Goal: Communication & Community: Ask a question

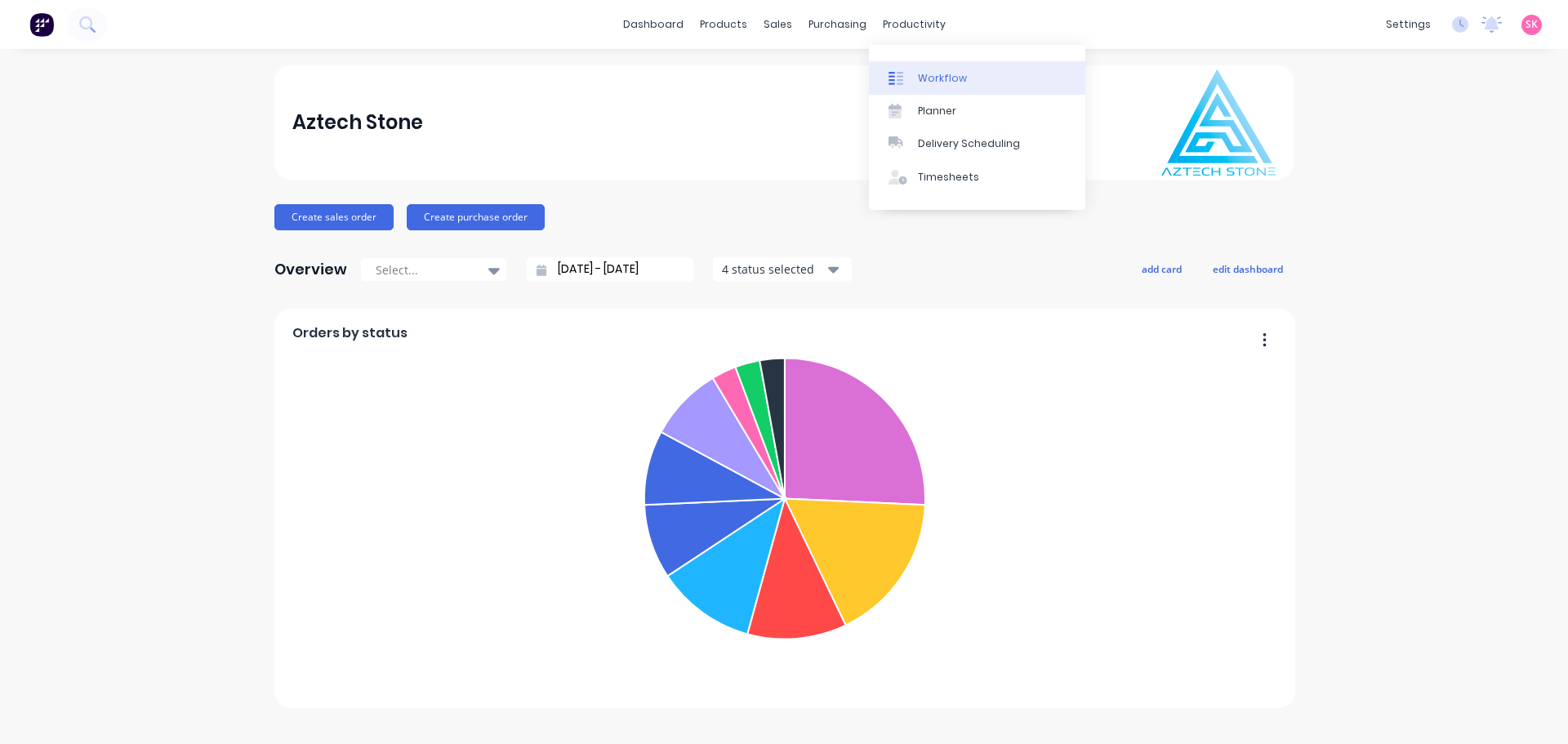
click at [944, 75] on div "Workflow" at bounding box center [943, 78] width 49 height 15
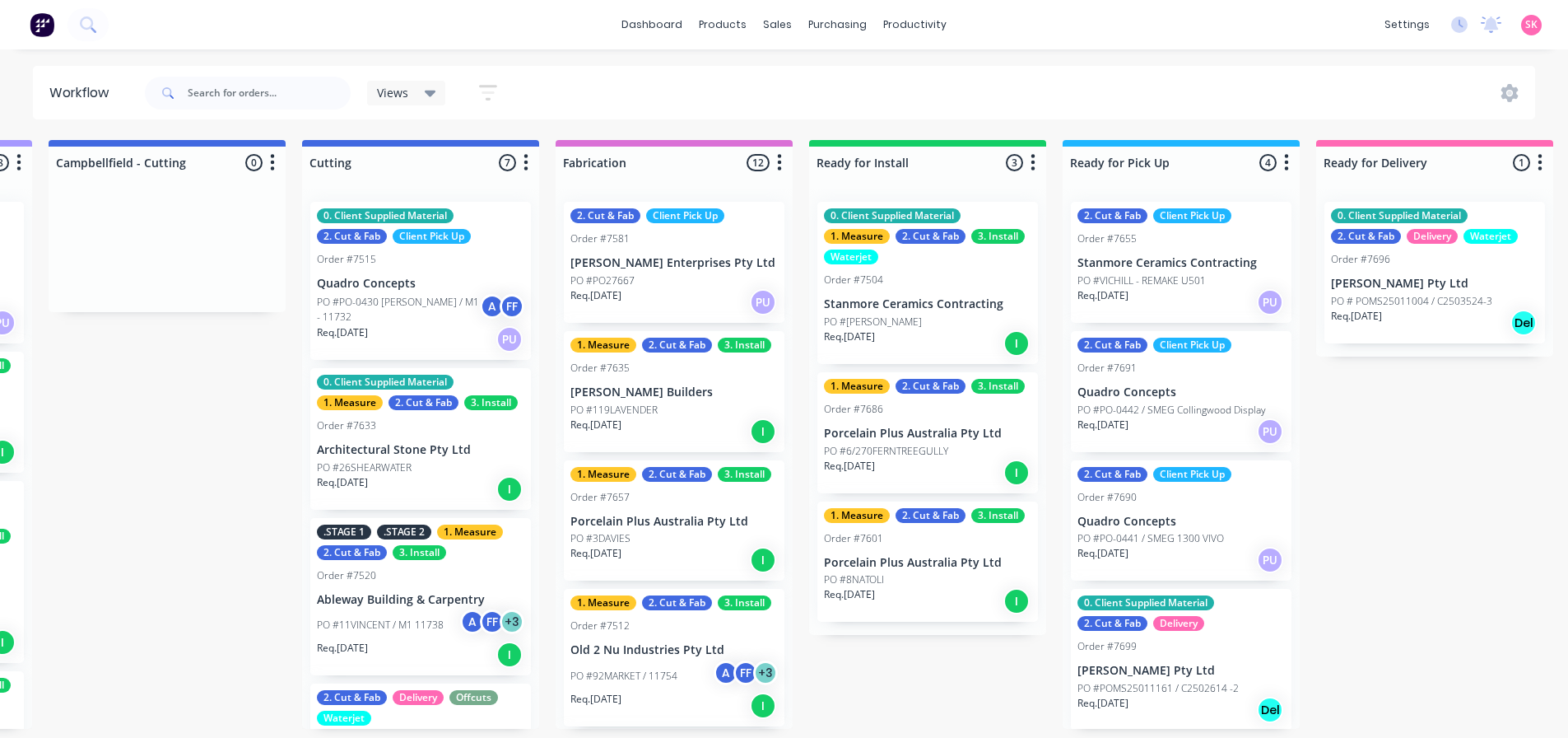
scroll to position [0, 1237]
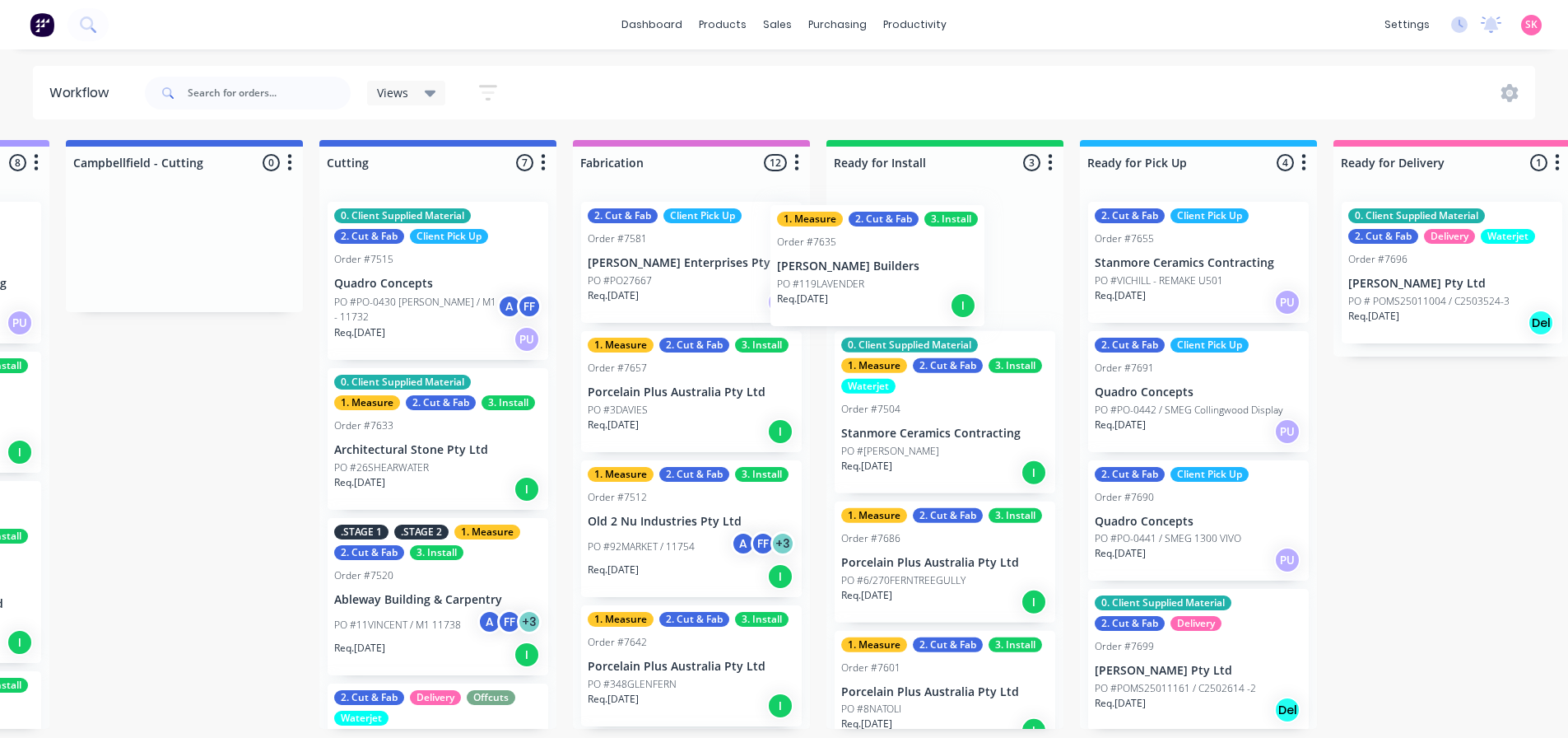
drag, startPoint x: 700, startPoint y: 409, endPoint x: 905, endPoint y: 278, distance: 243.3
click at [905, 278] on div "Submitted 13 Status colour #273444 hex #273444 Save Cancel Summaries Total orde…" at bounding box center [481, 434] width 3461 height 589
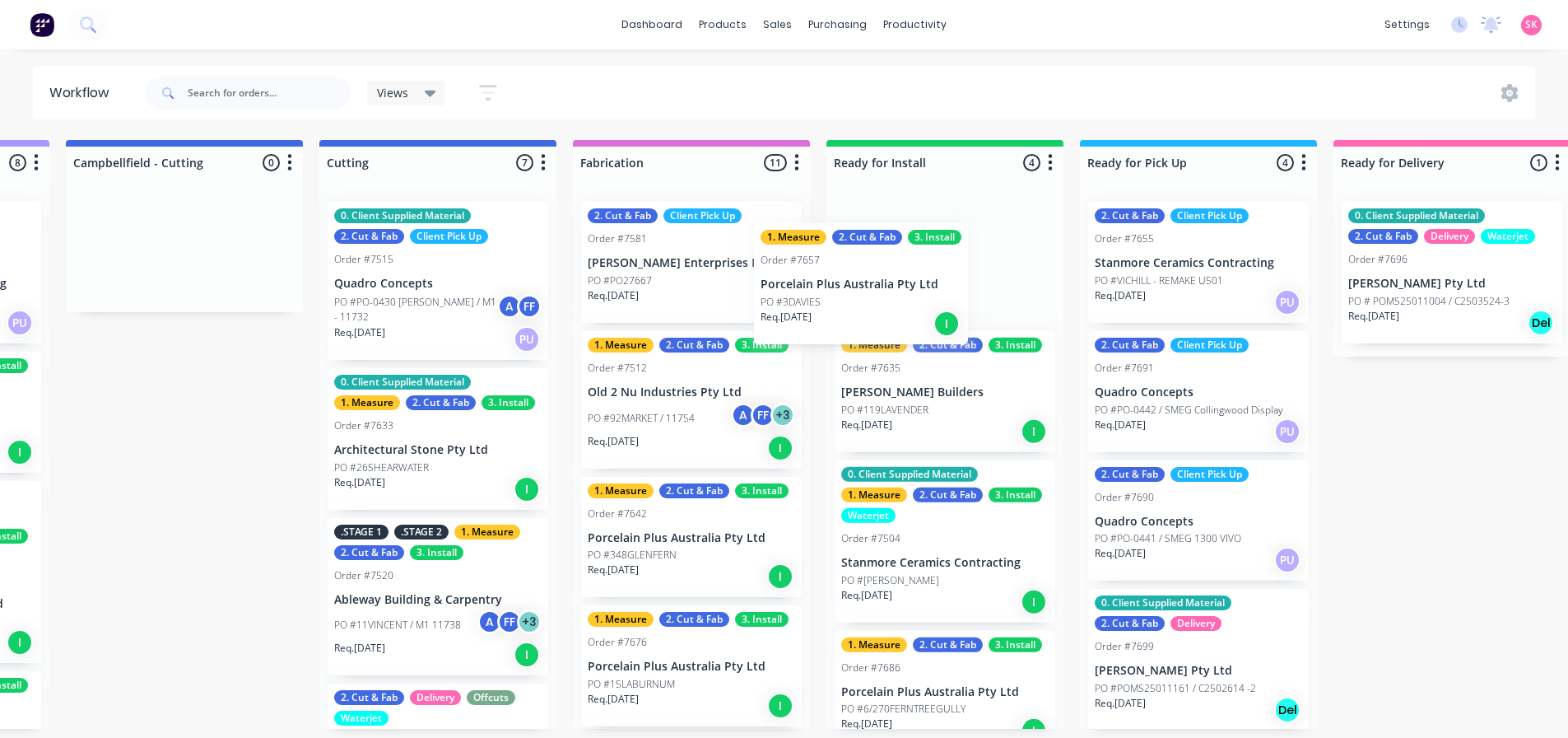
drag, startPoint x: 694, startPoint y: 421, endPoint x: 879, endPoint y: 303, distance: 219.4
click at [879, 303] on div "Submitted 13 Status colour #273444 hex #273444 Save Cancel Summaries Total orde…" at bounding box center [481, 434] width 3461 height 589
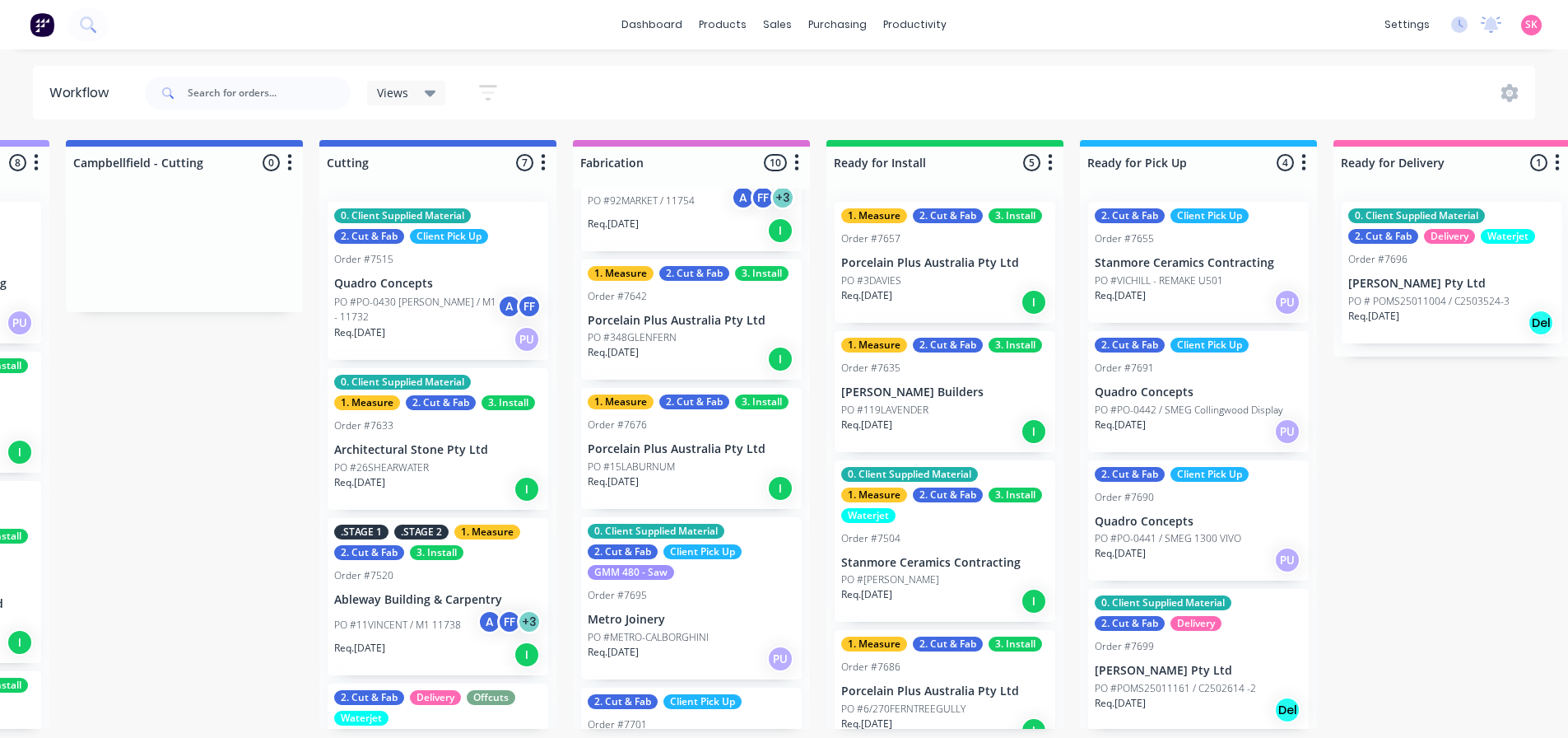
scroll to position [247, 0]
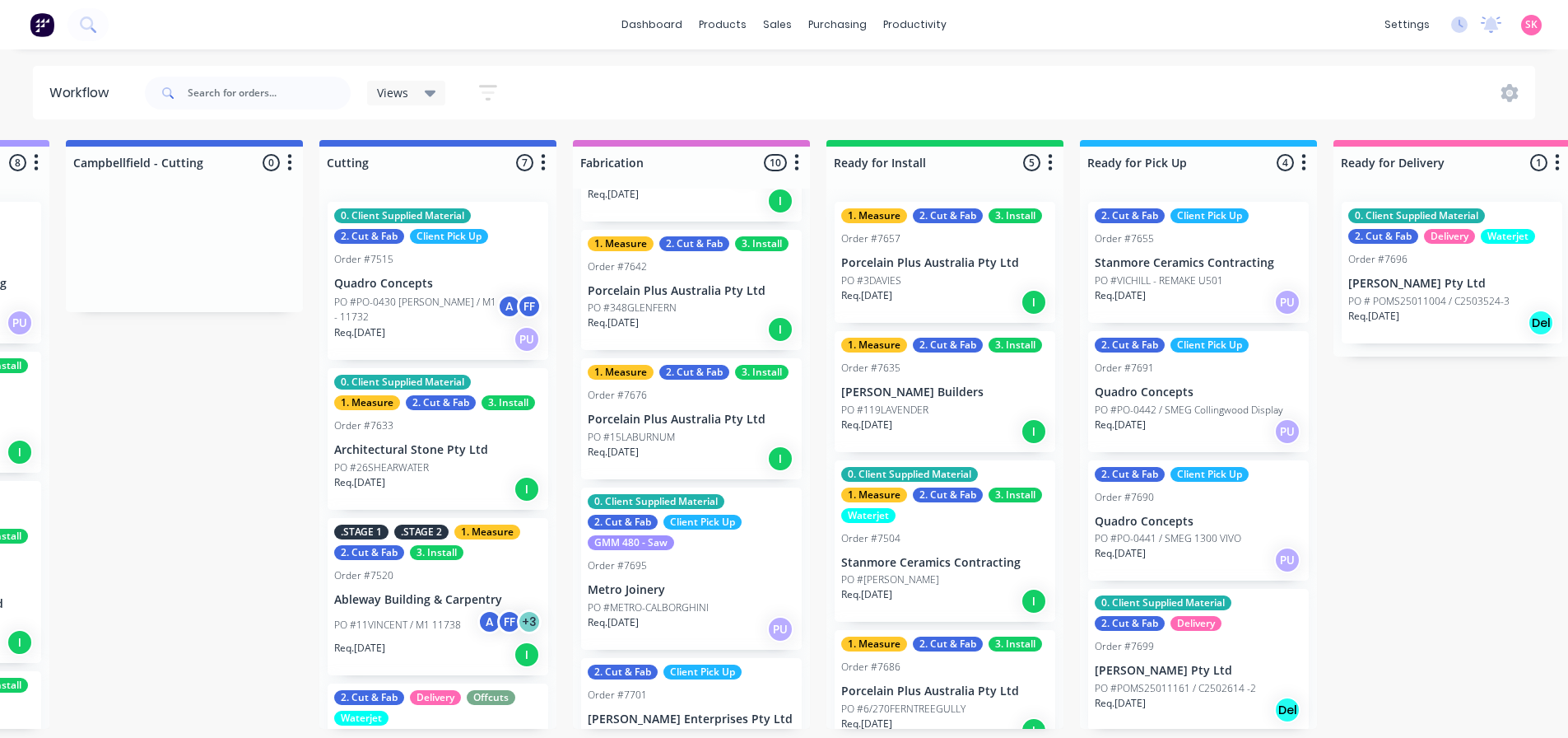
click at [682, 325] on div "Req. 11/09/25 I" at bounding box center [691, 329] width 208 height 28
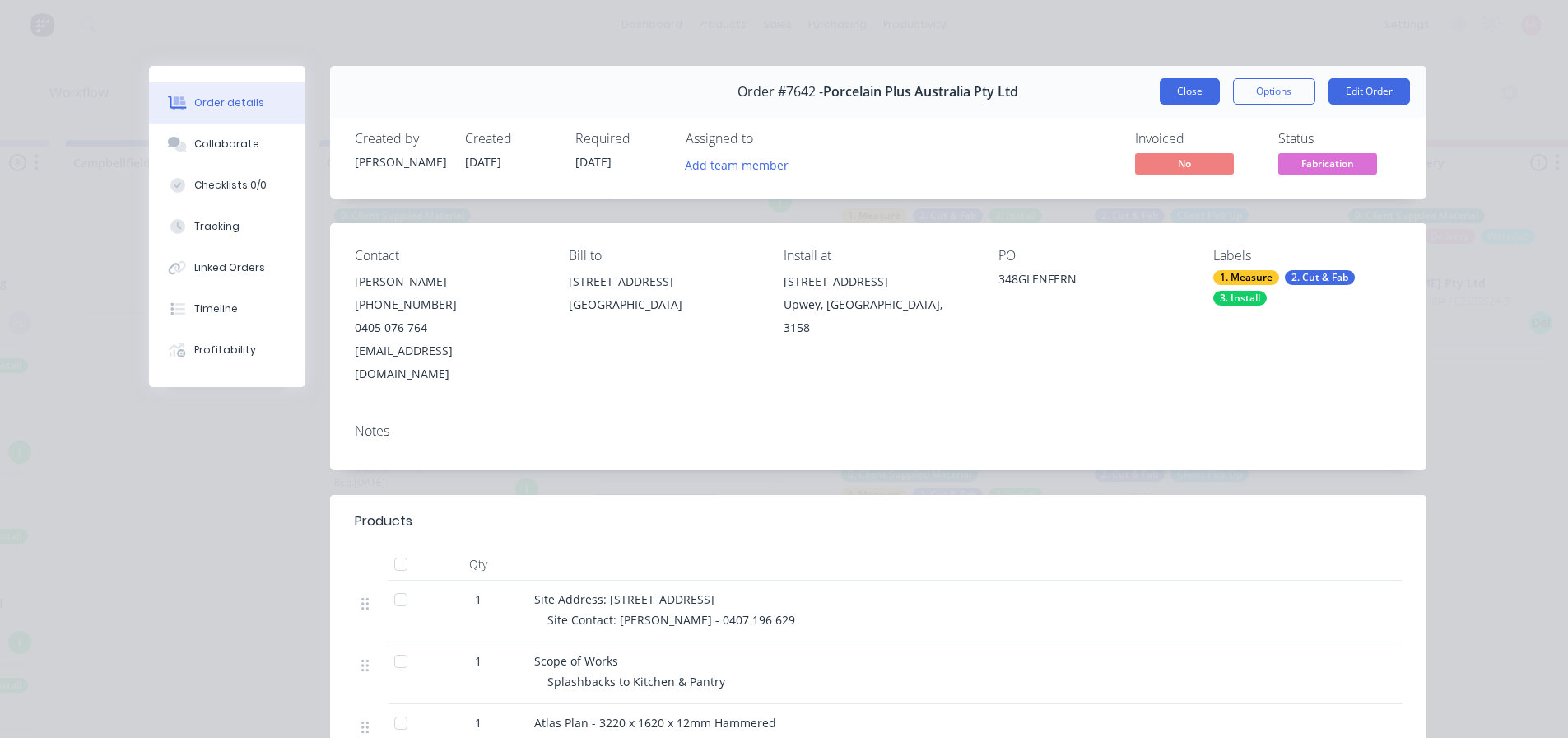
click at [1170, 88] on button "Close" at bounding box center [1190, 91] width 61 height 27
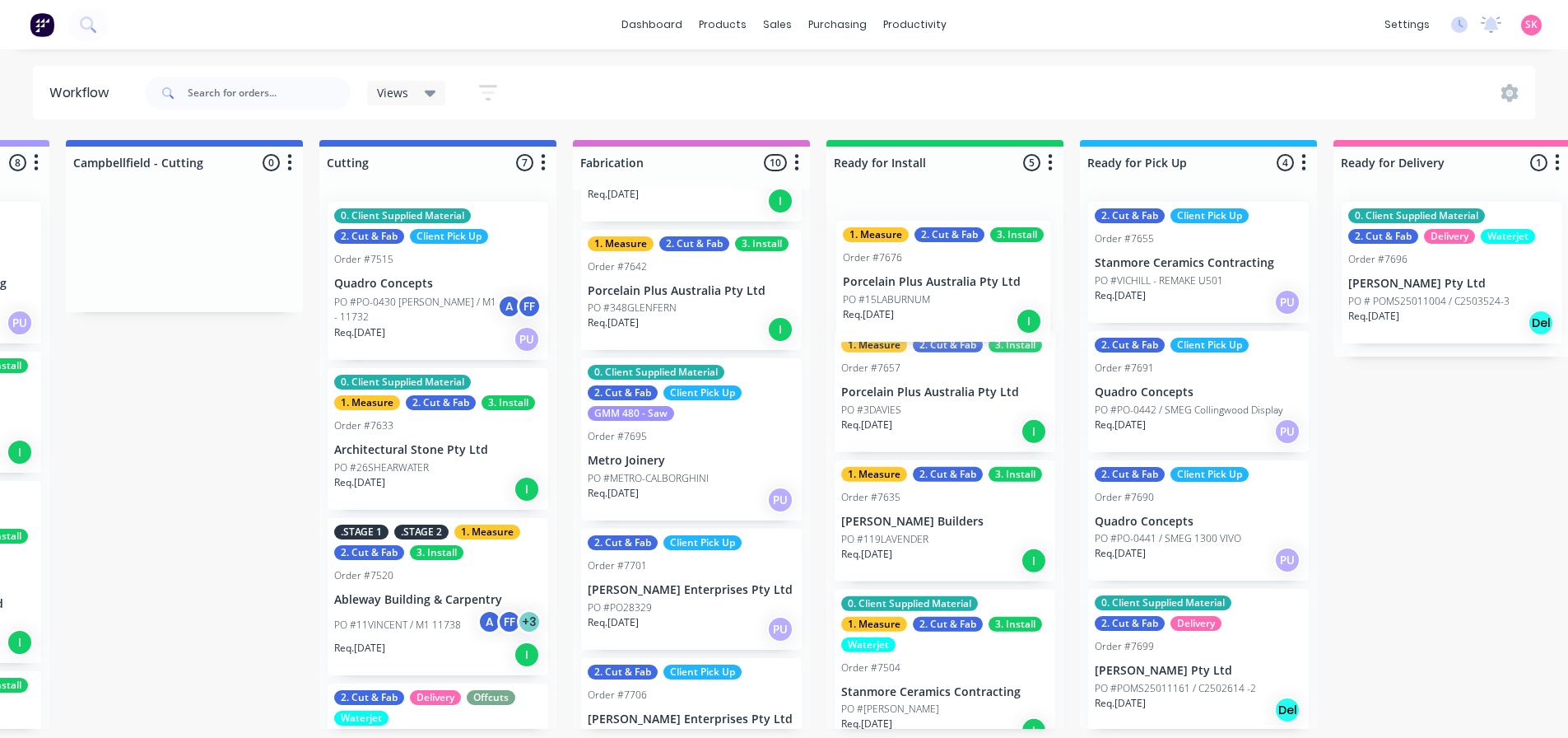
scroll to position [246, 0]
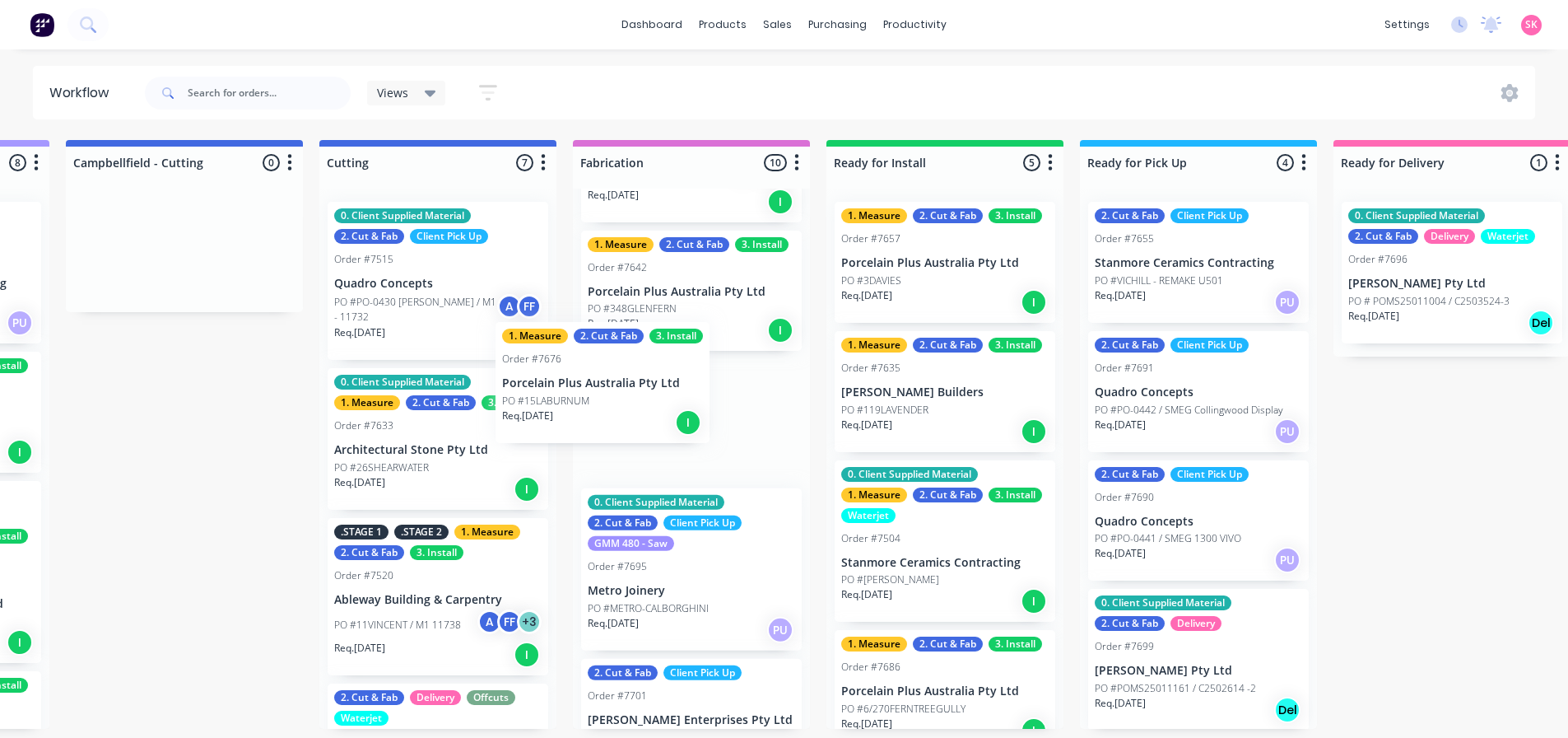
drag, startPoint x: 650, startPoint y: 415, endPoint x: 526, endPoint y: 414, distance: 124.0
click at [523, 414] on div "Submitted 13 Status colour #273444 hex #273444 Save Cancel Summaries Total orde…" at bounding box center [481, 434] width 3461 height 589
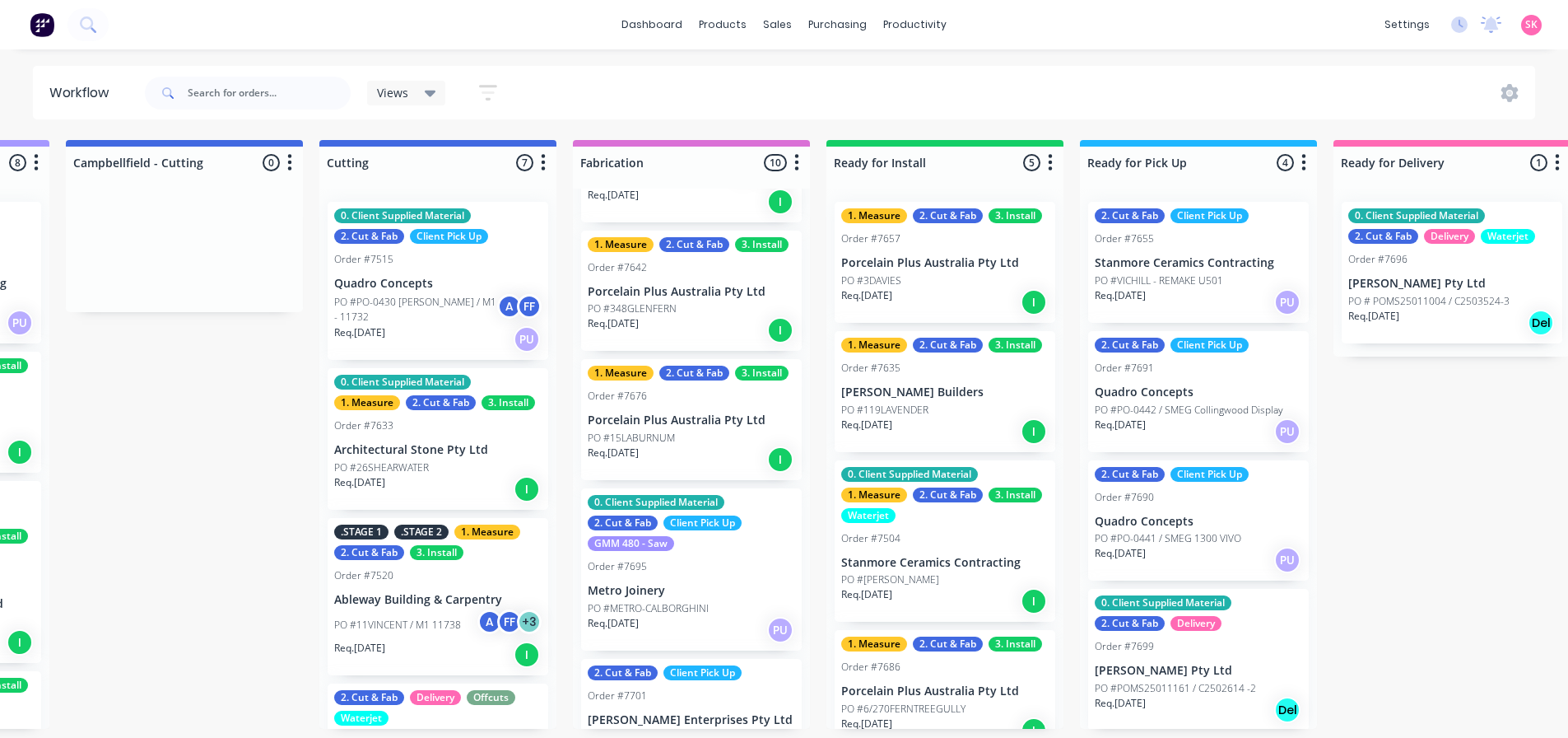
scroll to position [243, 0]
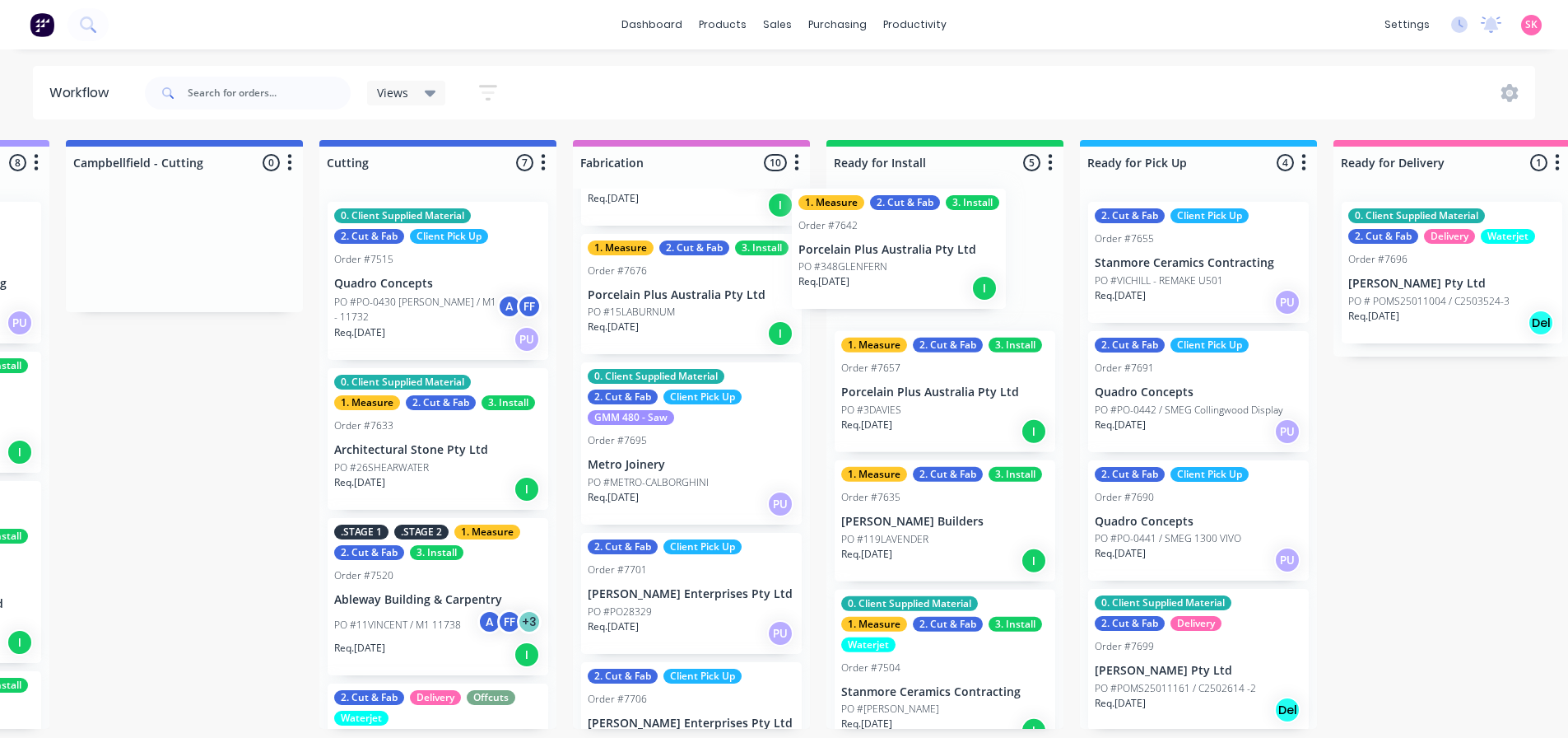
drag, startPoint x: 675, startPoint y: 296, endPoint x: 899, endPoint y: 250, distance: 228.7
click at [899, 250] on div "Submitted 13 Status colour #273444 hex #273444 Save Cancel Summaries Total orde…" at bounding box center [481, 434] width 3461 height 589
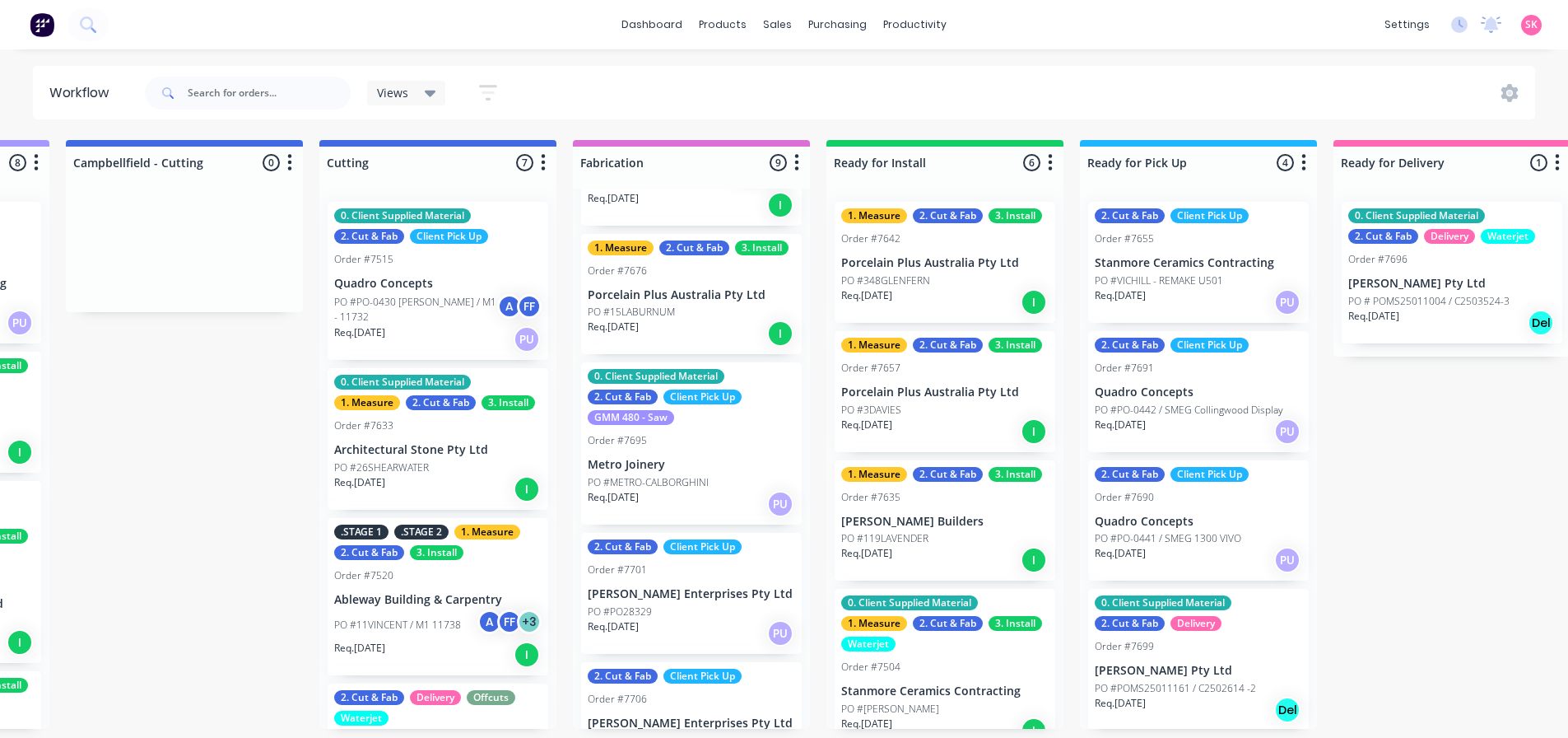
click at [915, 271] on div "1. Measure 2. Cut & Fab 3. Install Order #7642 Porcelain Plus Australia Pty Ltd…" at bounding box center [944, 262] width 220 height 121
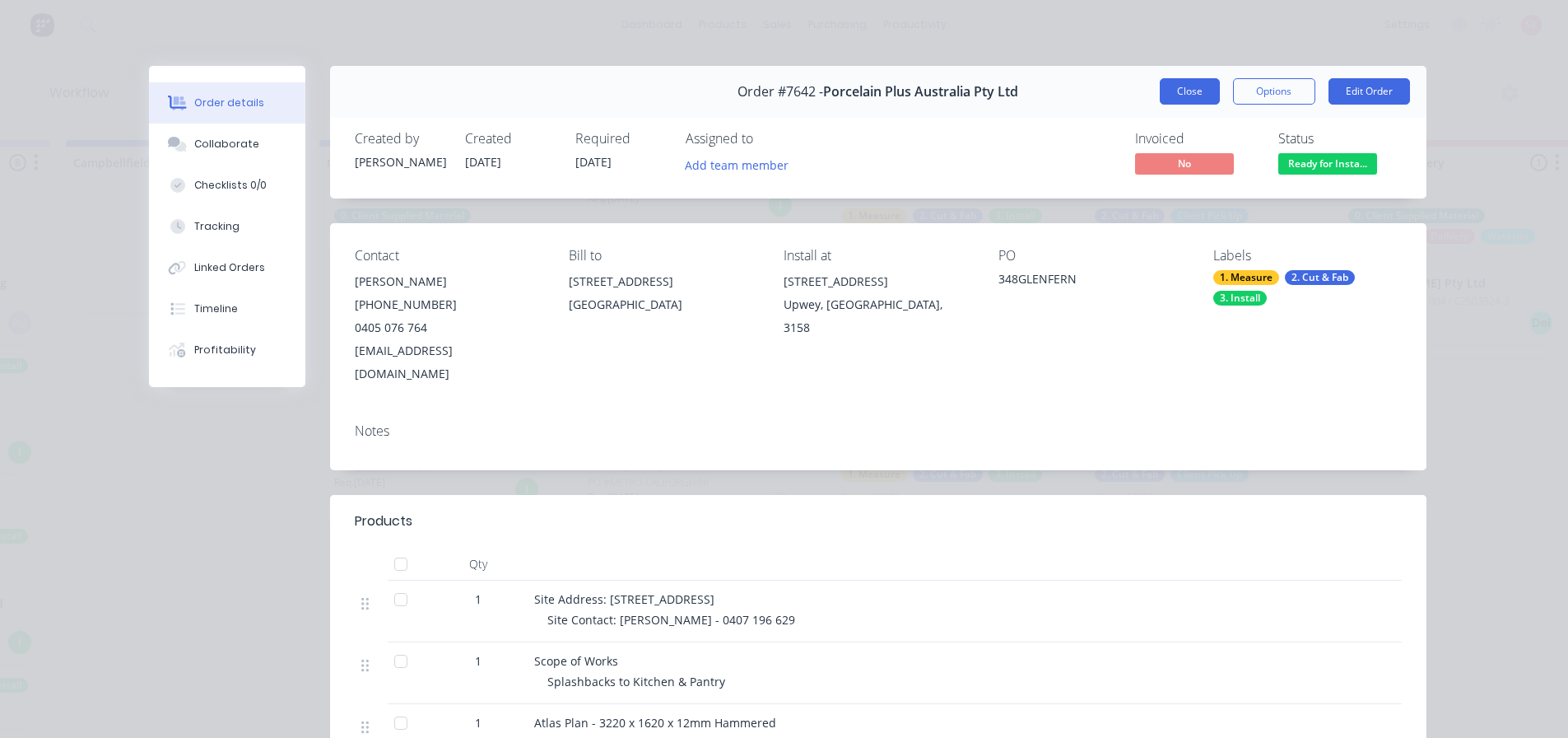
click at [1195, 84] on button "Close" at bounding box center [1190, 91] width 61 height 27
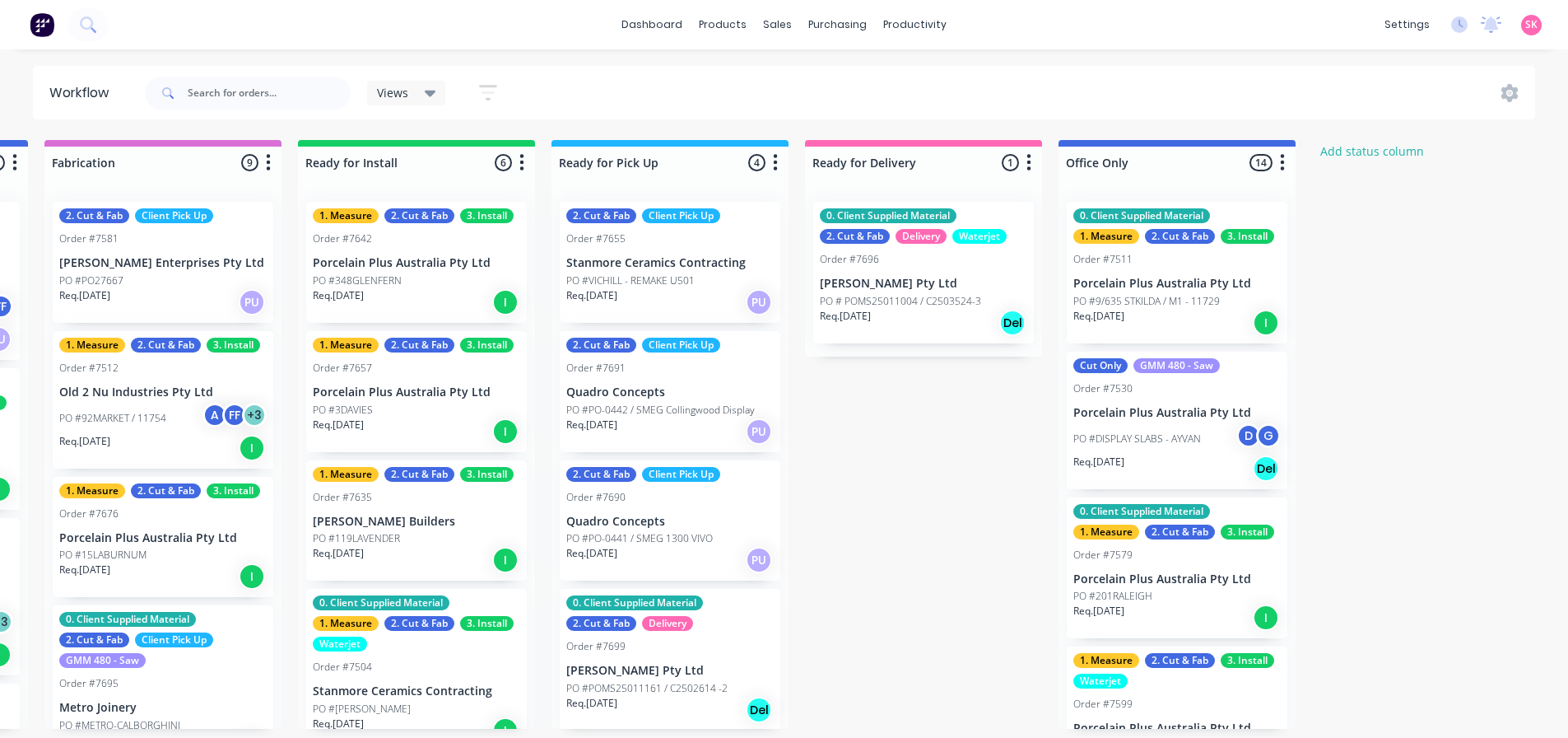
scroll to position [0, 1769]
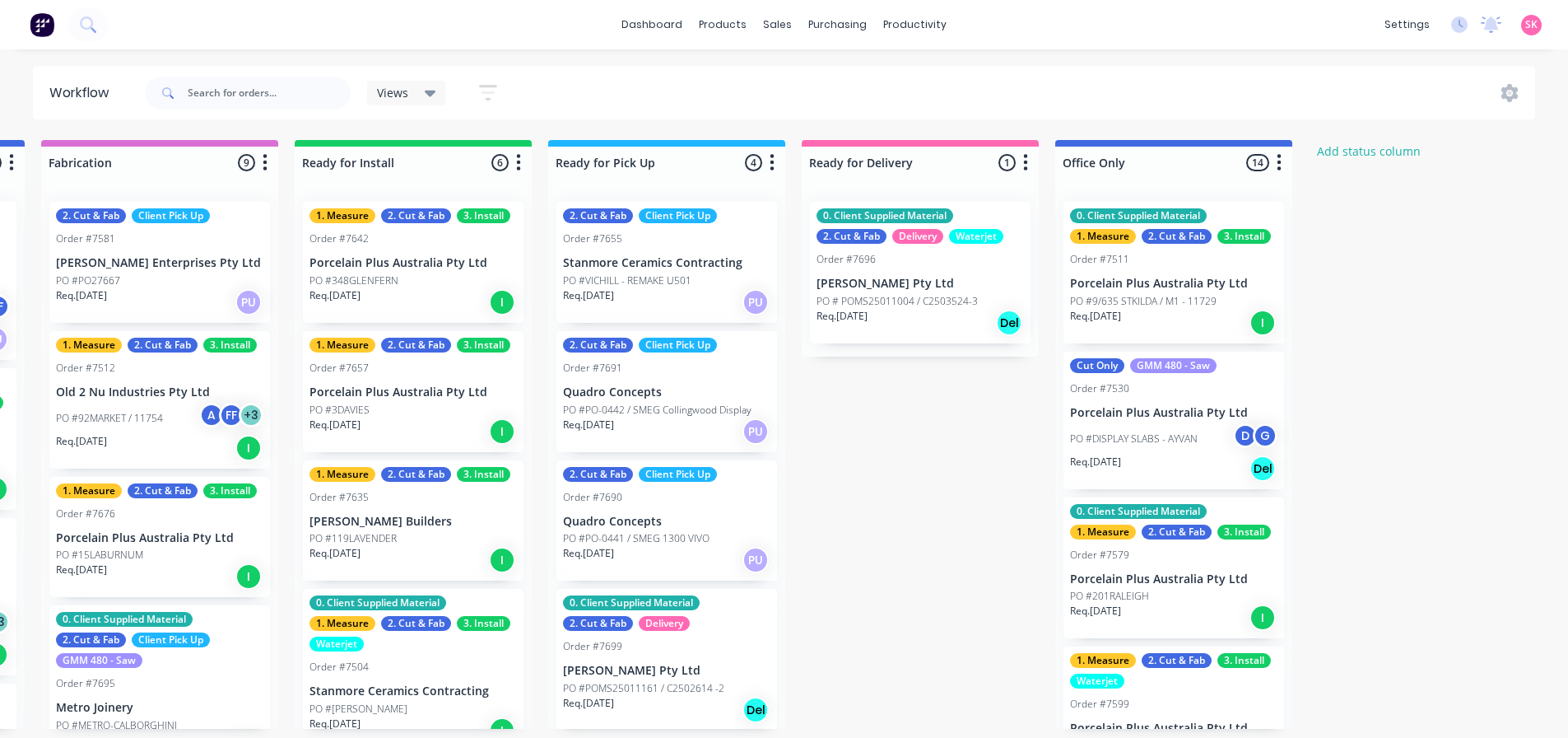
click at [718, 387] on p "Quadro Concepts" at bounding box center [666, 392] width 208 height 14
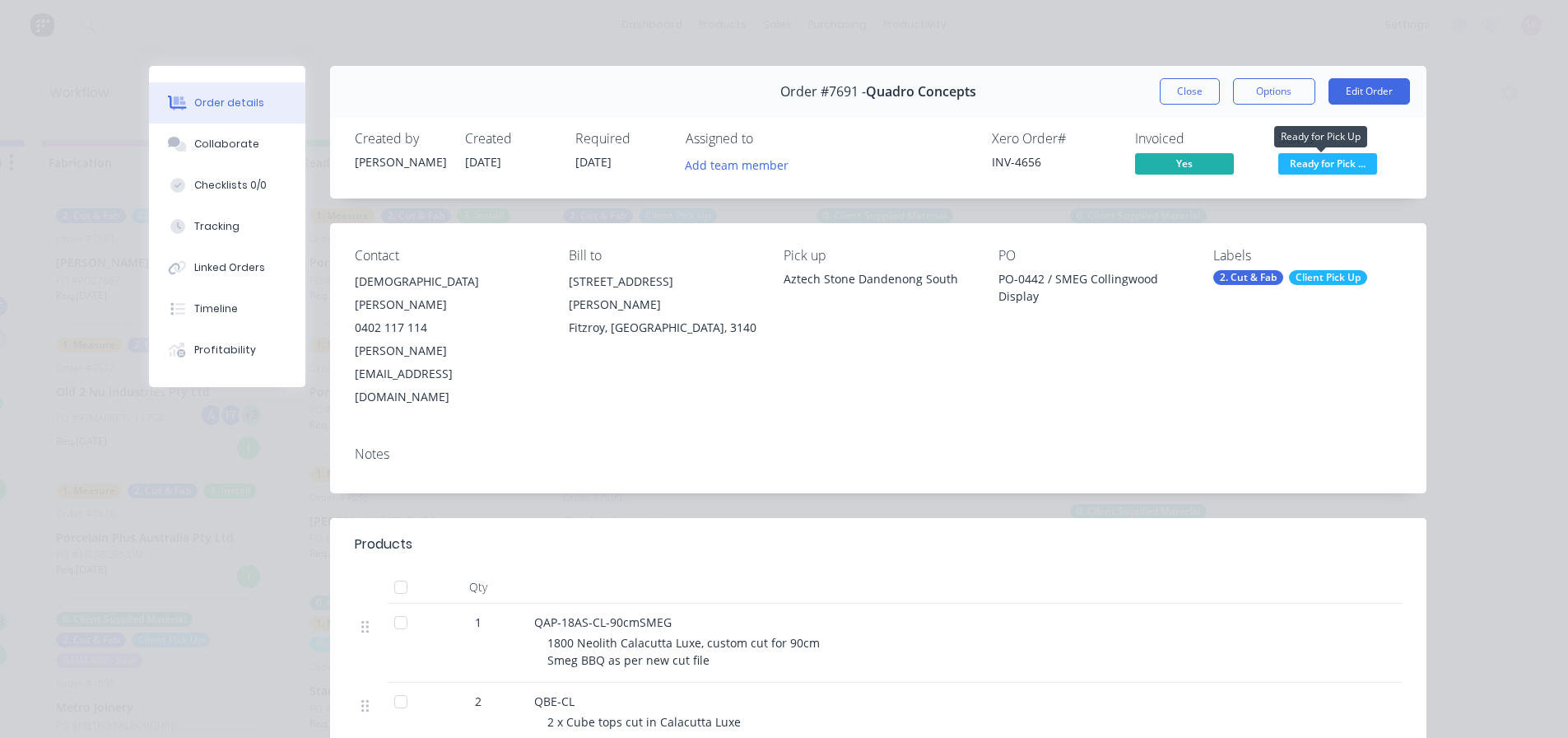
click at [1292, 161] on span "Ready for Pick ..." at bounding box center [1327, 163] width 98 height 21
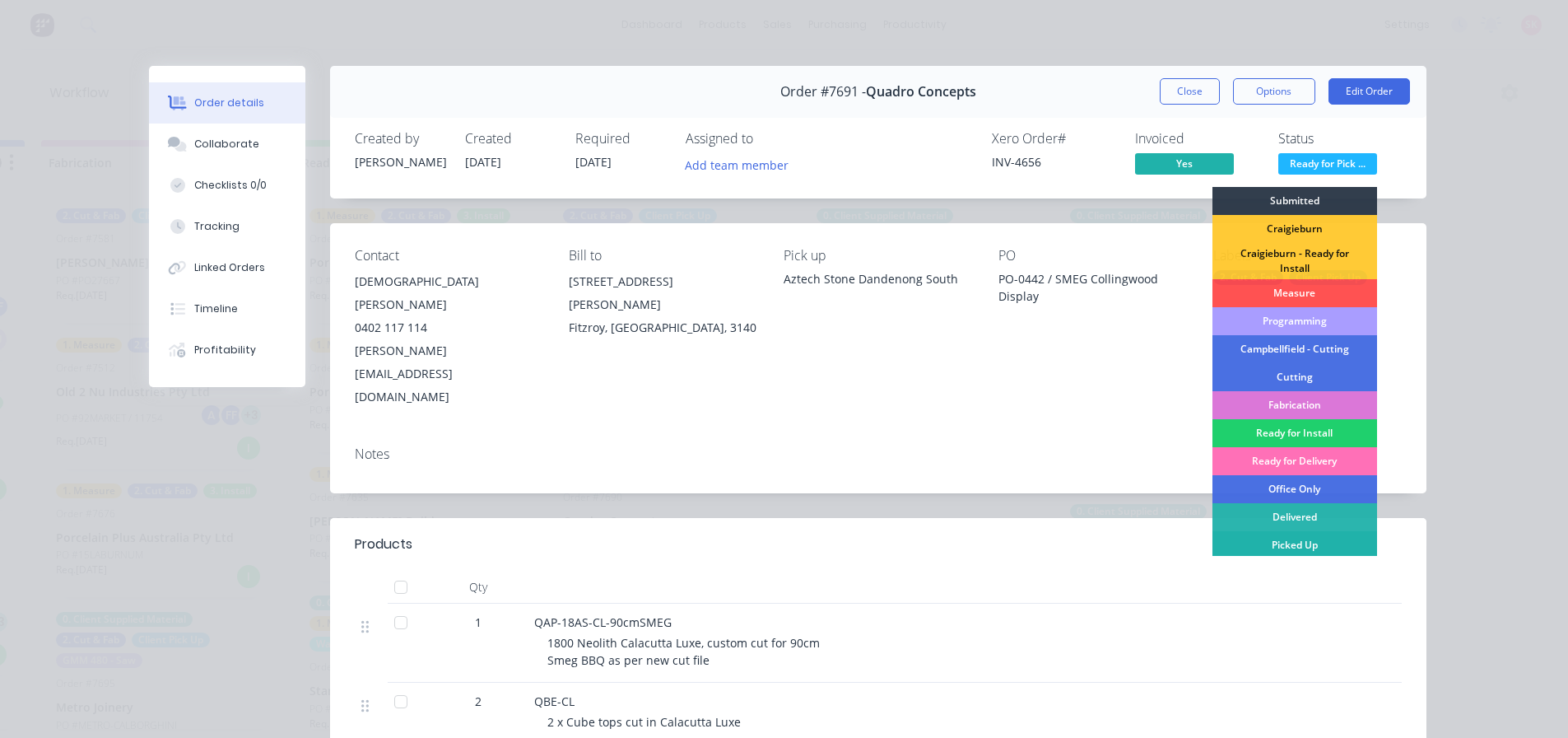
click at [1303, 538] on div "Picked Up" at bounding box center [1295, 545] width 165 height 28
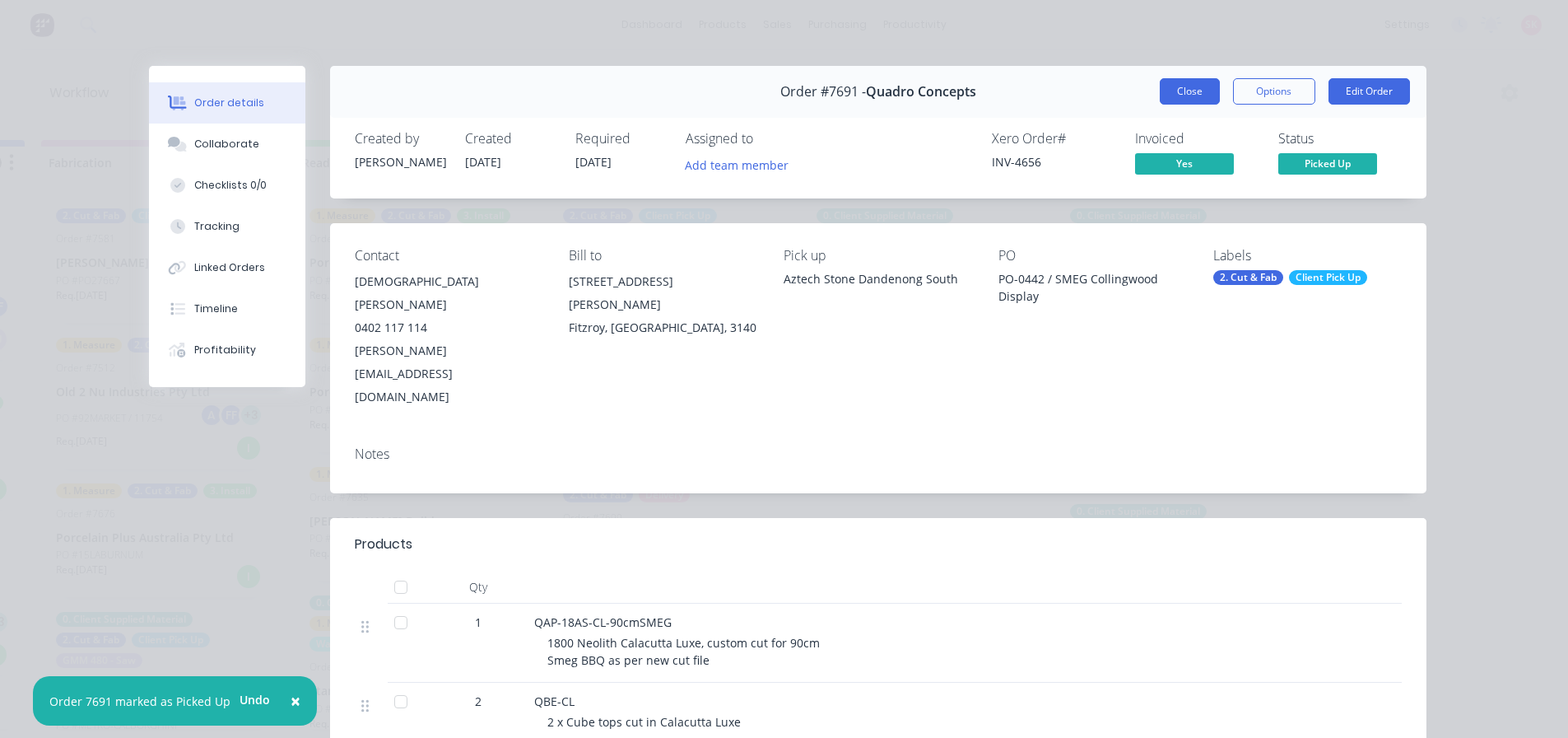
click at [1174, 93] on button "Close" at bounding box center [1190, 91] width 61 height 27
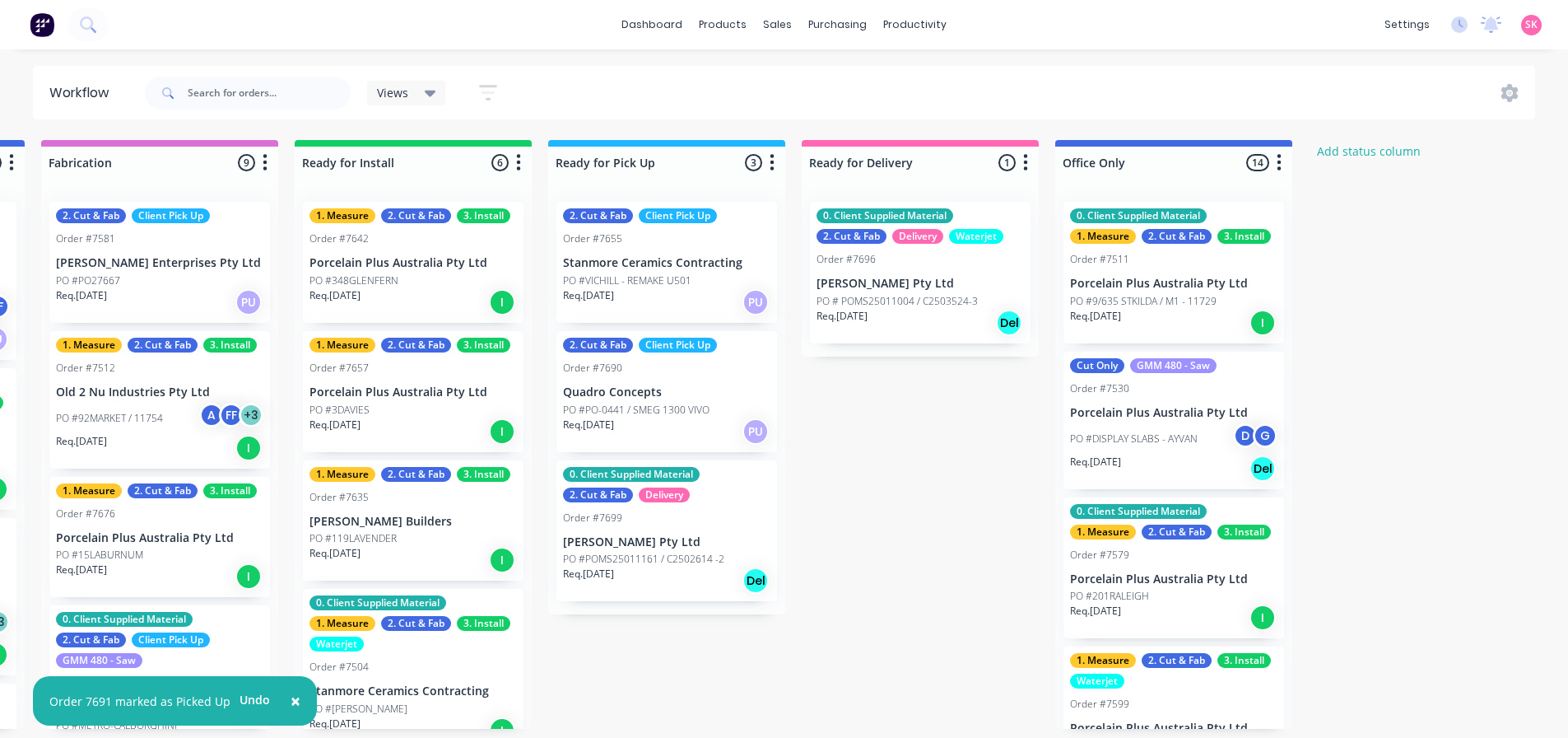
click at [695, 406] on p "PO #PO-0441 / SMEG 1300 VIVO" at bounding box center [637, 409] width 147 height 15
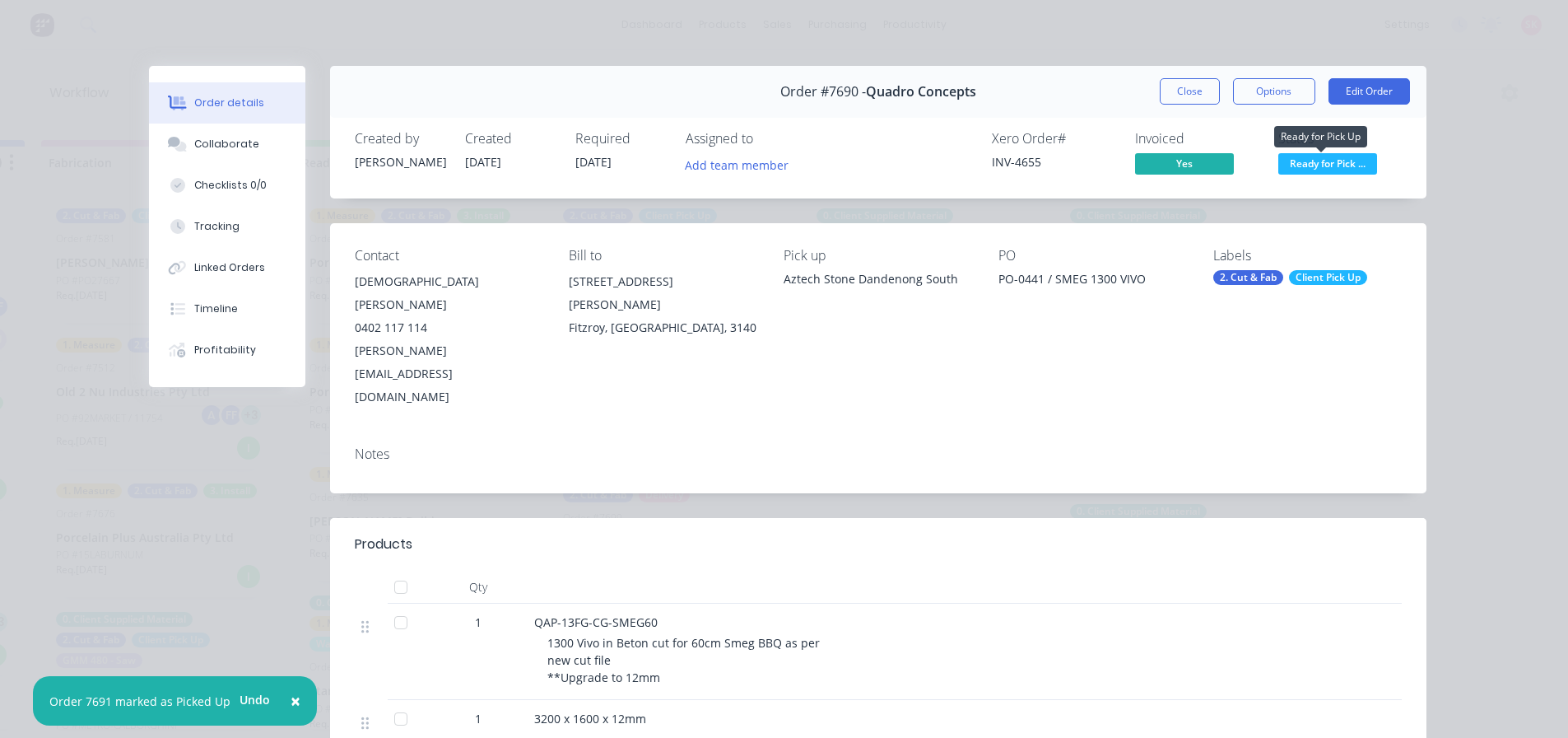
click at [1310, 170] on span "Ready for Pick ..." at bounding box center [1327, 163] width 98 height 21
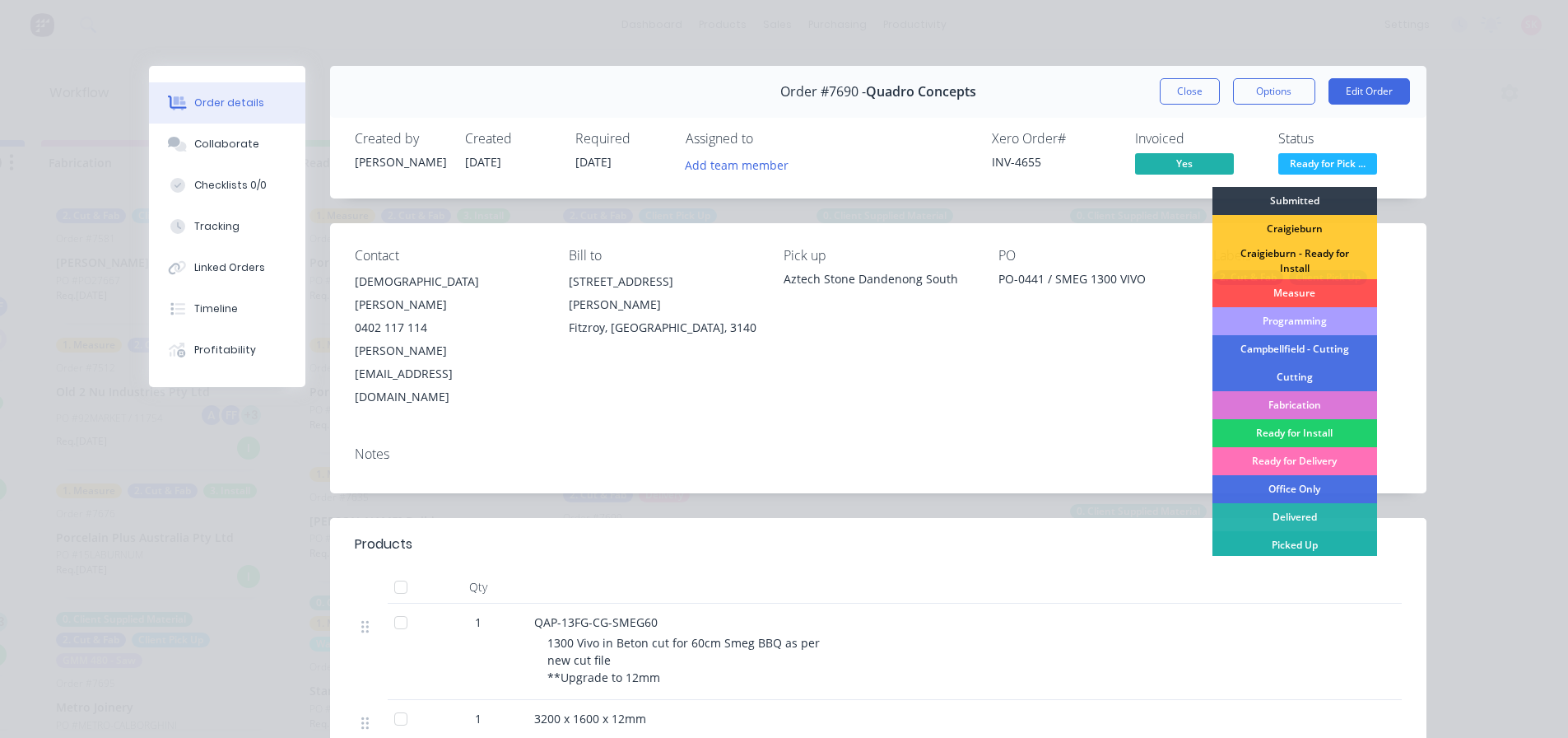
click at [1288, 536] on div "Picked Up" at bounding box center [1295, 545] width 165 height 28
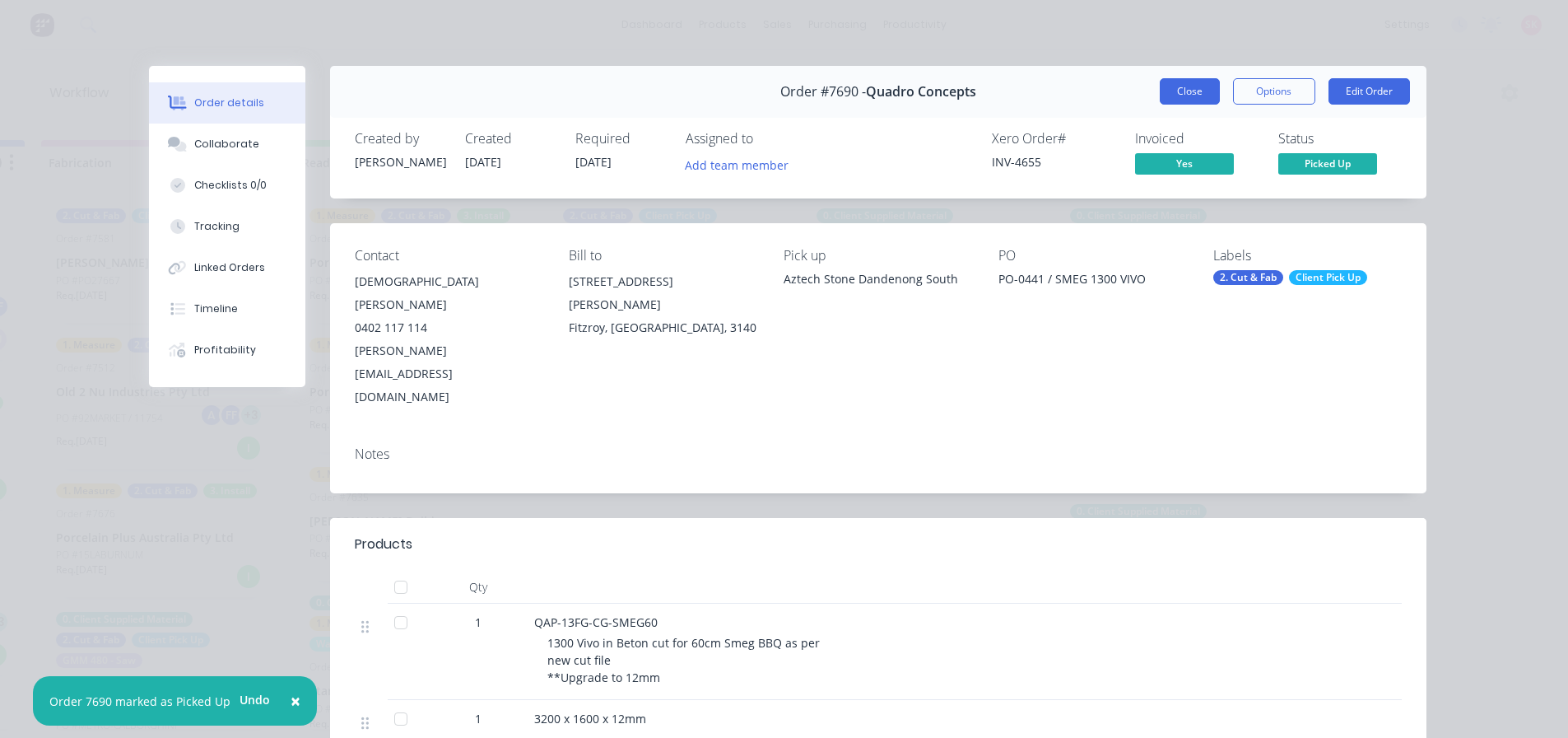
click at [1176, 97] on button "Close" at bounding box center [1190, 91] width 61 height 27
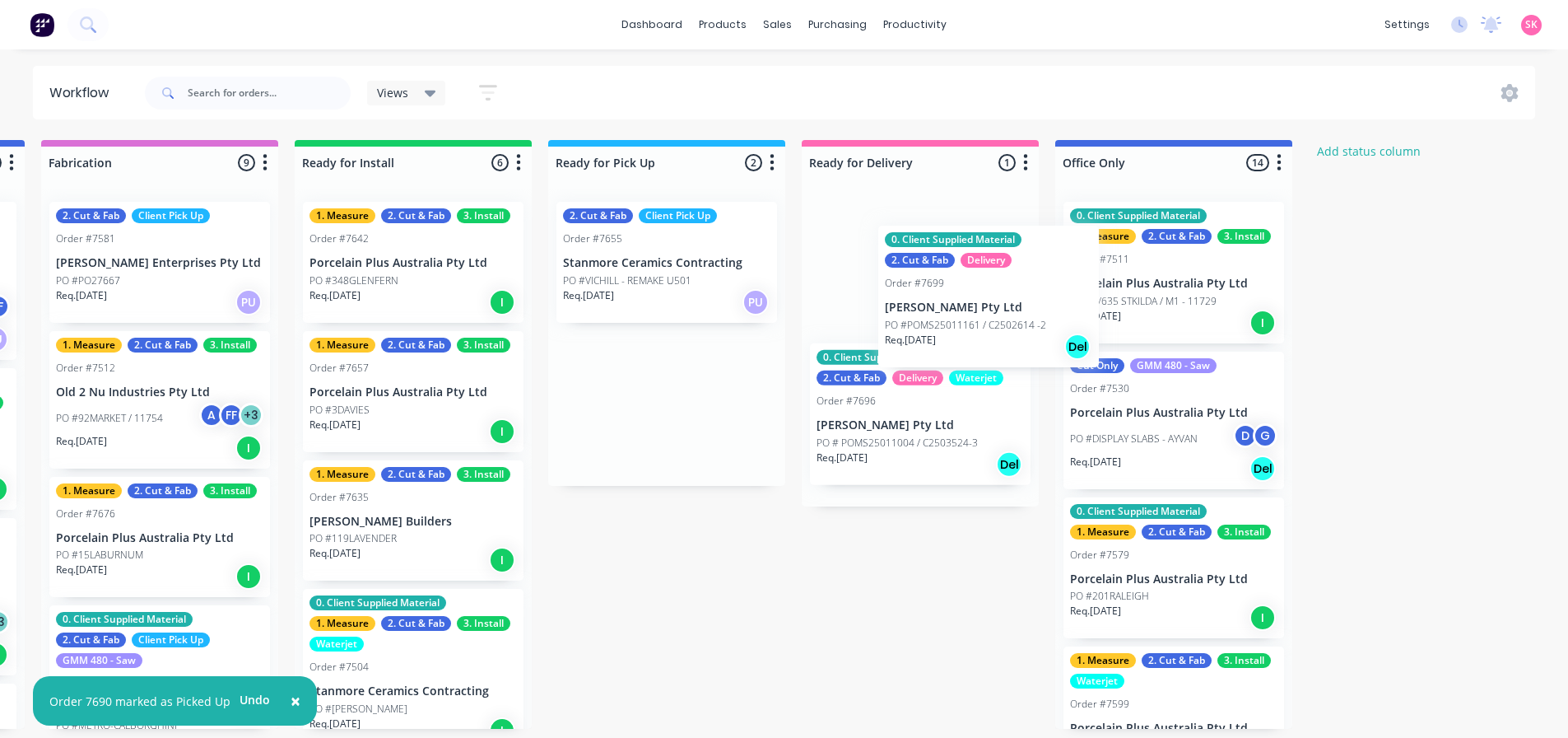
drag, startPoint x: 748, startPoint y: 413, endPoint x: 976, endPoint y: 304, distance: 252.7
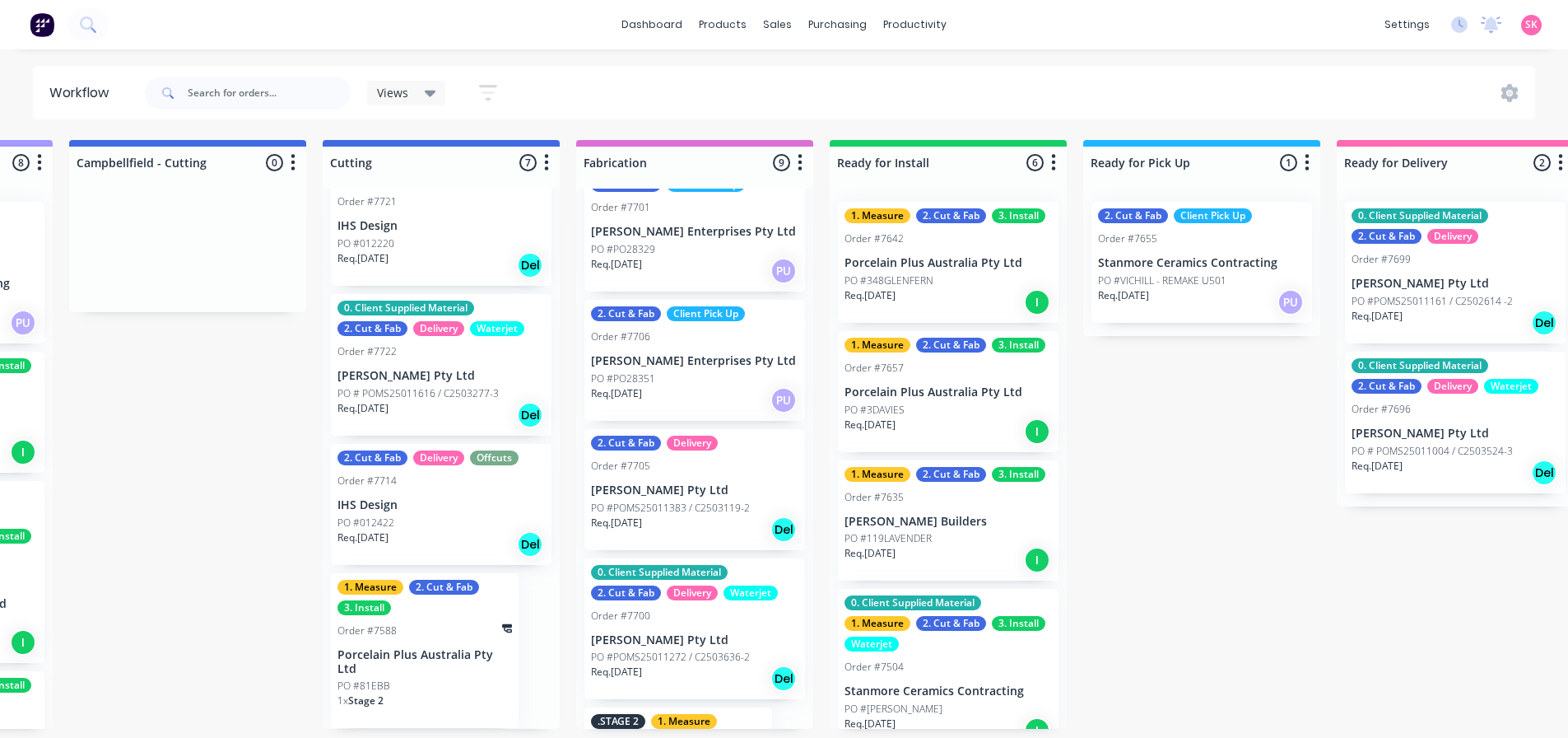
scroll to position [747, 0]
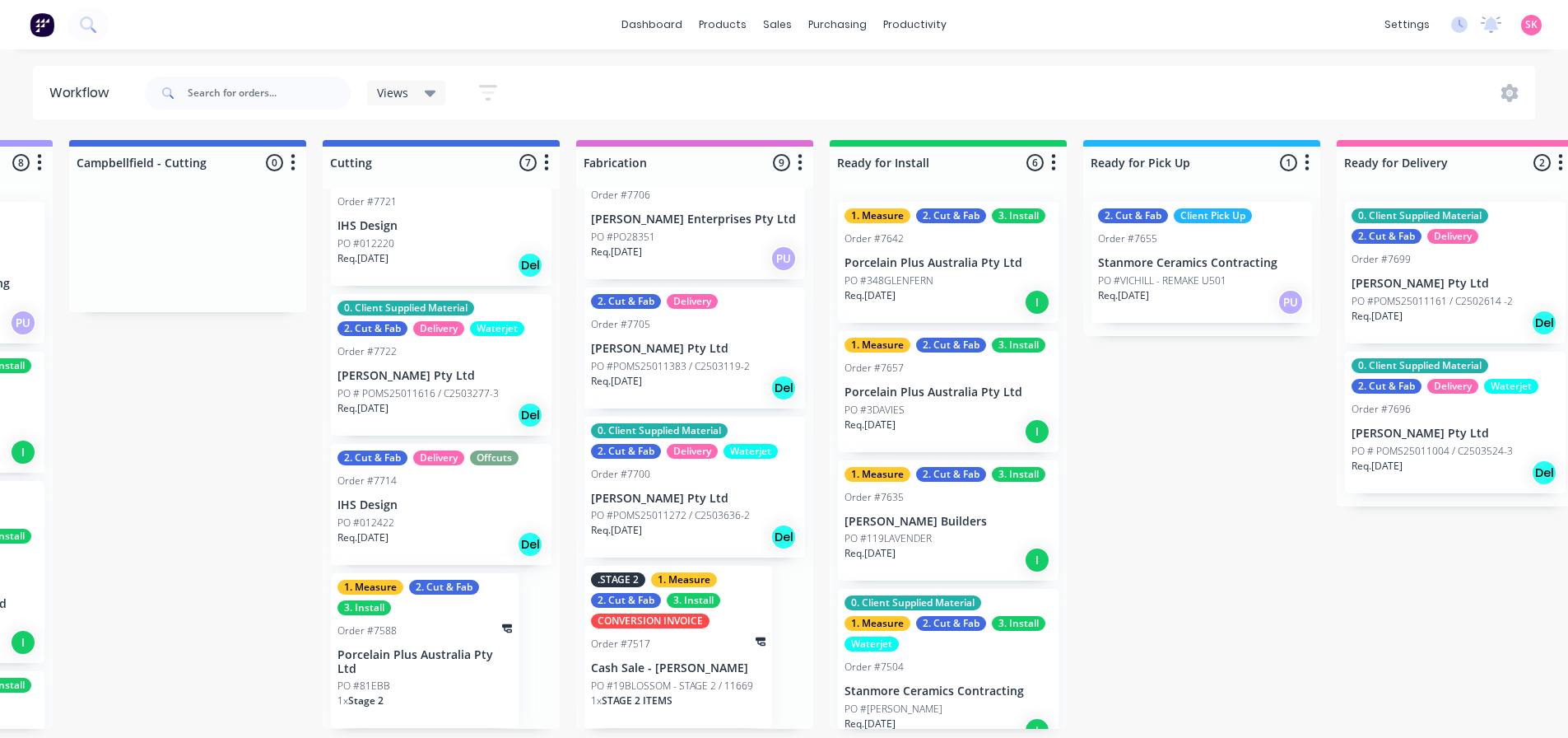
click at [700, 373] on div "Req. 17/09/25 Del" at bounding box center [694, 387] width 208 height 28
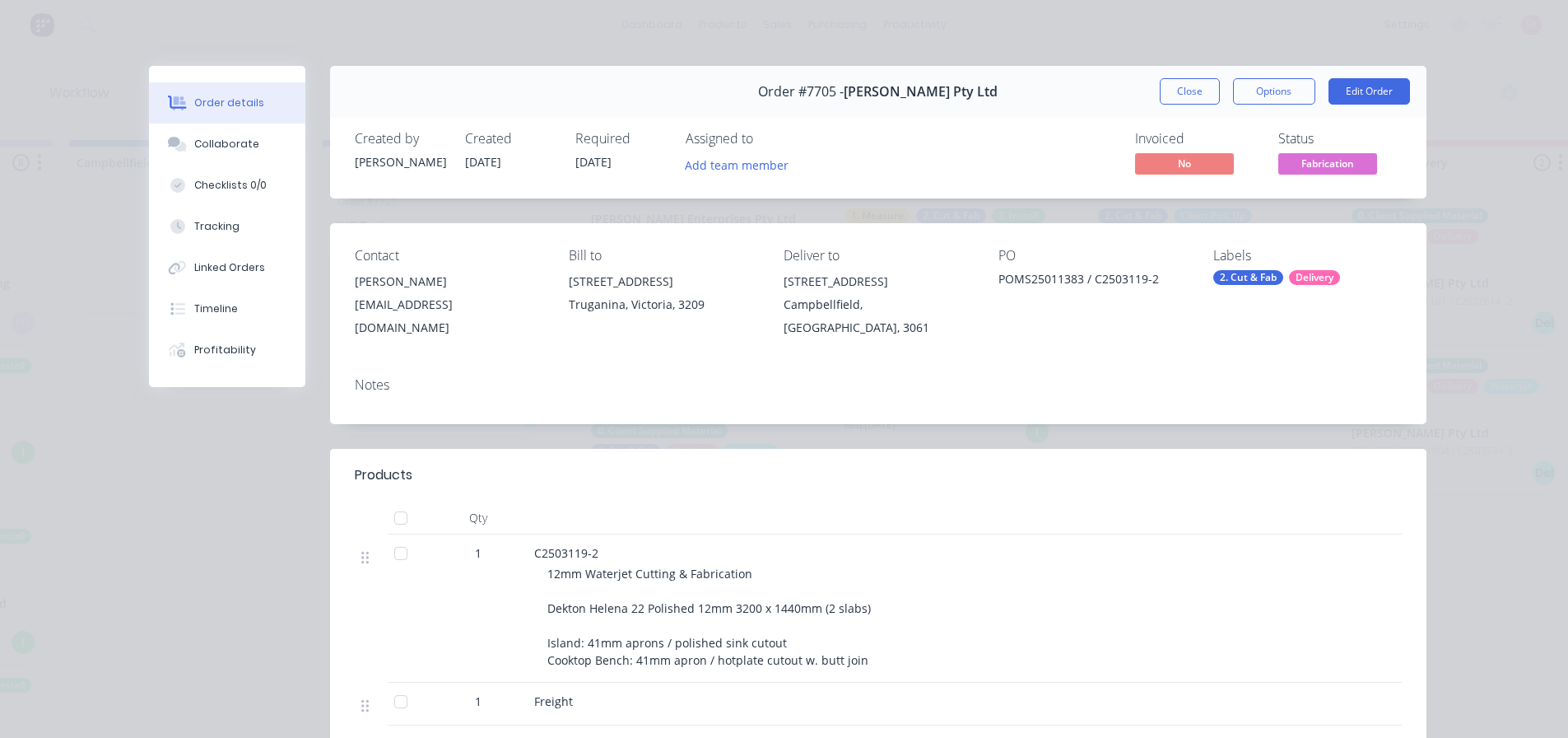
click at [1461, 464] on div "Order details Collaborate Checklists 0/0 Tracking Linked Orders Timeline Profit…" at bounding box center [784, 369] width 1568 height 738
click at [289, 471] on div "Order #7705 - Marbut Stone Pty Ltd Close Options Edit Order Created by Stacey C…" at bounding box center [787, 541] width 1277 height 953
click at [1209, 96] on button "Close" at bounding box center [1190, 91] width 61 height 27
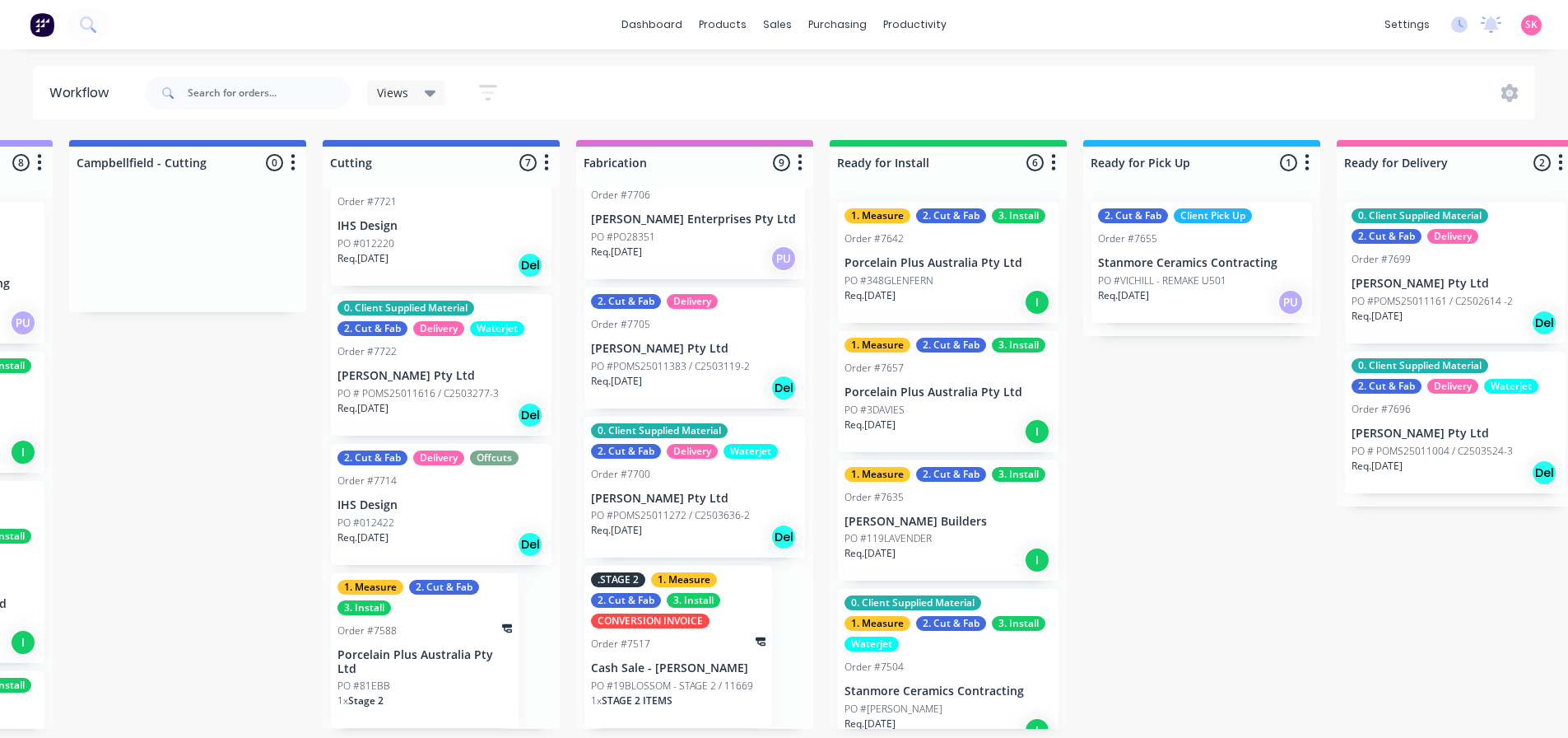
click at [502, 396] on div "PO # POMS25011616 / C2503277-3" at bounding box center [441, 393] width 208 height 15
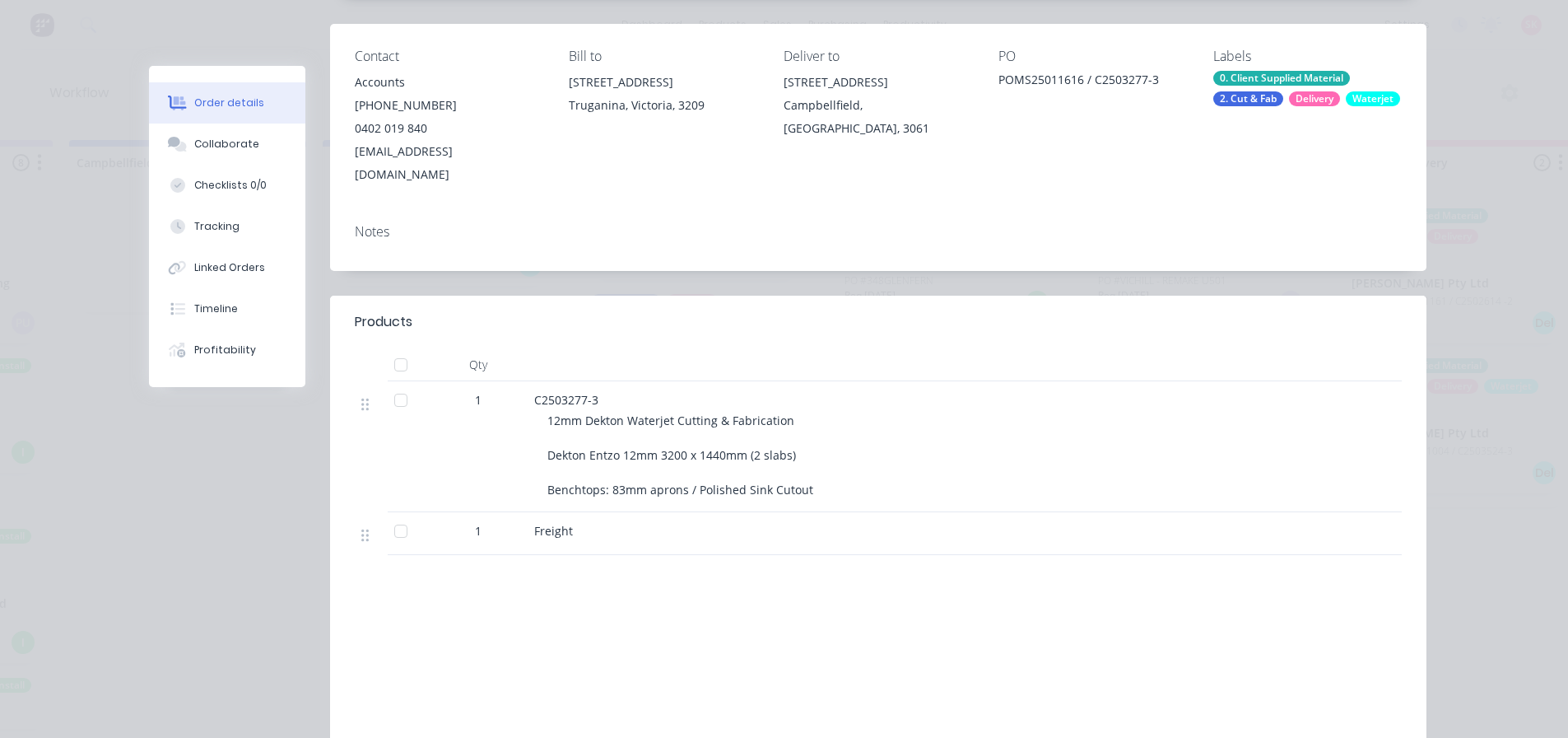
scroll to position [0, 0]
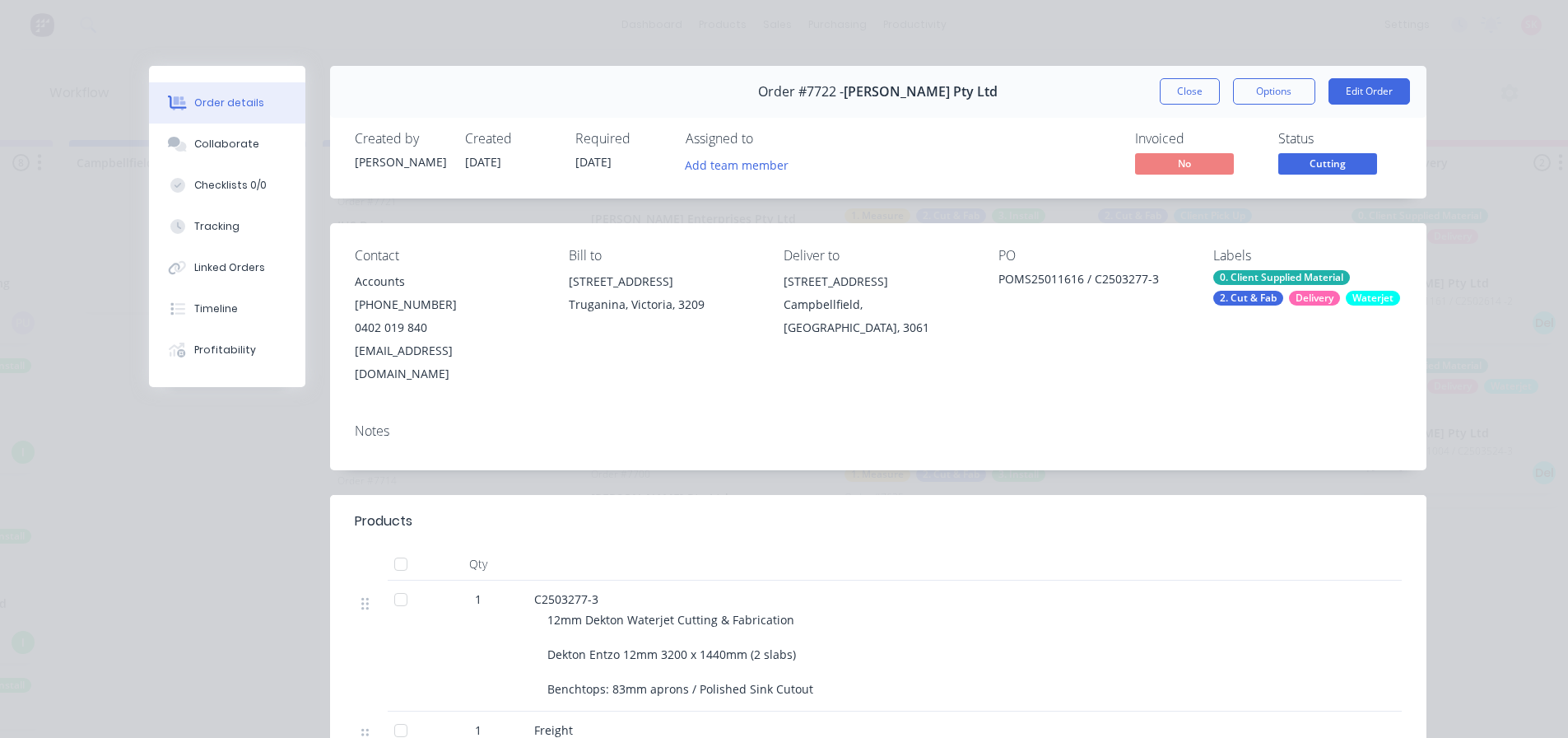
click at [1480, 401] on div "Order details Collaborate Checklists 0/0 Tracking Linked Orders Timeline Profit…" at bounding box center [784, 369] width 1568 height 738
click at [1211, 96] on button "Close" at bounding box center [1190, 91] width 61 height 27
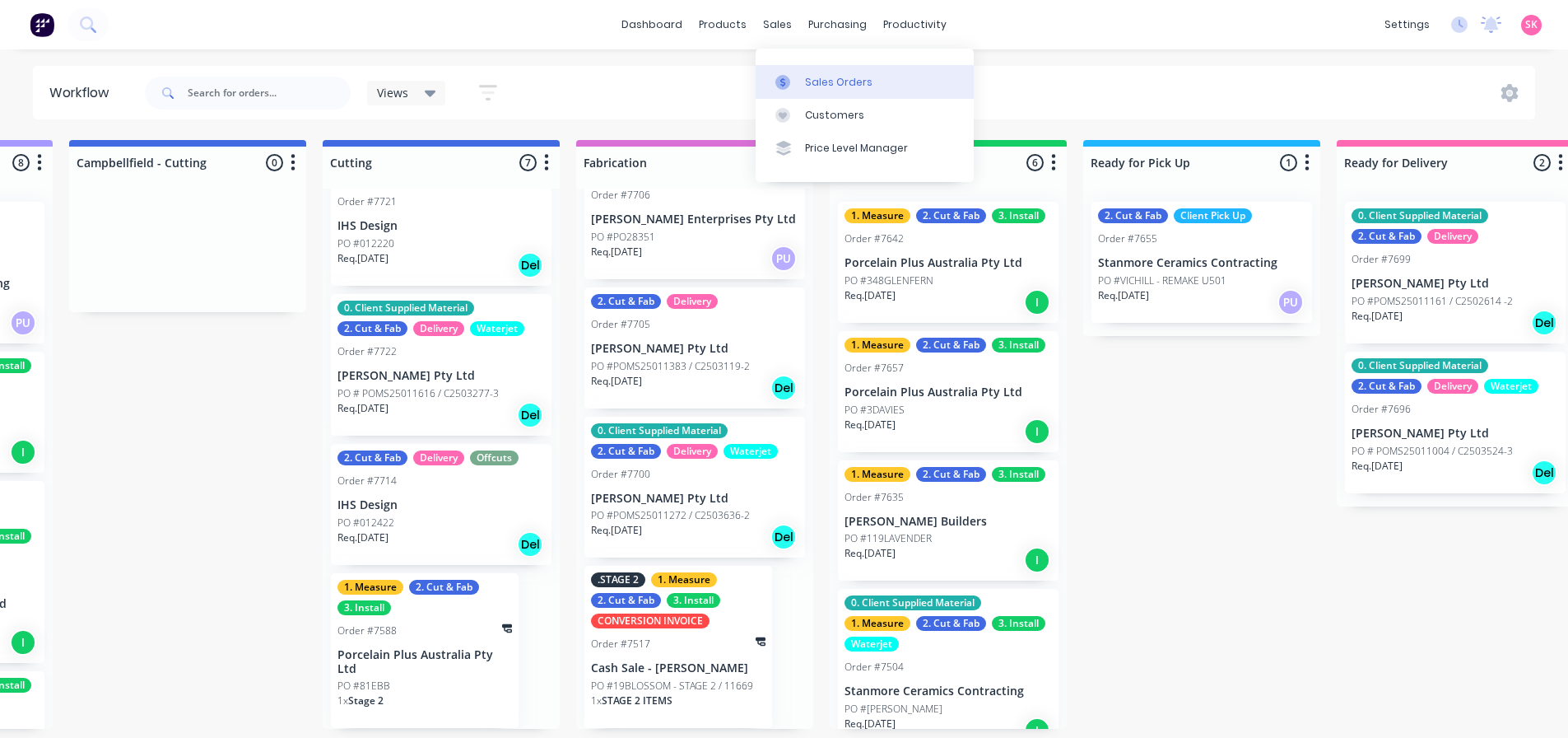
click at [799, 83] on div at bounding box center [787, 81] width 25 height 15
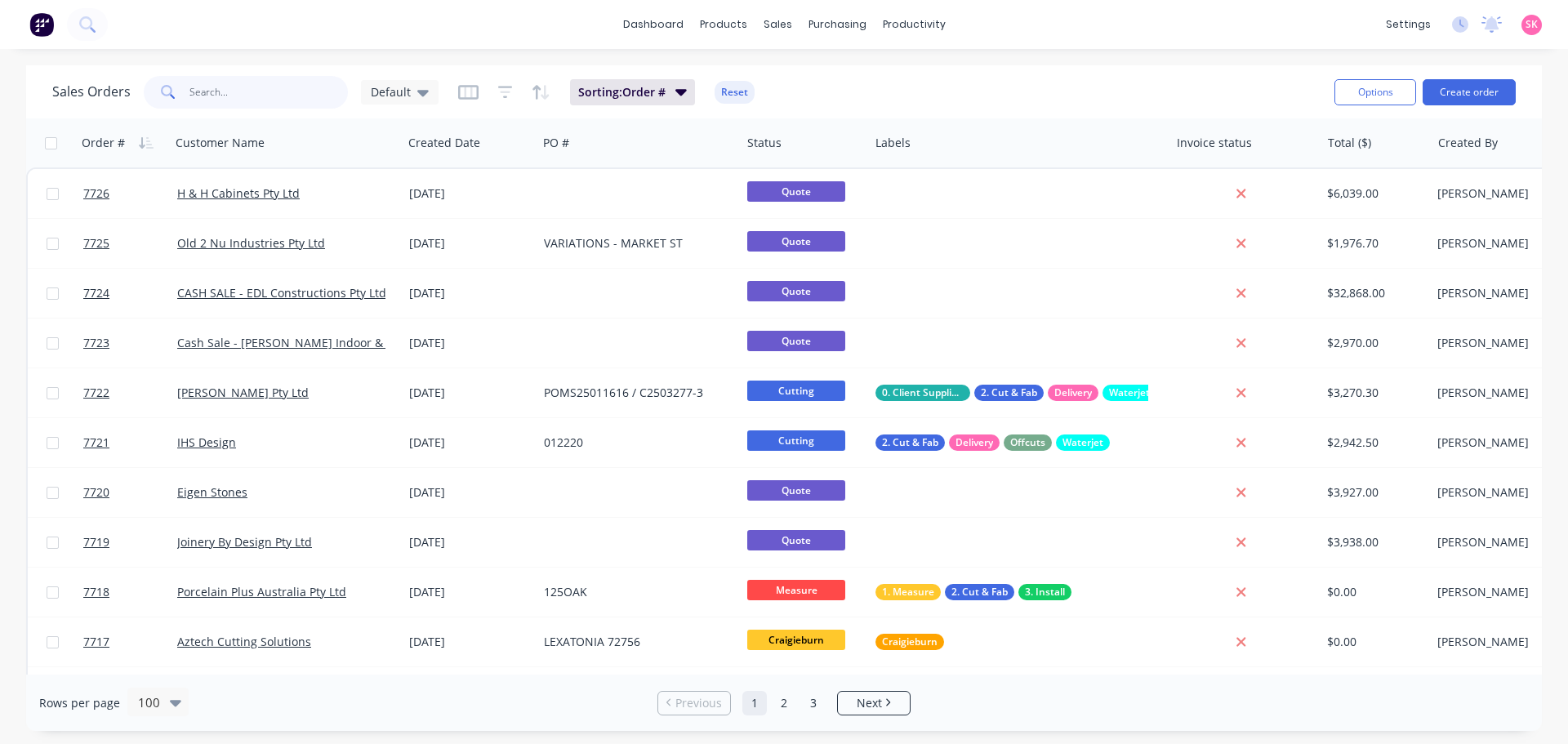
click at [288, 100] on input "text" at bounding box center [269, 92] width 160 height 33
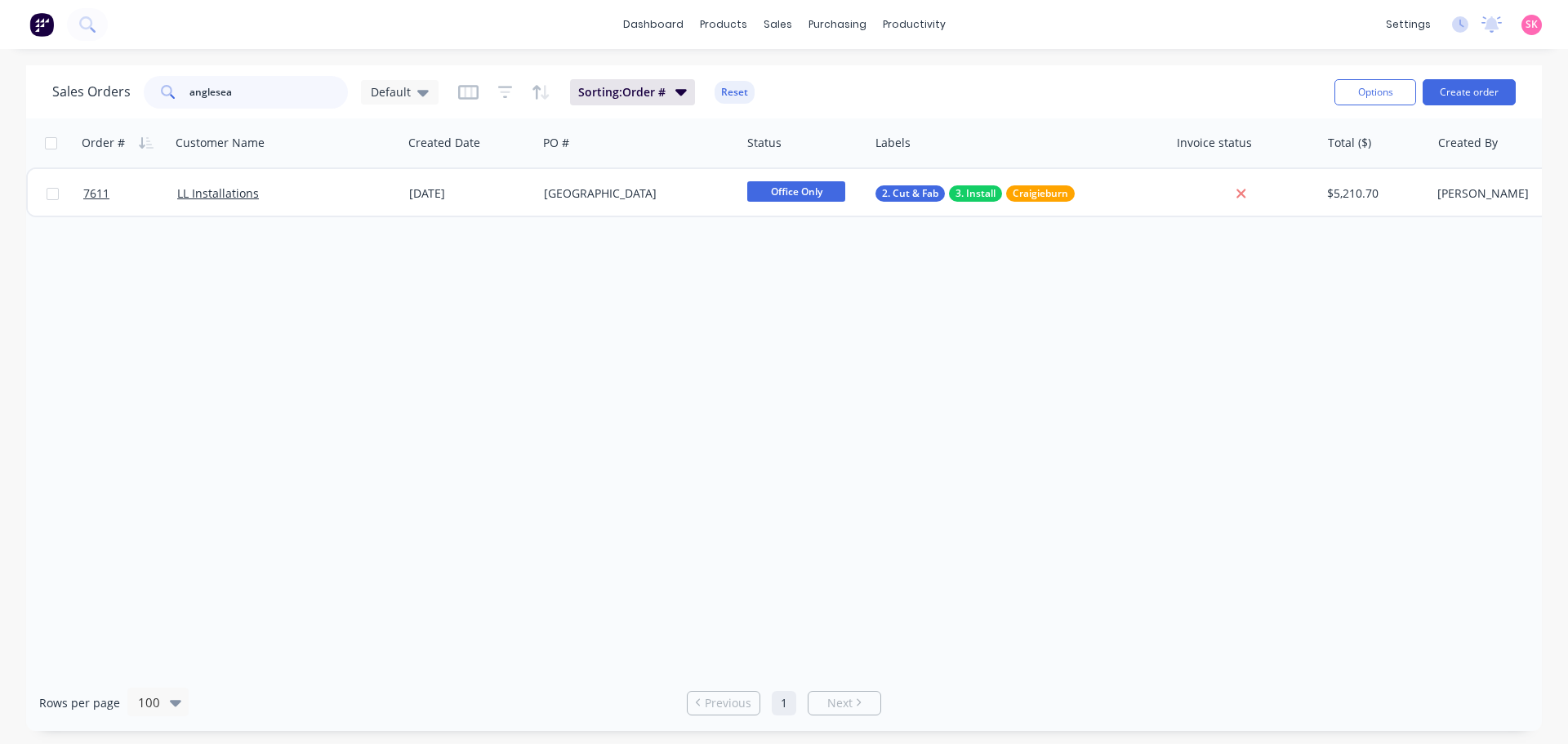
type input "anglesea"
click at [492, 169] on div "7611 LL Installations 20 Aug 2025 Surf Coast Resorts Office Only 2. Cut & Fab 3…" at bounding box center [832, 192] width 1610 height 50
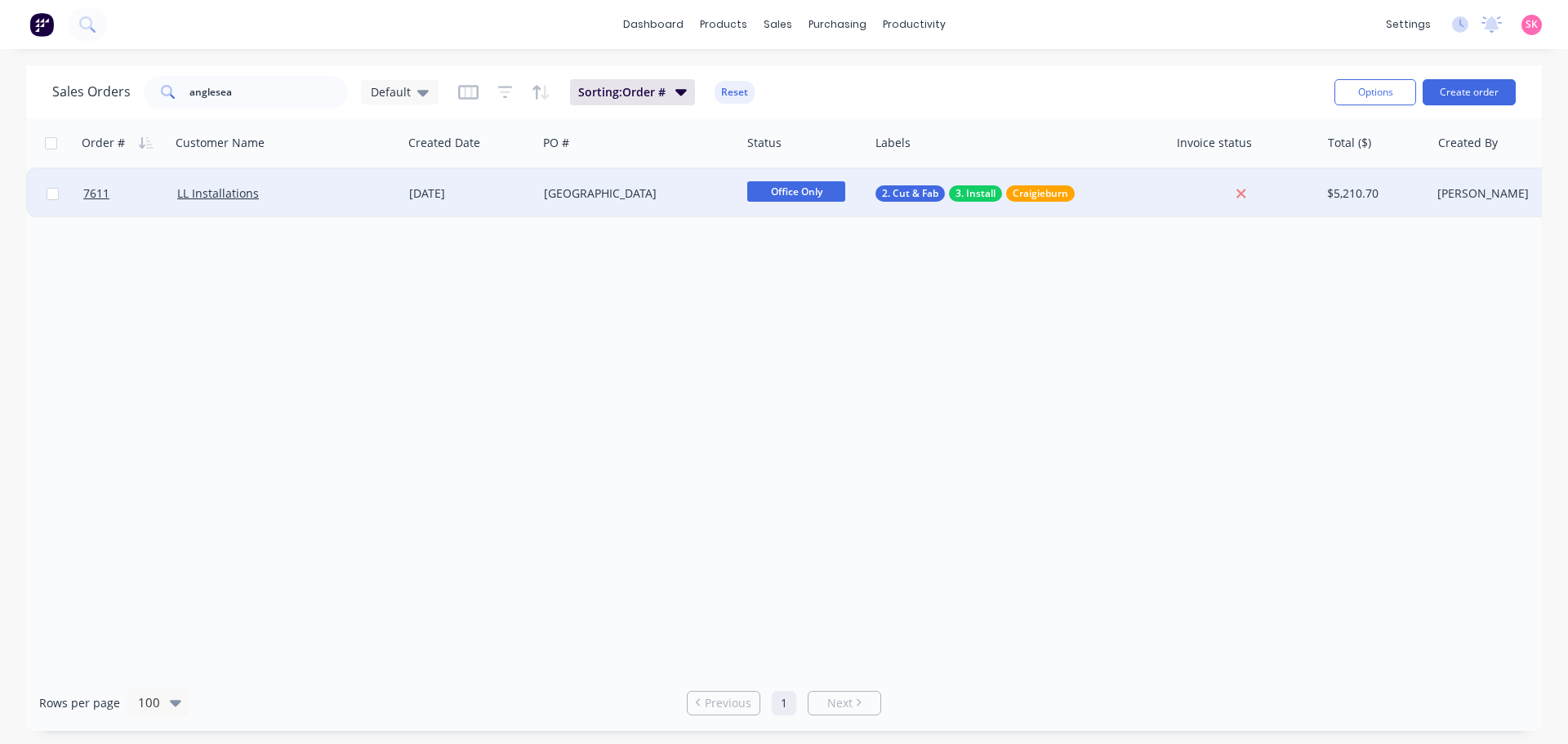
click at [498, 190] on div "20 Aug 2025" at bounding box center [470, 193] width 122 height 17
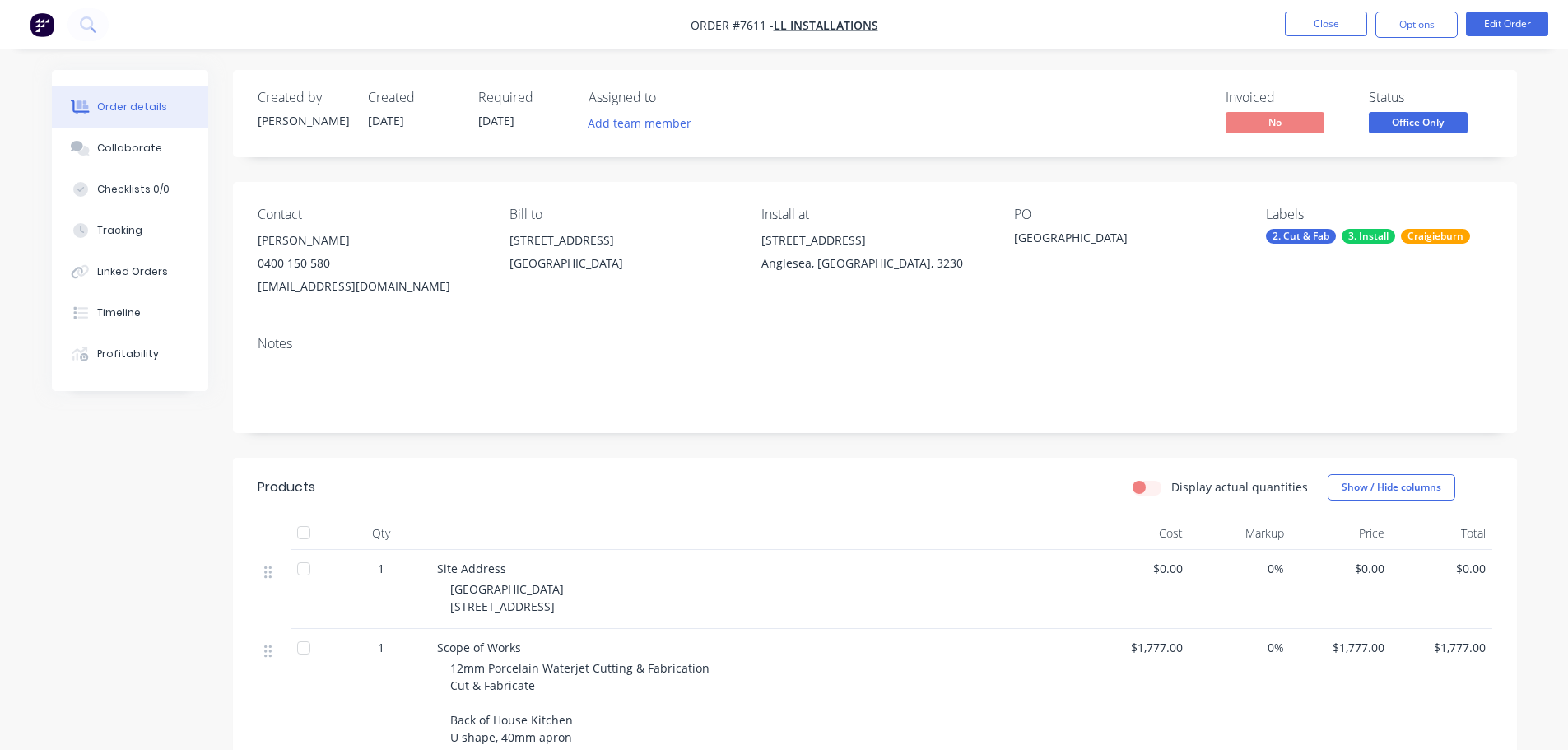
click at [1302, 37] on li "Close" at bounding box center [1326, 25] width 82 height 27
click at [1321, 14] on button "Close" at bounding box center [1326, 24] width 82 height 25
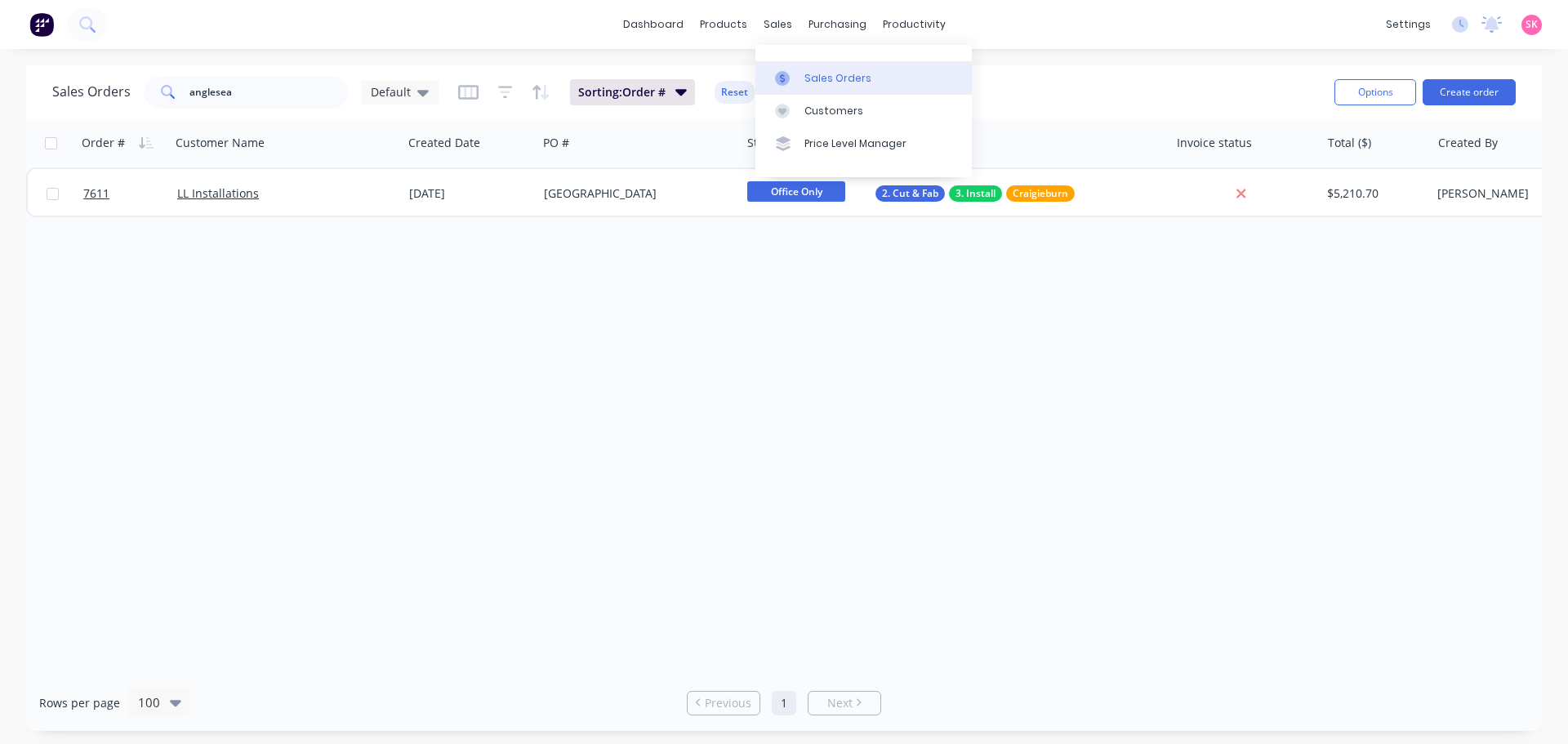
drag, startPoint x: 793, startPoint y: 74, endPoint x: 777, endPoint y: 86, distance: 20.0
click at [793, 74] on div at bounding box center [787, 78] width 25 height 15
click at [844, 62] on link "Sales Orders" at bounding box center [864, 77] width 217 height 33
click at [852, 72] on div "Sales Orders" at bounding box center [838, 78] width 67 height 15
drag, startPoint x: 222, startPoint y: 96, endPoint x: 141, endPoint y: 96, distance: 81.0
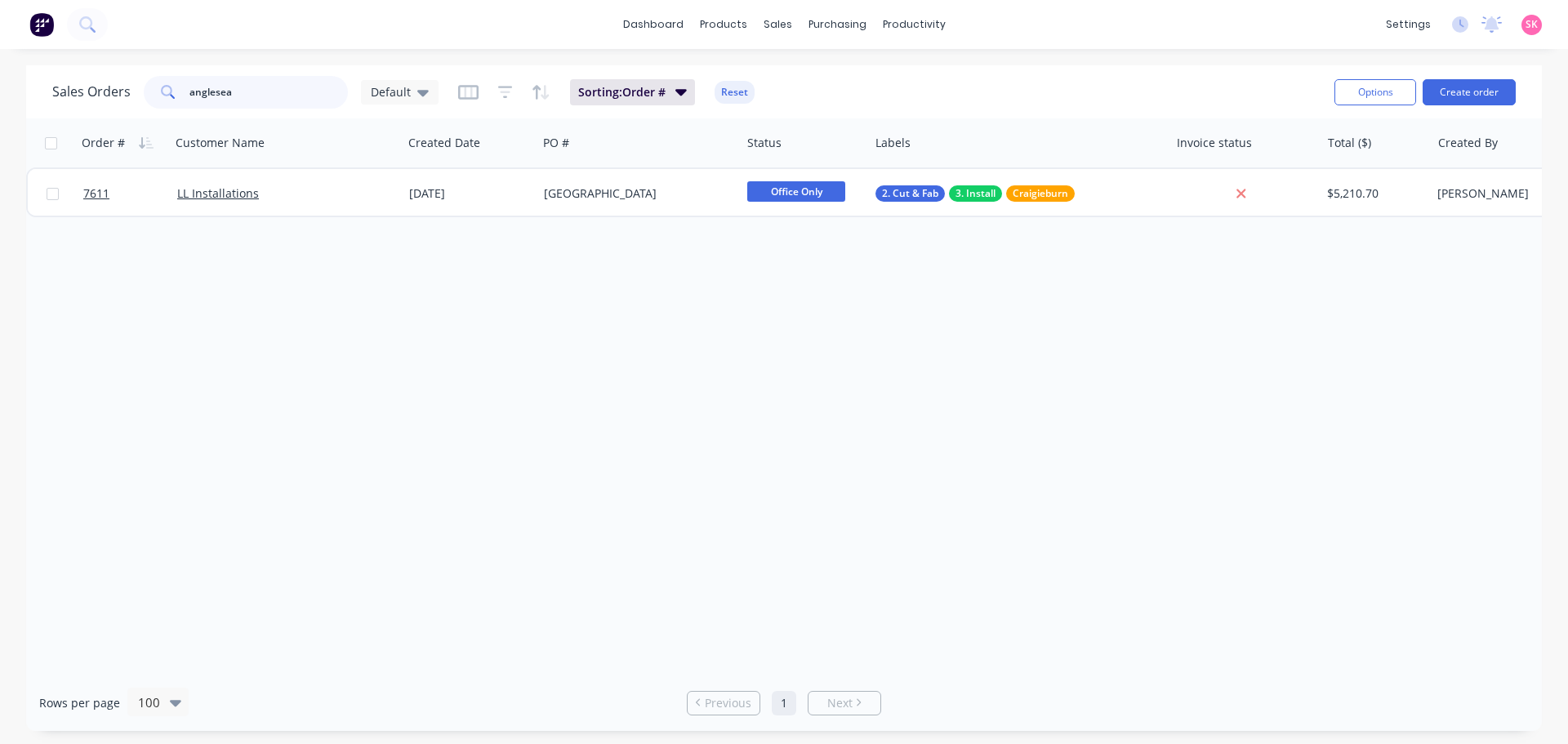
click at [154, 99] on div "anglesea" at bounding box center [245, 92] width 204 height 33
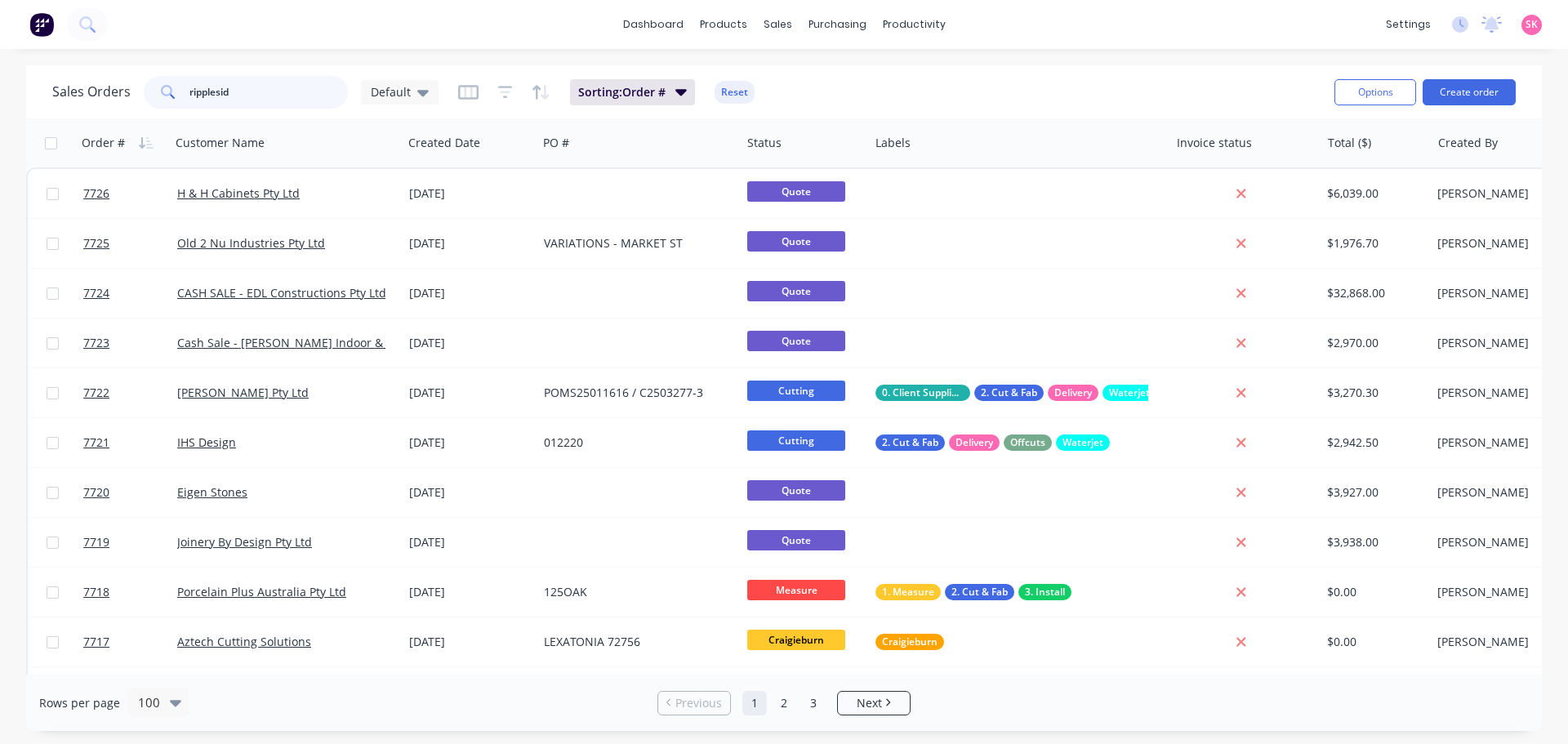
type input "rippleside"
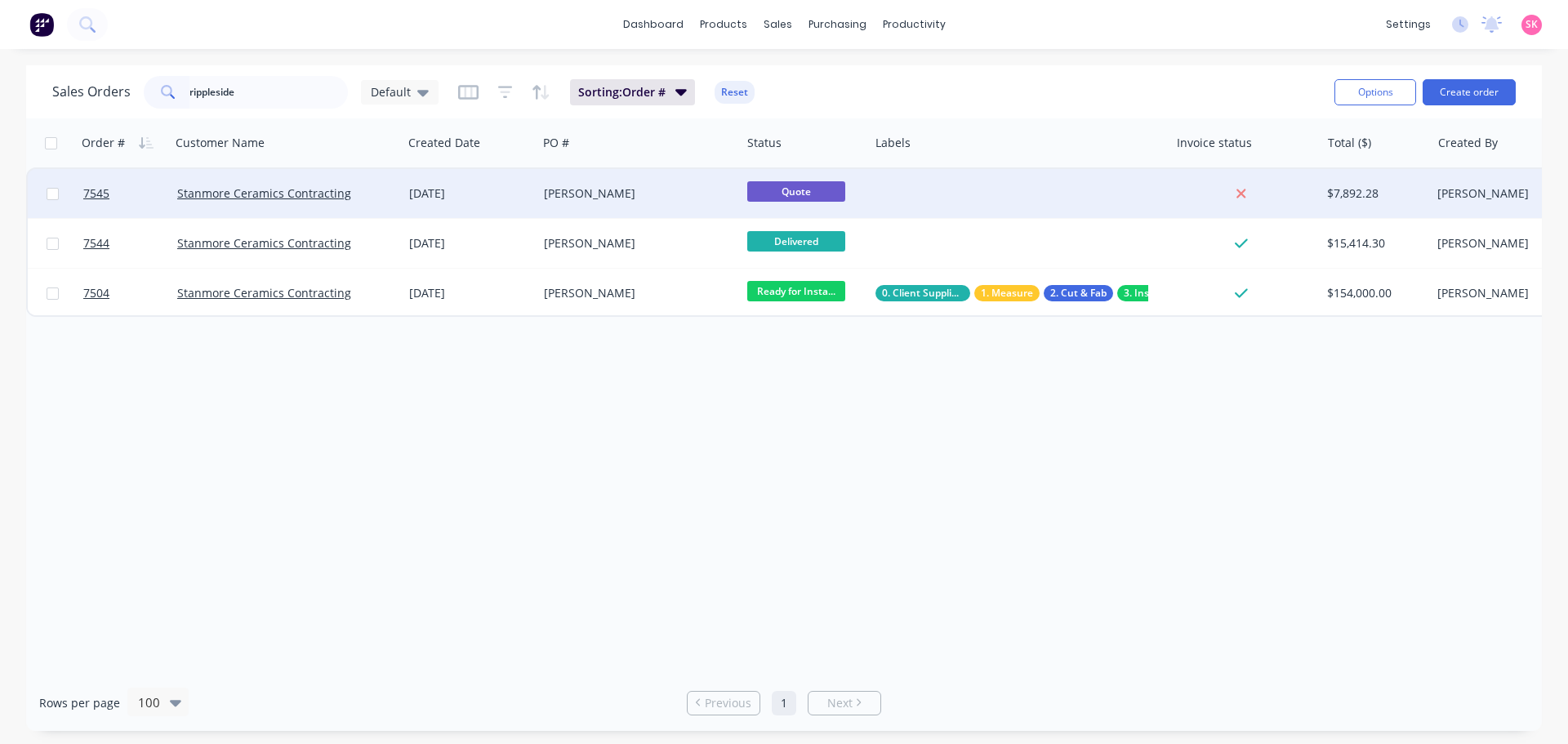
click at [667, 195] on div "STELLA MARIS" at bounding box center [635, 193] width 181 height 17
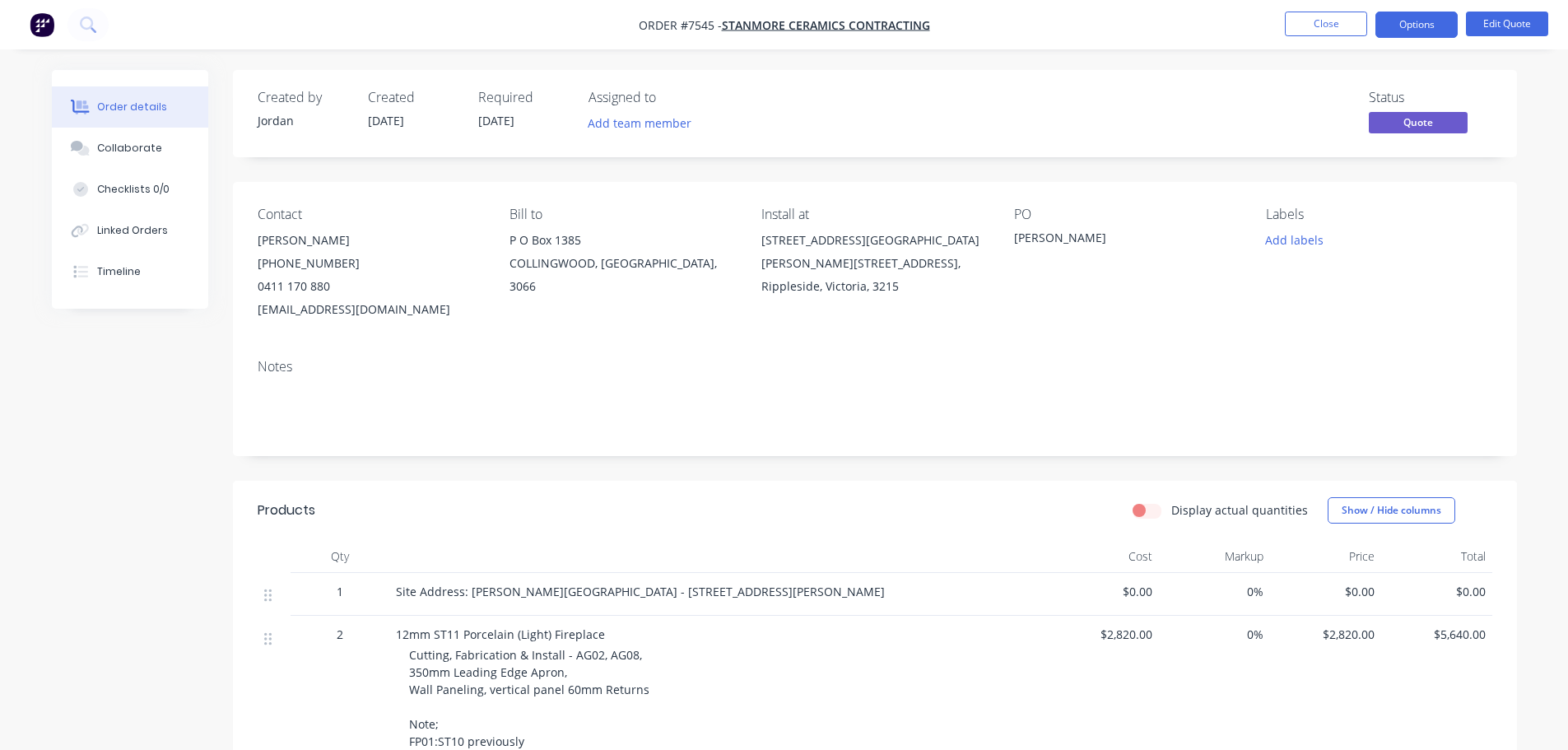
click at [1453, 113] on span "Quote" at bounding box center [1417, 122] width 98 height 21
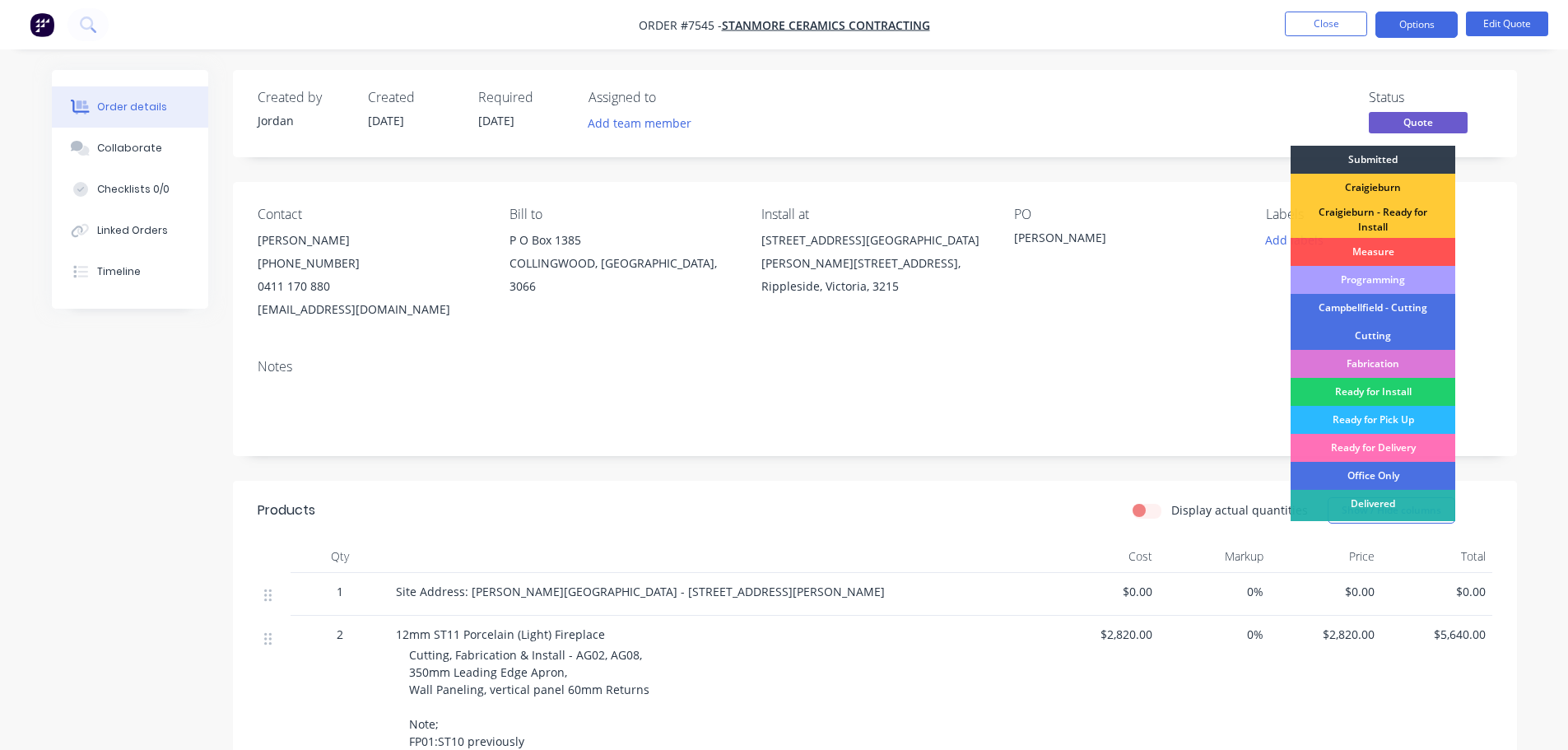
click at [1101, 373] on div "Notes" at bounding box center [874, 367] width 1234 height 16
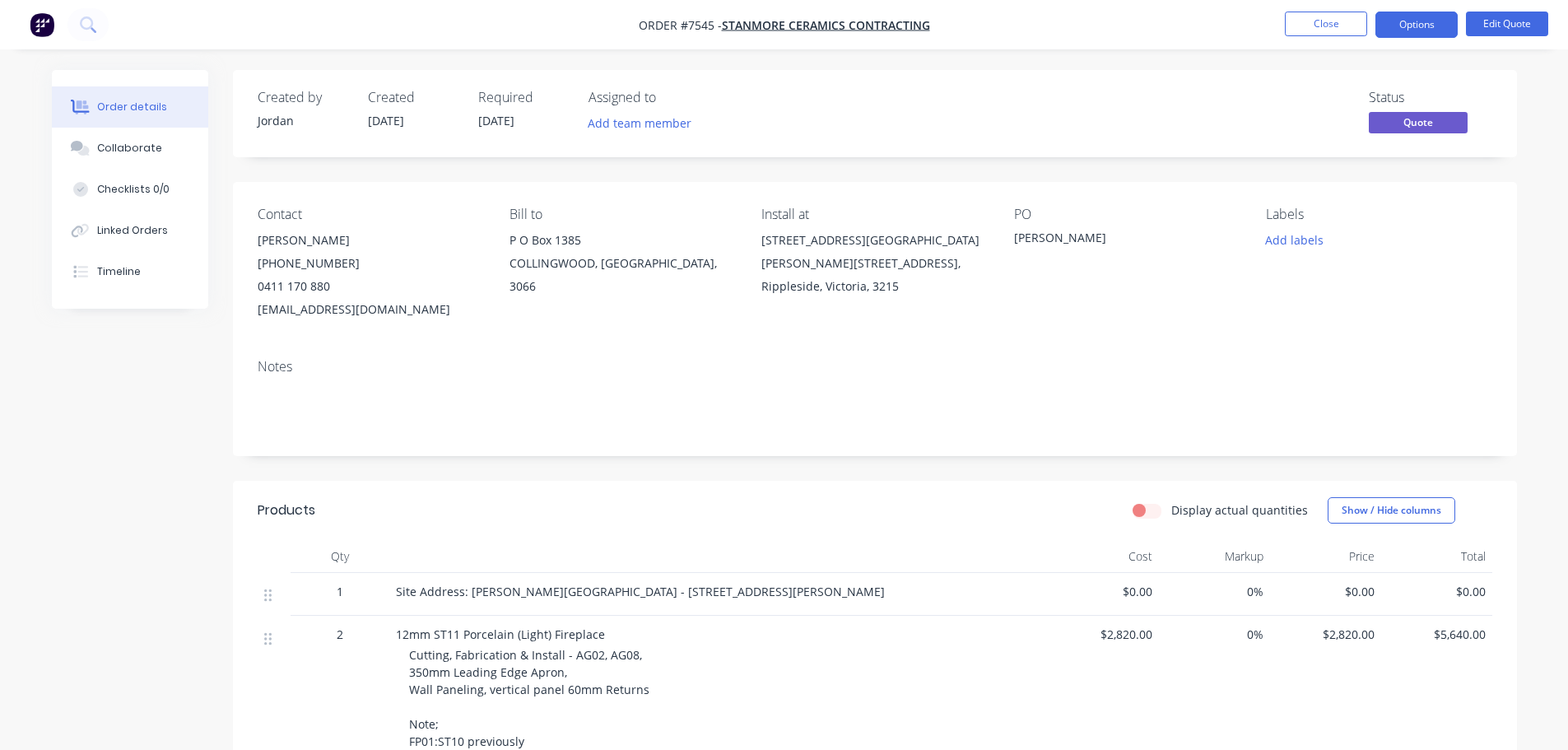
click at [1431, 125] on span "Quote" at bounding box center [1417, 122] width 98 height 21
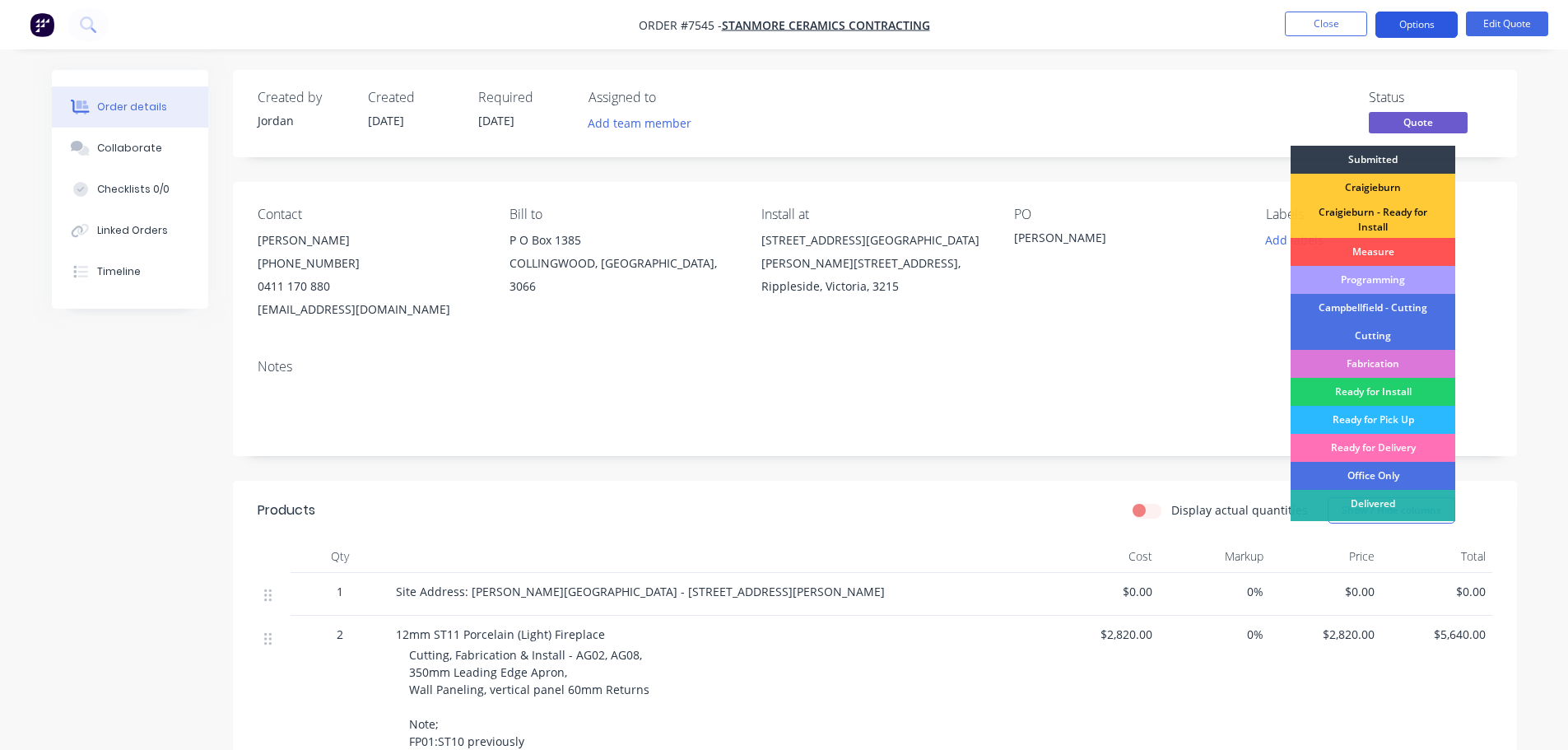
click at [1445, 18] on button "Options" at bounding box center [1416, 25] width 82 height 27
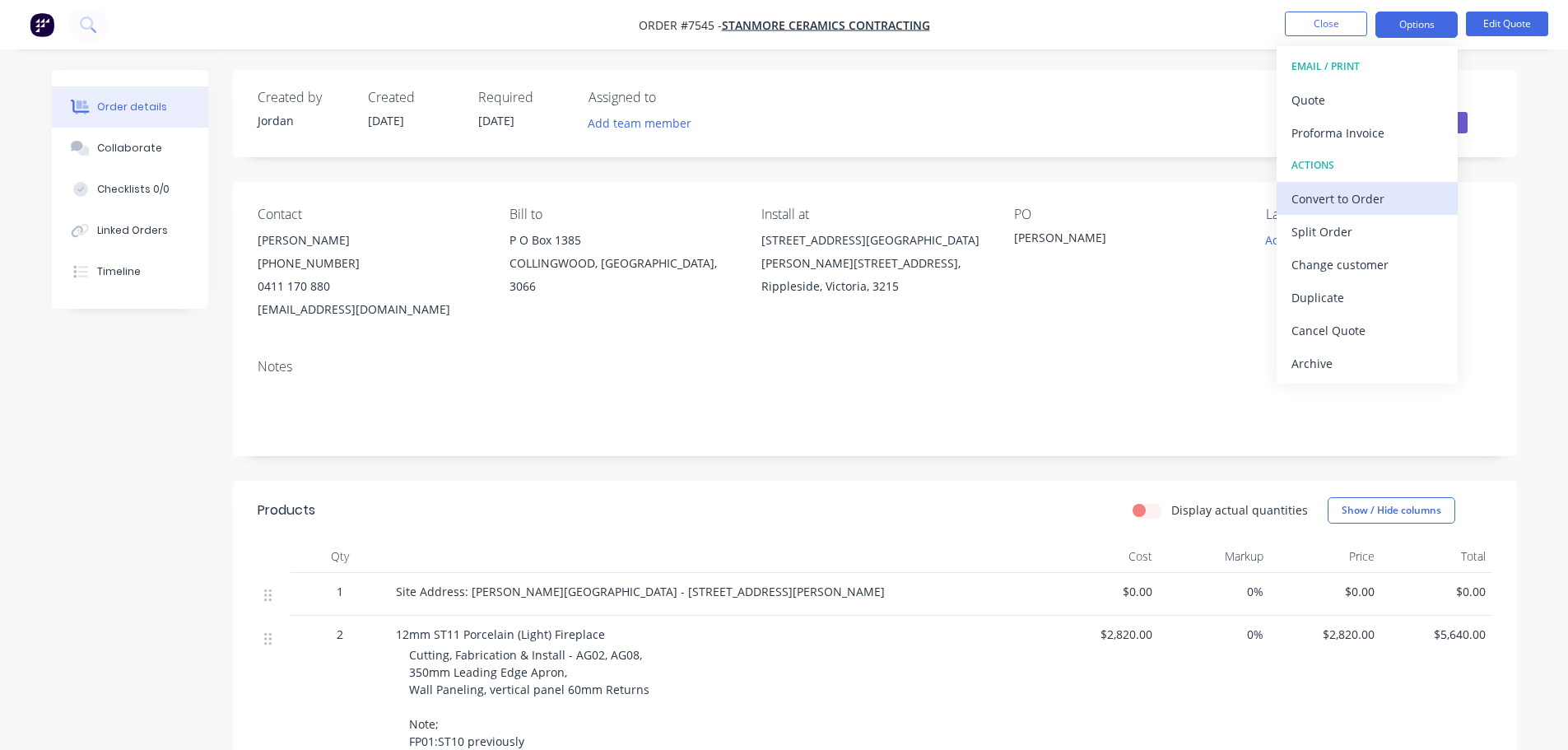
click at [1358, 183] on button "Convert to Order" at bounding box center [1367, 198] width 181 height 33
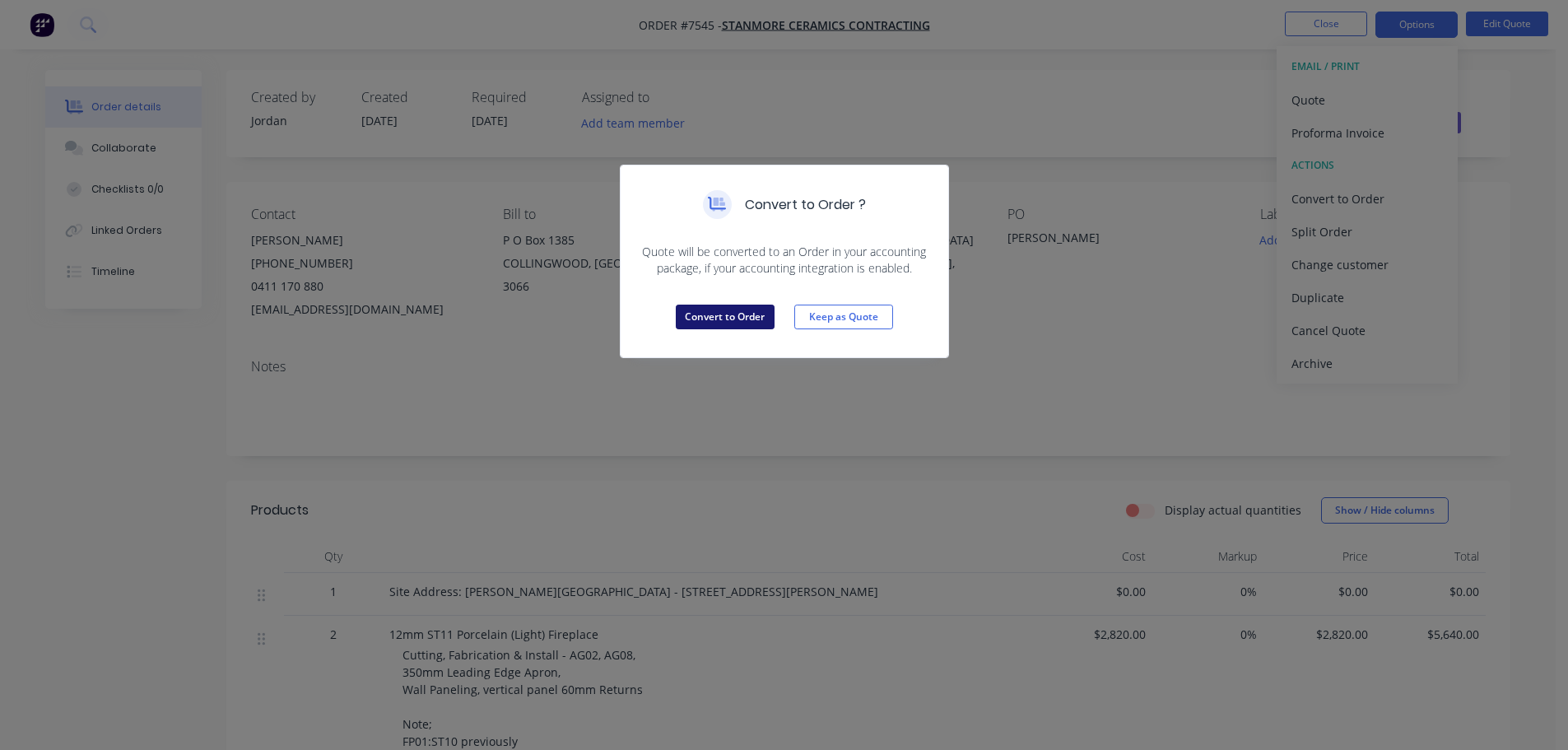
click at [729, 321] on button "Convert to Order" at bounding box center [724, 317] width 98 height 25
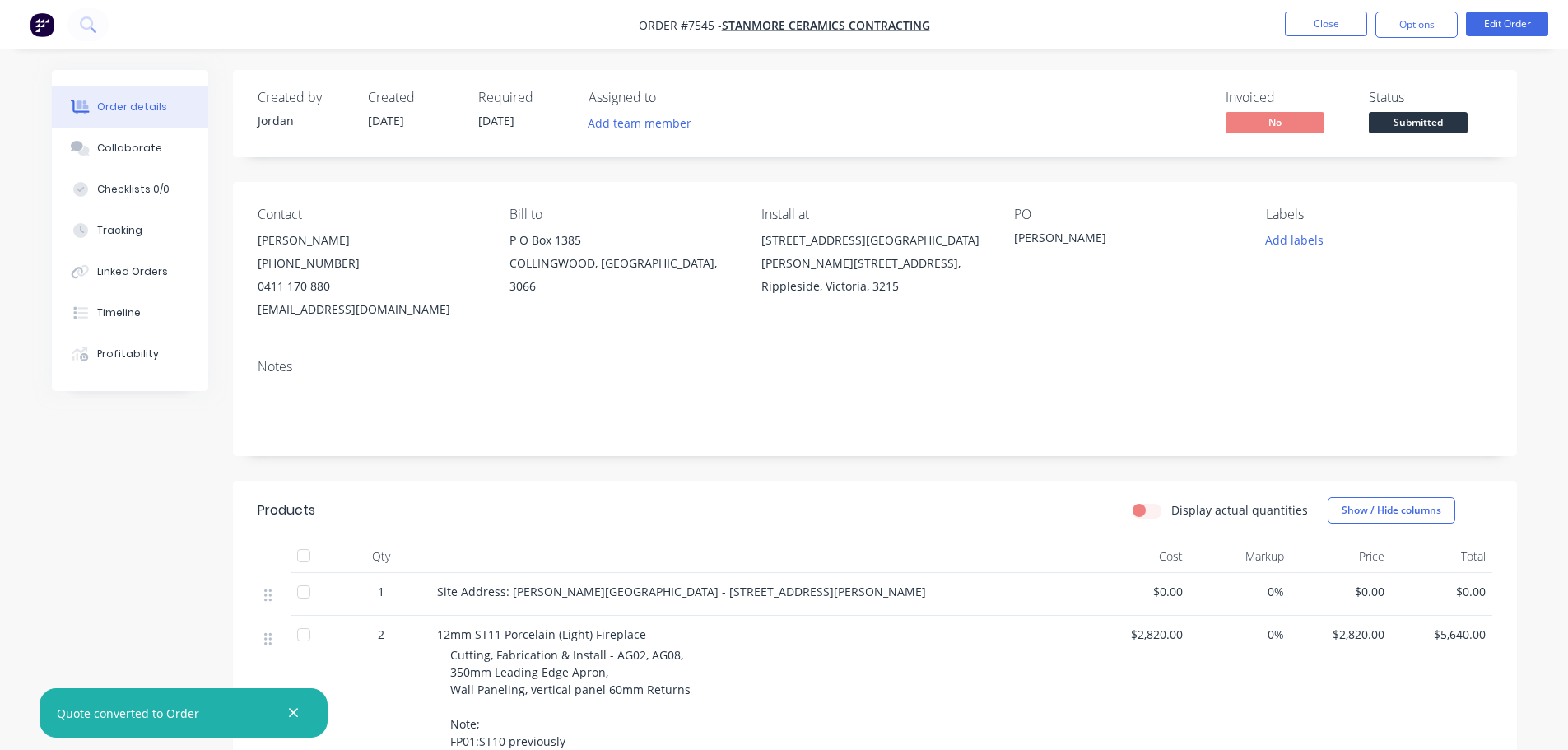
click at [1416, 122] on span "Submitted" at bounding box center [1417, 122] width 98 height 21
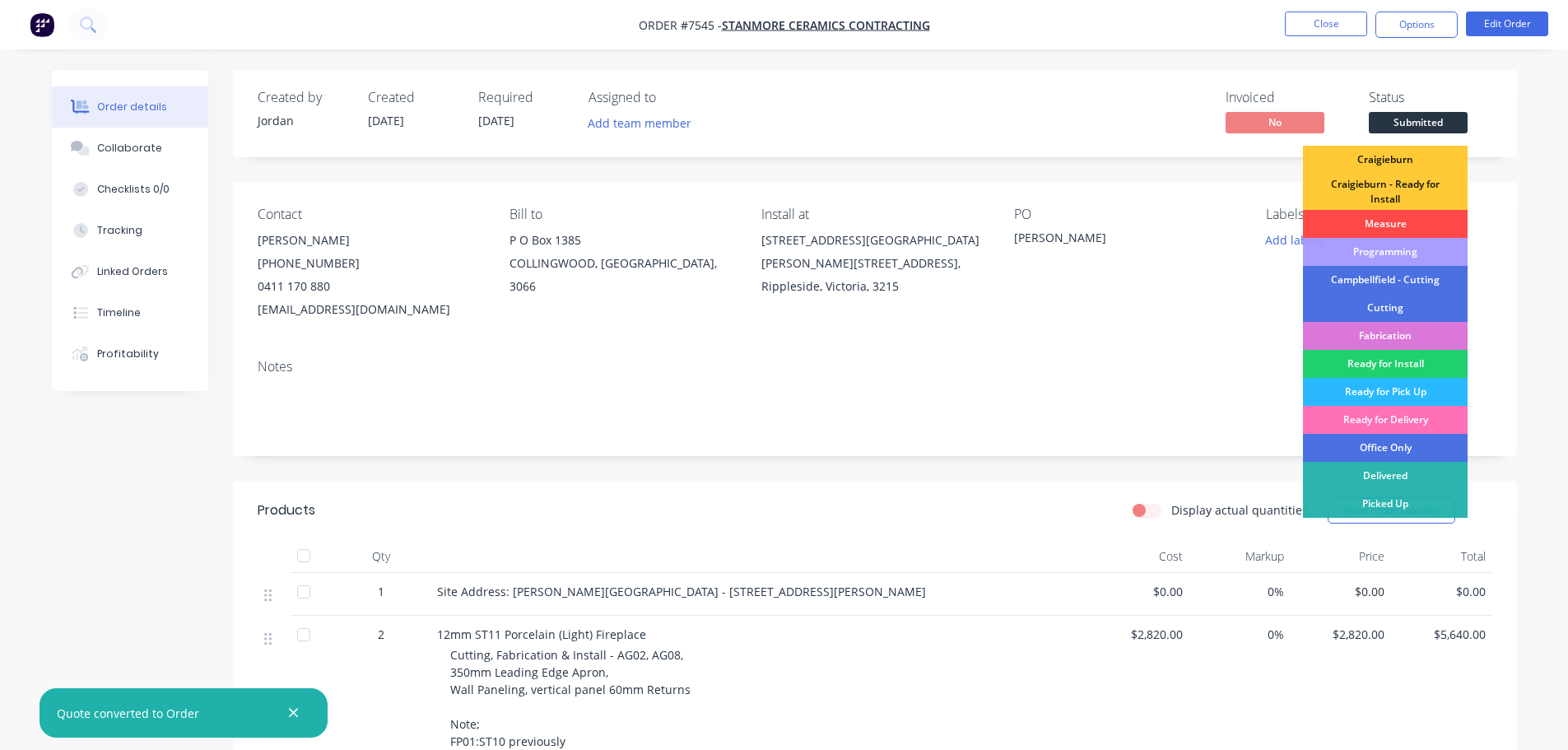
click at [1411, 221] on div "Measure" at bounding box center [1385, 224] width 165 height 28
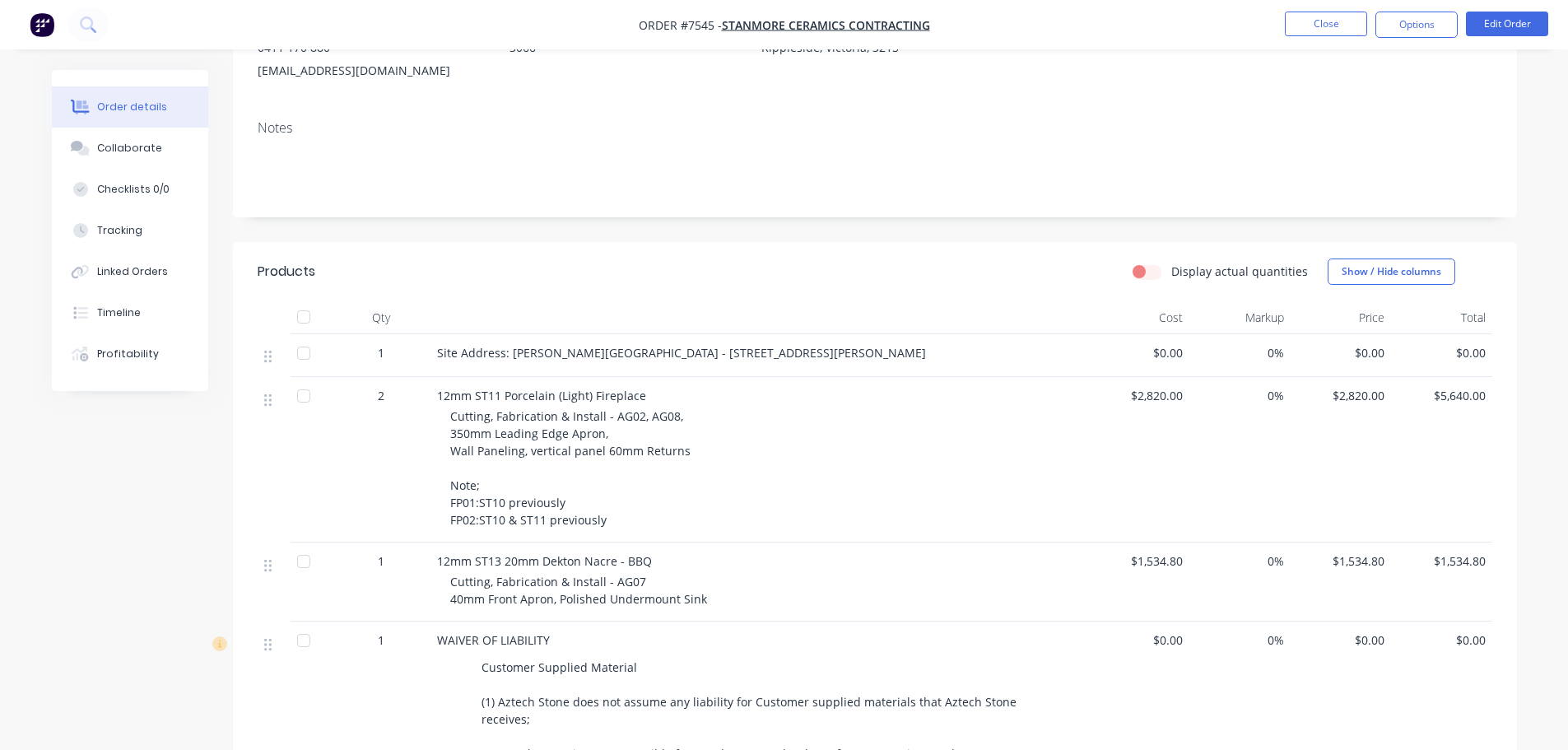
scroll to position [411, 0]
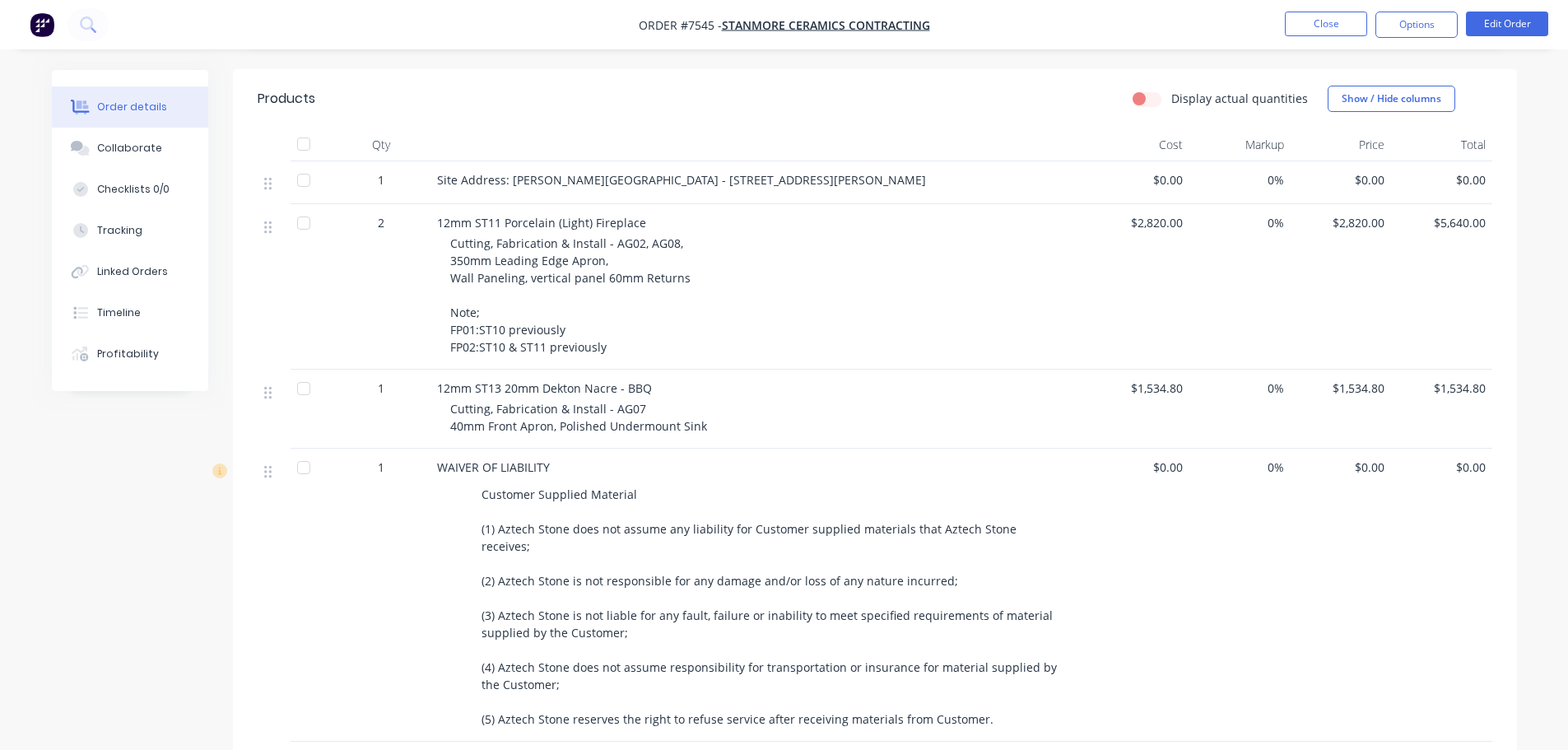
click at [722, 411] on div "Cutting, Fabrication & Install - AG07 40mm Front Apron, Polished Undermount Sink" at bounding box center [766, 417] width 633 height 35
click at [695, 435] on div "Cutting, Fabrication & Install - AG07 40mm Front Apron, Polished Undermount Sink" at bounding box center [766, 417] width 633 height 35
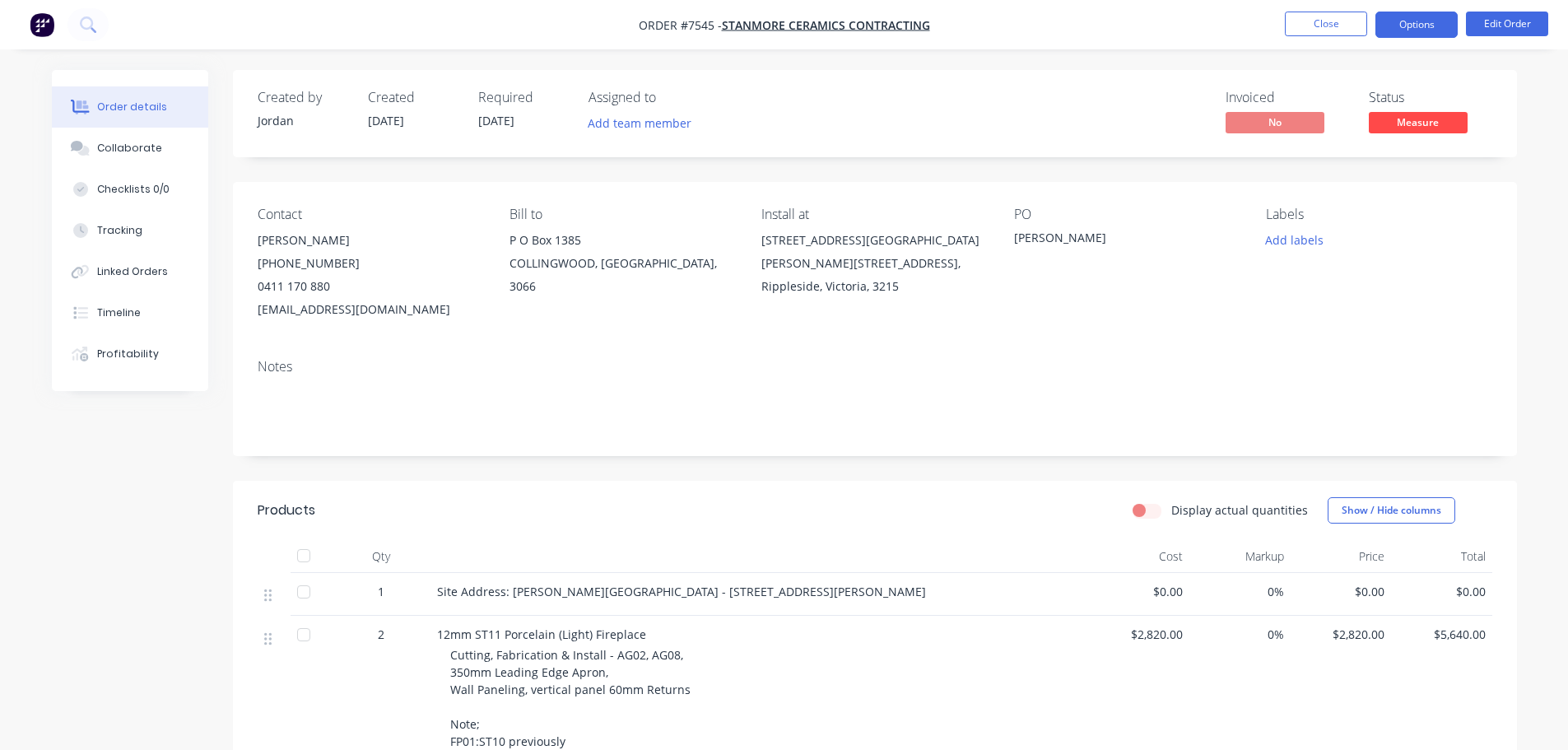
click at [1436, 23] on button "Options" at bounding box center [1416, 25] width 82 height 27
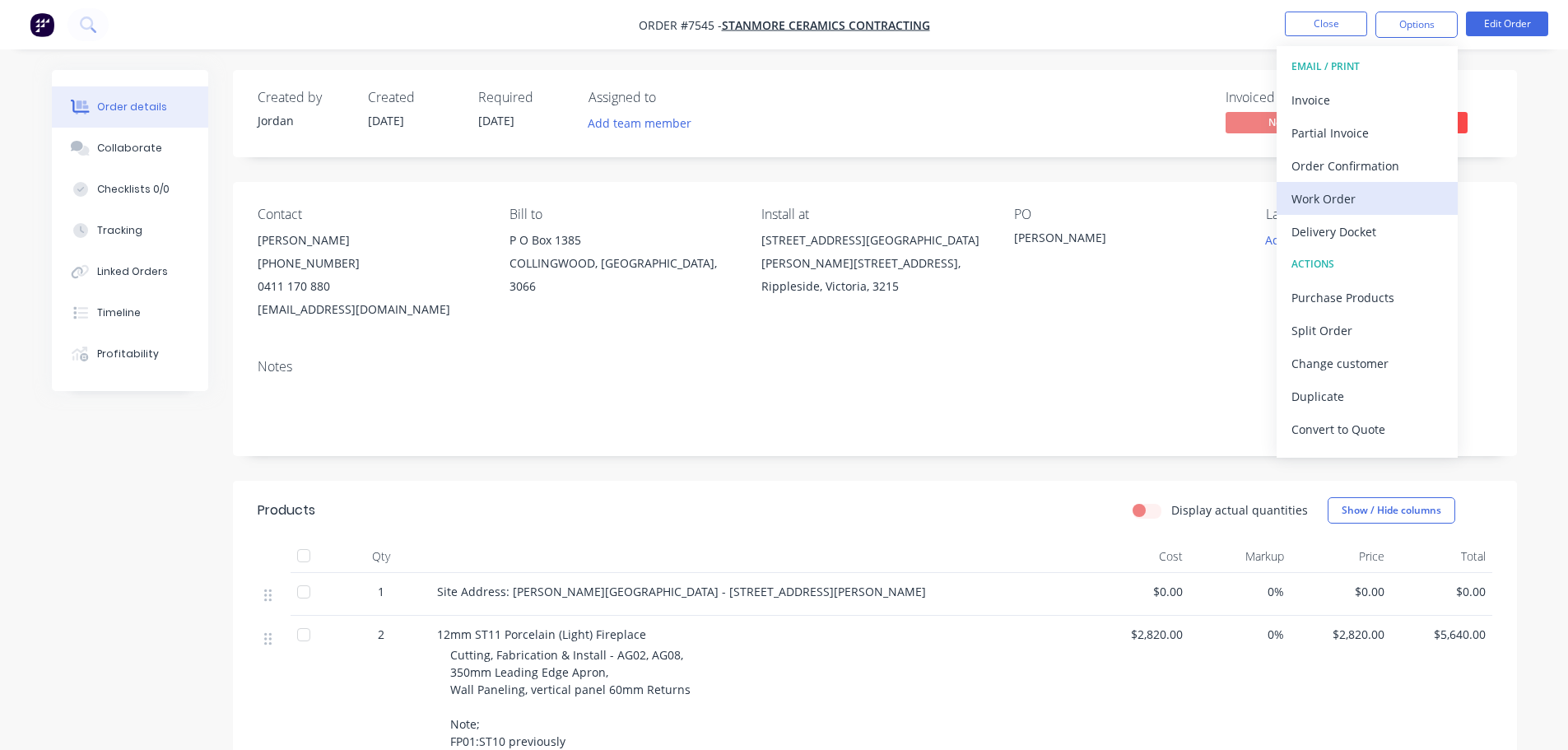
click at [1380, 194] on div "Work Order" at bounding box center [1366, 199] width 152 height 24
click at [1380, 195] on div "Custom" at bounding box center [1366, 199] width 152 height 24
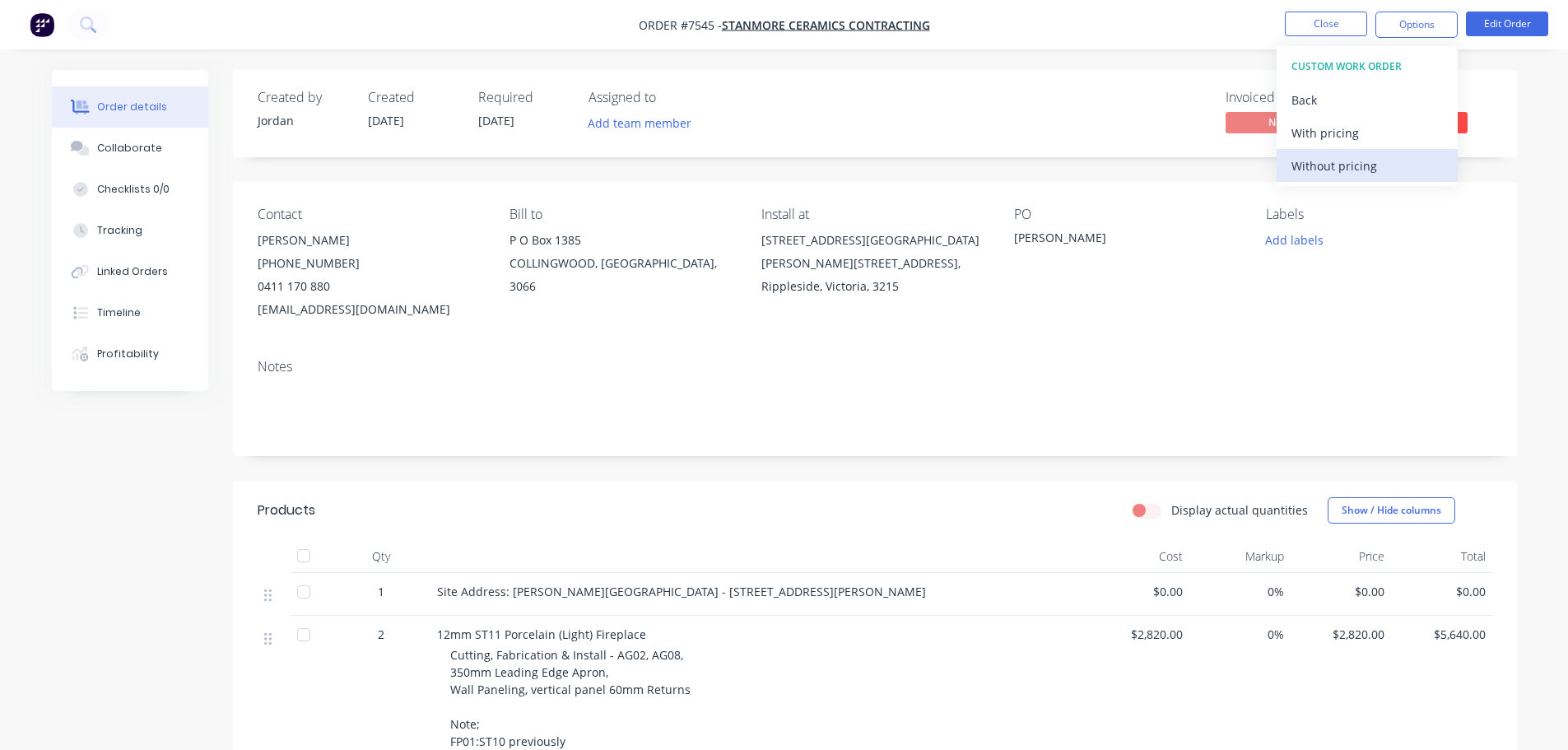
click at [1382, 155] on div "Without pricing" at bounding box center [1366, 166] width 152 height 24
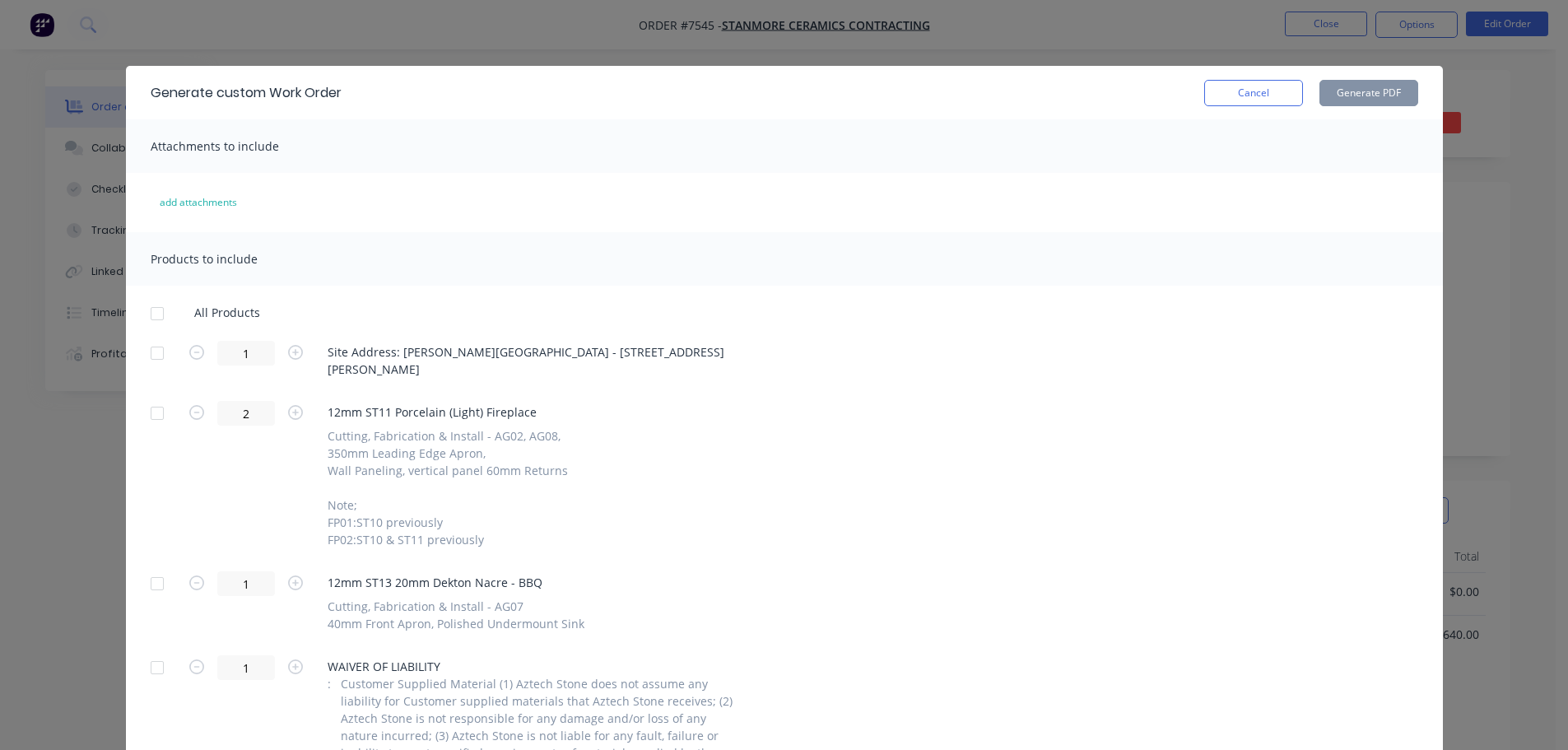
click at [158, 347] on div at bounding box center [157, 353] width 33 height 33
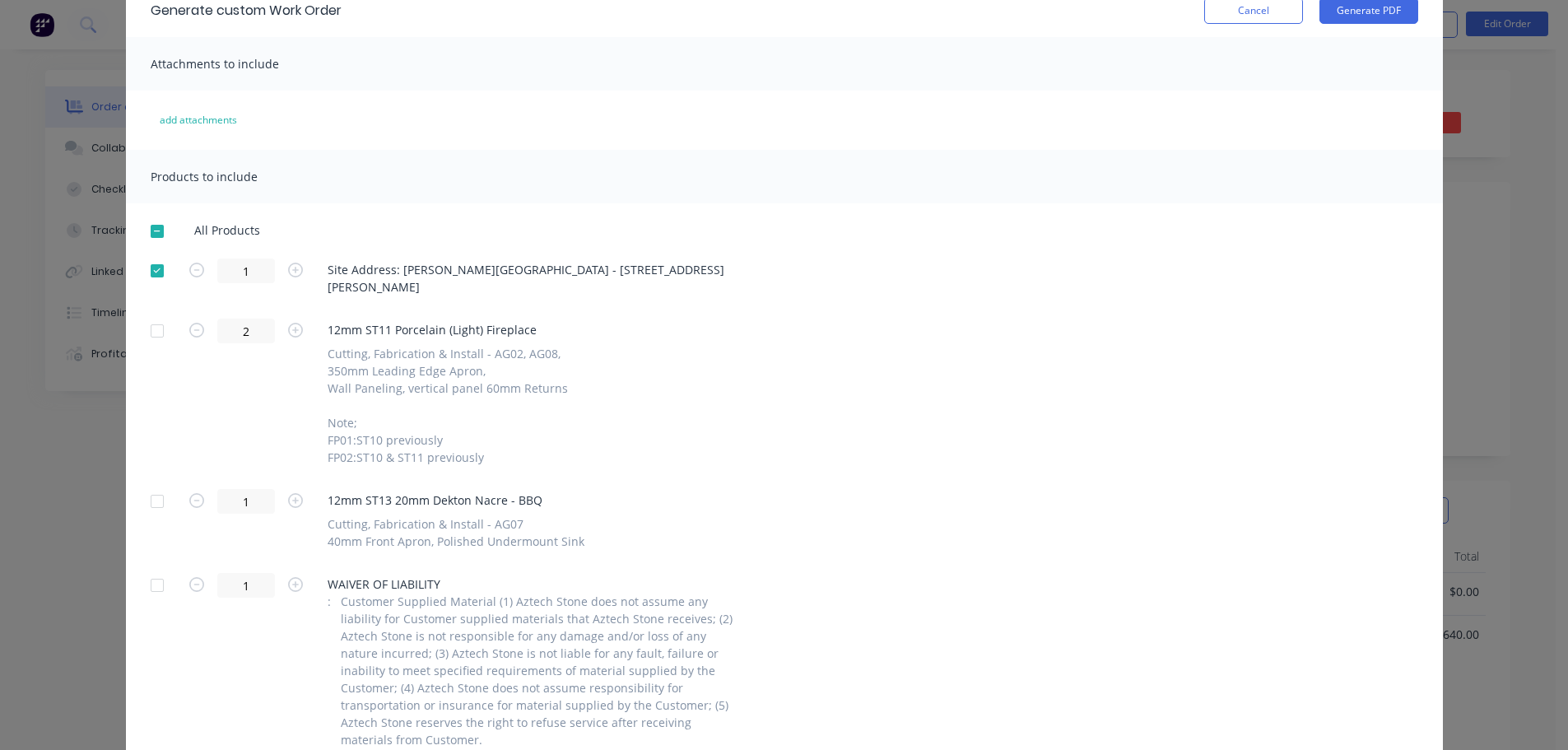
scroll to position [153, 0]
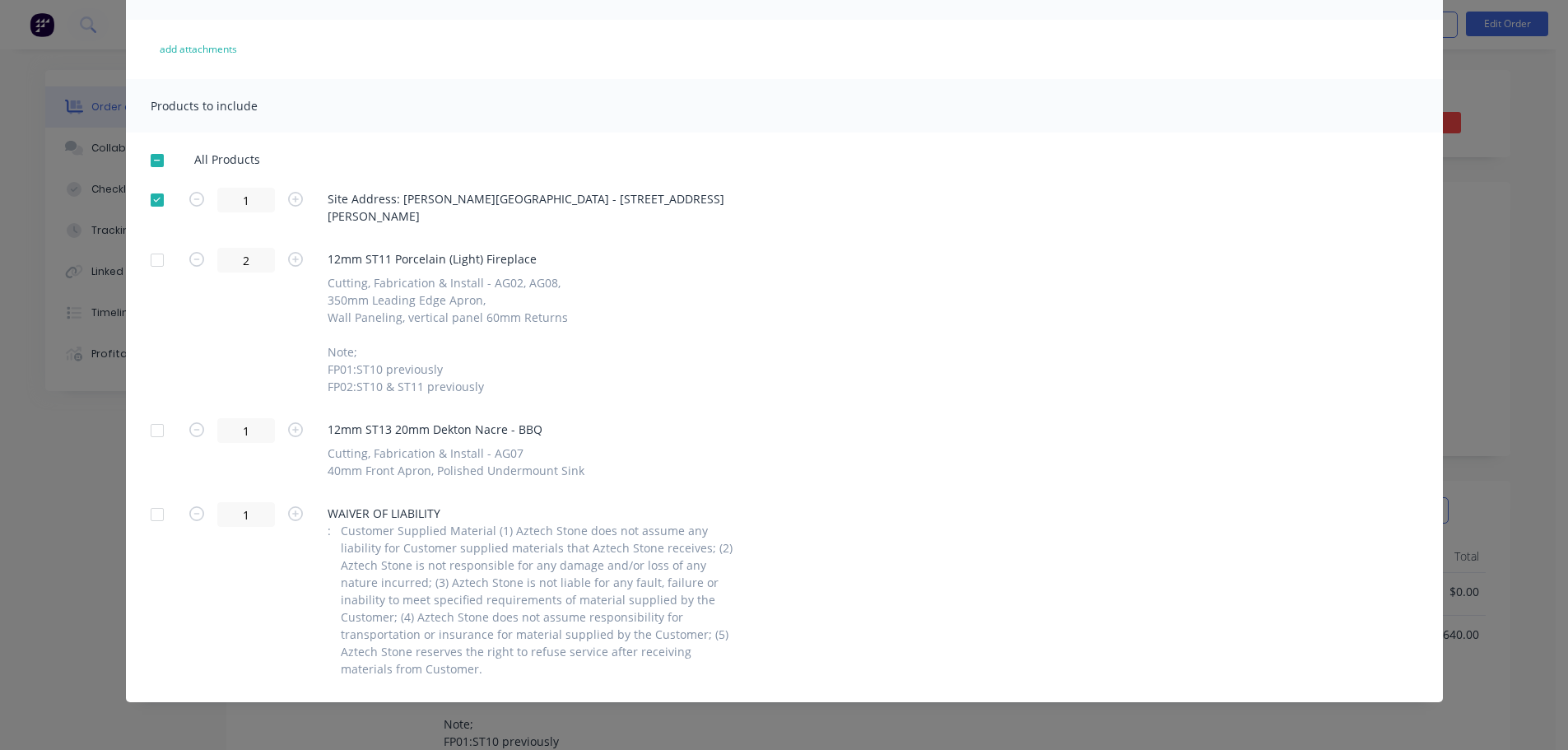
click at [141, 270] on div at bounding box center [157, 259] width 33 height 33
click at [151, 263] on div at bounding box center [157, 259] width 33 height 33
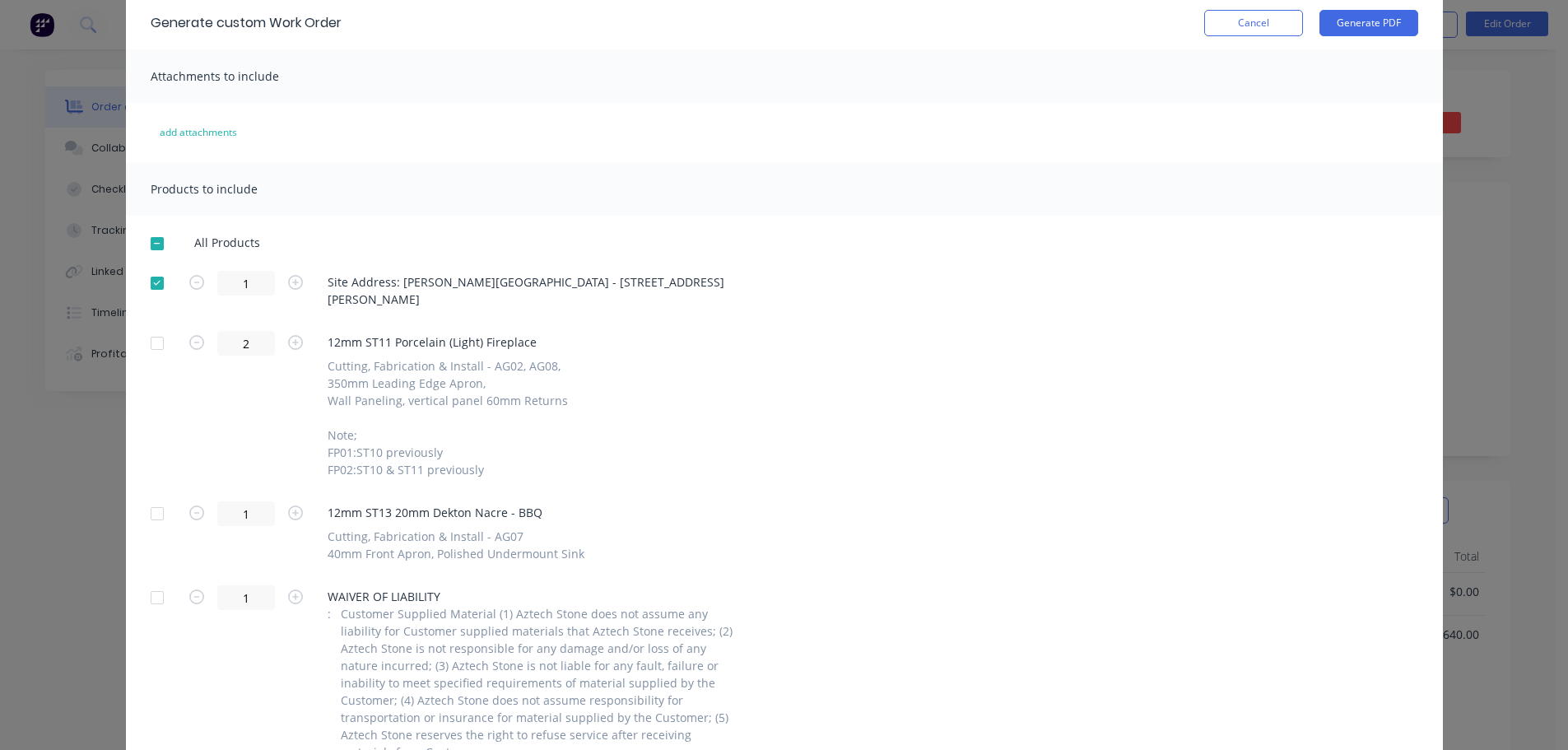
scroll to position [0, 0]
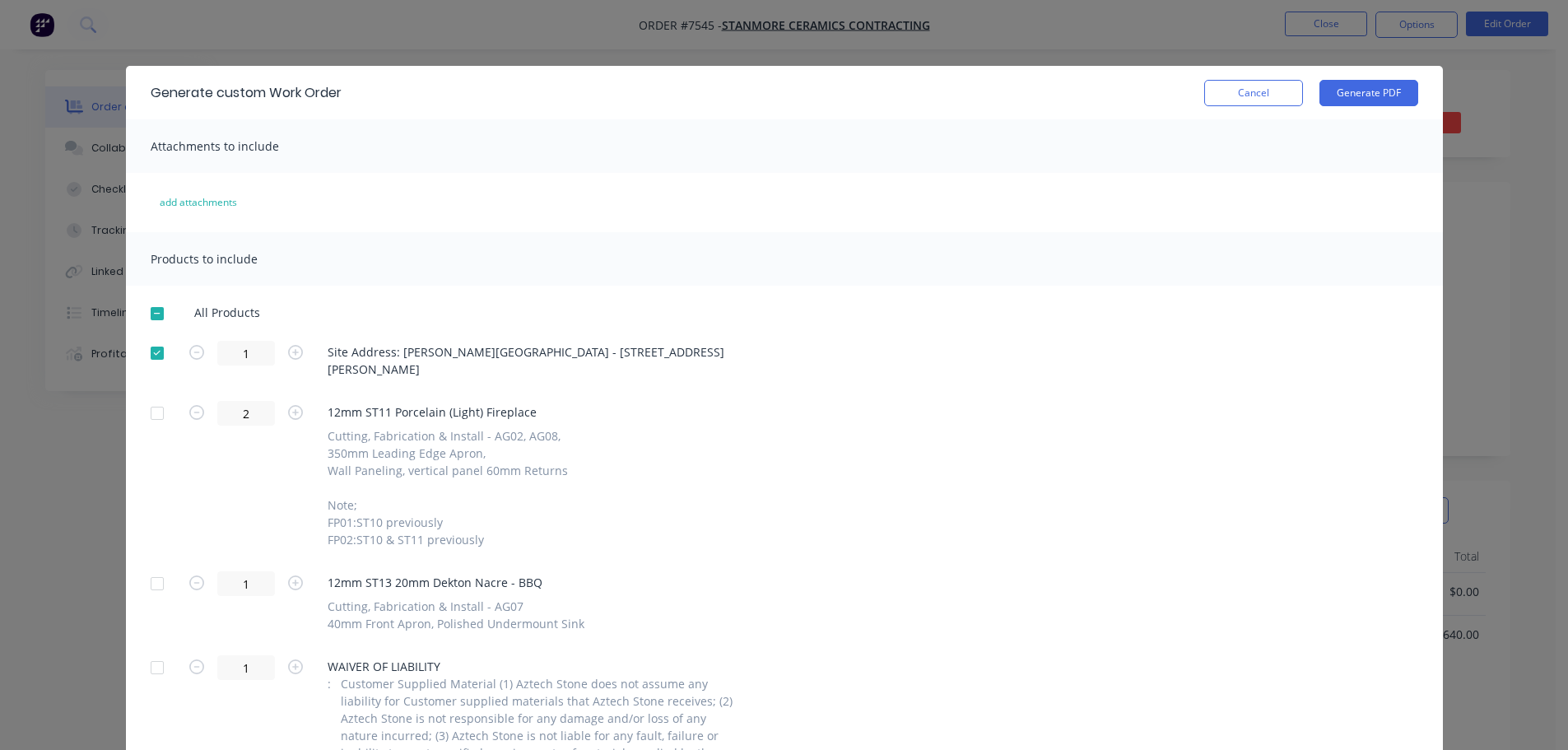
click at [1217, 92] on button "Cancel" at bounding box center [1253, 92] width 98 height 27
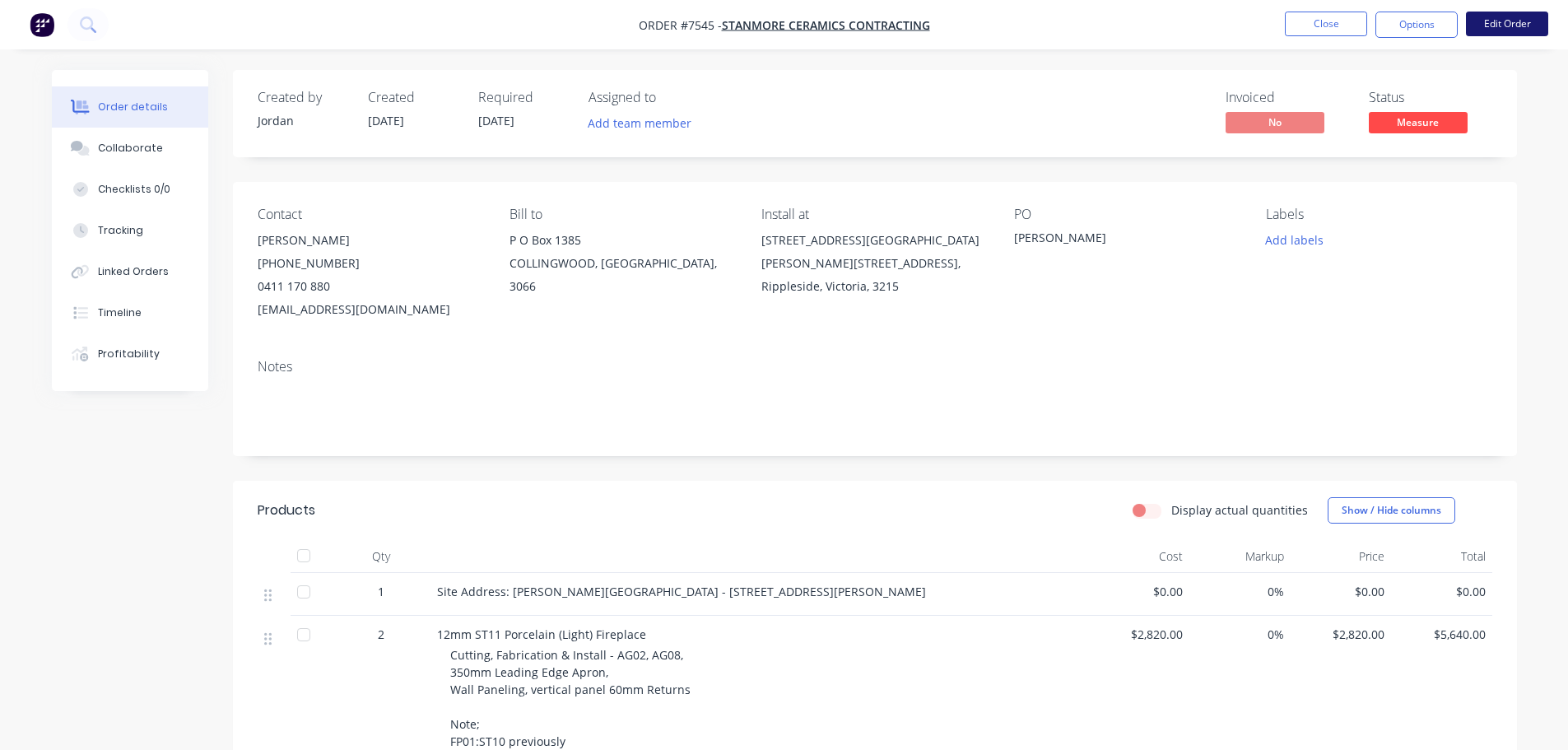
click at [1496, 24] on button "Edit Order" at bounding box center [1506, 24] width 82 height 25
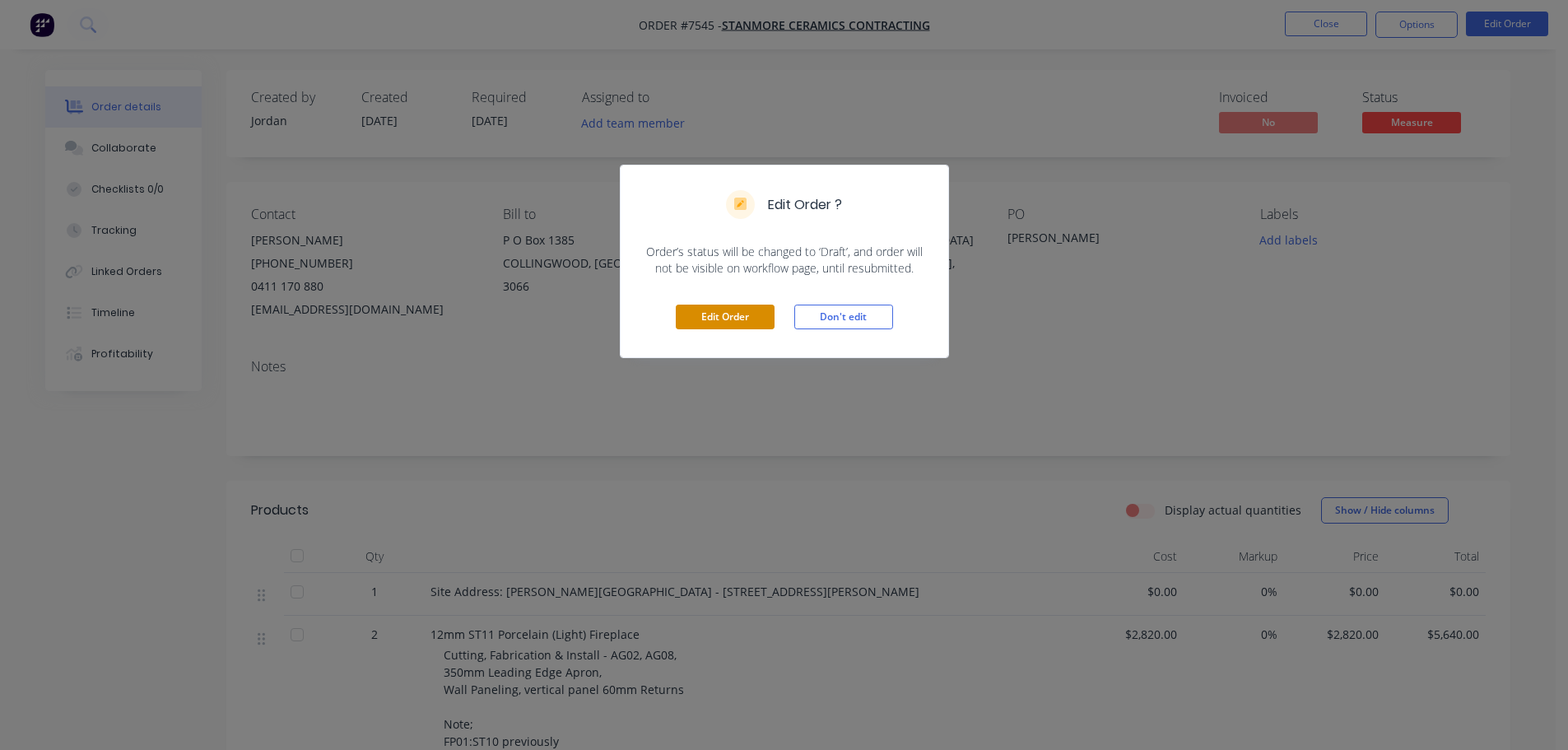
click at [740, 308] on button "Edit Order" at bounding box center [724, 317] width 98 height 25
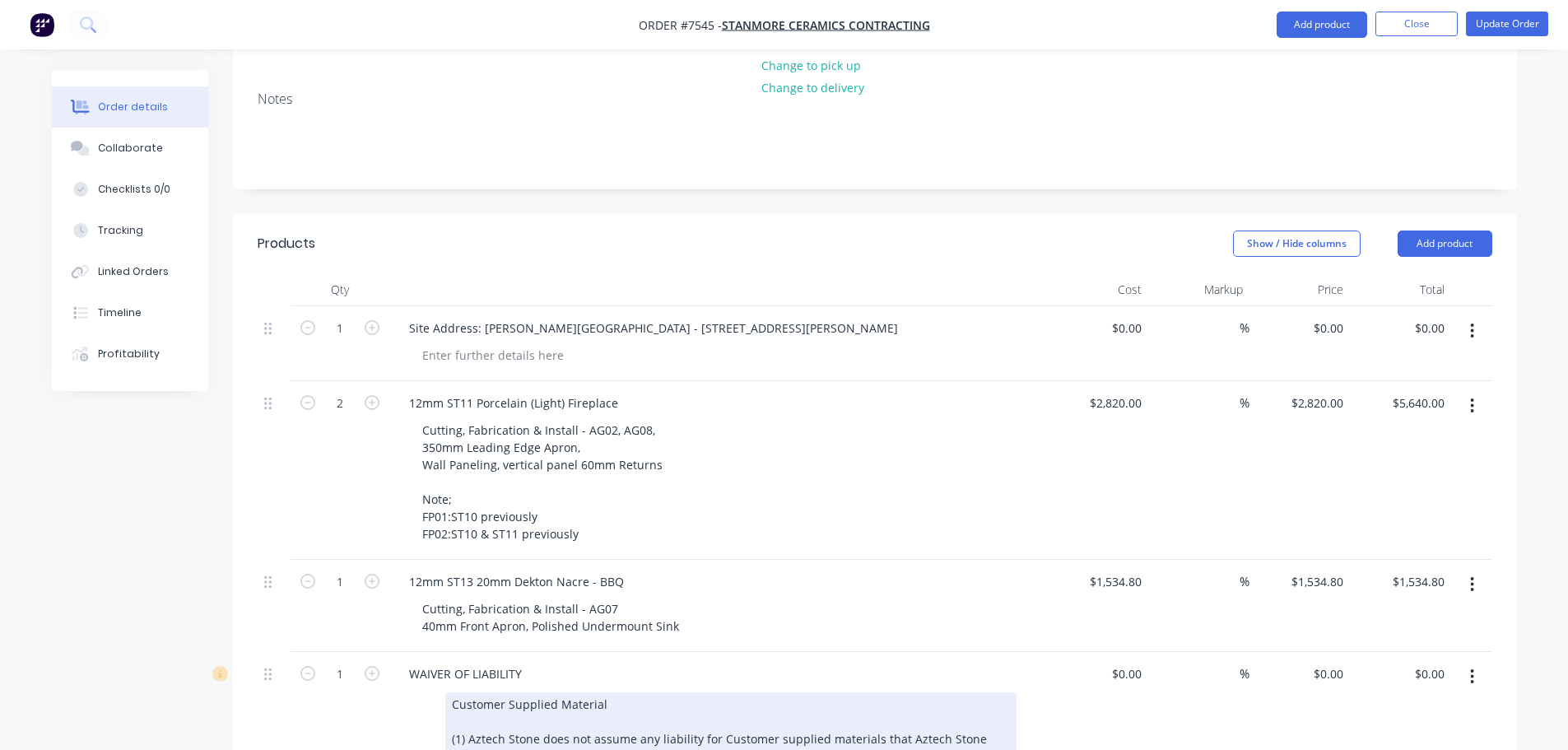
scroll to position [494, 0]
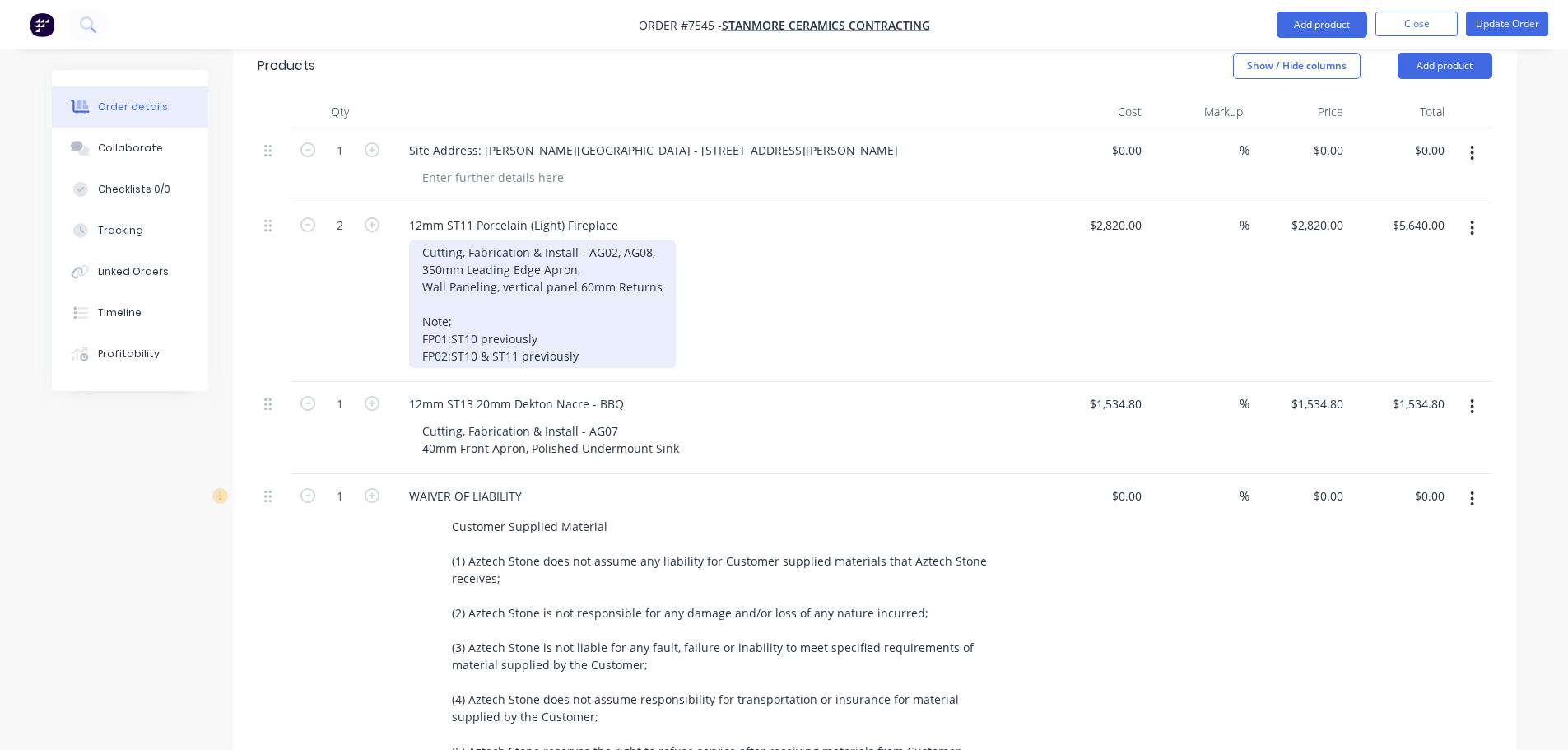
click at [638, 240] on div "Cutting, Fabrication & Install - AG02, AG08, 350mm Leading Edge Apron, Wall Pan…" at bounding box center [542, 304] width 267 height 127
click at [604, 240] on div "Cutting, Fabrication & Install - AG02, AG08, 350mm Leading Edge Apron, Wall Pan…" at bounding box center [542, 304] width 267 height 127
click at [614, 240] on div "Cutting, Fabrication & Install - AG02, AG08, 350mm Leading Edge Apron, Wall Pan…" at bounding box center [542, 304] width 267 height 127
click at [585, 240] on div "Cutting, Fabrication & Install - AG02, AG08, 350mm Leading Edge Apron, Wall Pan…" at bounding box center [542, 304] width 267 height 127
click at [614, 240] on div "Cutting, Fabrication & Install - AG02, AG08, 350mm Leading Edge Apron, Wall Pan…" at bounding box center [542, 304] width 267 height 127
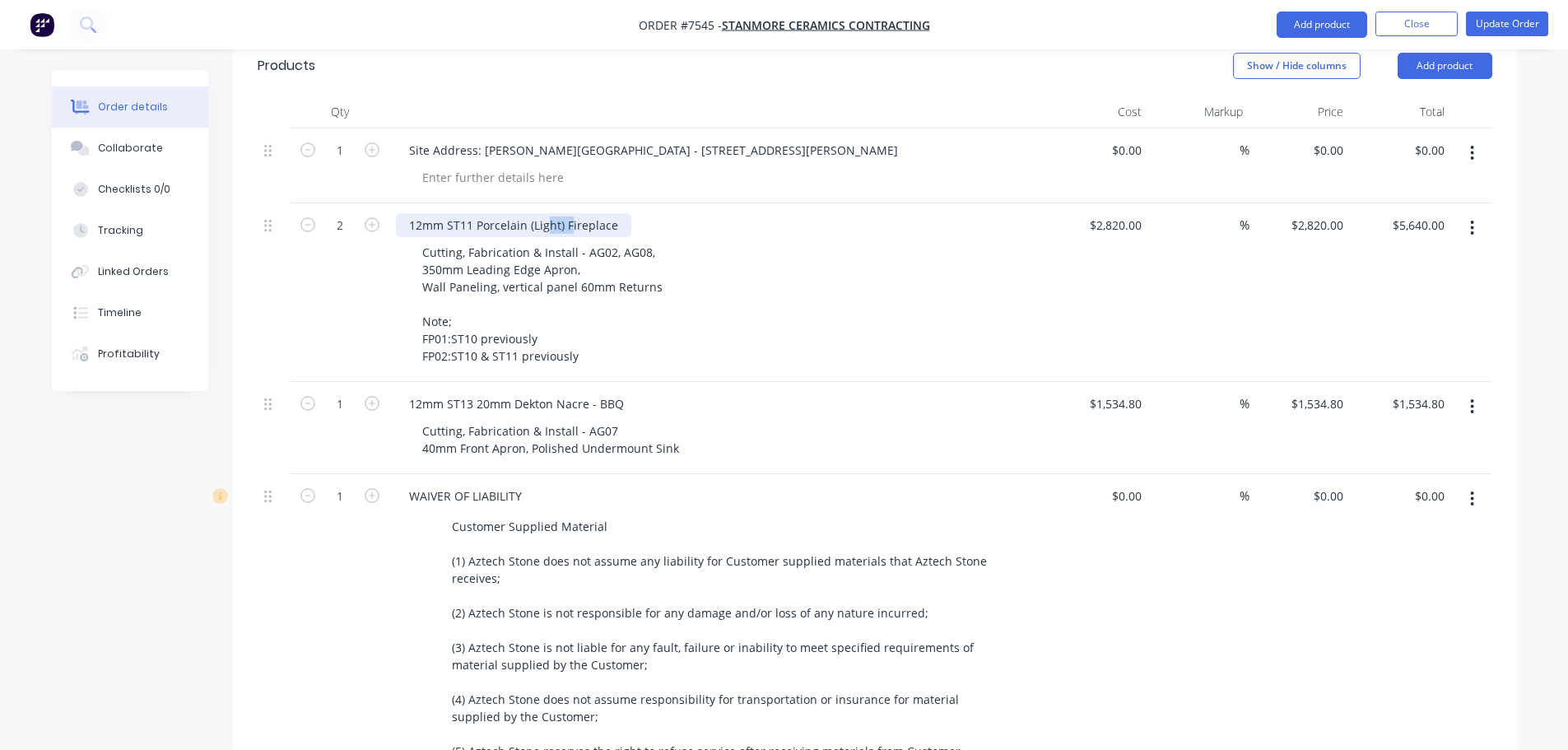
drag, startPoint x: 568, startPoint y: 175, endPoint x: 550, endPoint y: 178, distance: 18.2
click at [550, 214] on div "12mm ST11 Porcelain (Light) Fireplace" at bounding box center [513, 225] width 235 height 24
click at [580, 214] on div "12mm ST11 Porcelain (Light) Fireplace" at bounding box center [513, 225] width 235 height 24
drag, startPoint x: 566, startPoint y: 182, endPoint x: 531, endPoint y: 181, distance: 35.0
click at [531, 214] on div "12mm ST11 Porcelain (Light) Fireplace" at bounding box center [513, 225] width 235 height 24
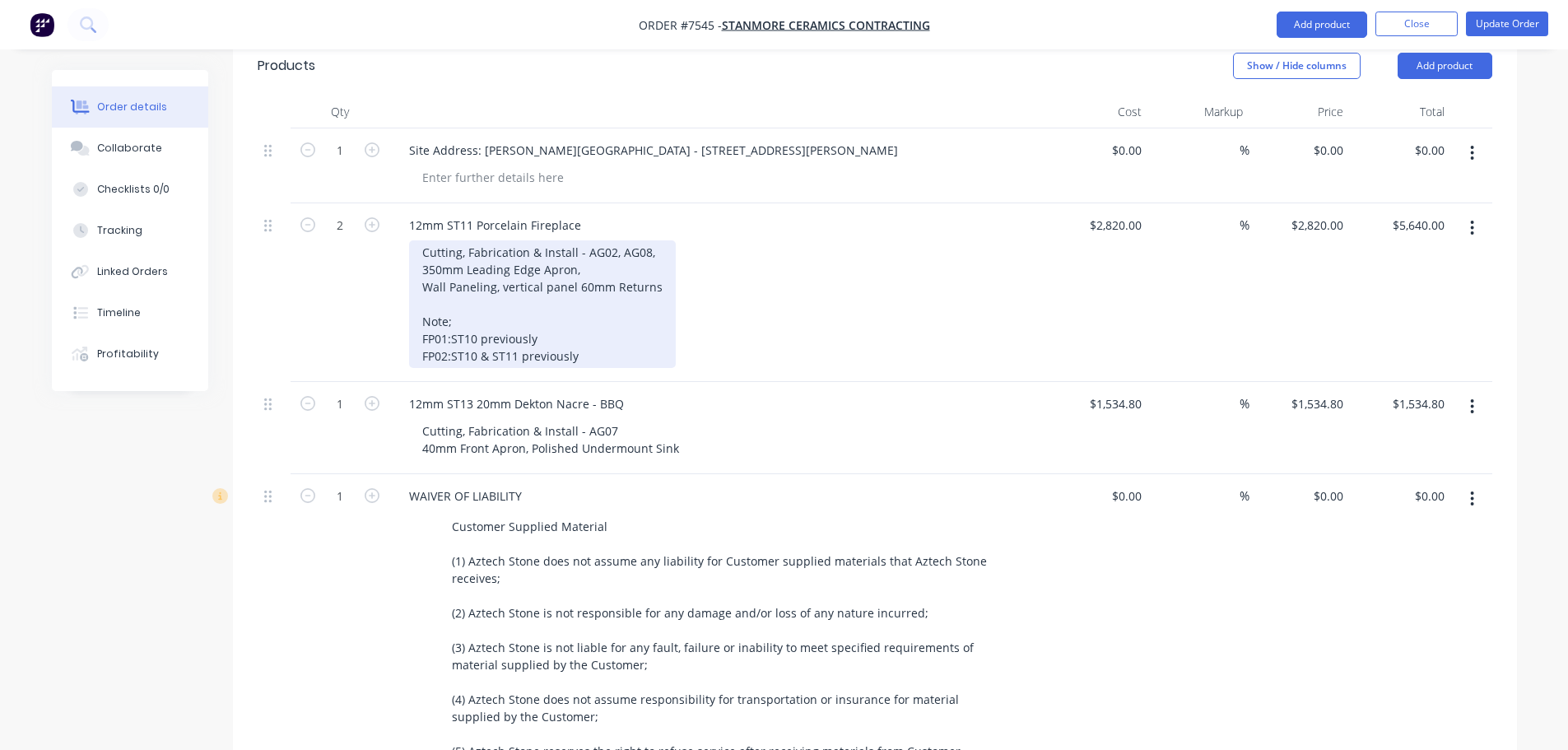
click at [612, 240] on div "Cutting, Fabrication & Install - AG02, AG08, 350mm Leading Edge Apron, Wall Pan…" at bounding box center [542, 304] width 267 height 127
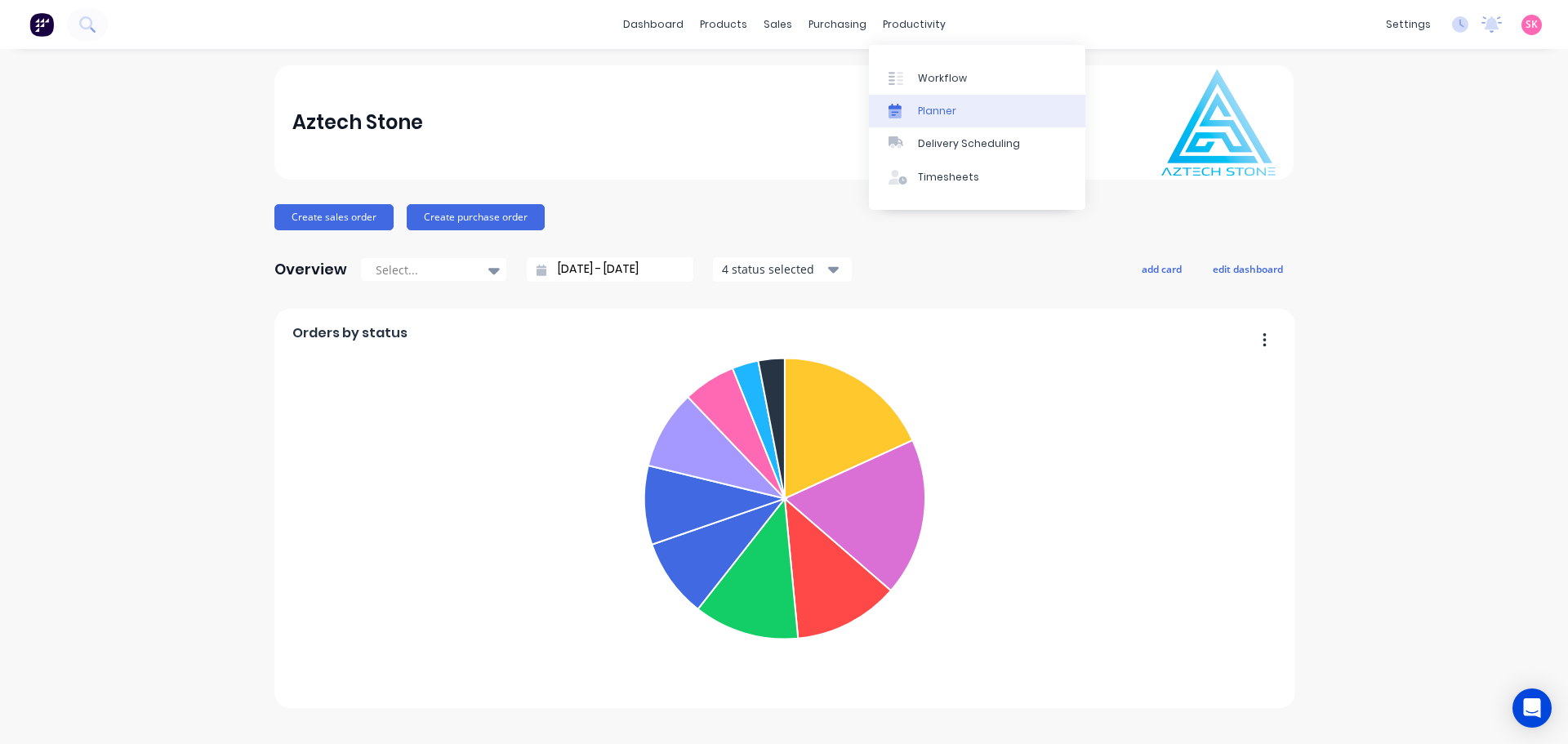
click at [913, 102] on link "Planner" at bounding box center [978, 110] width 217 height 33
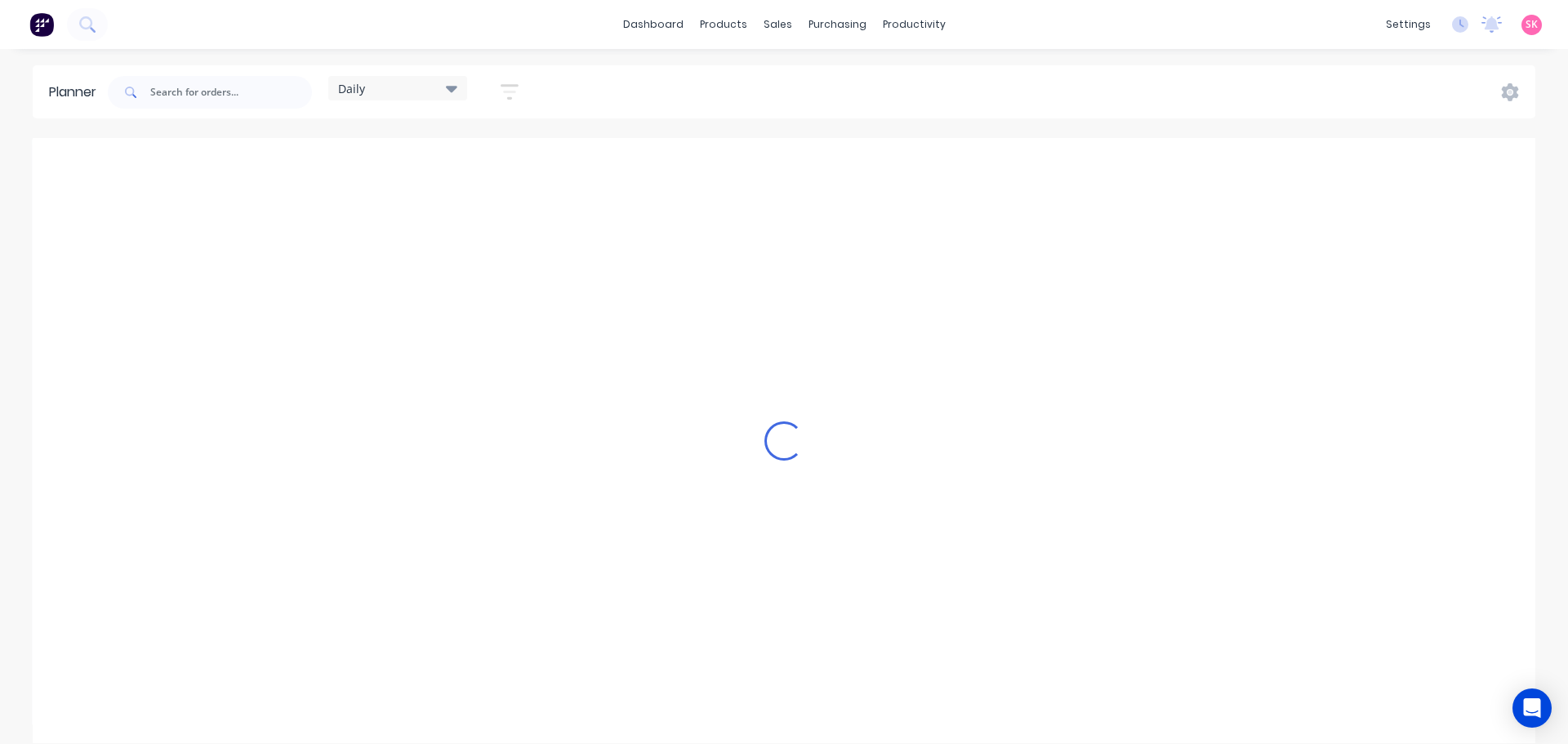
scroll to position [0, 1]
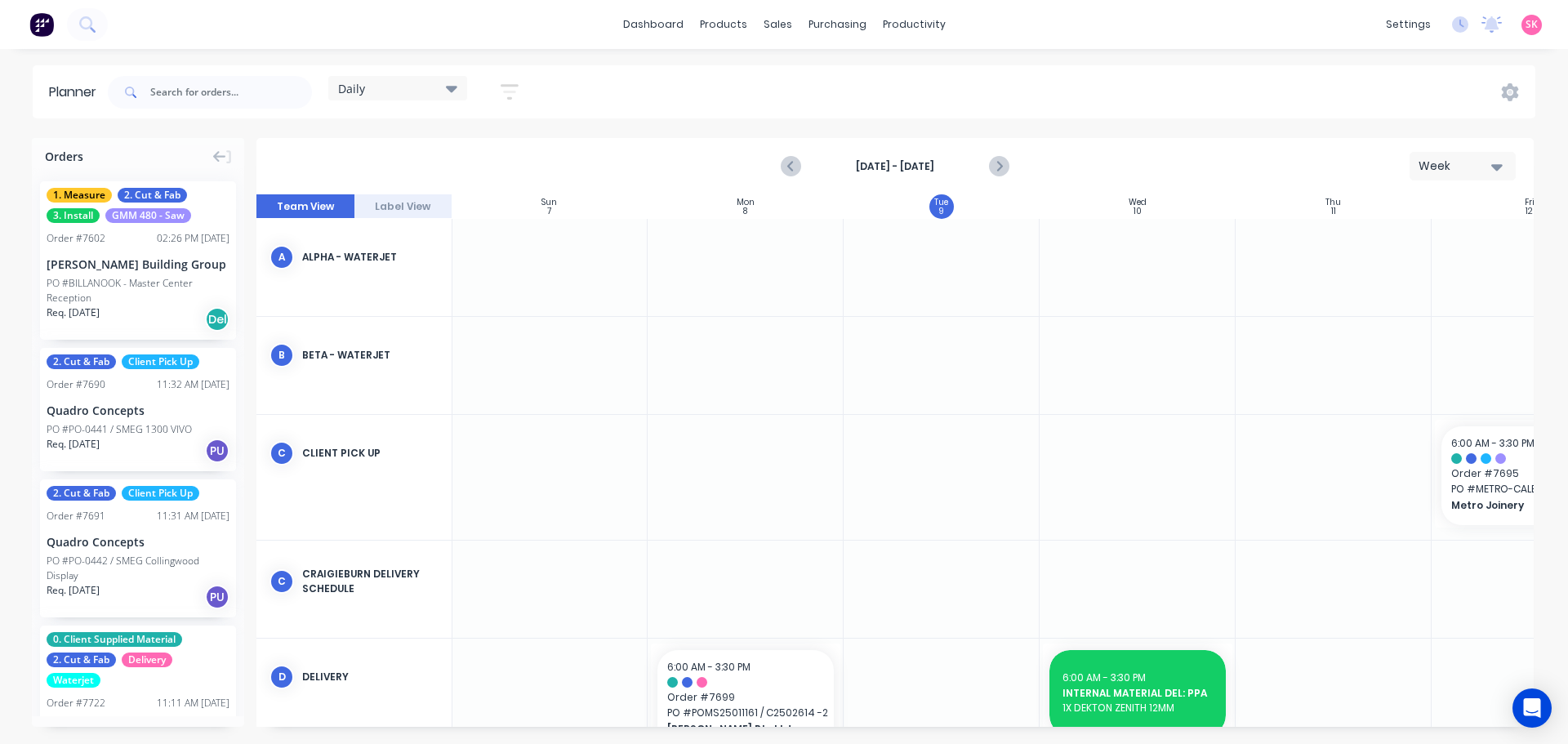
click at [838, 372] on div at bounding box center [745, 366] width 196 height 98
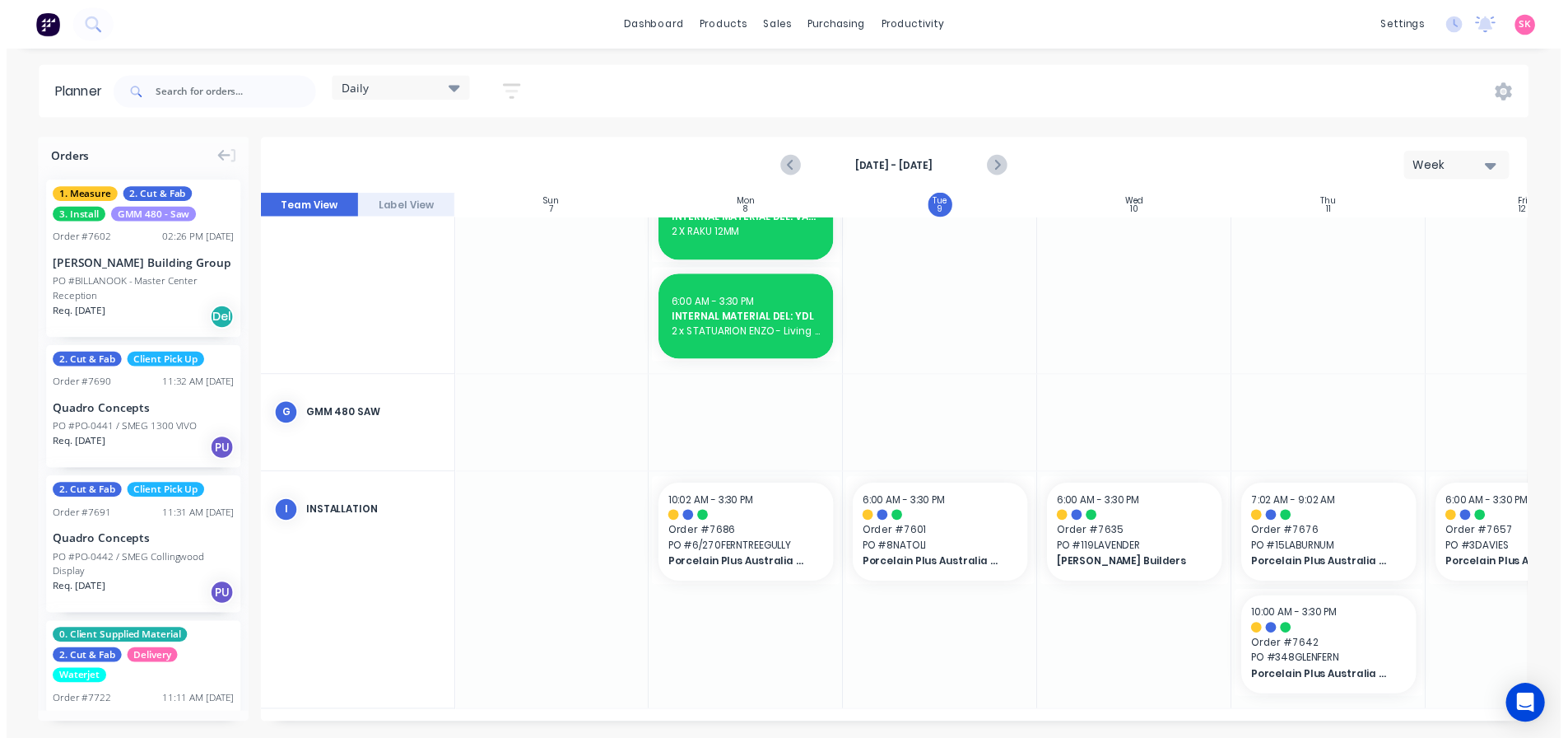
scroll to position [337, 1]
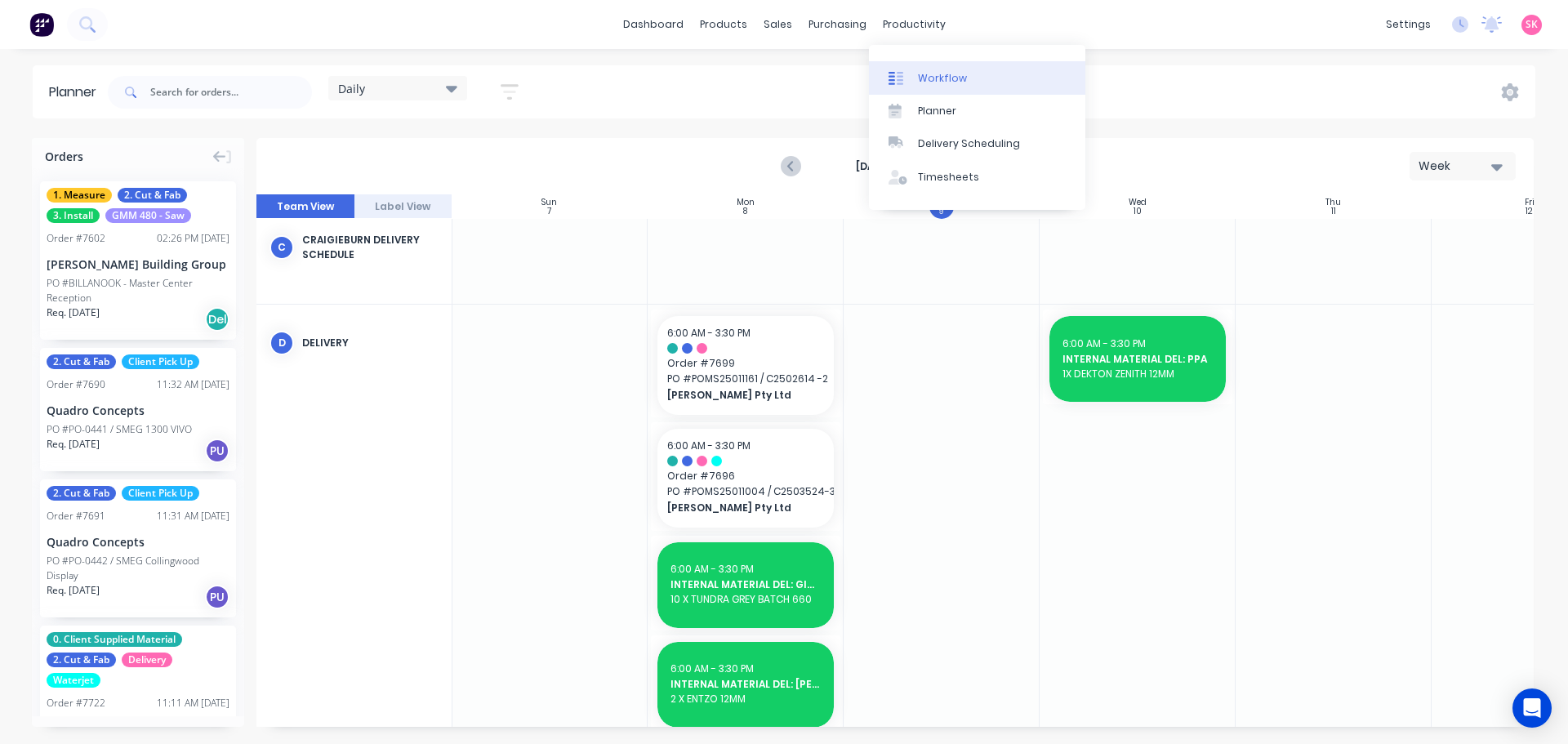
click at [921, 83] on div "Workflow" at bounding box center [943, 78] width 49 height 15
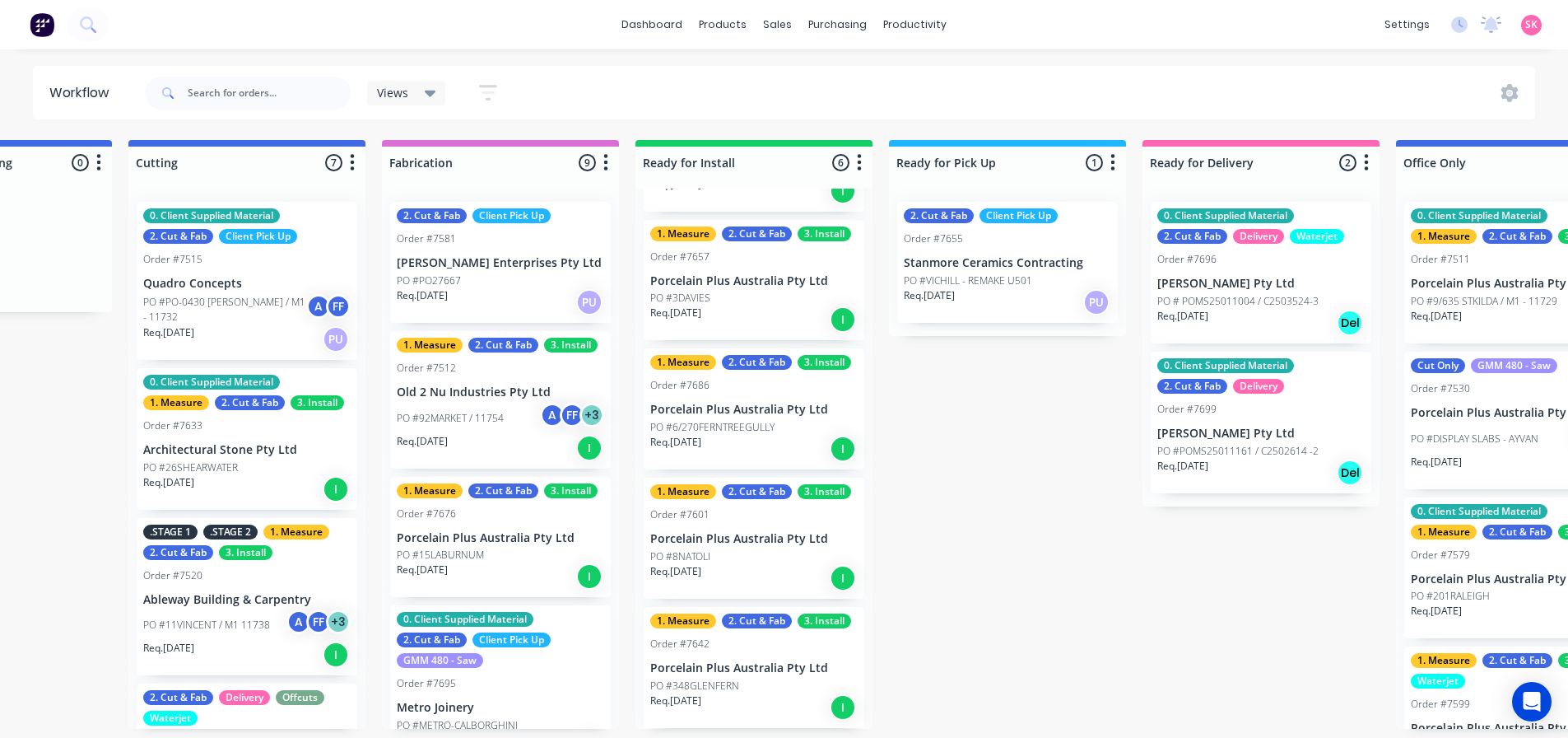
scroll to position [3, 1428]
click at [700, 429] on p "PO #6/270FERNTREEGULLY" at bounding box center [712, 427] width 124 height 15
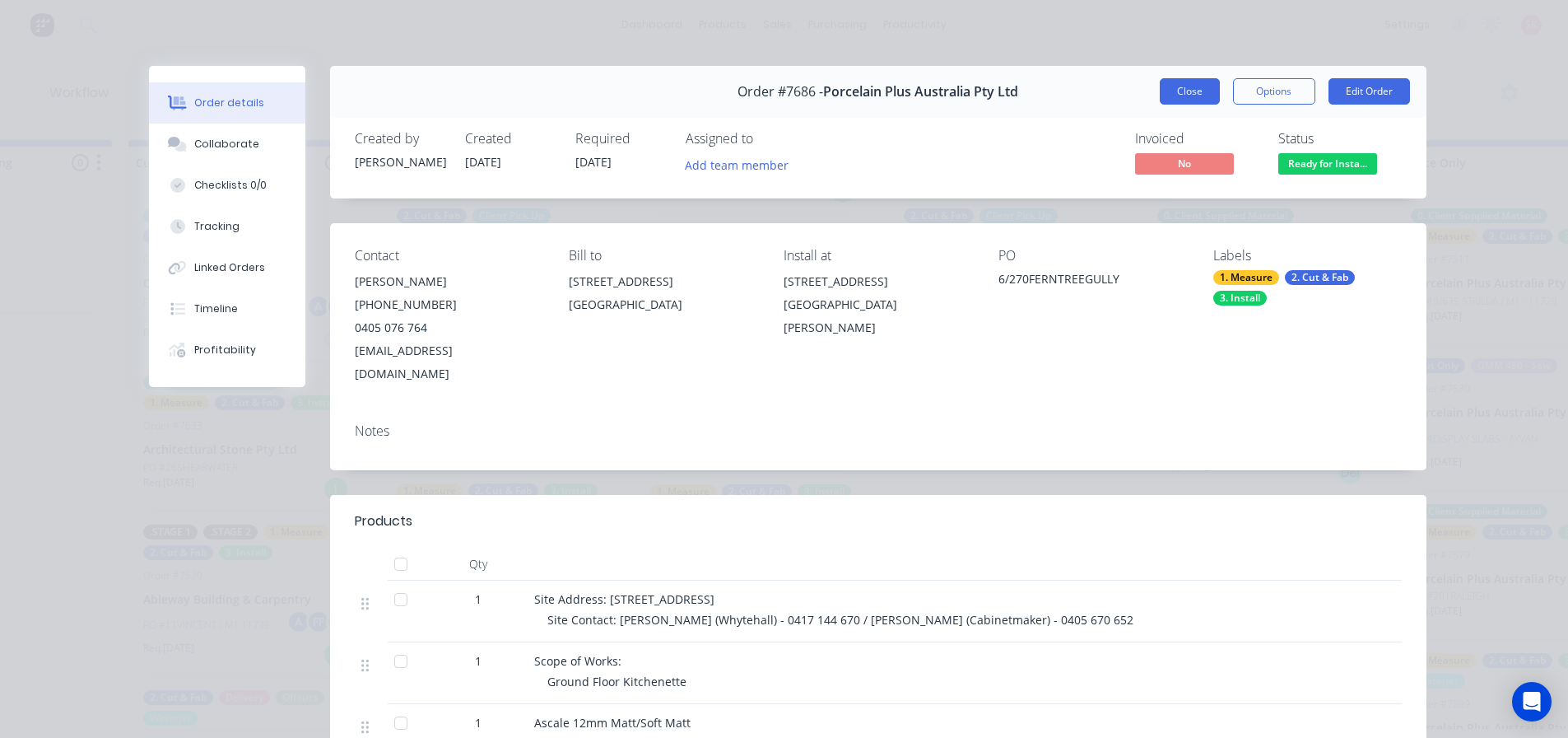
click at [1179, 98] on button "Close" at bounding box center [1190, 91] width 61 height 27
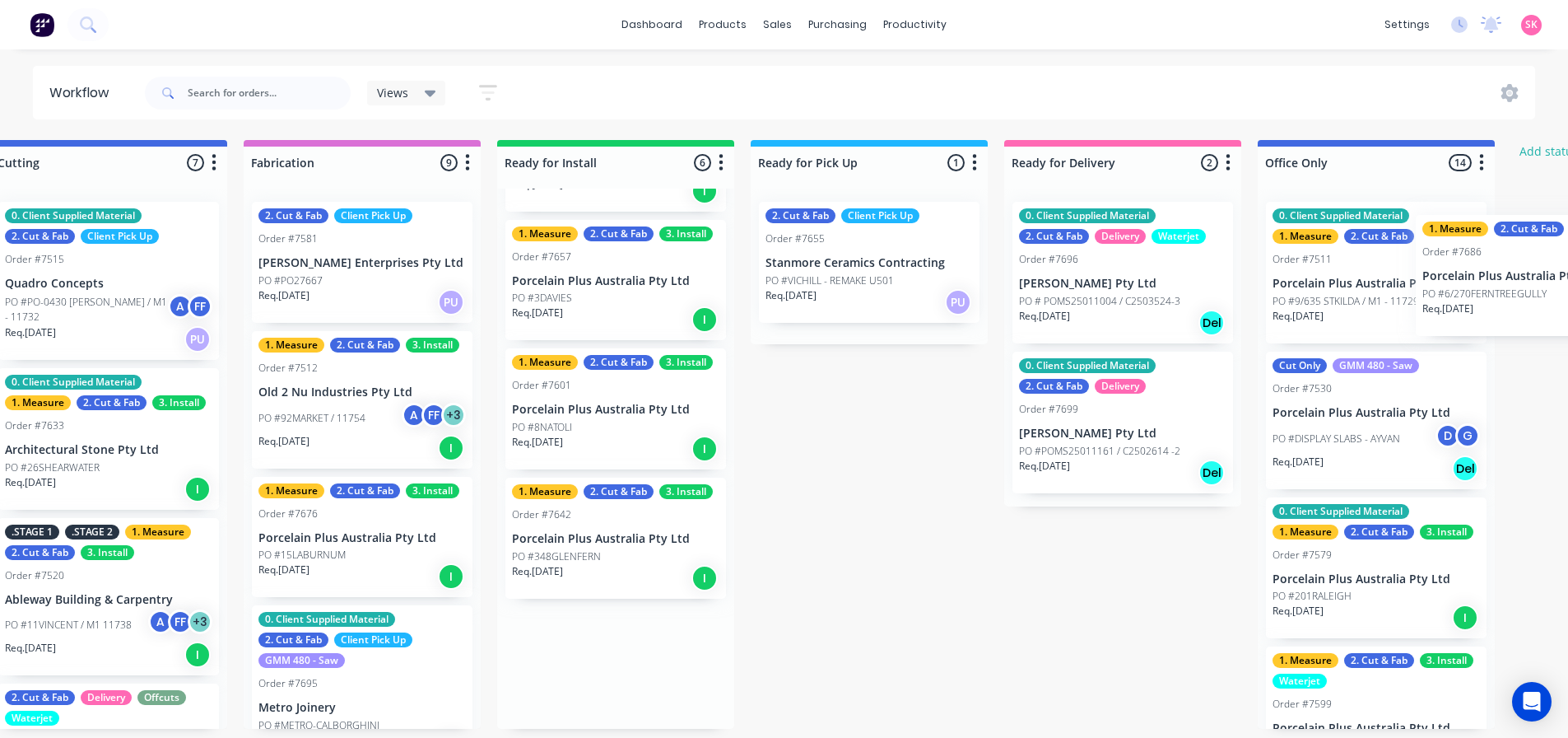
scroll to position [3, 1893]
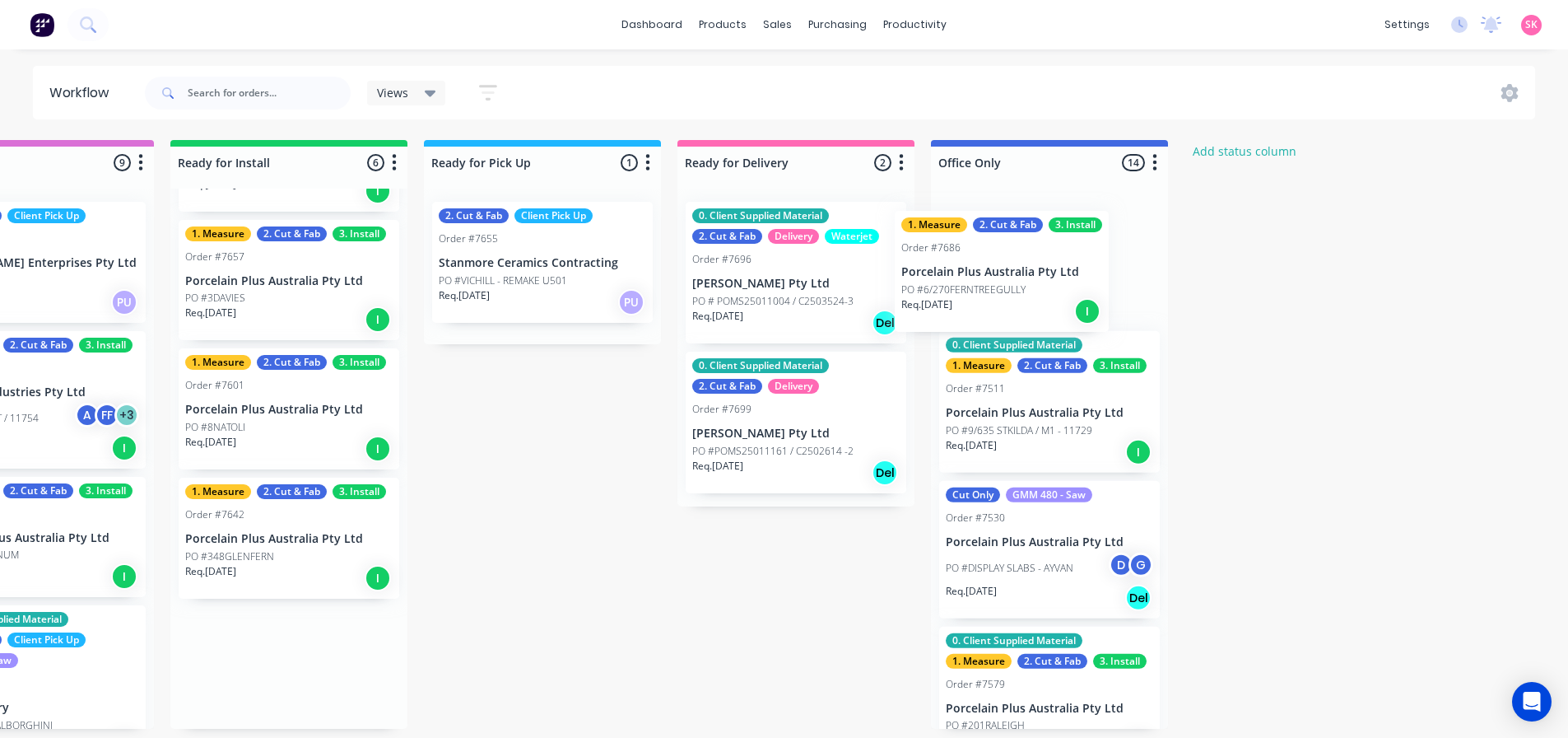
drag, startPoint x: 710, startPoint y: 433, endPoint x: 965, endPoint y: 298, distance: 288.5
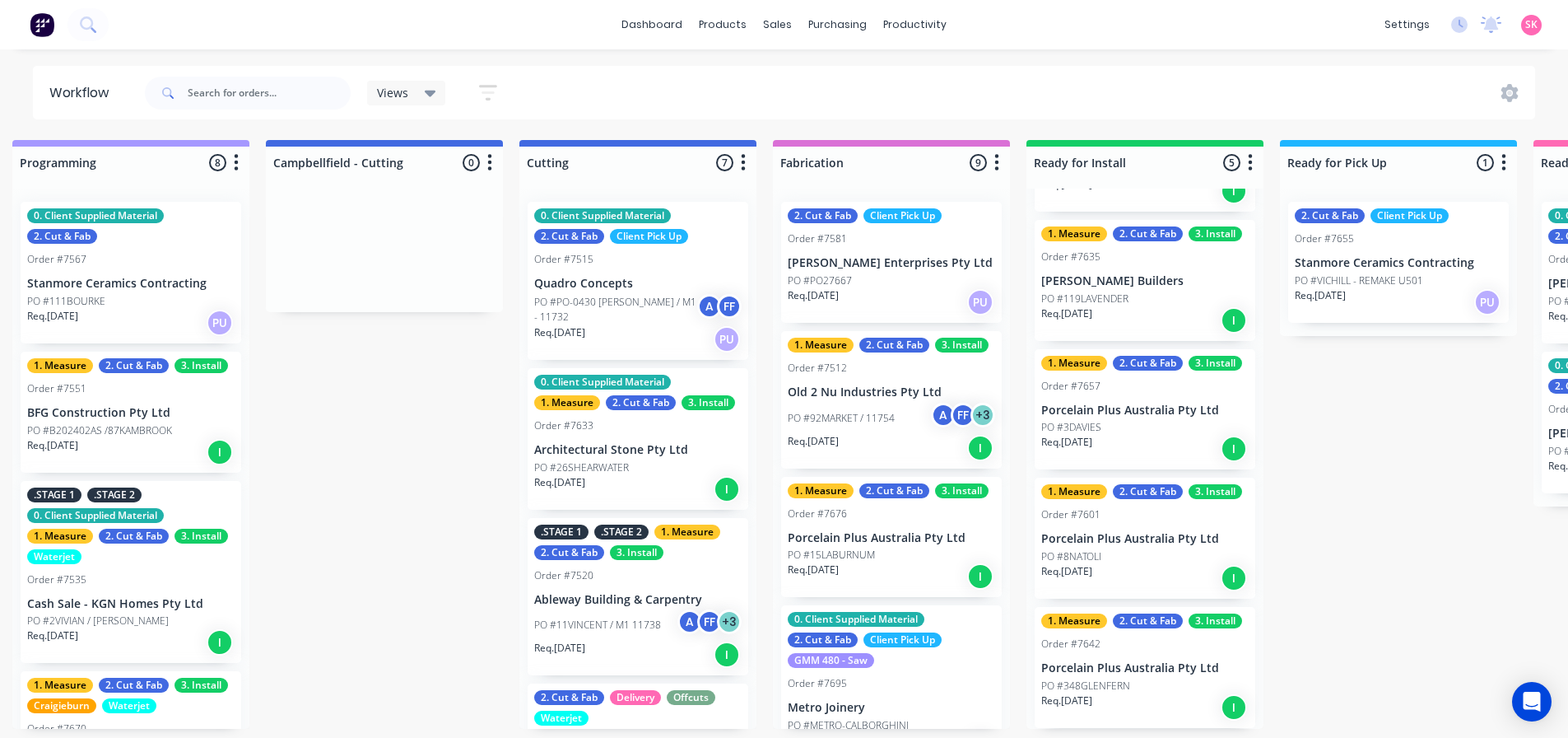
scroll to position [3, 1032]
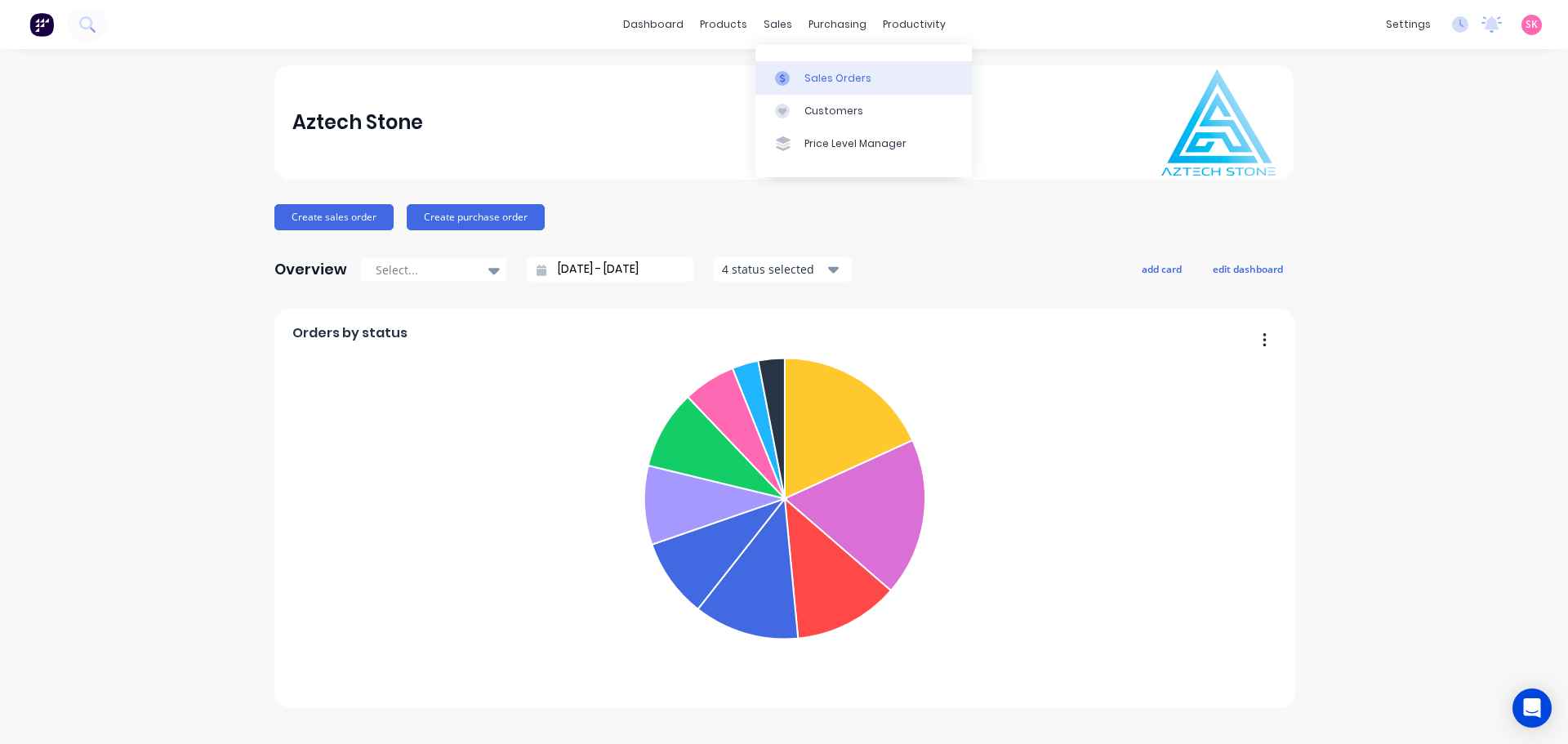
drag, startPoint x: 811, startPoint y: 60, endPoint x: 815, endPoint y: 71, distance: 11.7
click at [811, 60] on div "Sales Orders Customers Price Level Manager" at bounding box center [864, 110] width 217 height 131
click at [815, 74] on div "Sales Orders" at bounding box center [838, 78] width 67 height 15
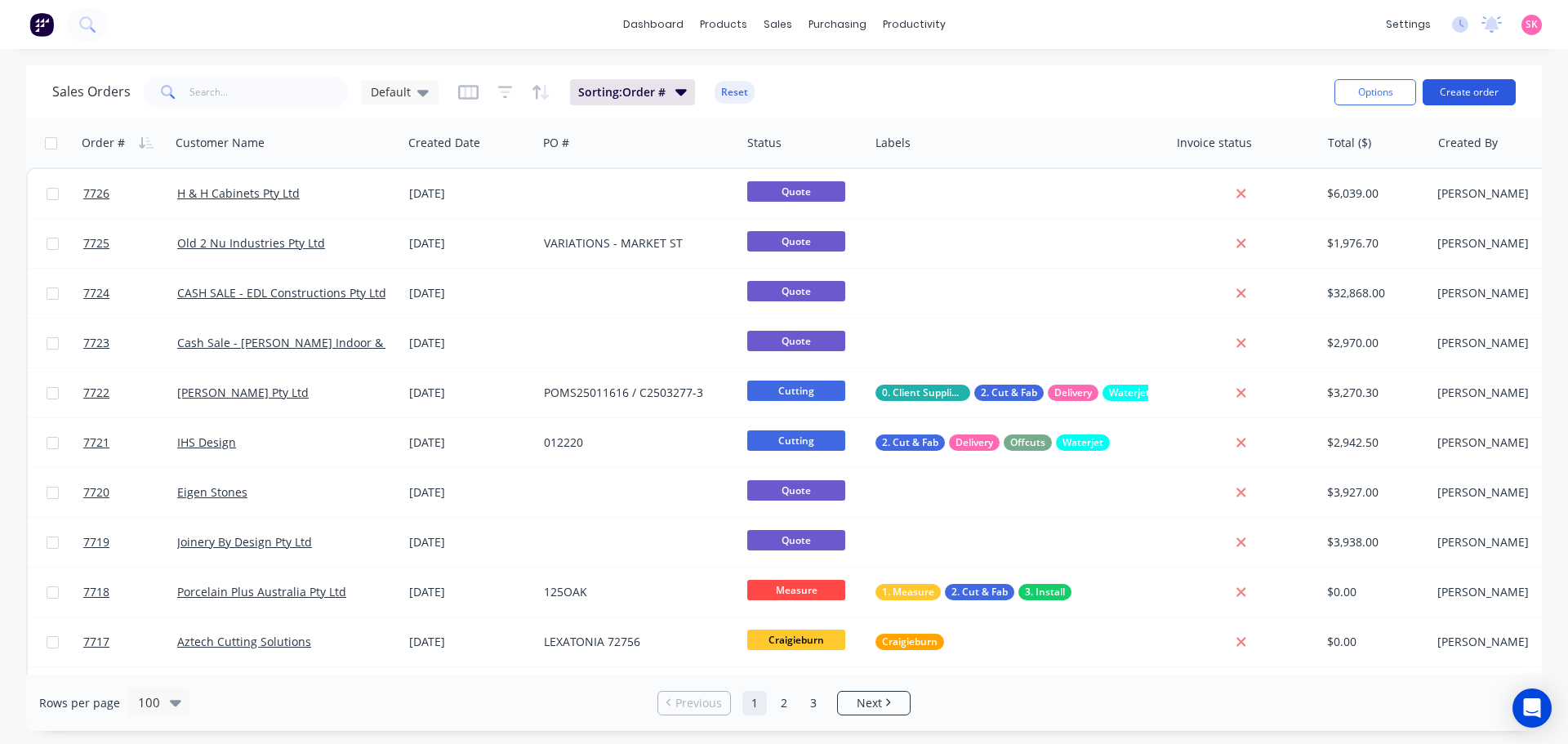
click at [1478, 84] on button "Create order" at bounding box center [1469, 92] width 93 height 27
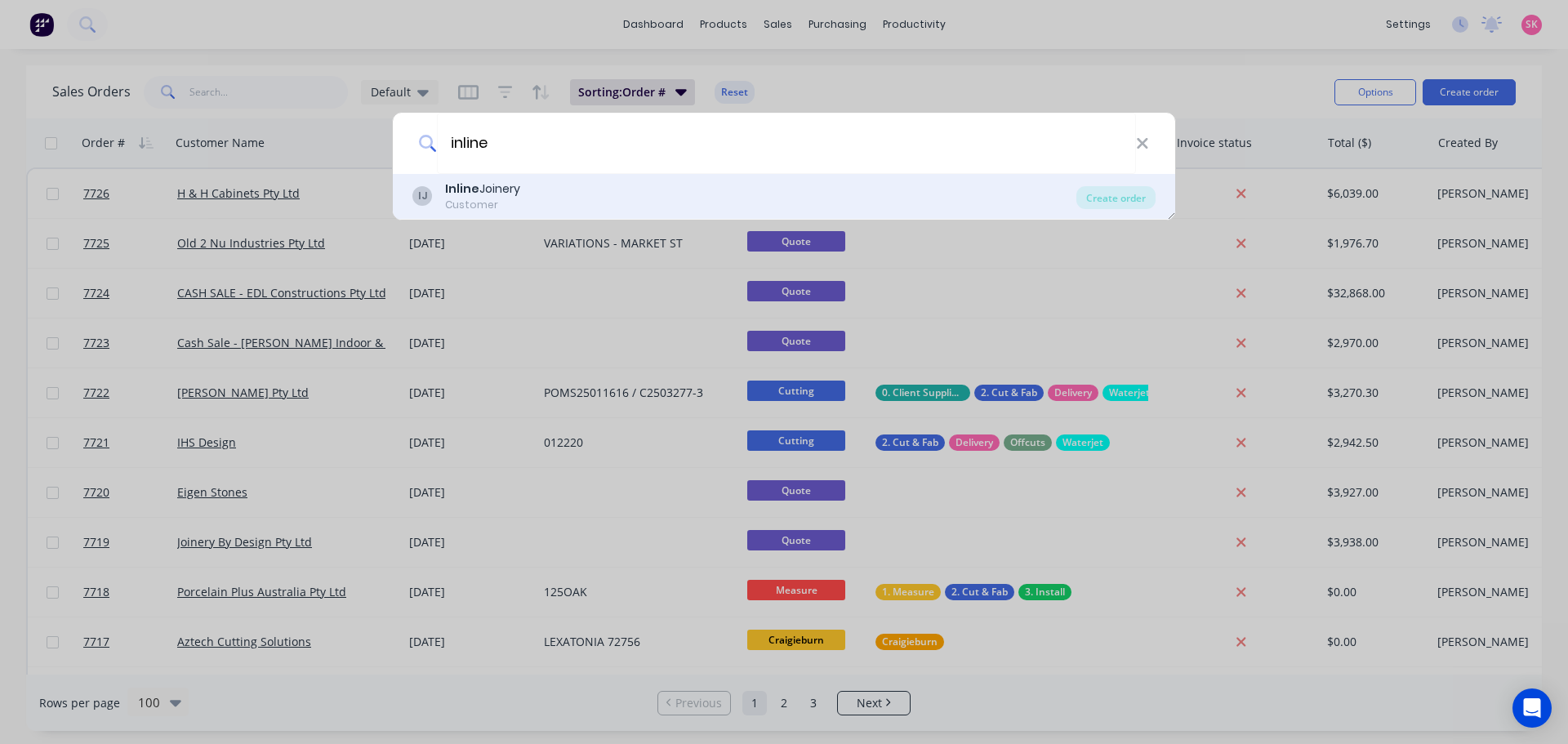
type input "inline"
click at [618, 185] on div "IJ Inline Joinery Customer" at bounding box center [745, 196] width 664 height 32
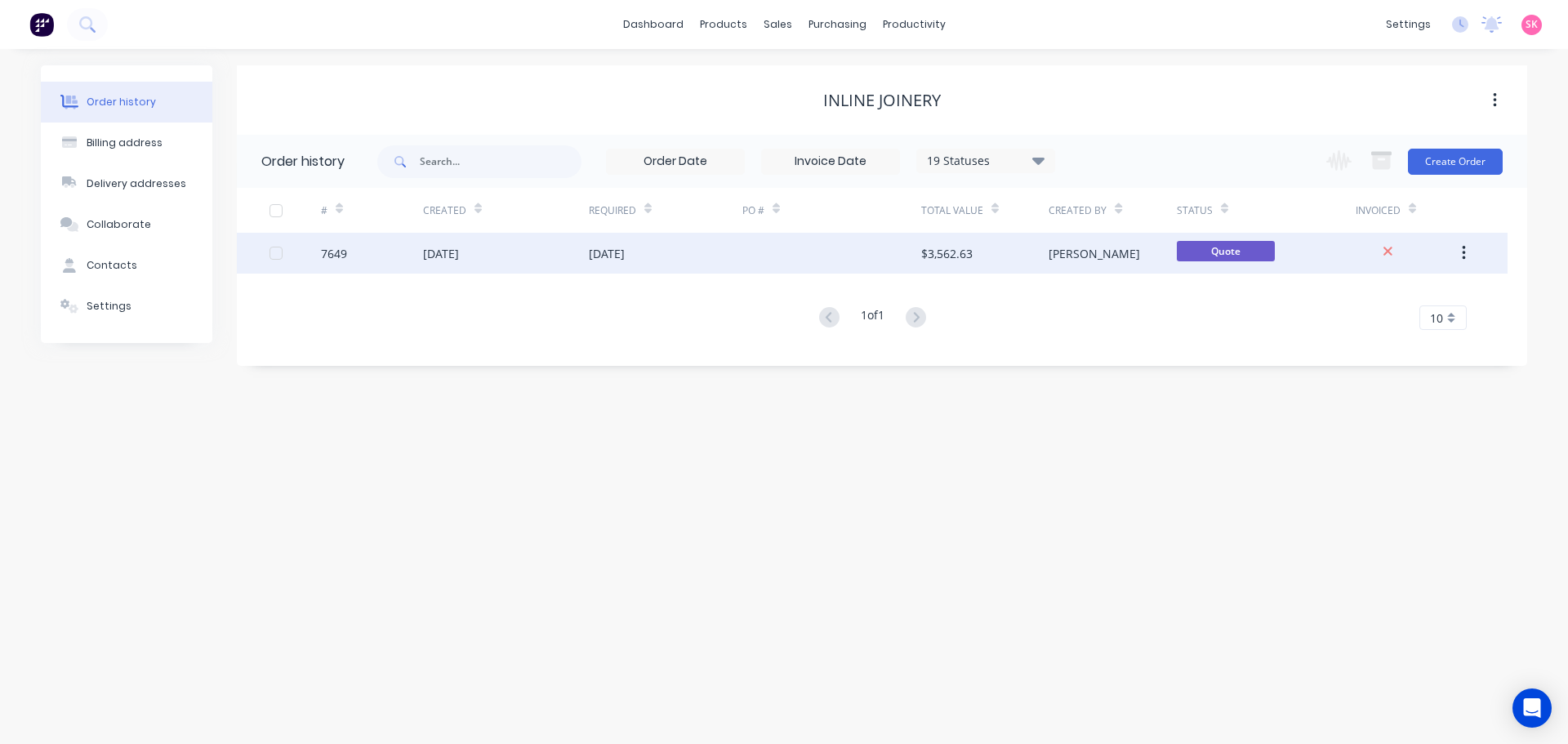
click at [748, 257] on div at bounding box center [832, 252] width 179 height 40
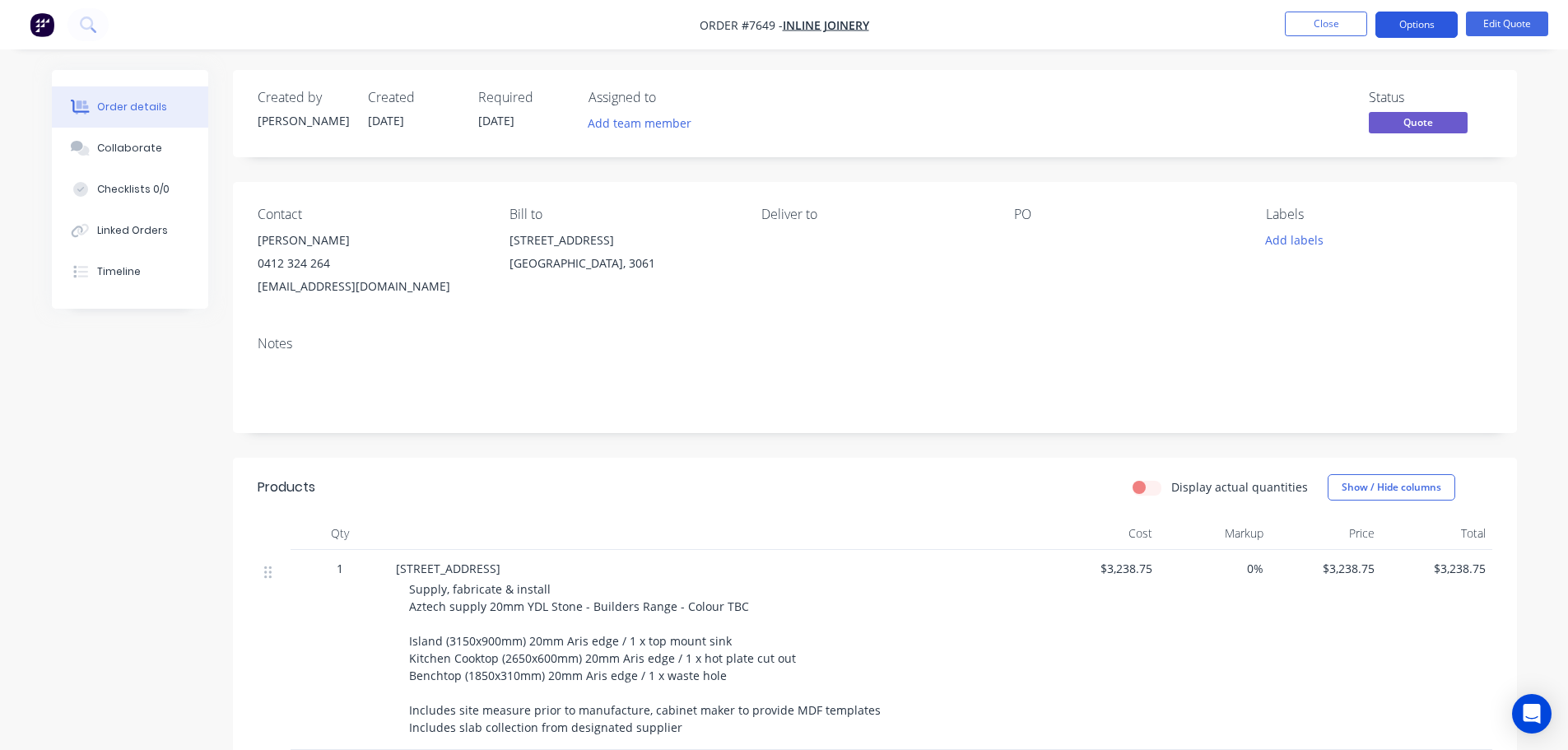
click at [1416, 27] on button "Options" at bounding box center [1416, 25] width 82 height 27
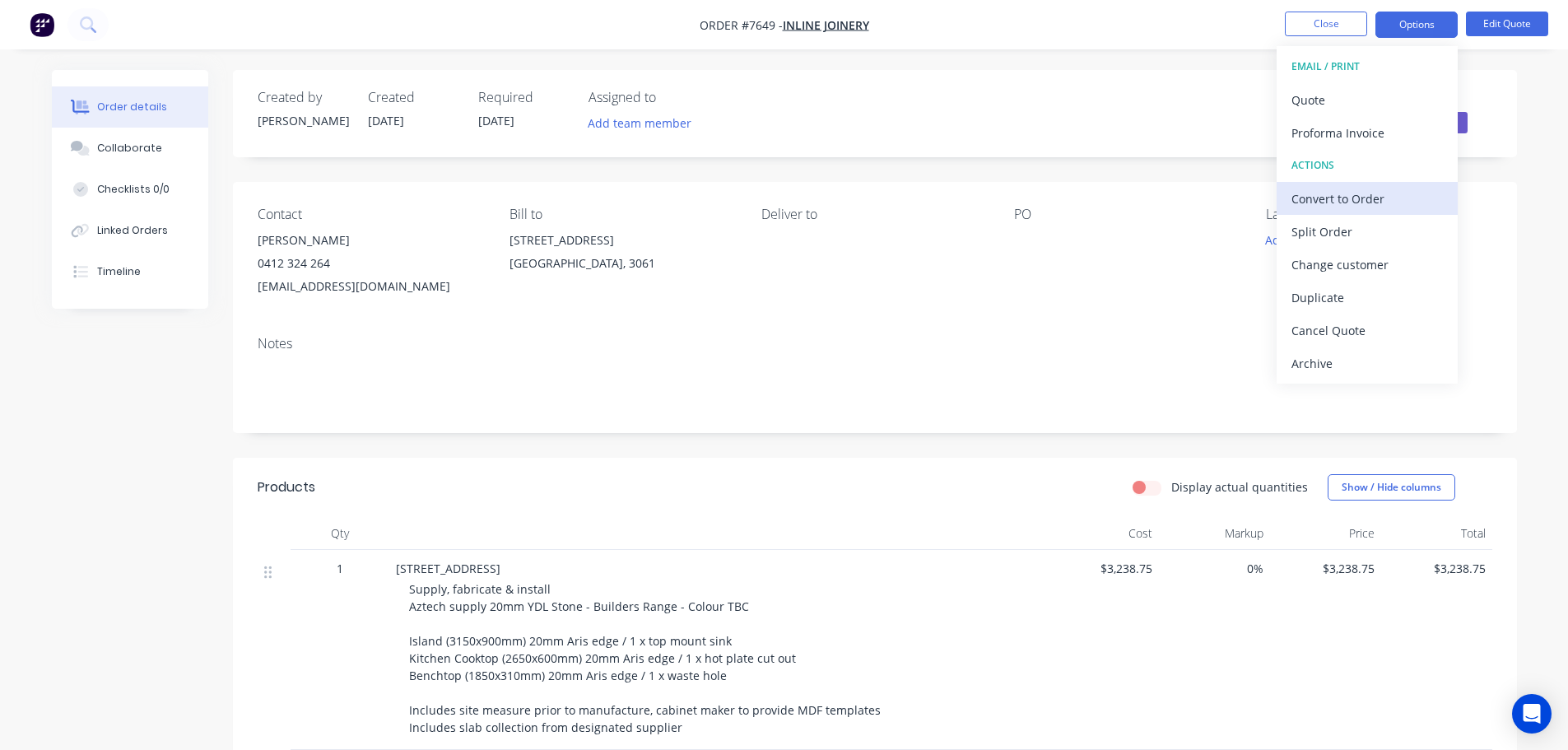
click at [1375, 196] on div "Convert to Order" at bounding box center [1366, 199] width 152 height 24
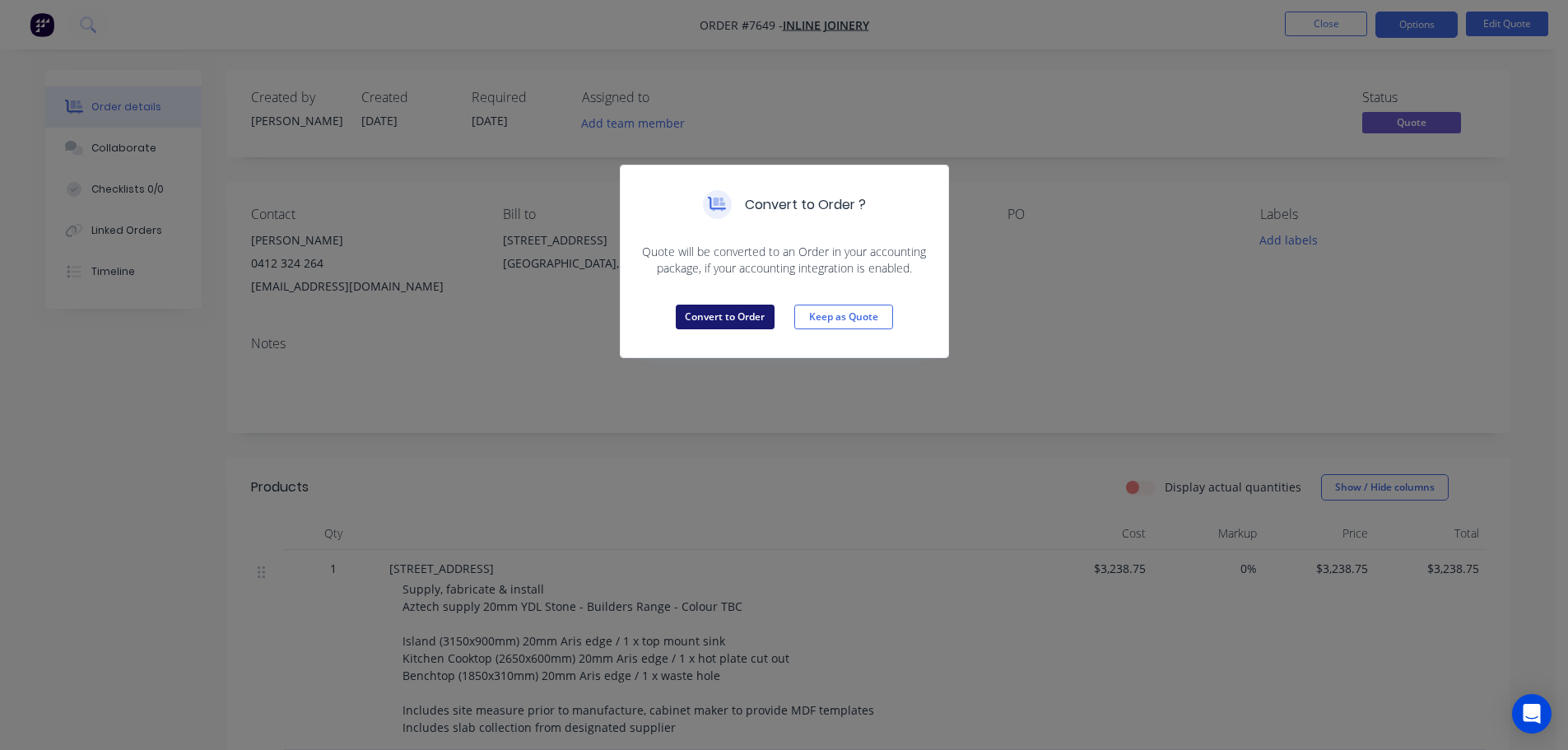
click at [740, 316] on button "Convert to Order" at bounding box center [724, 317] width 98 height 25
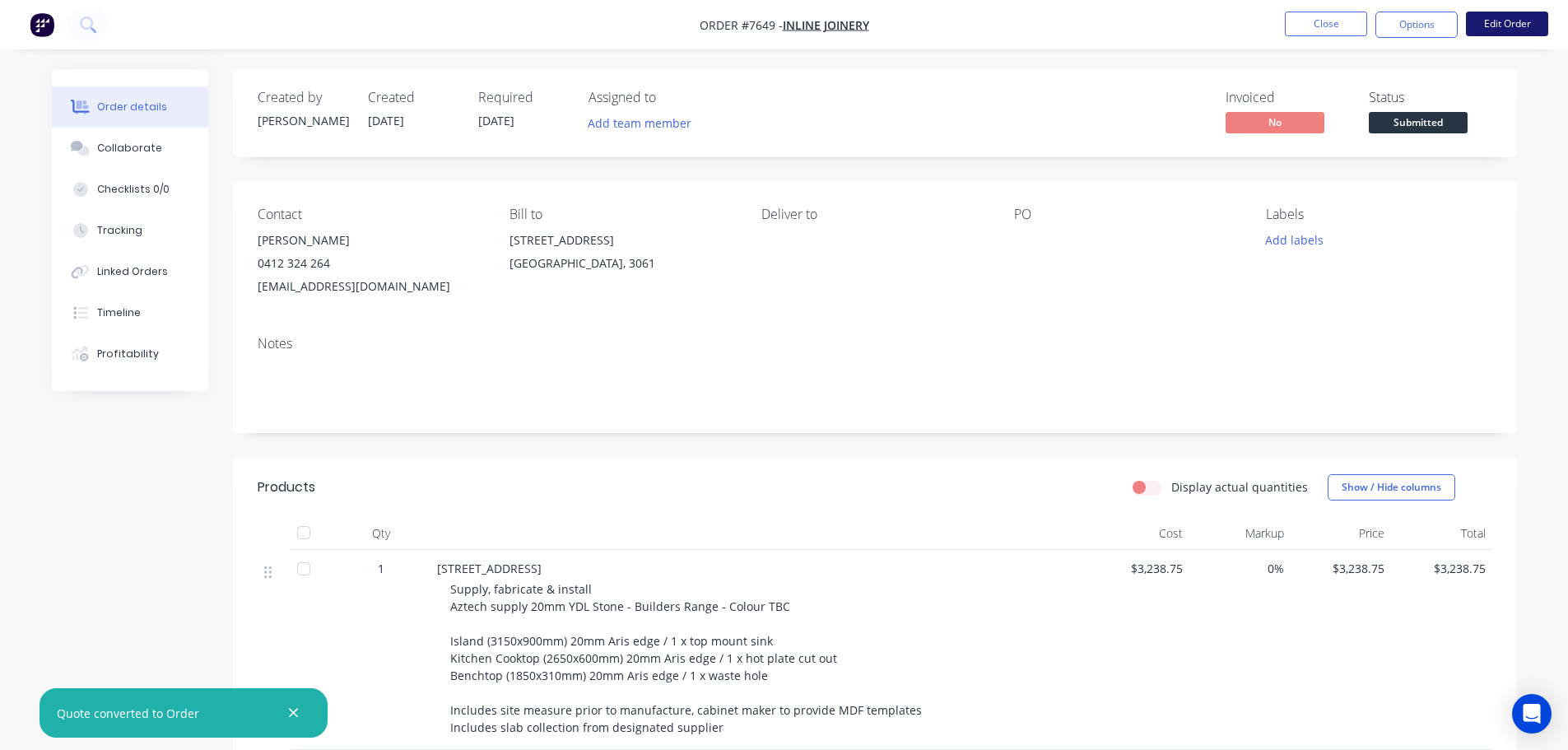
click at [1497, 21] on button "Edit Order" at bounding box center [1506, 24] width 82 height 25
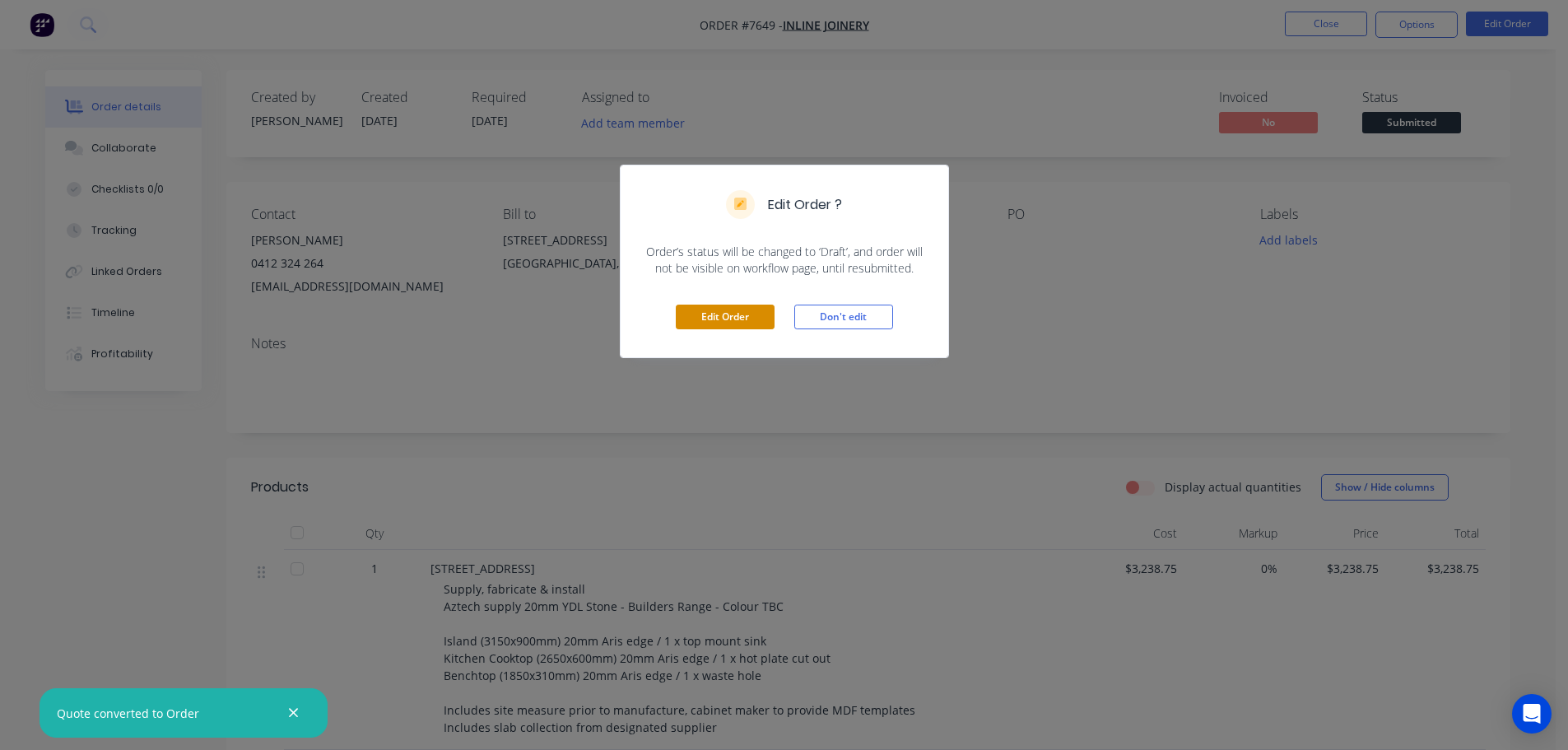
click at [754, 317] on button "Edit Order" at bounding box center [724, 317] width 98 height 25
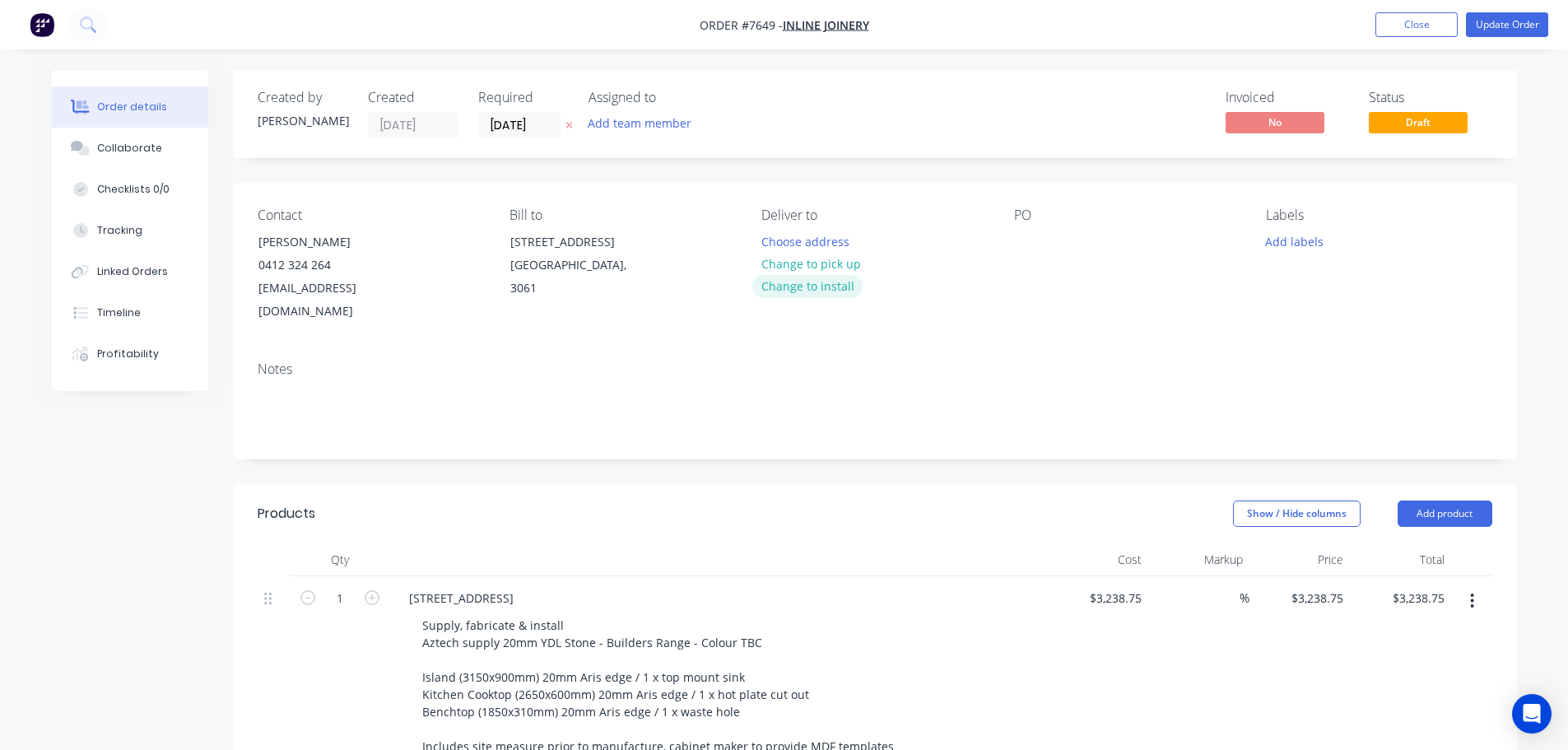
click at [817, 281] on button "Change to install" at bounding box center [807, 286] width 110 height 22
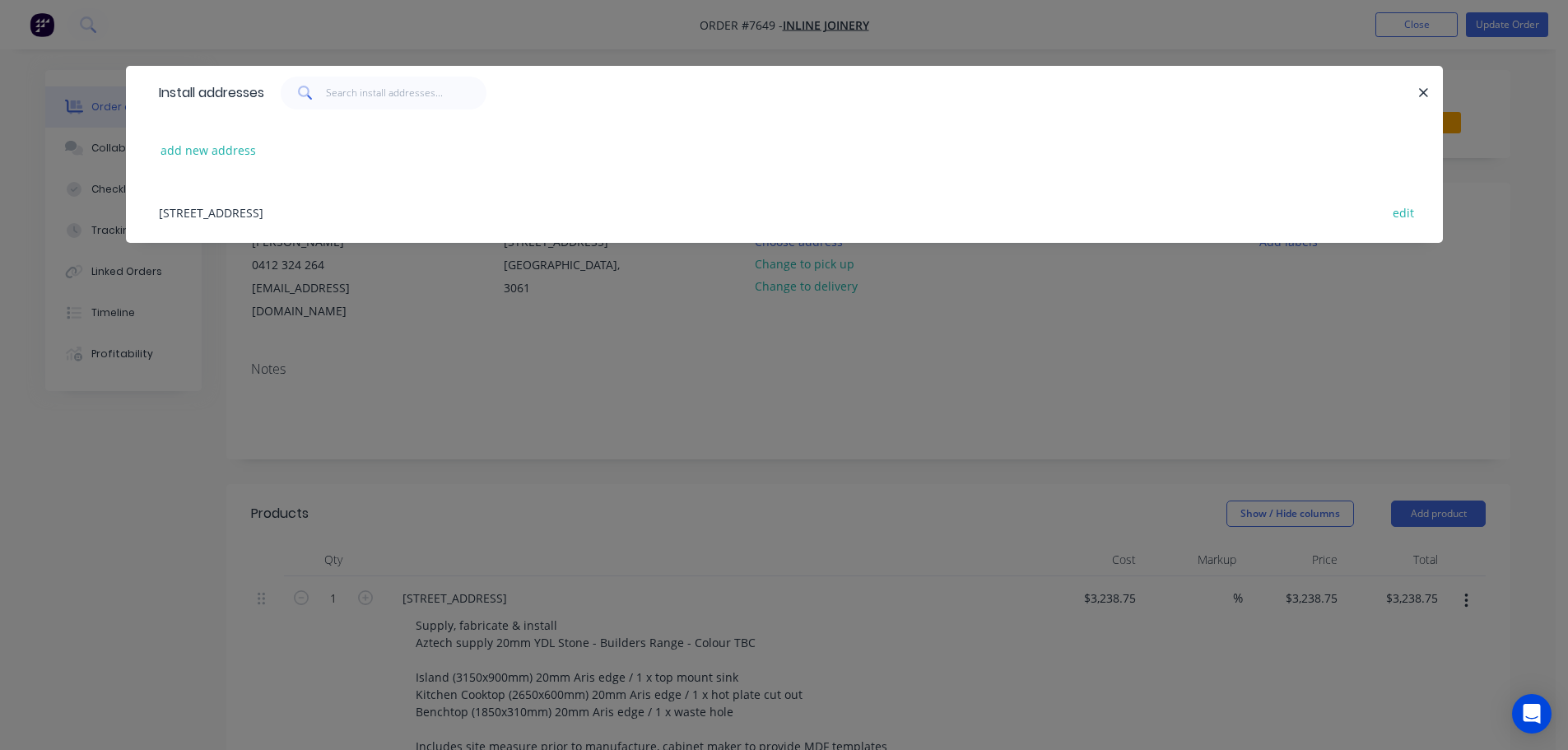
click at [222, 137] on div "add new address" at bounding box center [784, 150] width 1267 height 62
click at [224, 147] on button "add new address" at bounding box center [209, 150] width 113 height 22
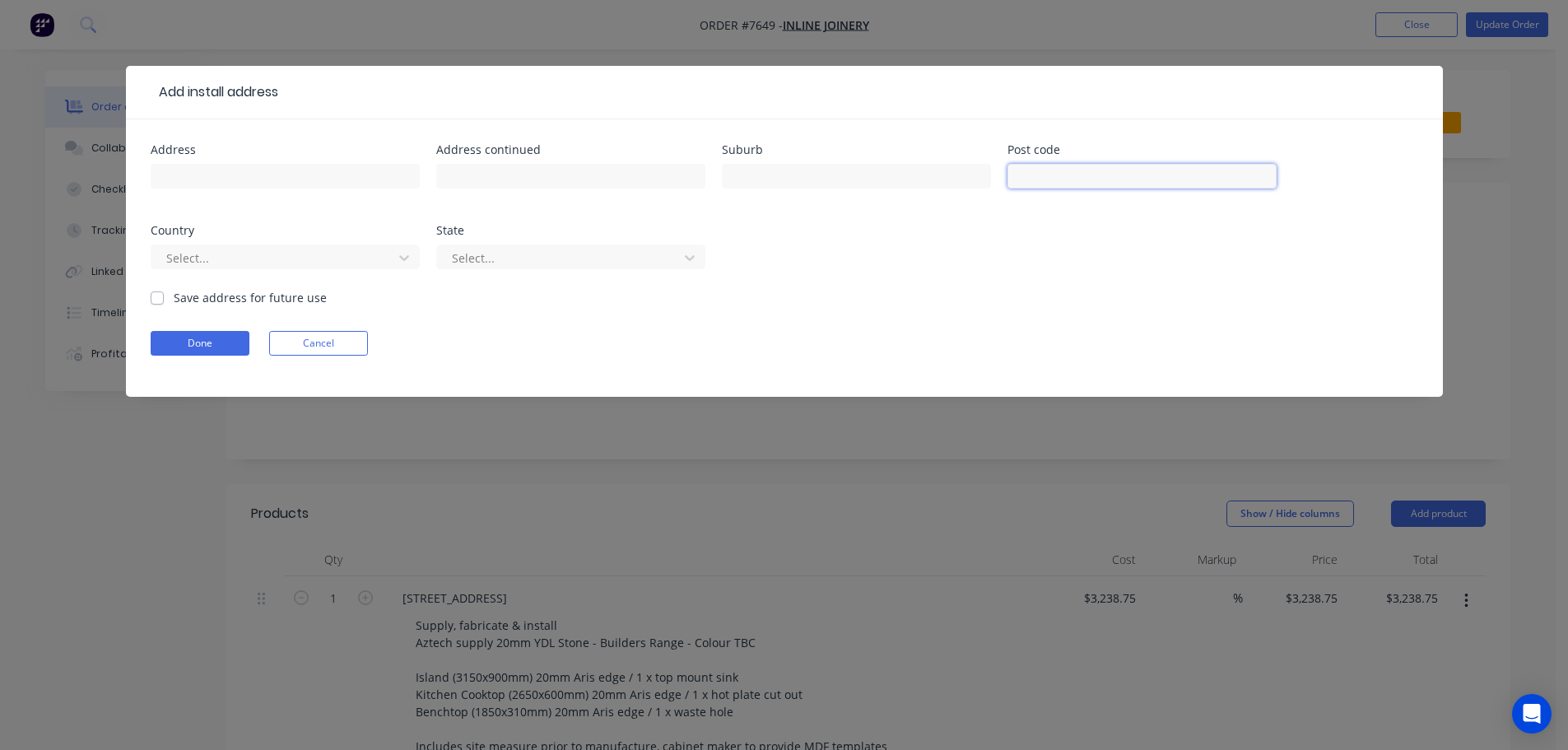
click at [1099, 180] on input "text" at bounding box center [1142, 176] width 269 height 25
type input "3915"
click at [211, 181] on input "text" at bounding box center [285, 176] width 269 height 25
type input "21 Spruce Drive"
type input "Hastings"
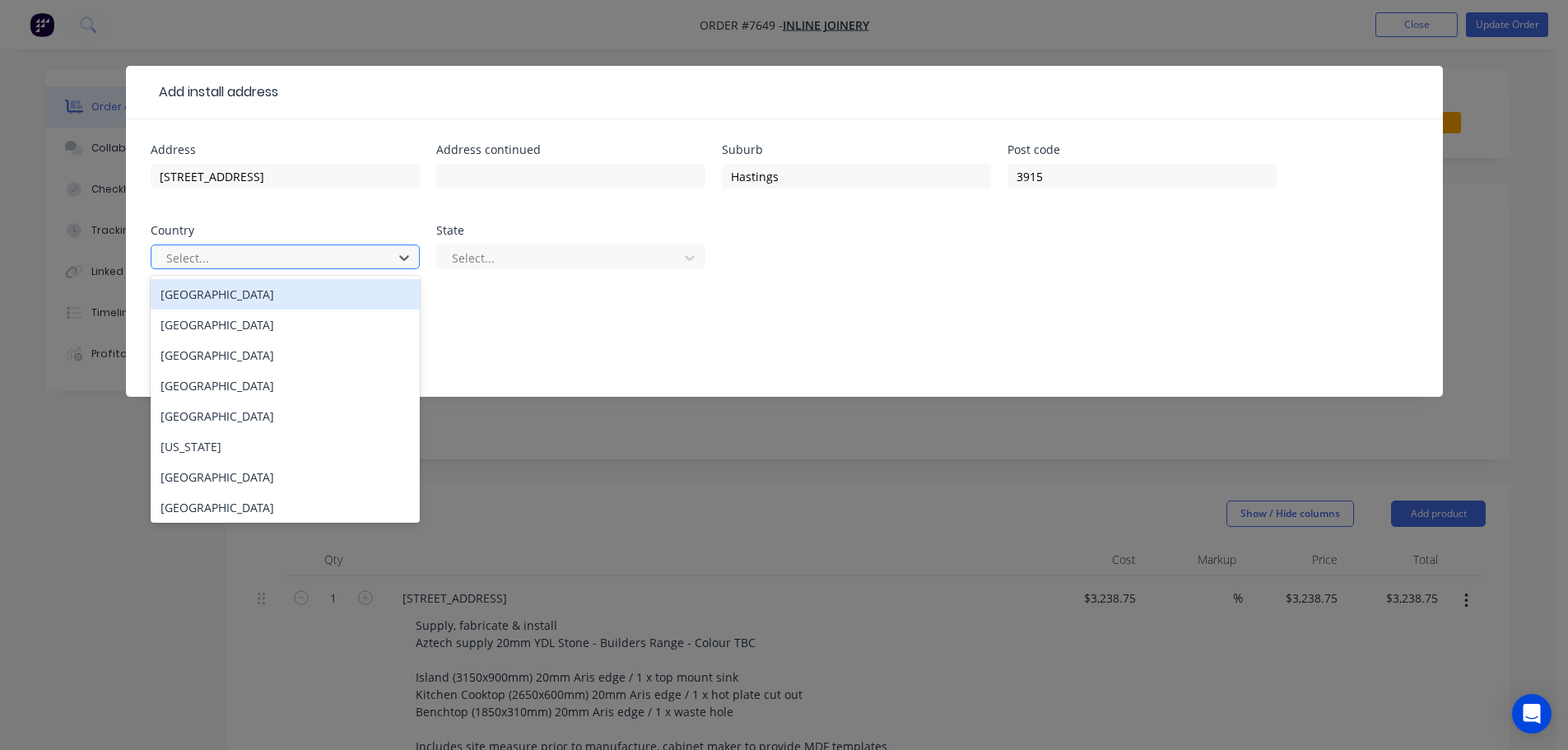
click at [214, 252] on div at bounding box center [274, 257] width 219 height 21
click at [218, 307] on div "Australia" at bounding box center [285, 294] width 269 height 31
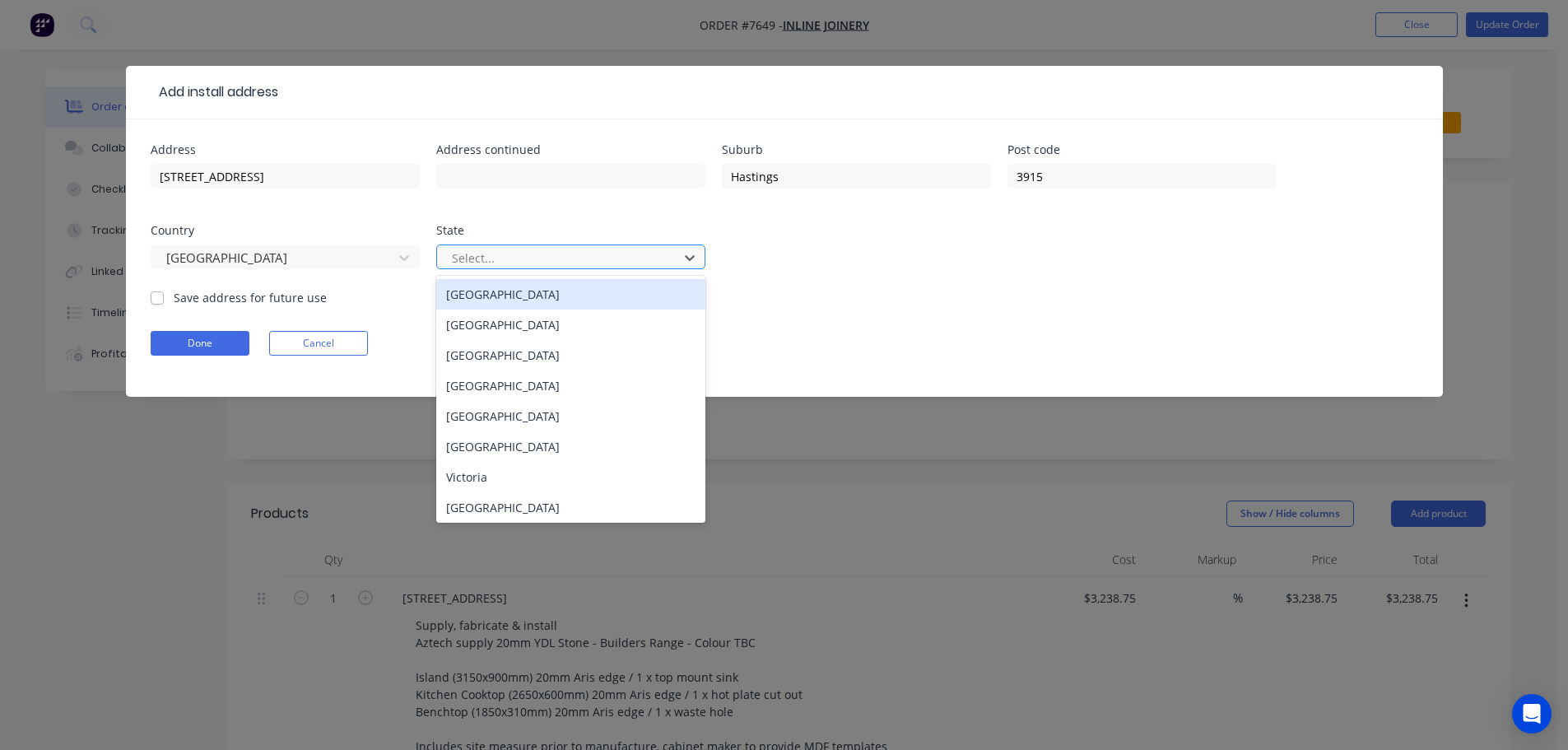
click at [510, 265] on div at bounding box center [559, 257] width 219 height 21
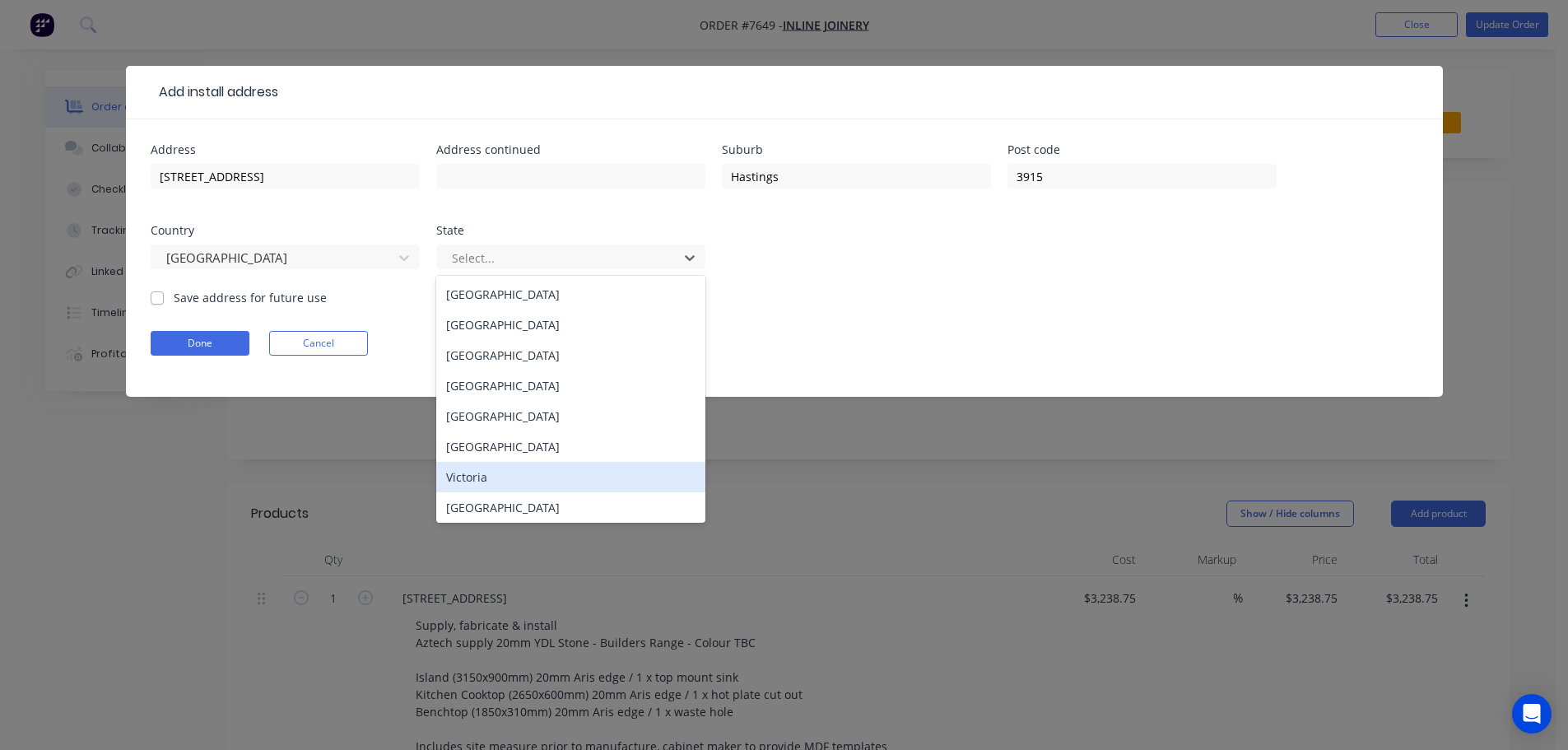
click at [512, 474] on div "Victoria" at bounding box center [570, 477] width 269 height 31
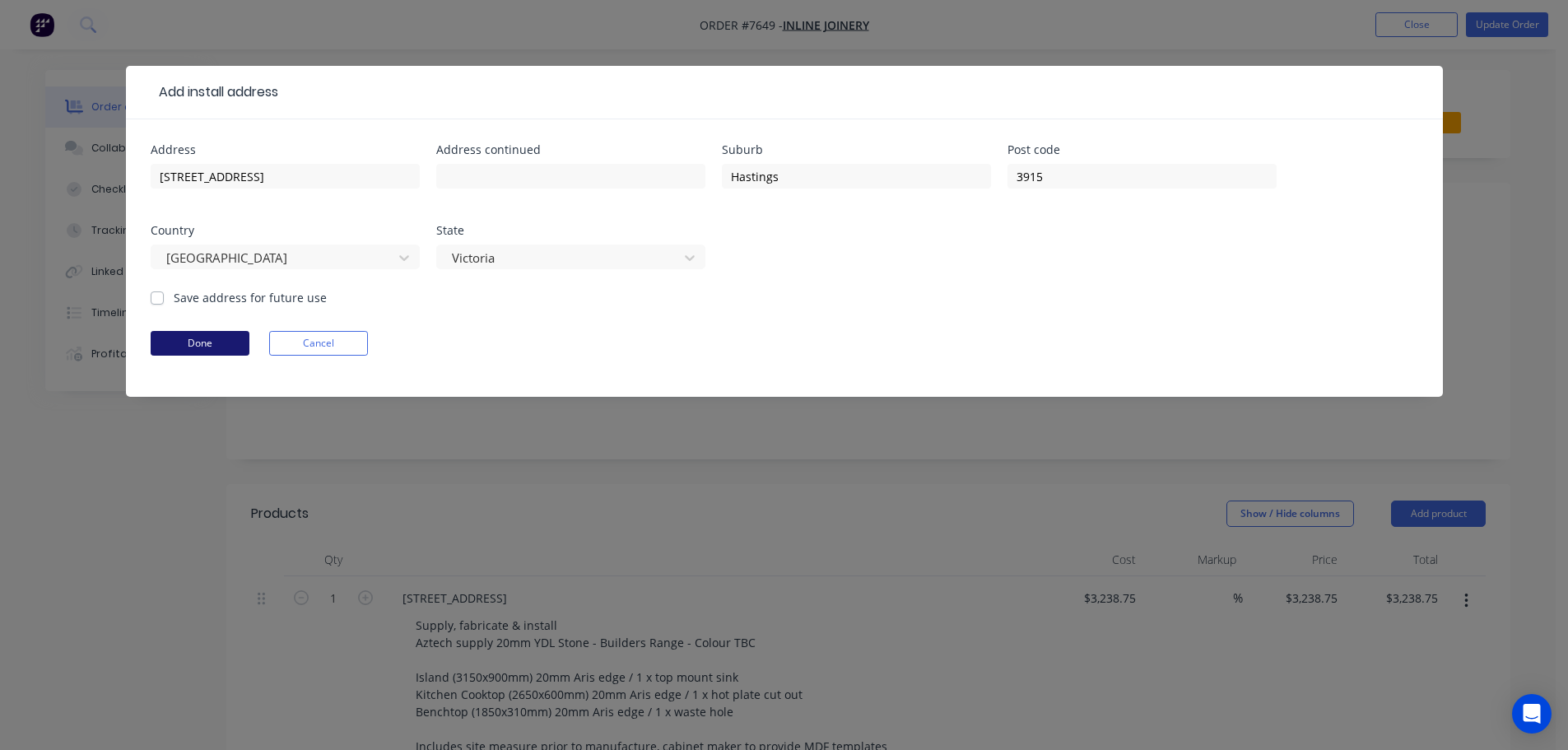
click at [217, 339] on button "Done" at bounding box center [200, 343] width 98 height 25
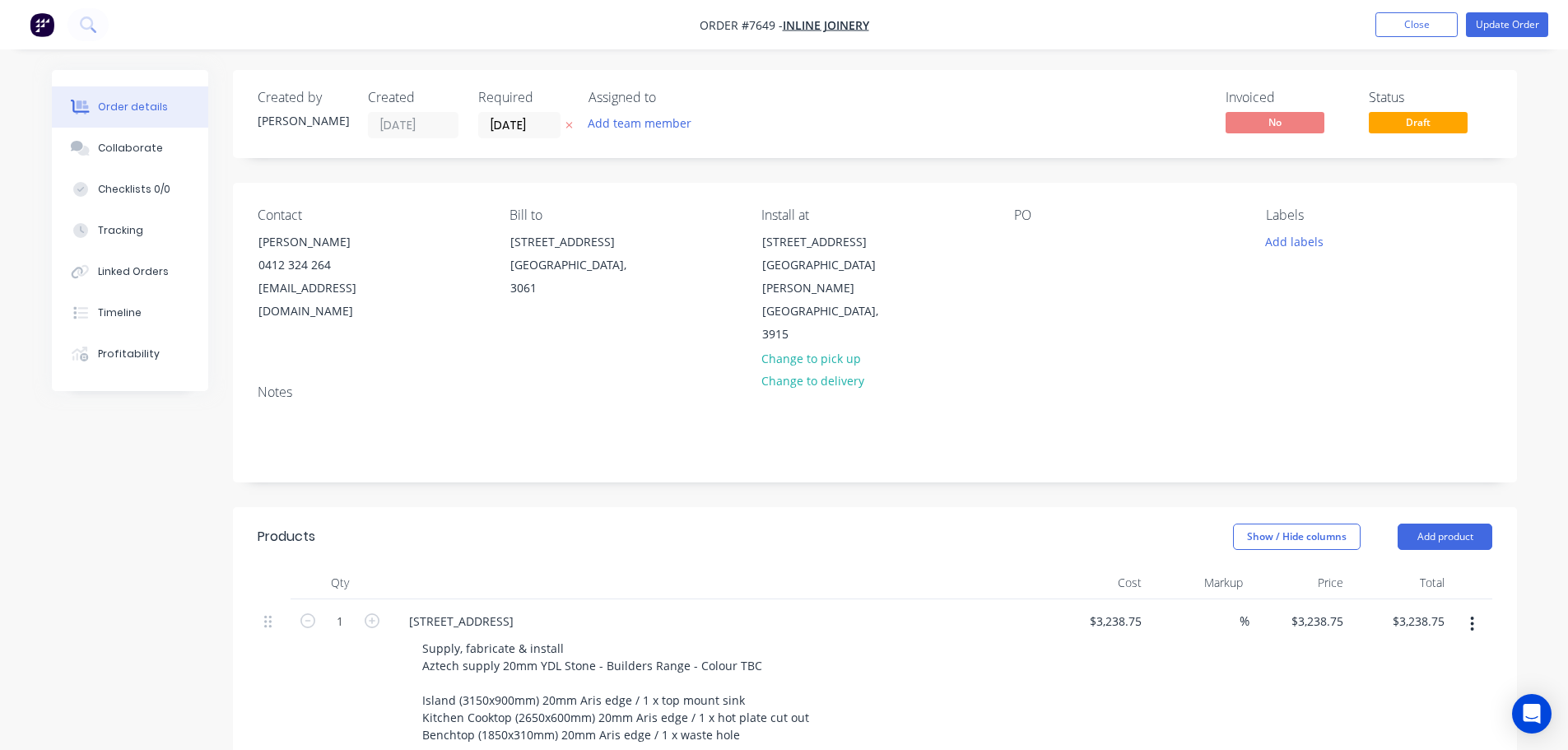
click at [1043, 236] on div "PO" at bounding box center [1126, 277] width 225 height 139
click at [1022, 243] on div at bounding box center [1027, 241] width 27 height 24
click at [1265, 238] on button "Add labels" at bounding box center [1295, 240] width 75 height 22
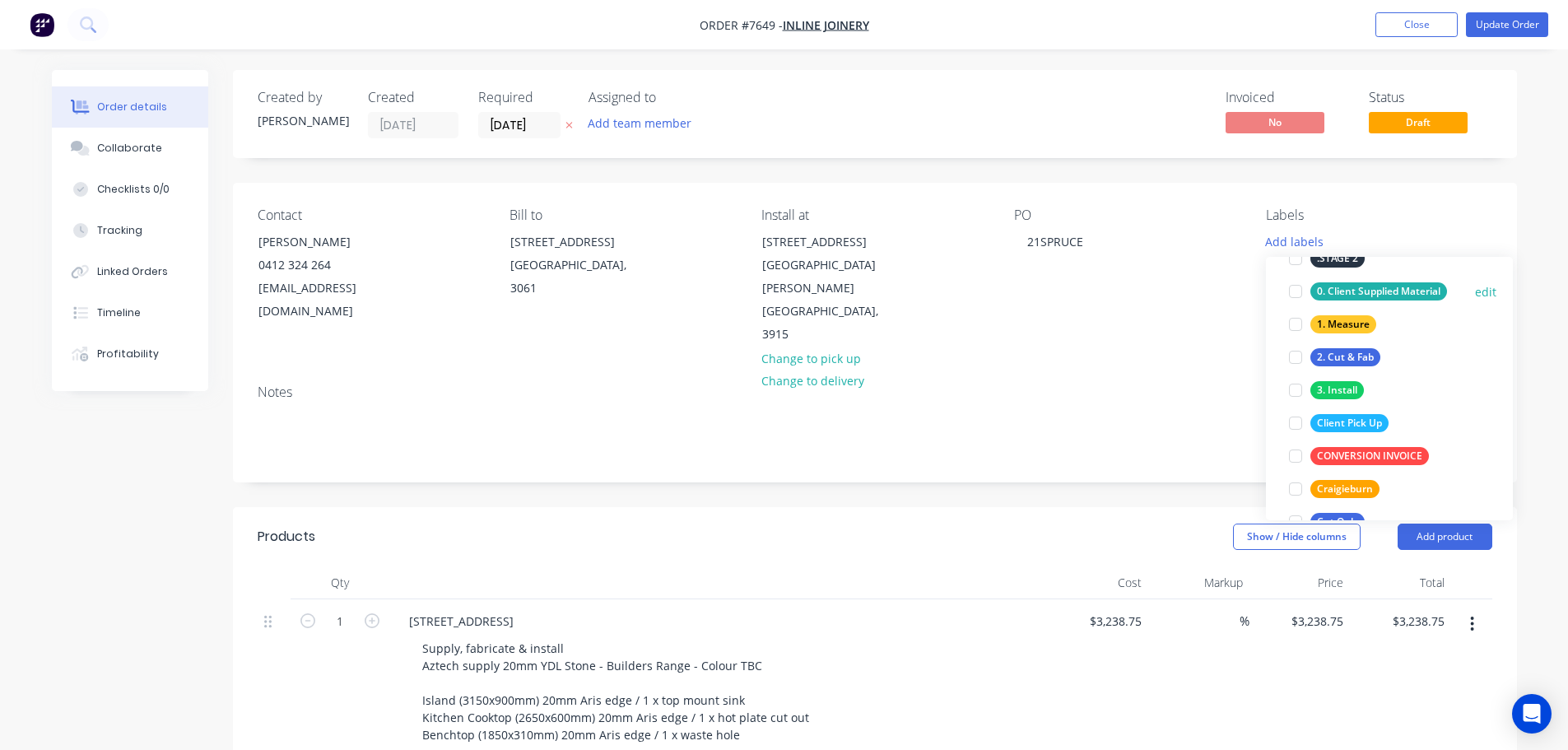
scroll to position [165, 0]
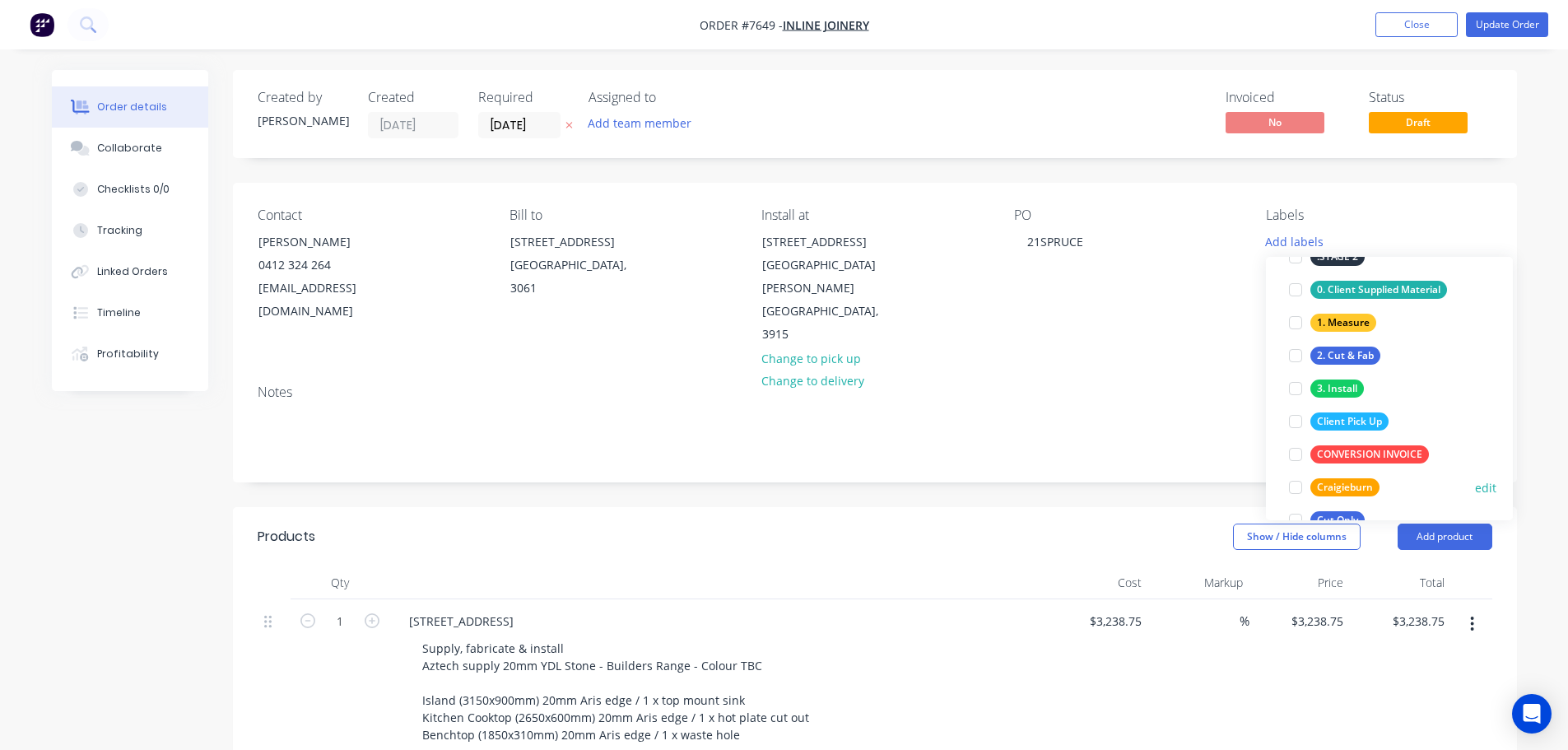
click at [1303, 487] on div at bounding box center [1295, 487] width 33 height 33
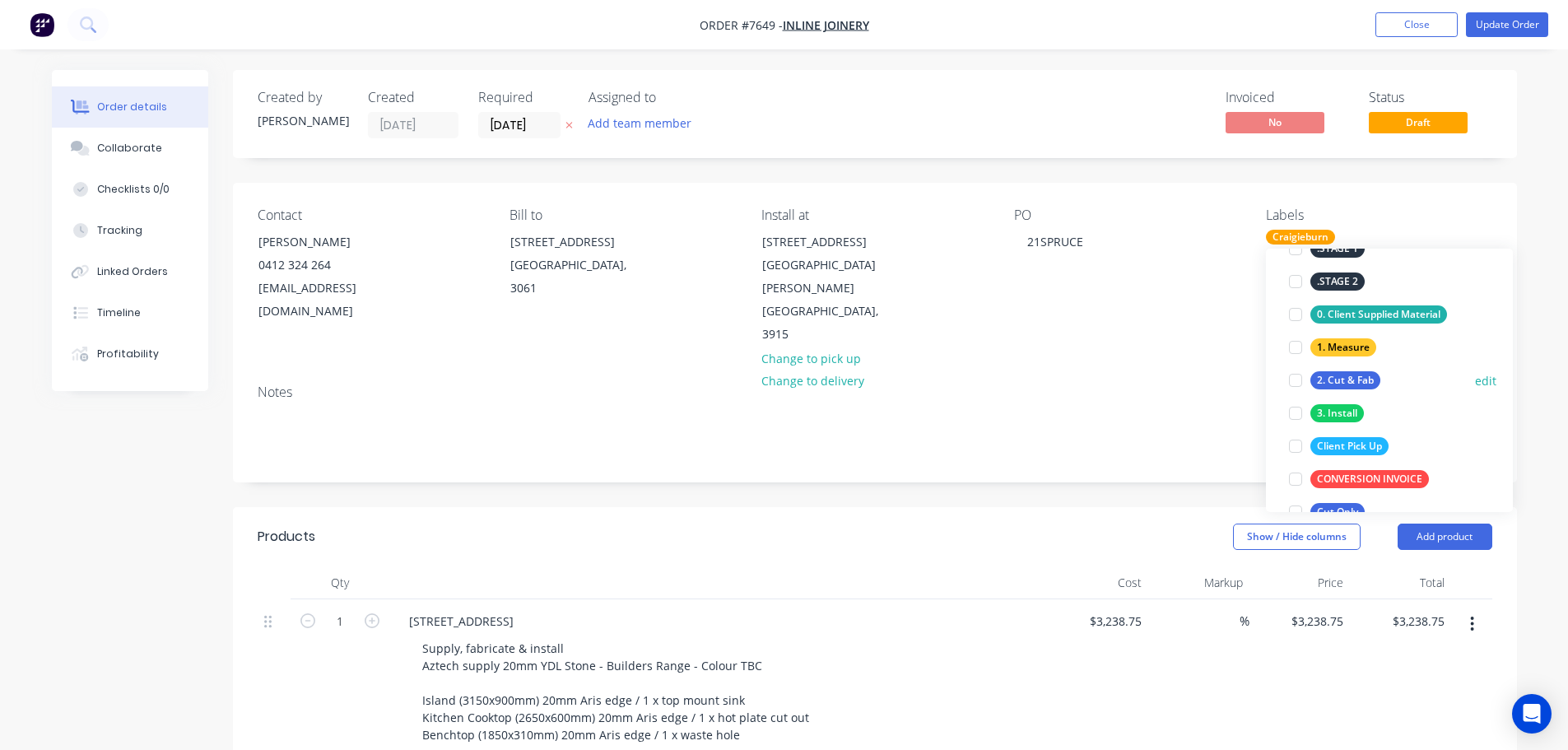
click at [1299, 382] on div at bounding box center [1295, 379] width 33 height 33
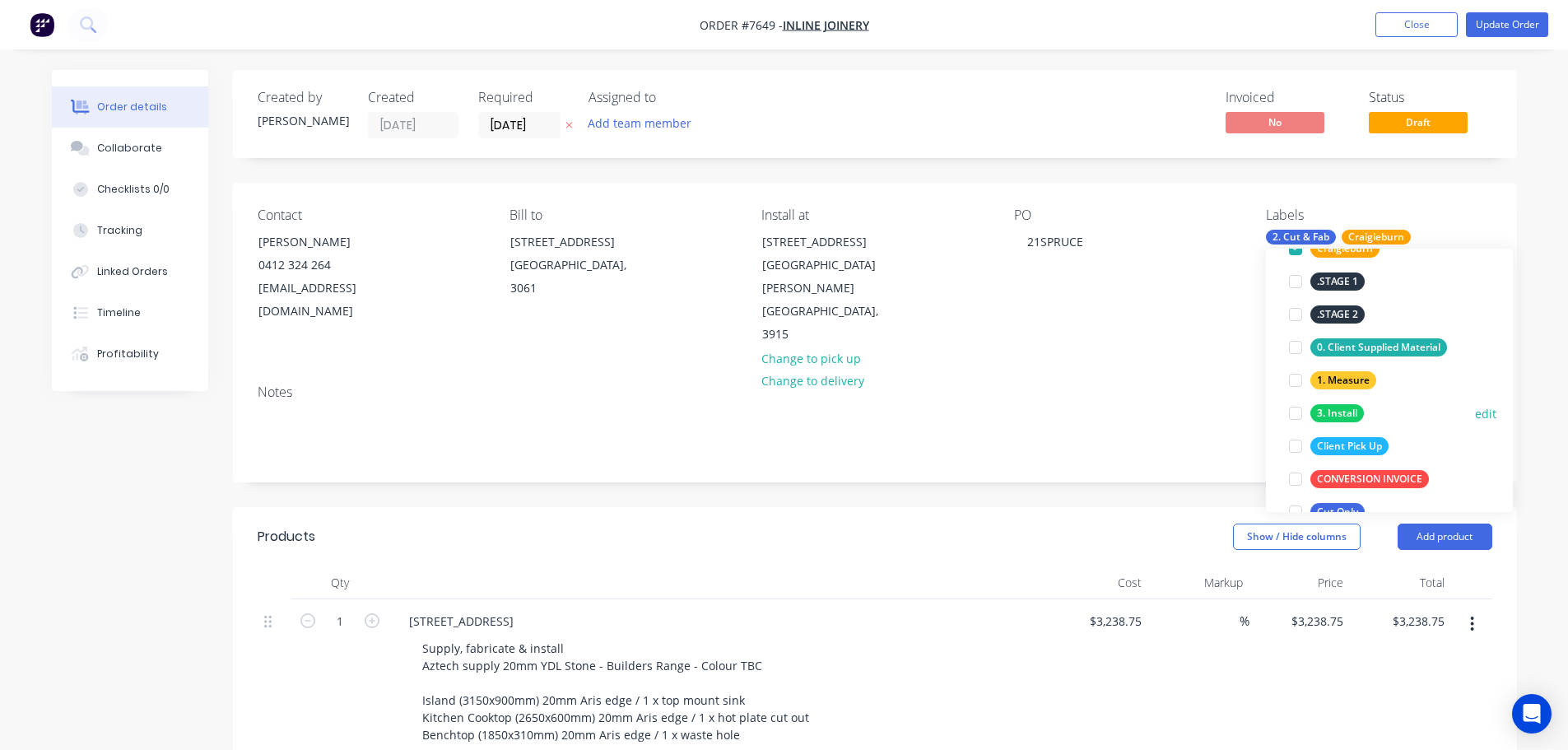
click at [1296, 411] on div at bounding box center [1295, 413] width 33 height 33
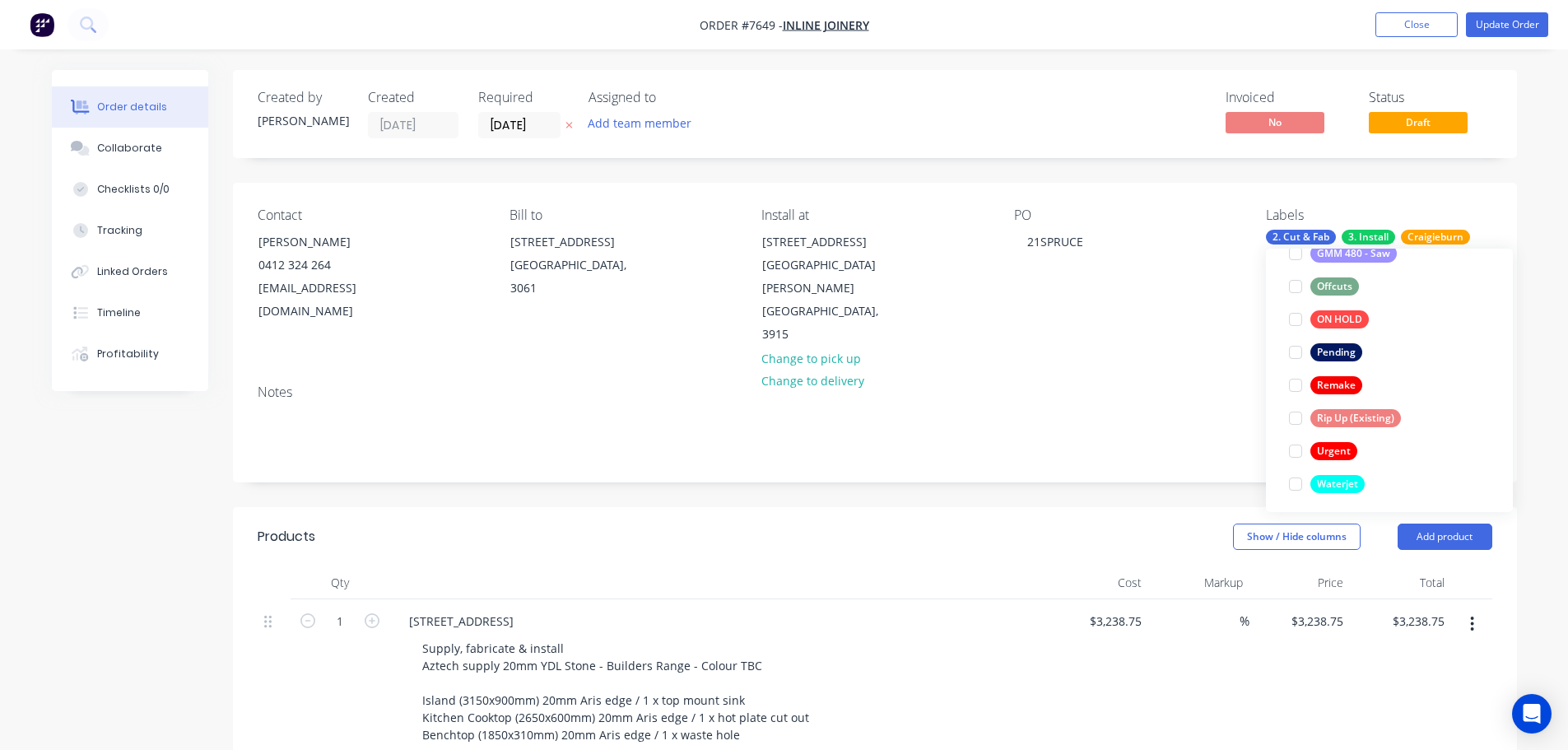
scroll to position [494, 0]
click at [1078, 456] on div "Created by Warrick Created 09/09/25 Required 12/08/25 Assigned to Add team memb…" at bounding box center [875, 665] width 1284 height 1191
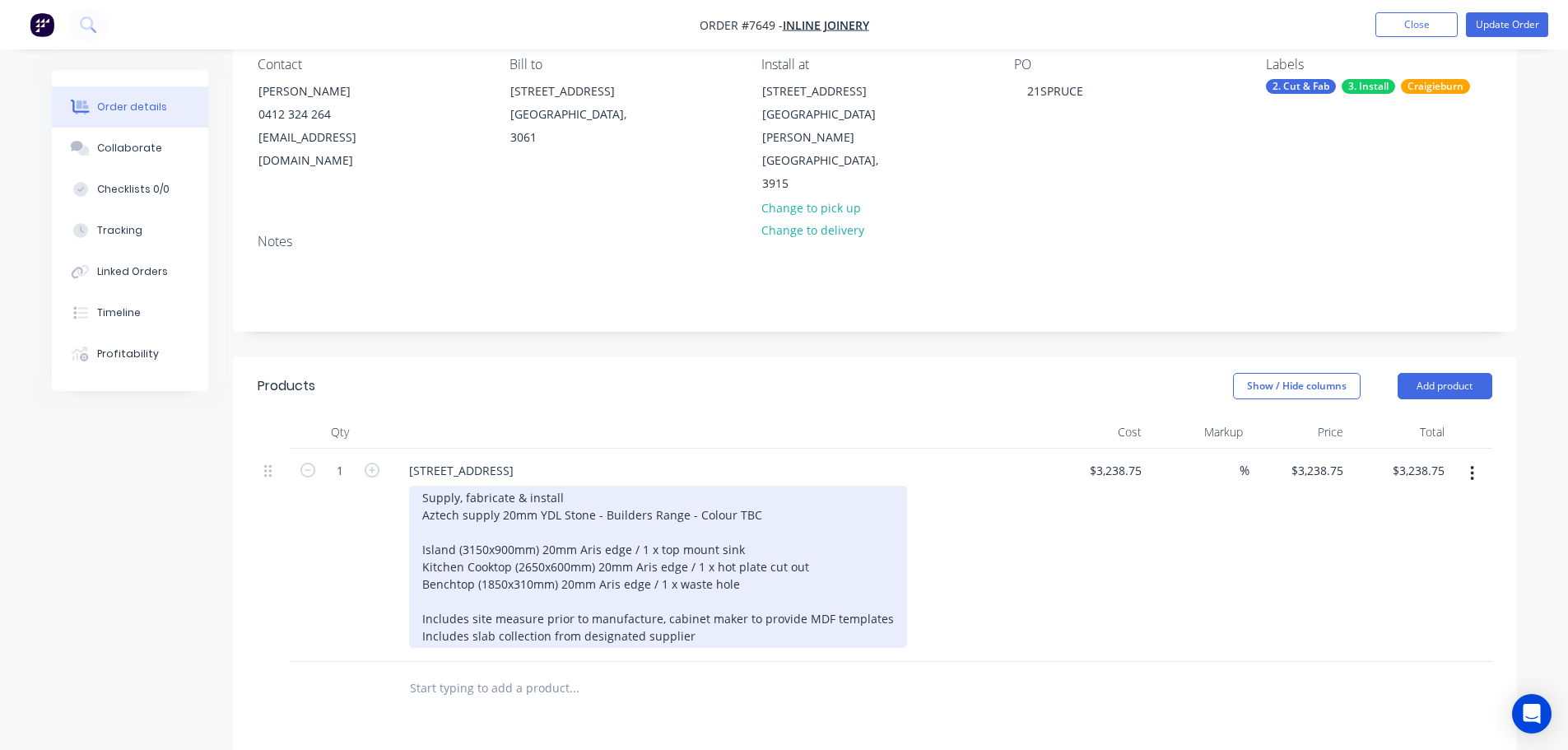
scroll to position [330, 0]
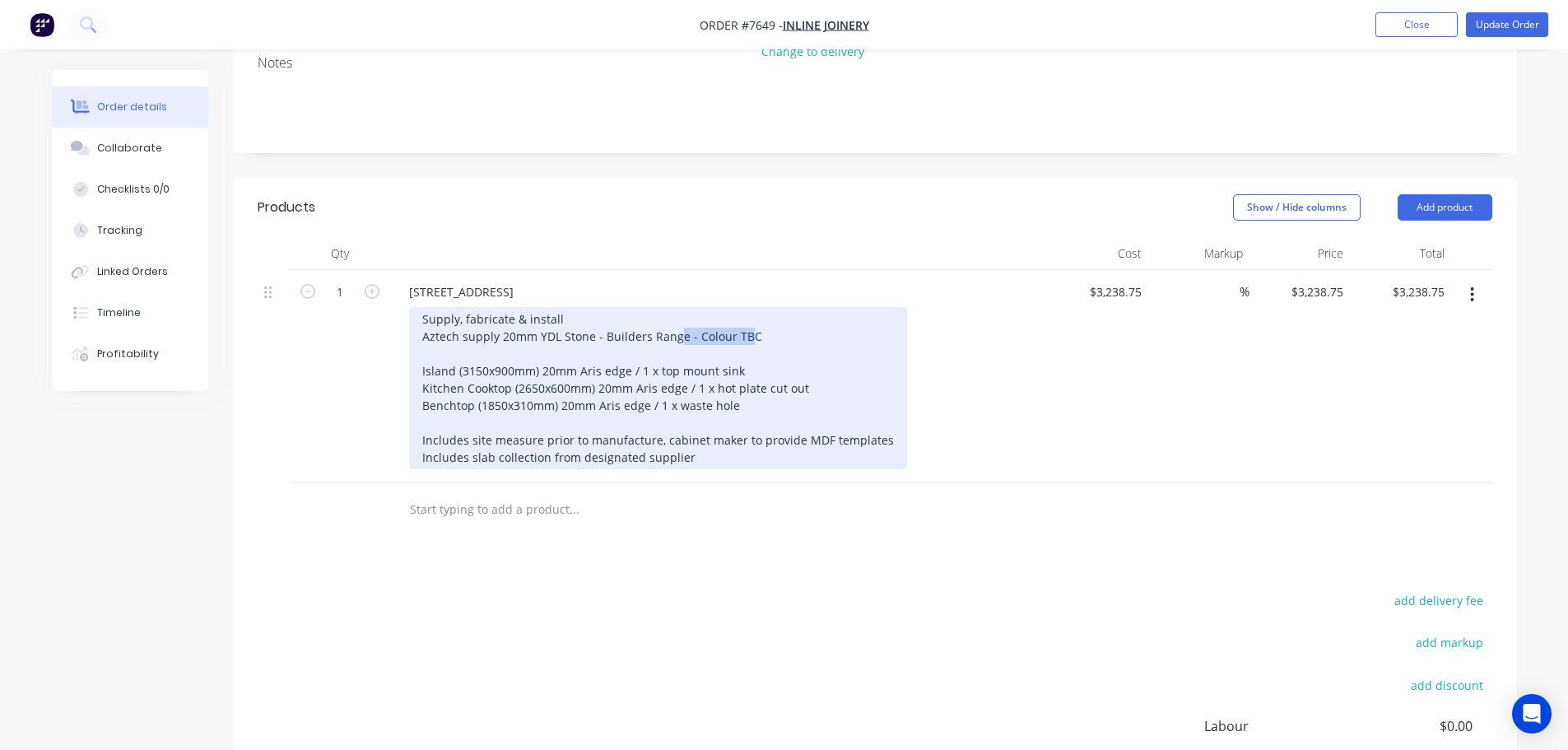
click at [674, 307] on div "Supply, fabricate & install Aztech supply 20mm YDL Stone - Builders Range - Col…" at bounding box center [657, 387] width 498 height 162
click at [758, 307] on div "Supply, fabricate & install Aztech supply 20mm YDL Stone - Builders Range - Col…" at bounding box center [657, 387] width 498 height 162
drag, startPoint x: 755, startPoint y: 291, endPoint x: 590, endPoint y: 291, distance: 165.0
click at [590, 307] on div "Supply, fabricate & install Aztech supply 20mm YDL Stone - Builders Range - Col…" at bounding box center [657, 387] width 498 height 162
click at [737, 307] on div "Supply, fabricate & install Aztech supply 20mm YDL Stone - Builders Range - Col…" at bounding box center [657, 387] width 498 height 162
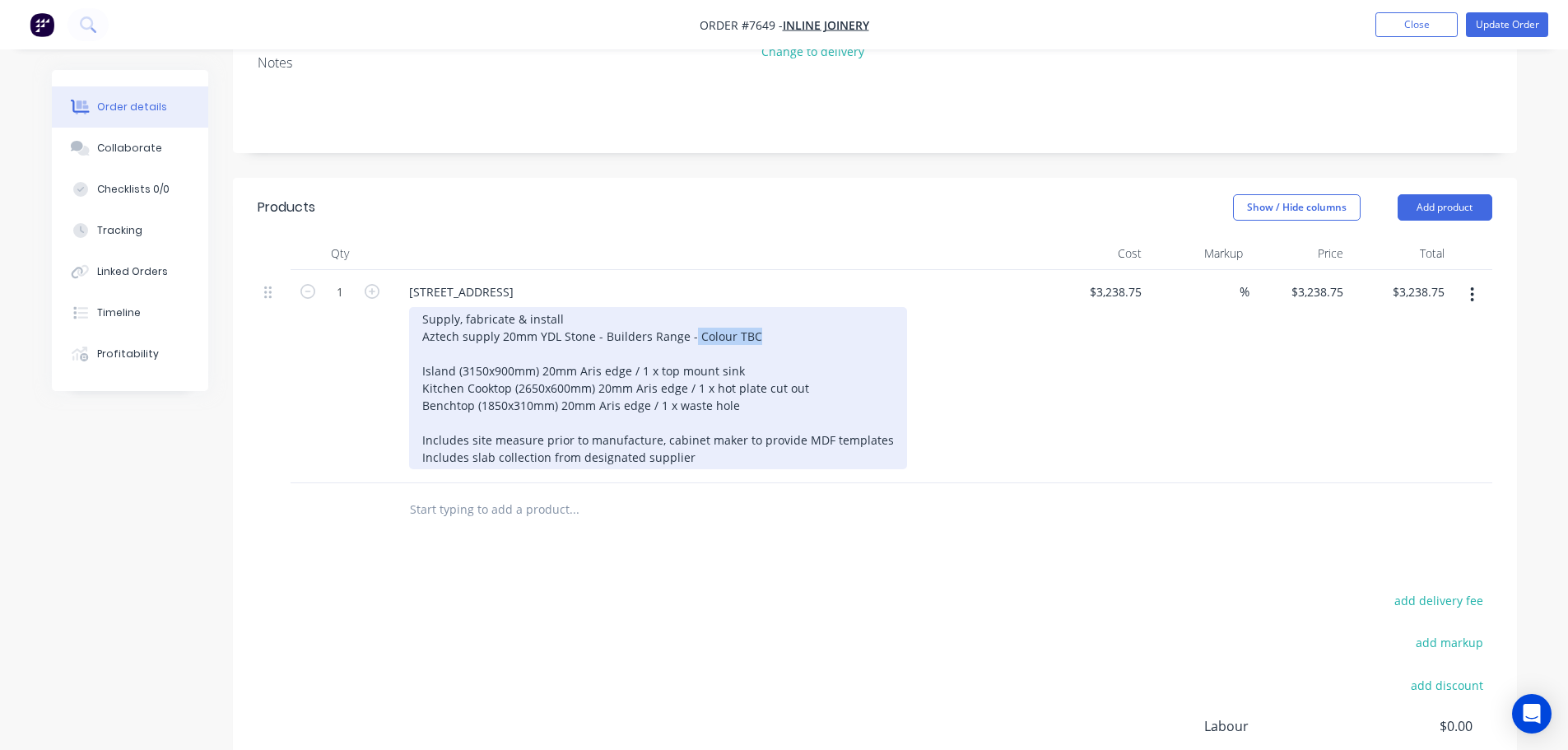
drag, startPoint x: 759, startPoint y: 291, endPoint x: 689, endPoint y: 297, distance: 70.3
click at [689, 307] on div "Supply, fabricate & install Aztech supply 20mm YDL Stone - Builders Range - Col…" at bounding box center [657, 387] width 498 height 162
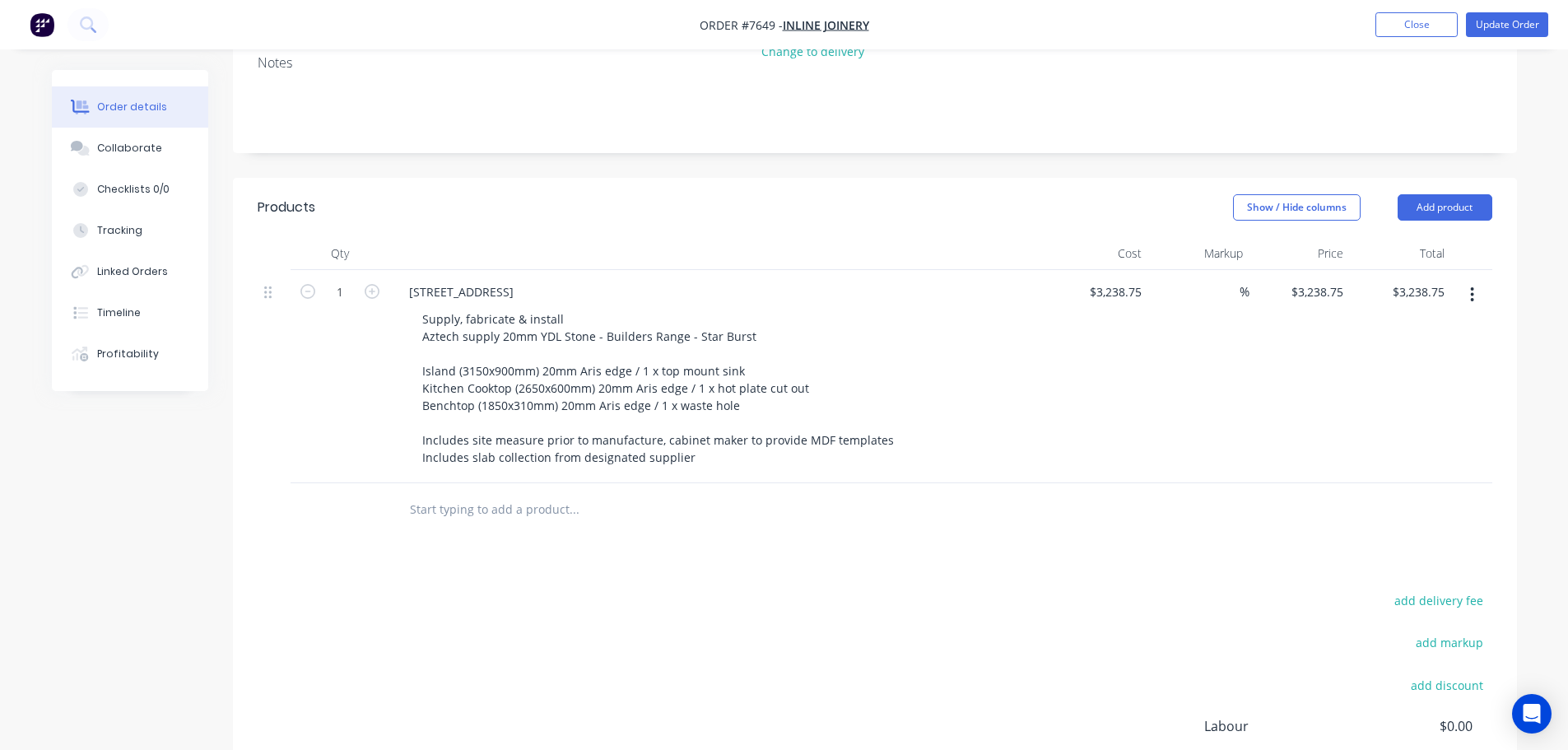
click at [484, 493] on input "text" at bounding box center [574, 509] width 330 height 33
click at [939, 589] on div "add delivery fee add markup add discount Labour $0.00 Sub total $3,238.75 Margi…" at bounding box center [874, 748] width 1234 height 318
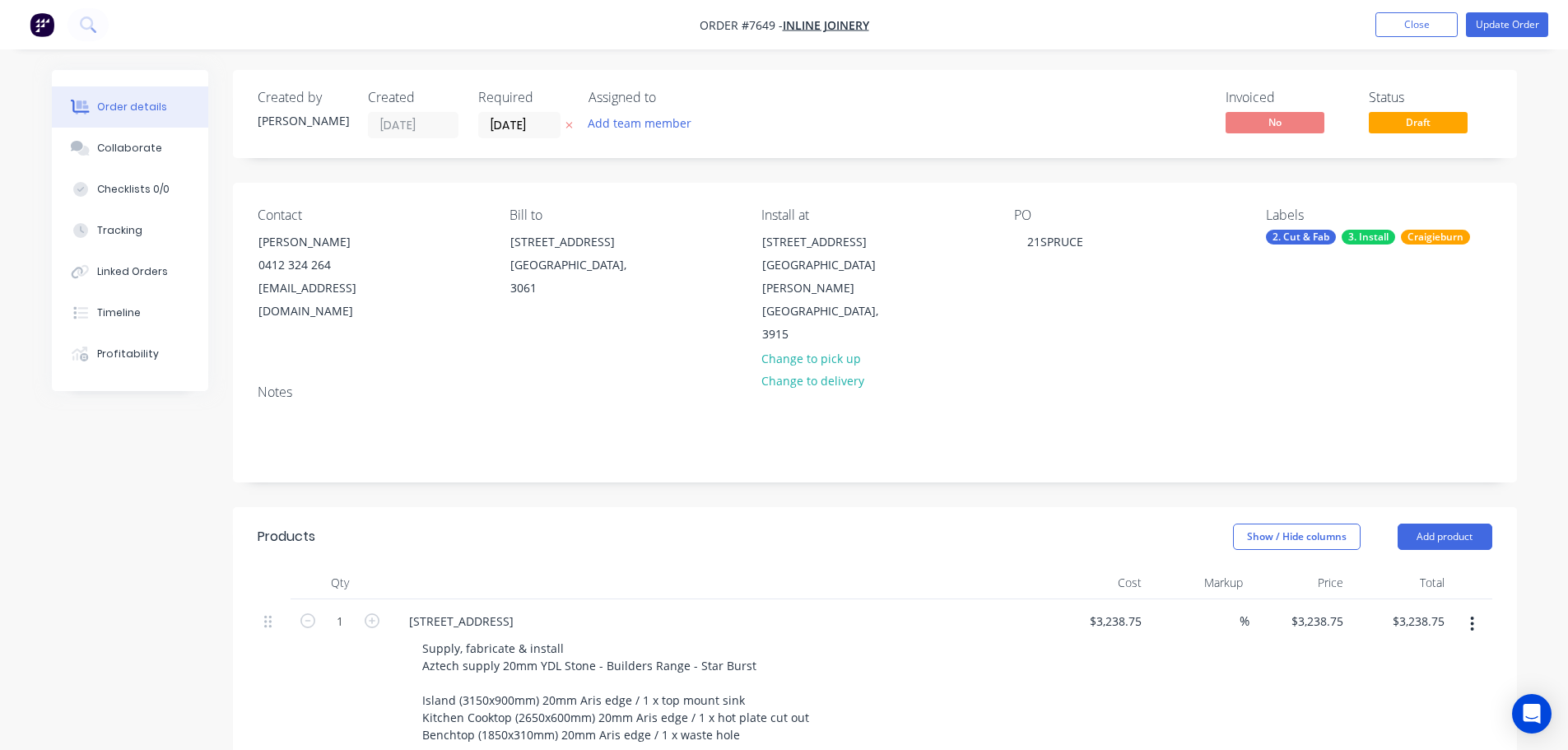
scroll to position [247, 0]
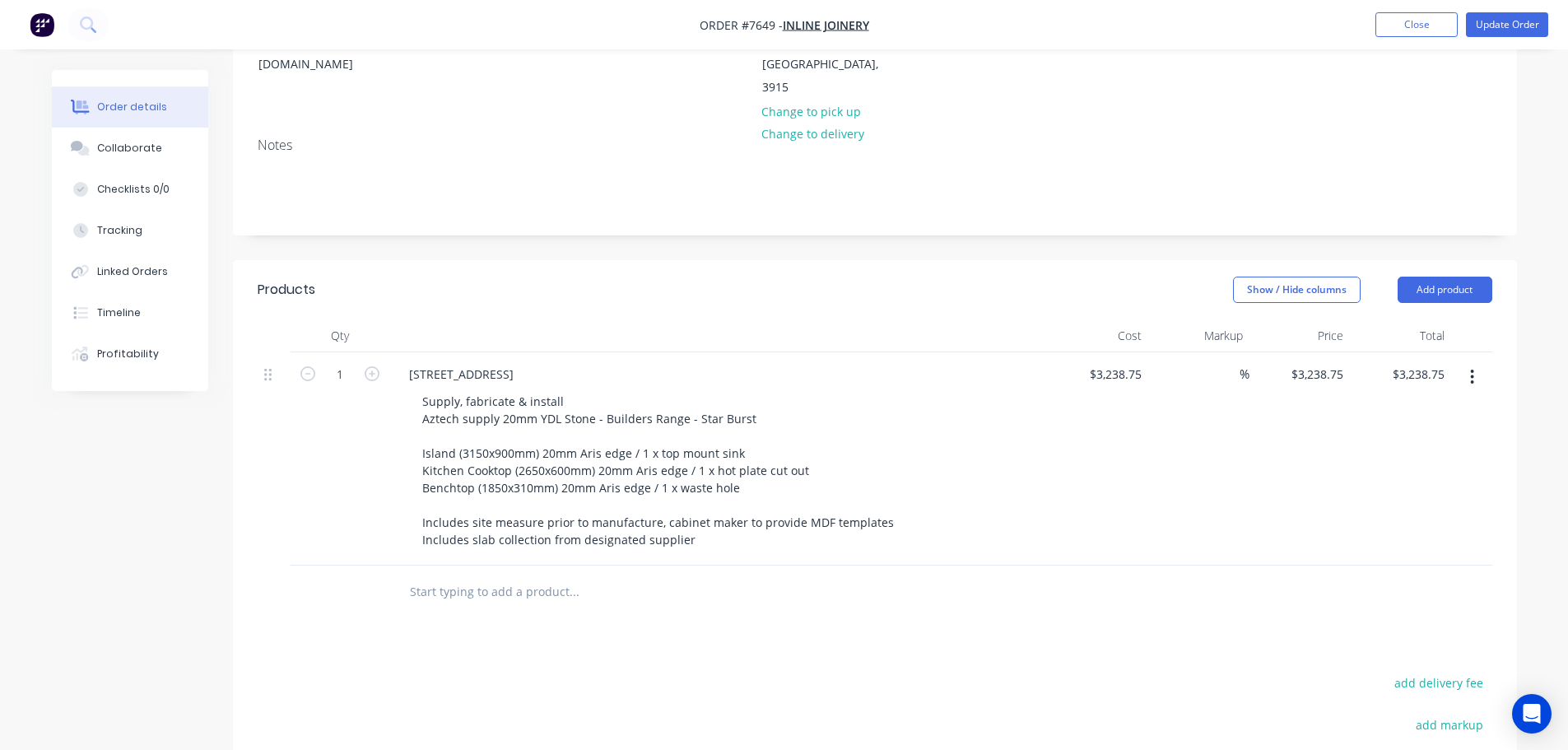
click at [517, 575] on input "text" at bounding box center [574, 591] width 330 height 33
type input "s"
type input "Site Address"
click at [507, 614] on div "Products Show / Hide columns Add product Qty Cost Markup Price Total 1 21 Spruc…" at bounding box center [875, 637] width 1284 height 754
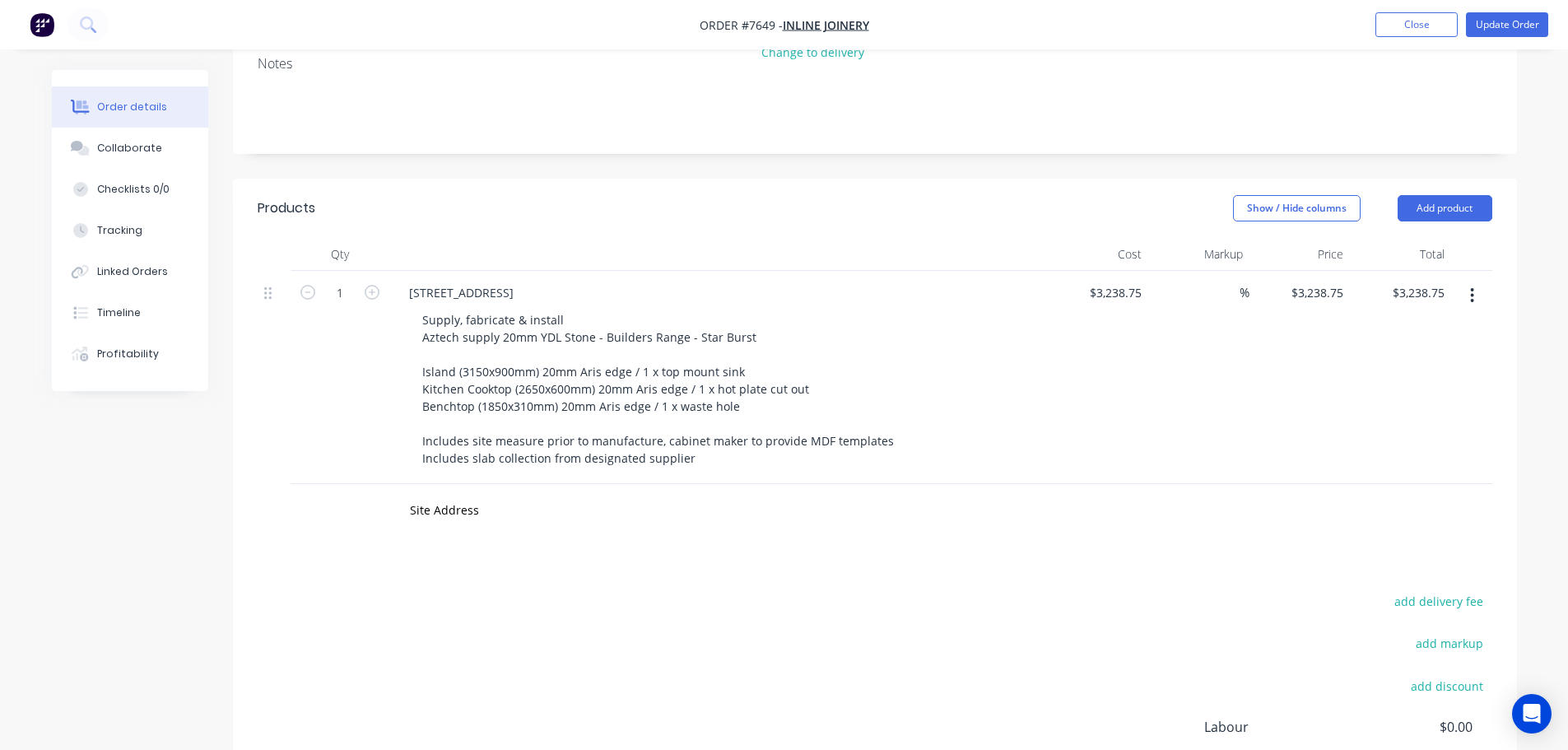
scroll to position [330, 0]
click at [498, 493] on input "Site Address" at bounding box center [574, 509] width 330 height 33
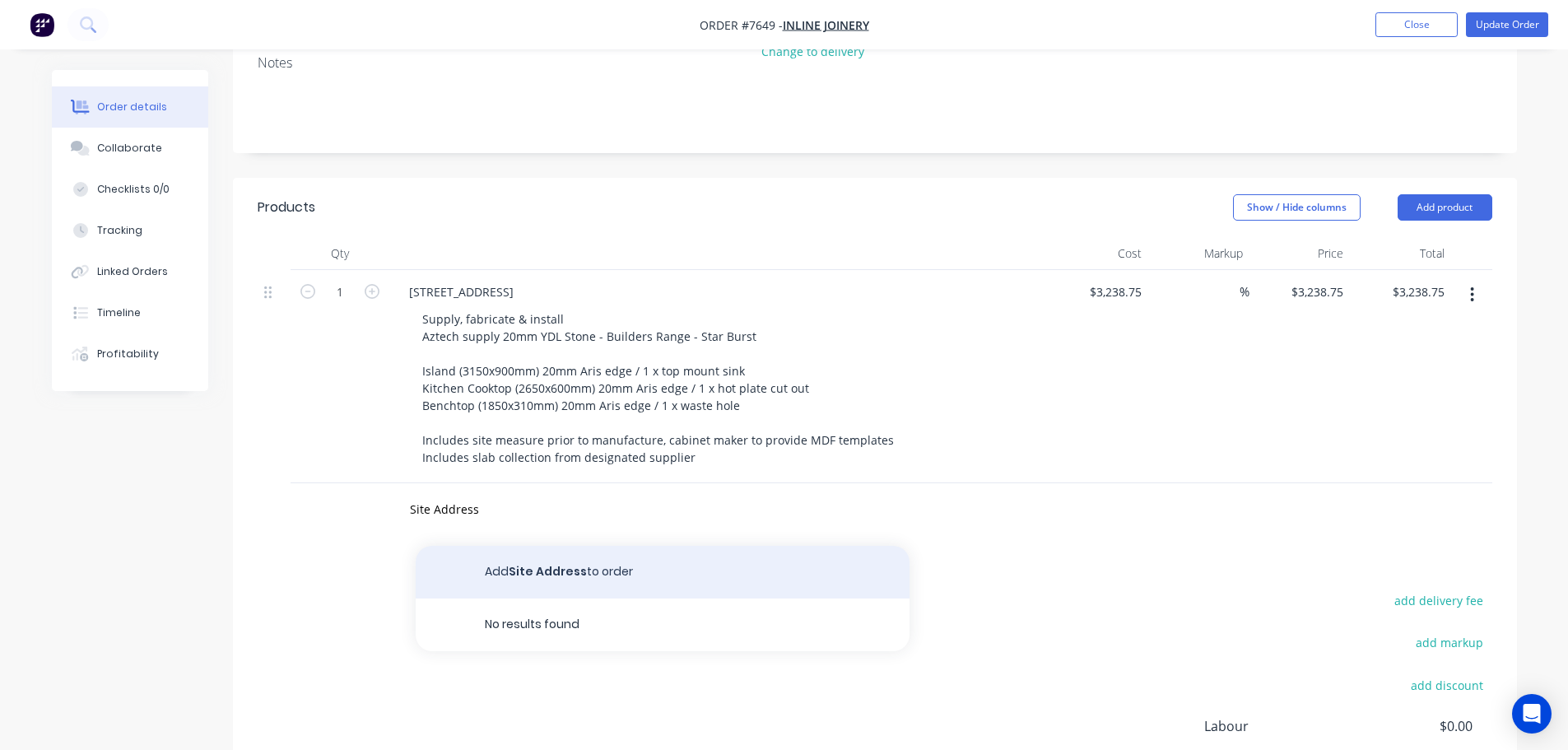
click at [526, 546] on button "Add Site Address to order" at bounding box center [662, 572] width 494 height 53
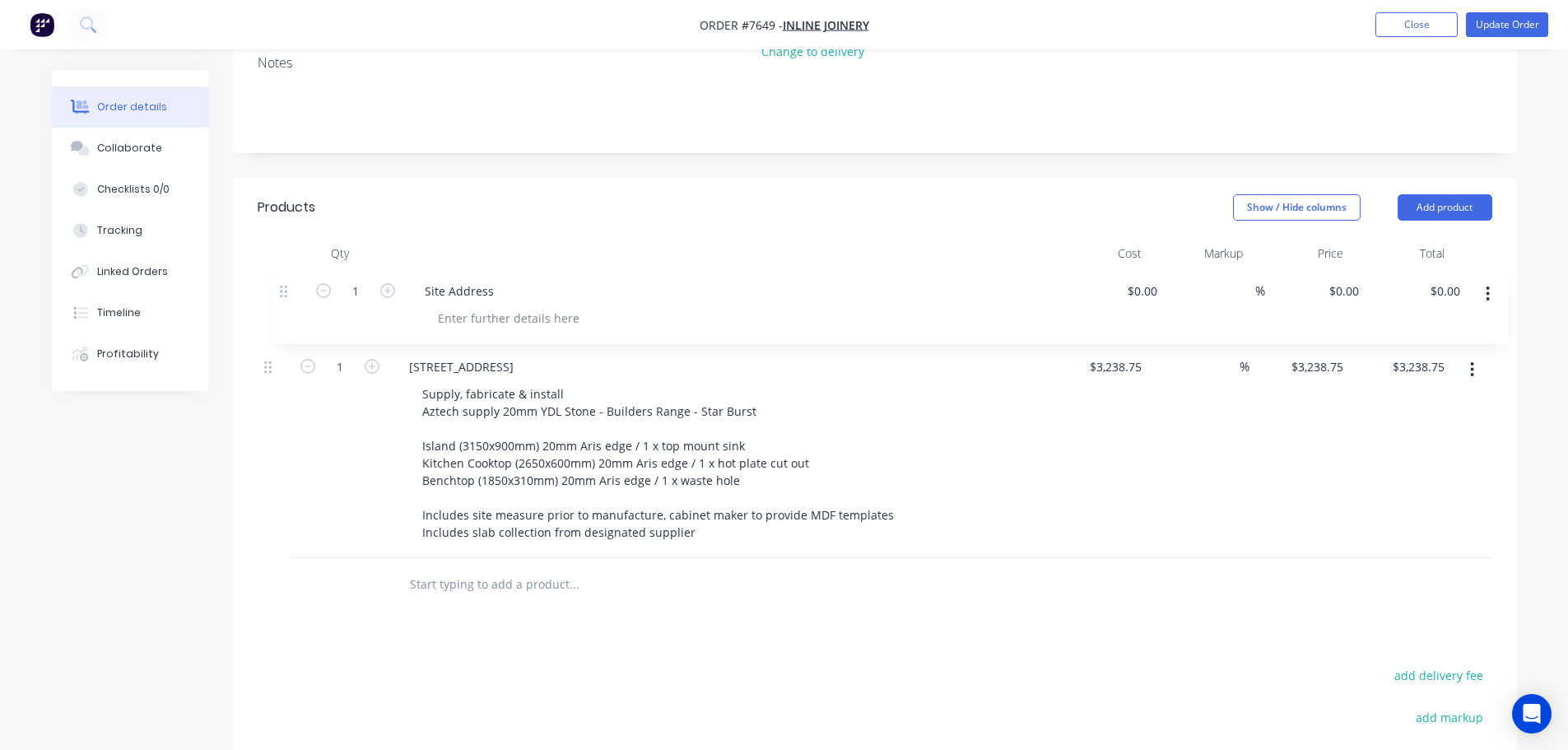
drag, startPoint x: 279, startPoint y: 464, endPoint x: 296, endPoint y: 263, distance: 201.7
click at [296, 270] on div "1 21 Spruce Drive, Hastings Supply, fabricate & install Aztech supply 20mm YDL …" at bounding box center [874, 414] width 1234 height 288
click at [435, 307] on div at bounding box center [493, 319] width 168 height 24
click at [475, 280] on div "Site Address" at bounding box center [444, 292] width 95 height 24
click at [487, 307] on div at bounding box center [493, 319] width 168 height 24
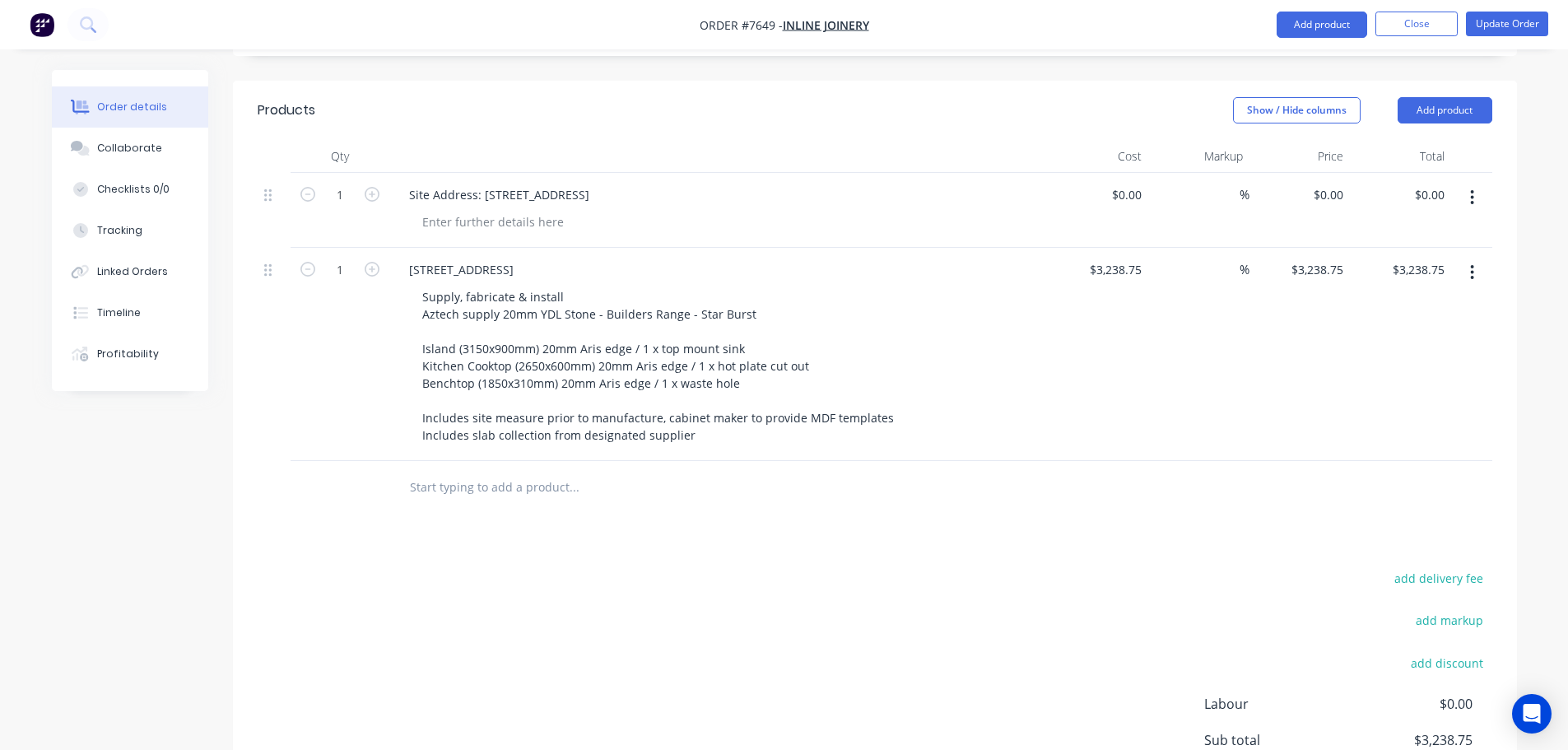
scroll to position [71, 0]
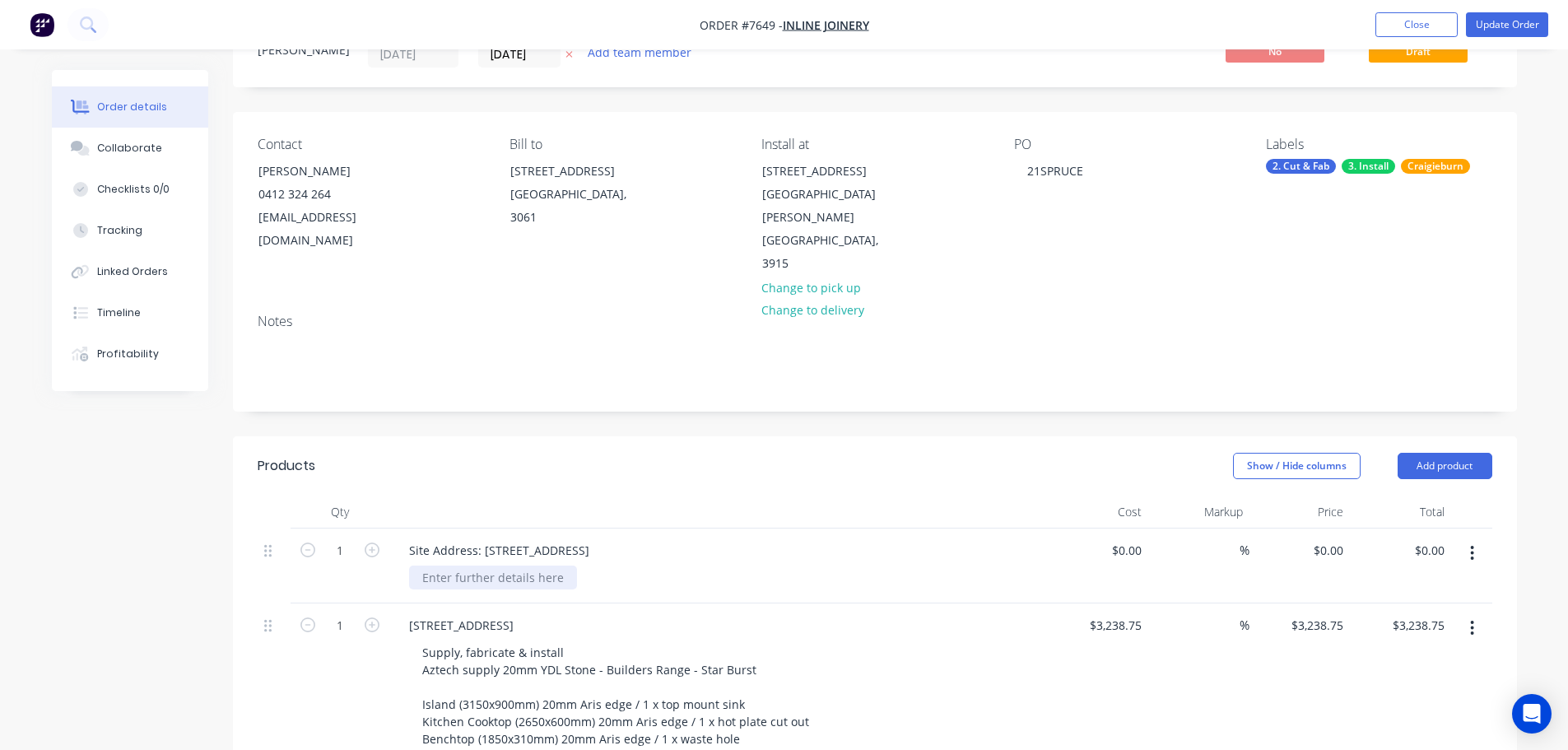
click at [471, 565] on div at bounding box center [493, 577] width 168 height 24
click at [531, 565] on div "Site Contact: Matt - 081 276 447" at bounding box center [561, 577] width 304 height 24
click at [519, 54] on input "12/08/25" at bounding box center [518, 54] width 80 height 25
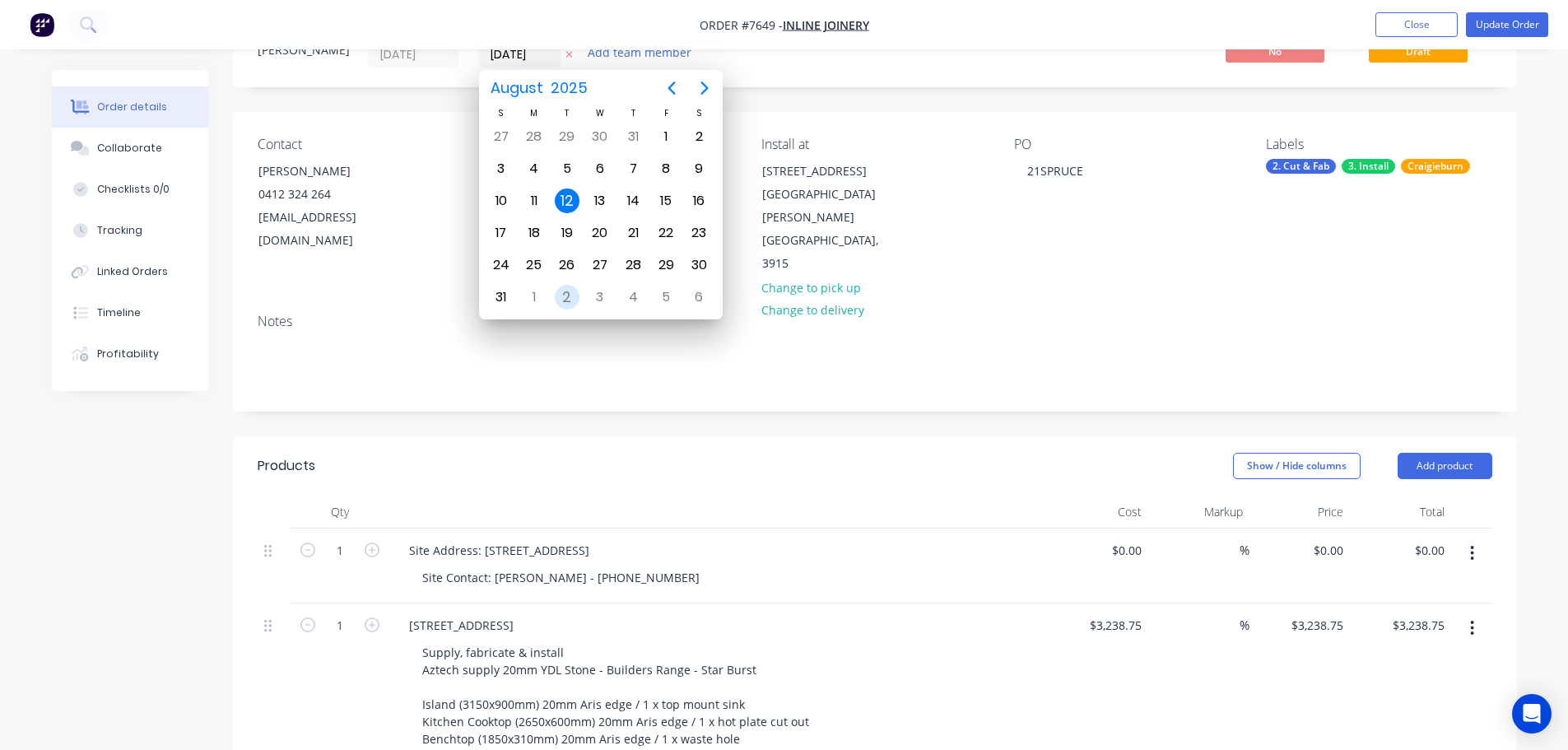
click at [565, 296] on div "2" at bounding box center [567, 297] width 25 height 25
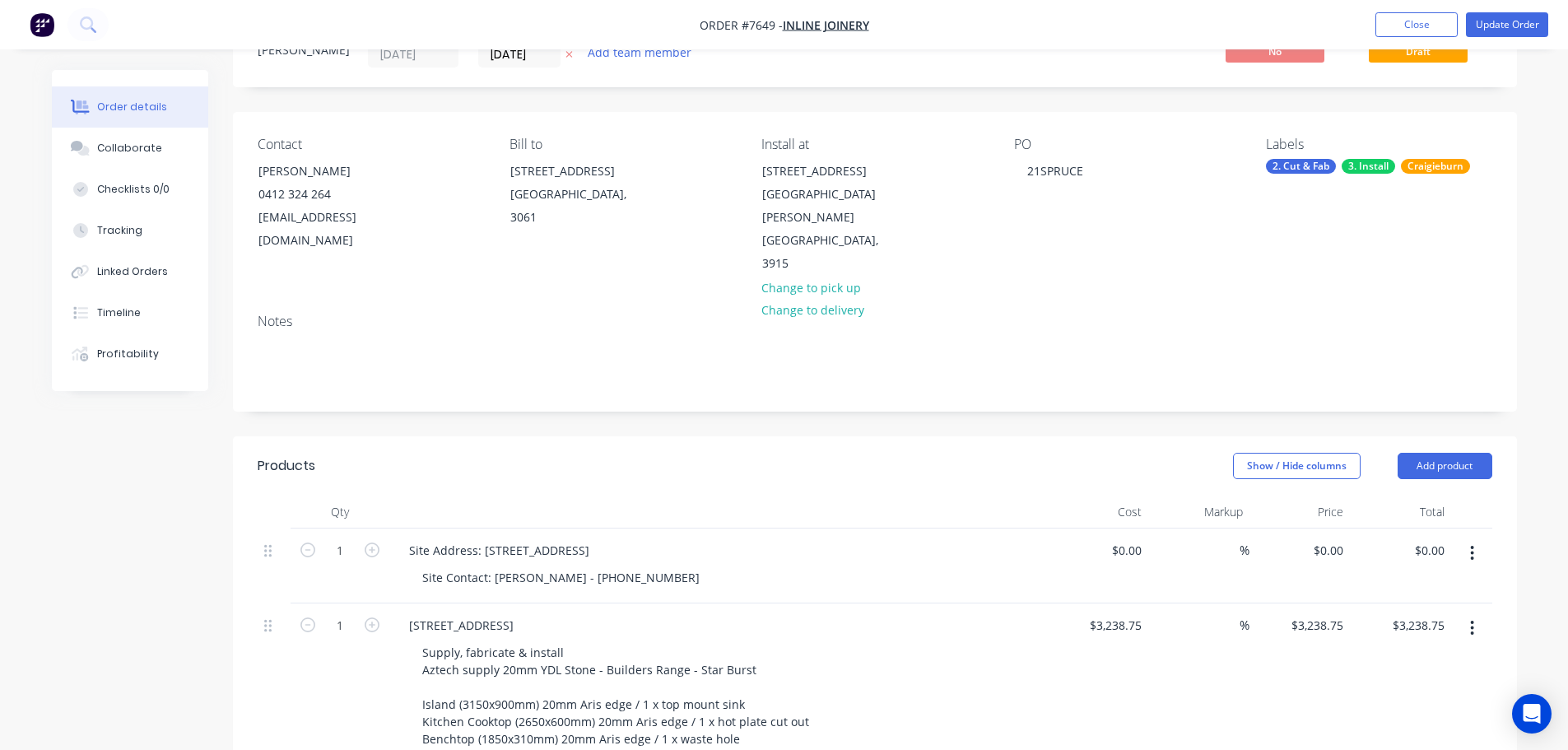
scroll to position [0, 0]
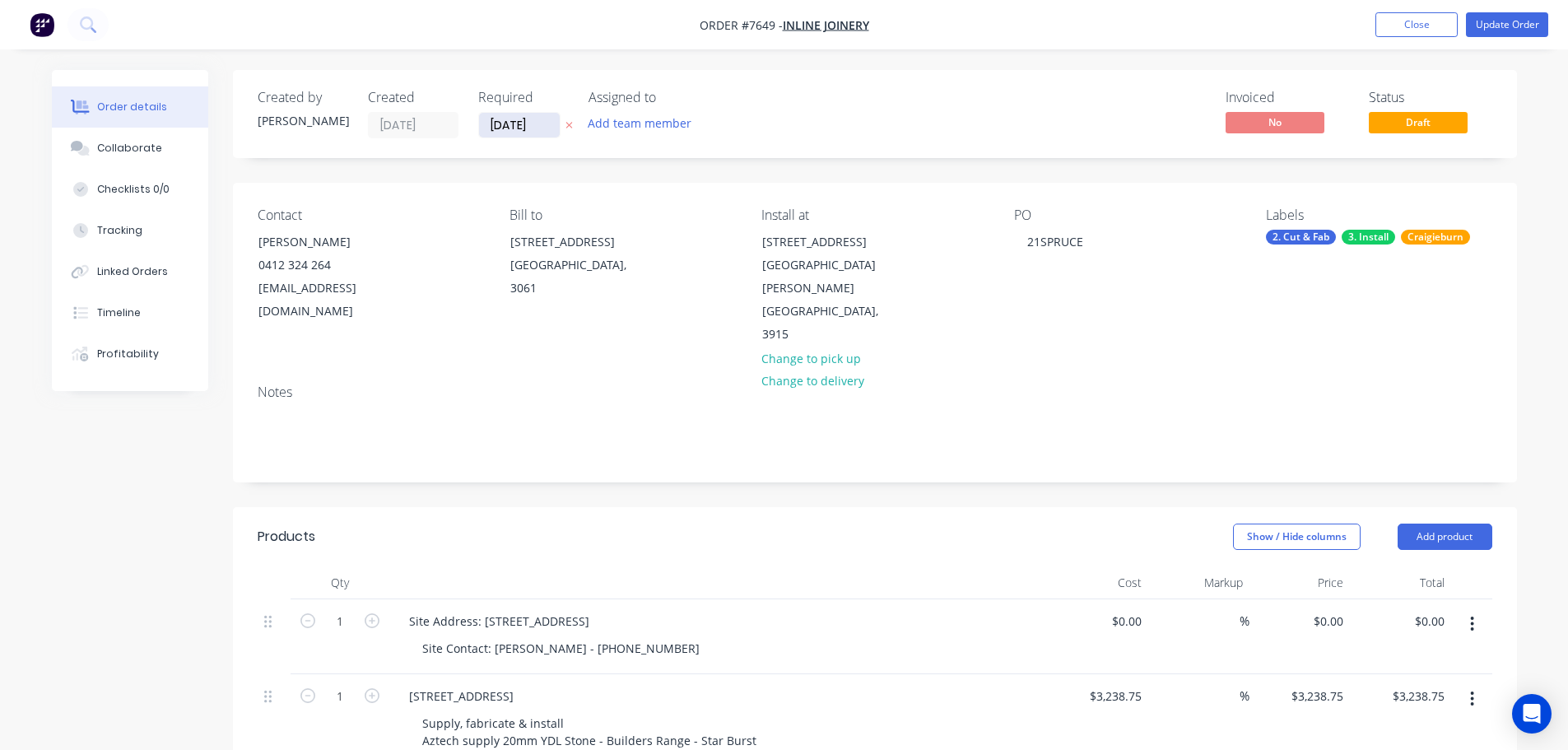
click at [538, 118] on input "02/09/25" at bounding box center [518, 125] width 80 height 25
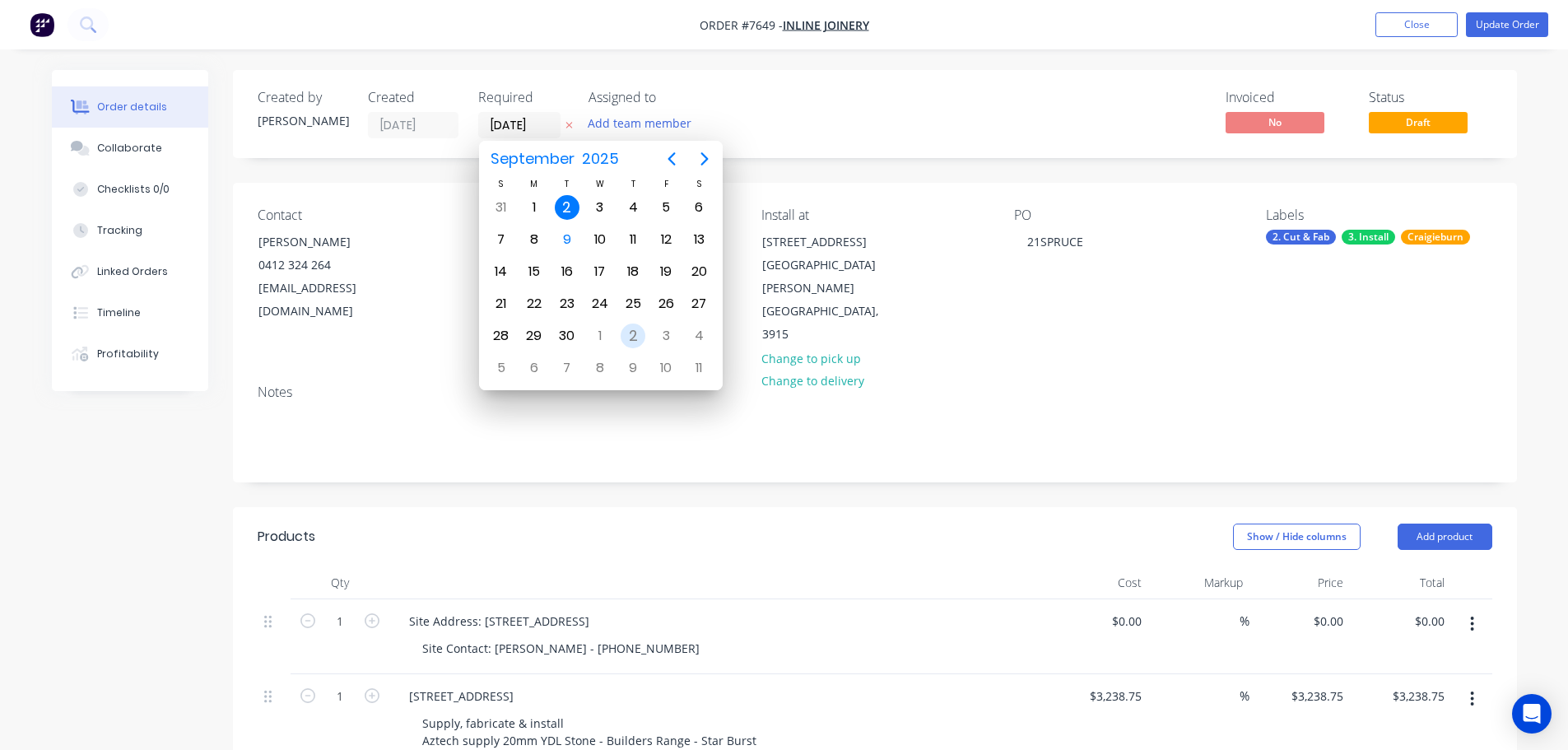
click at [623, 335] on div "2" at bounding box center [633, 336] width 25 height 25
type input "02/10/25"
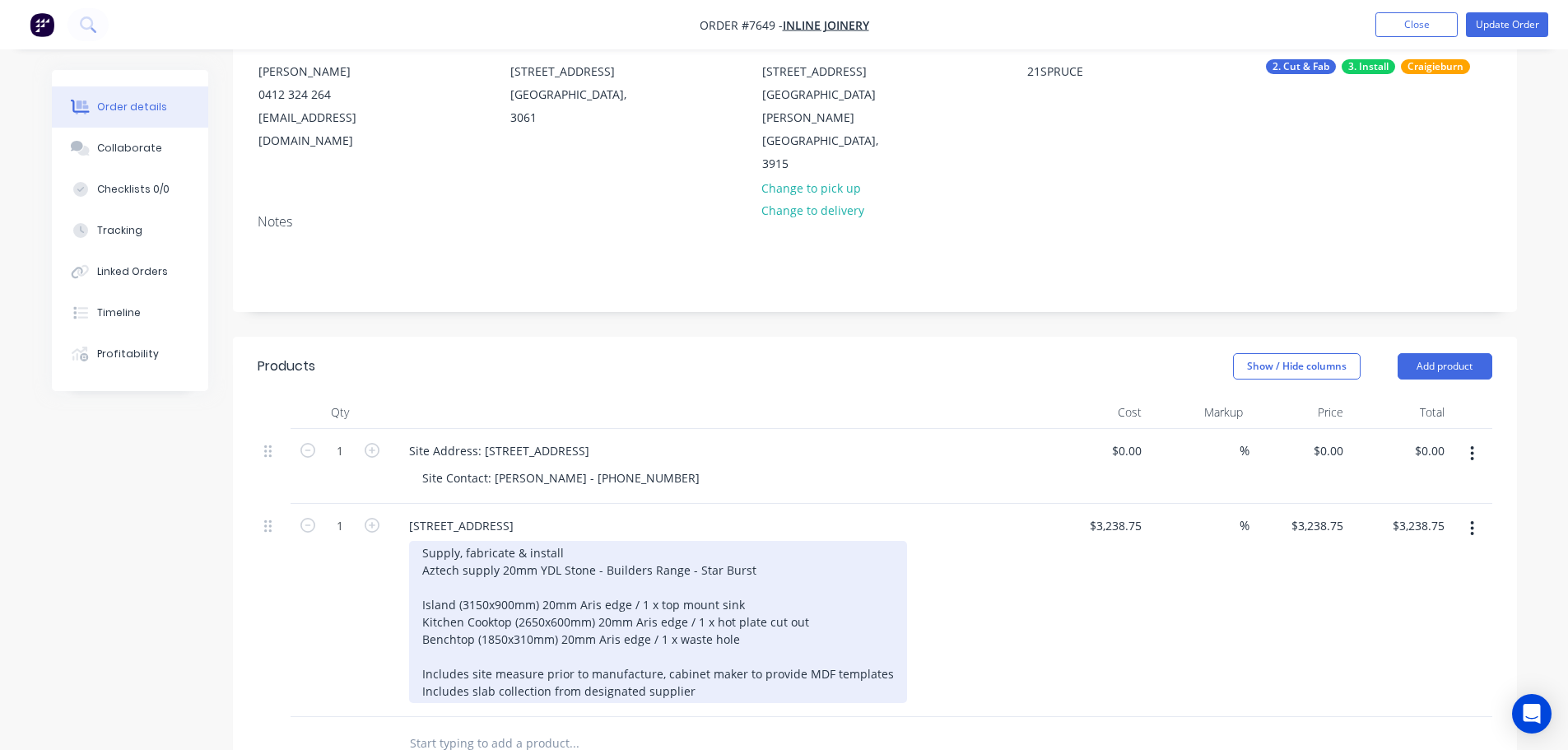
scroll to position [165, 0]
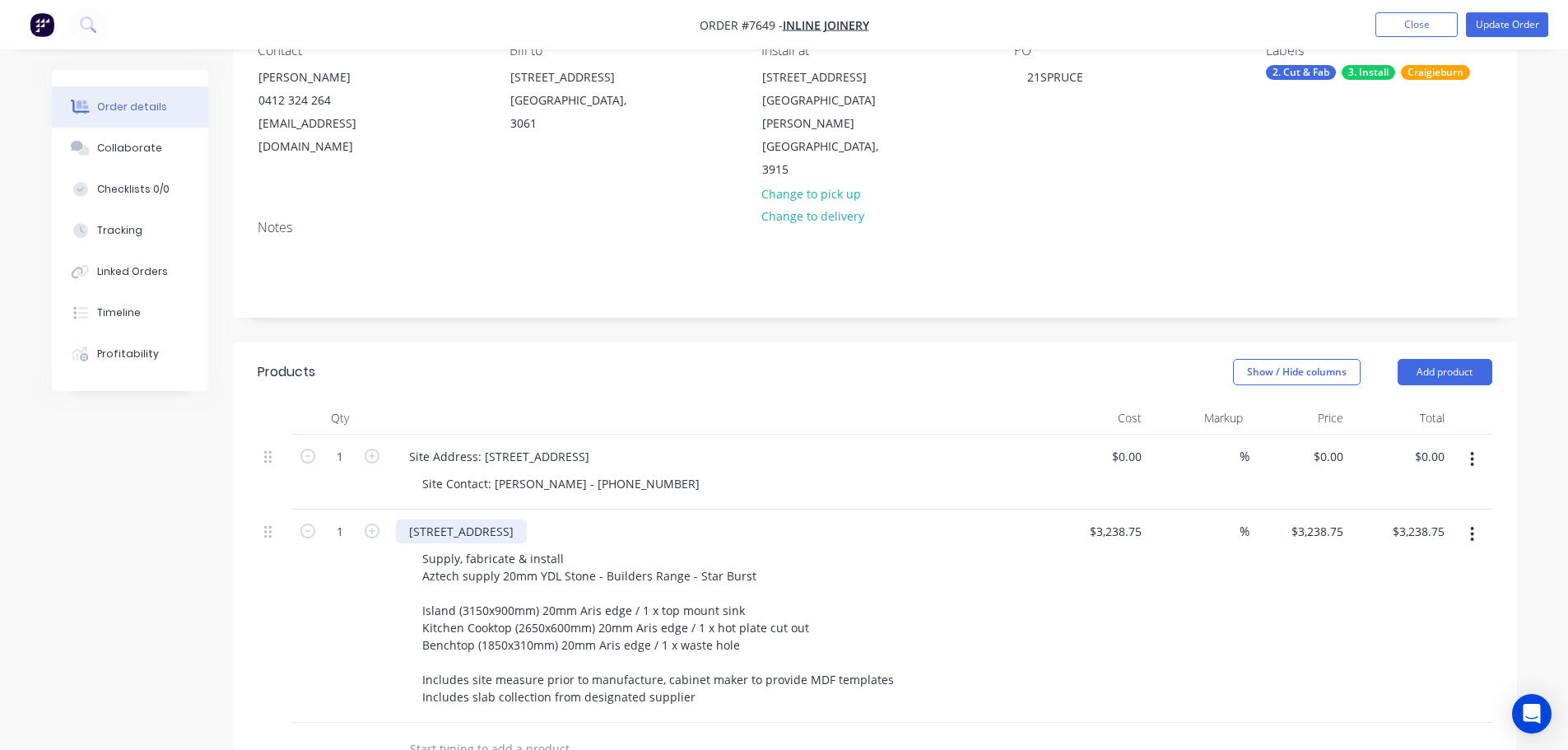
drag, startPoint x: 554, startPoint y: 483, endPoint x: 161, endPoint y: 480, distance: 393.0
click at [168, 480] on div "Created by Warrick Created 09/09/25 Required 02/10/25 Assigned to Add team memb…" at bounding box center [784, 551] width 1465 height 1291
click at [820, 359] on div "Show / Hide columns Add product" at bounding box center [1005, 372] width 972 height 27
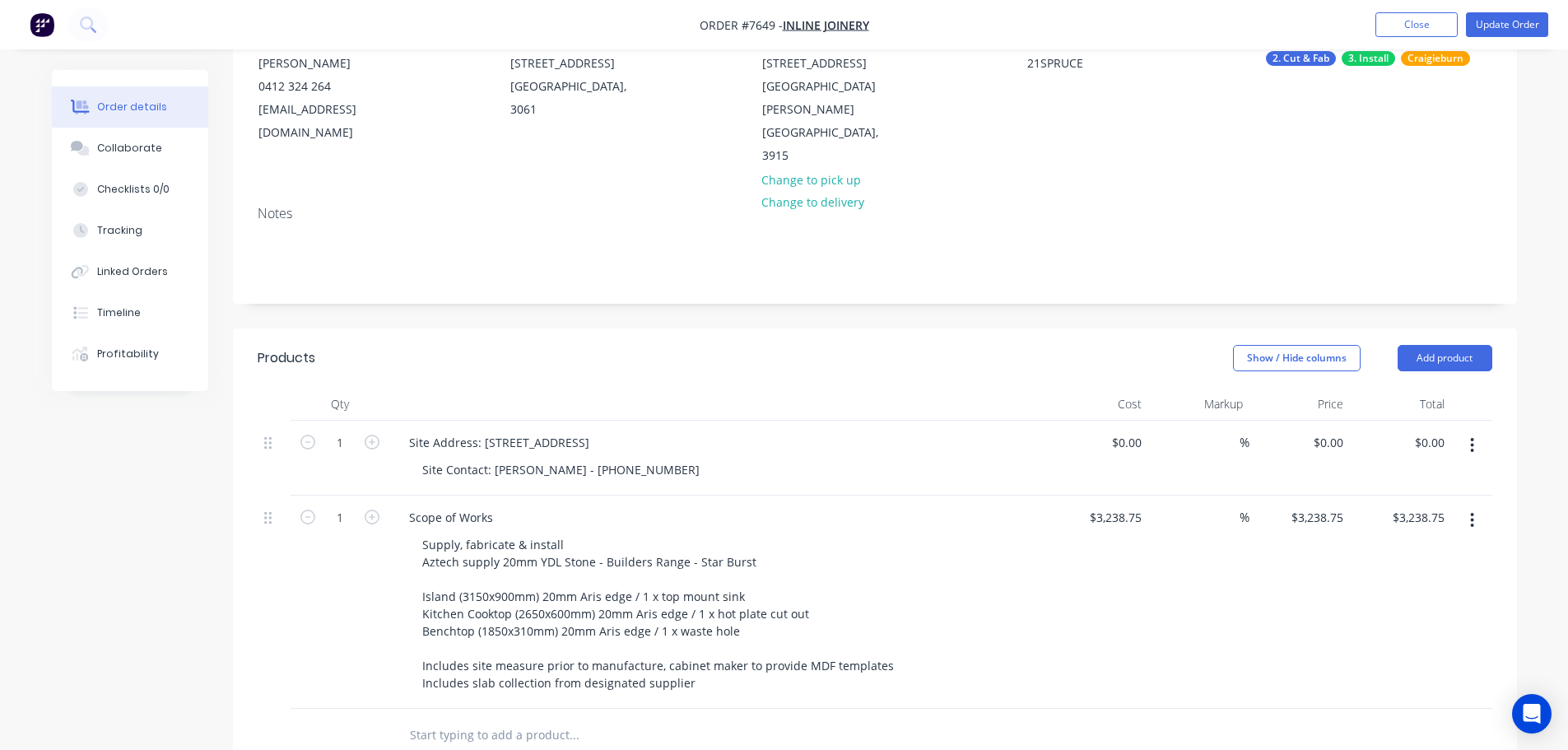
scroll to position [0, 0]
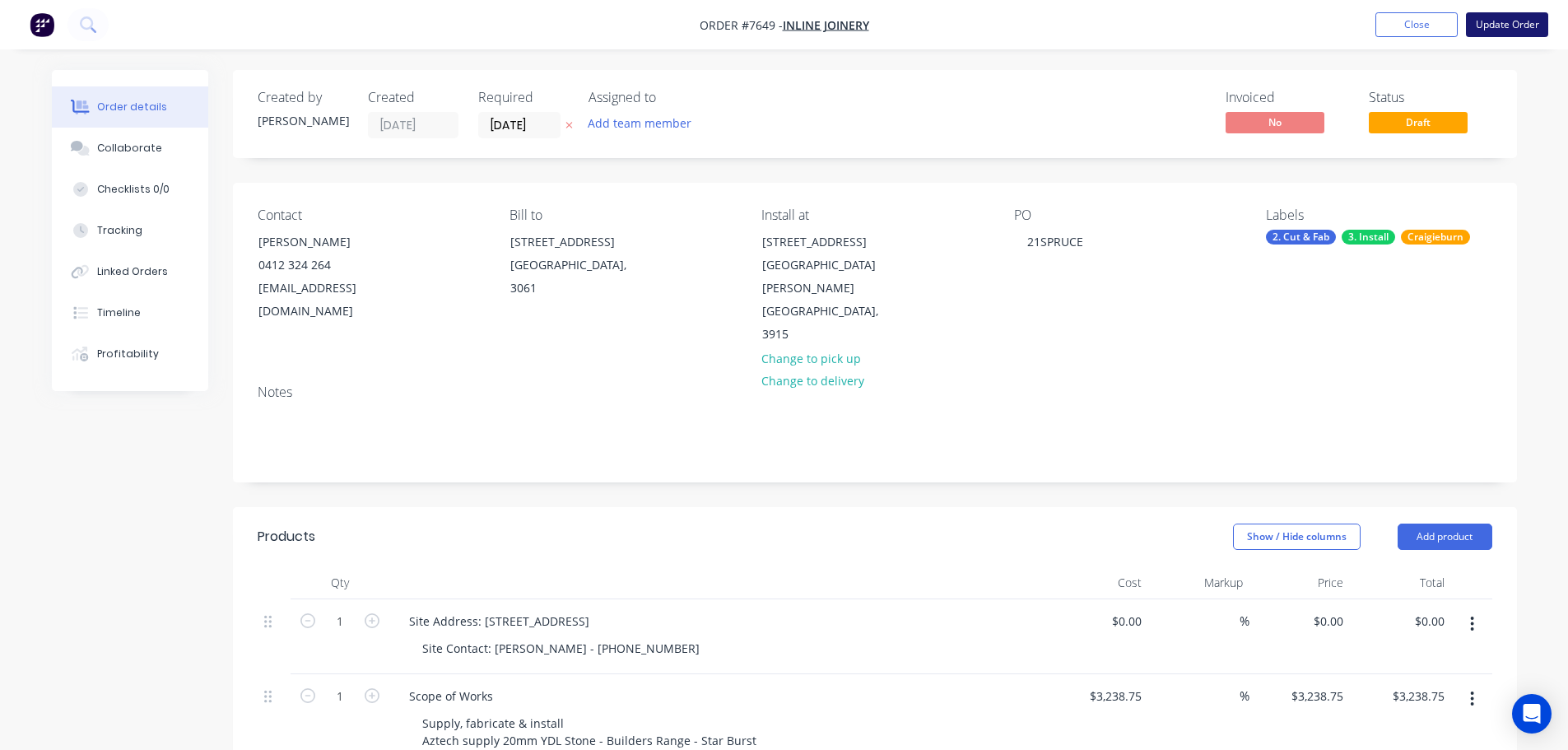
click at [1486, 31] on button "Update Order" at bounding box center [1506, 24] width 82 height 25
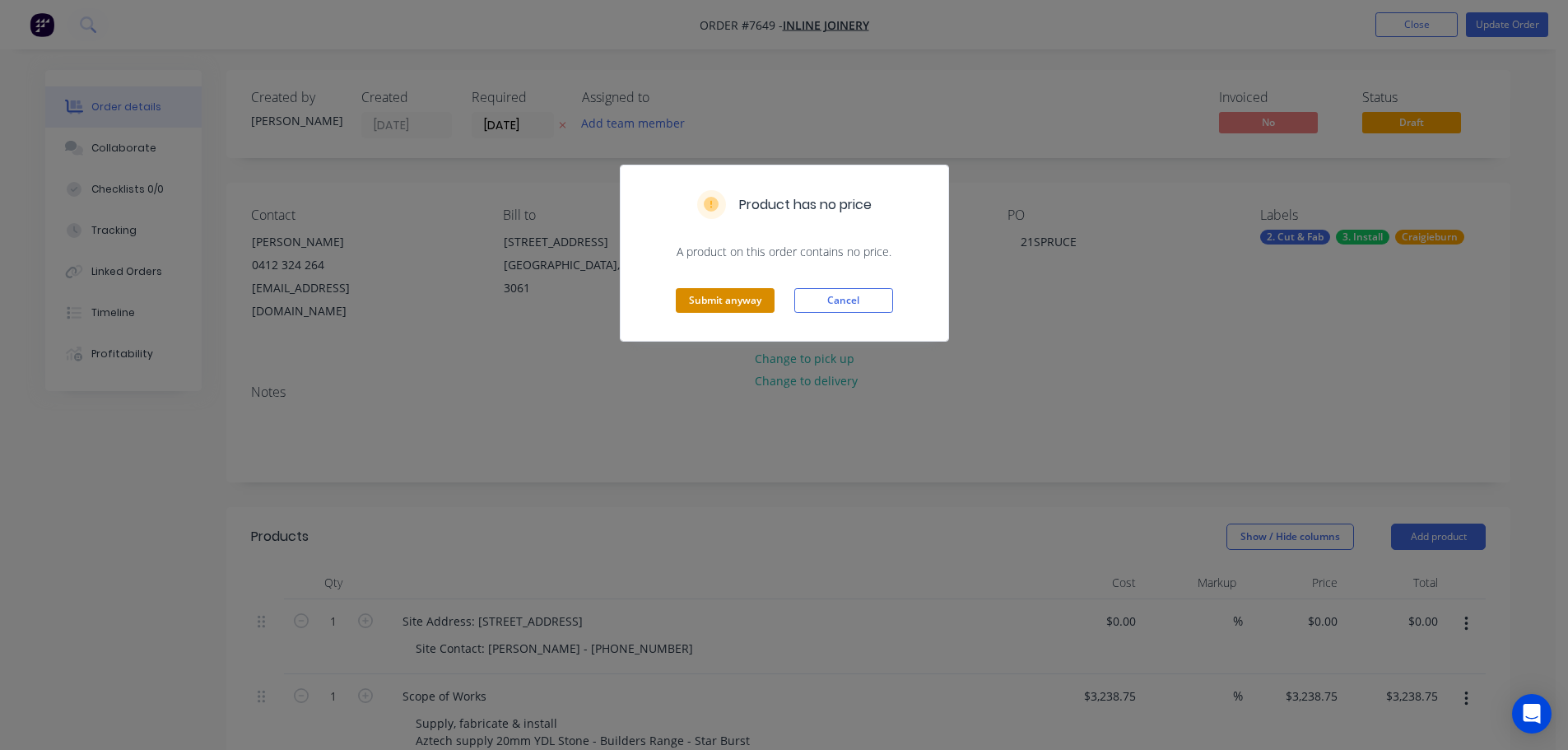
click at [724, 297] on button "Submit anyway" at bounding box center [724, 300] width 98 height 25
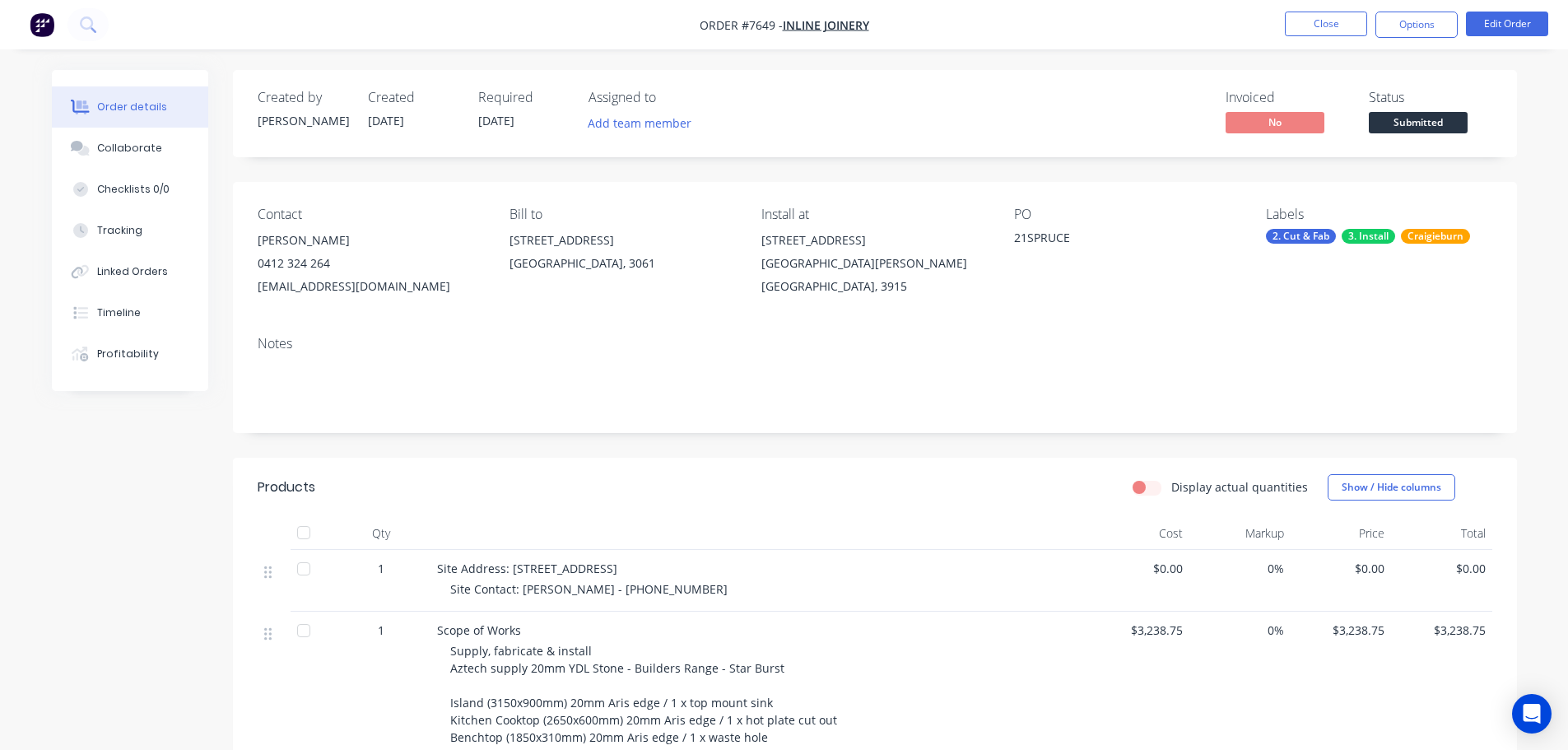
click at [1417, 122] on span "Submitted" at bounding box center [1417, 122] width 98 height 21
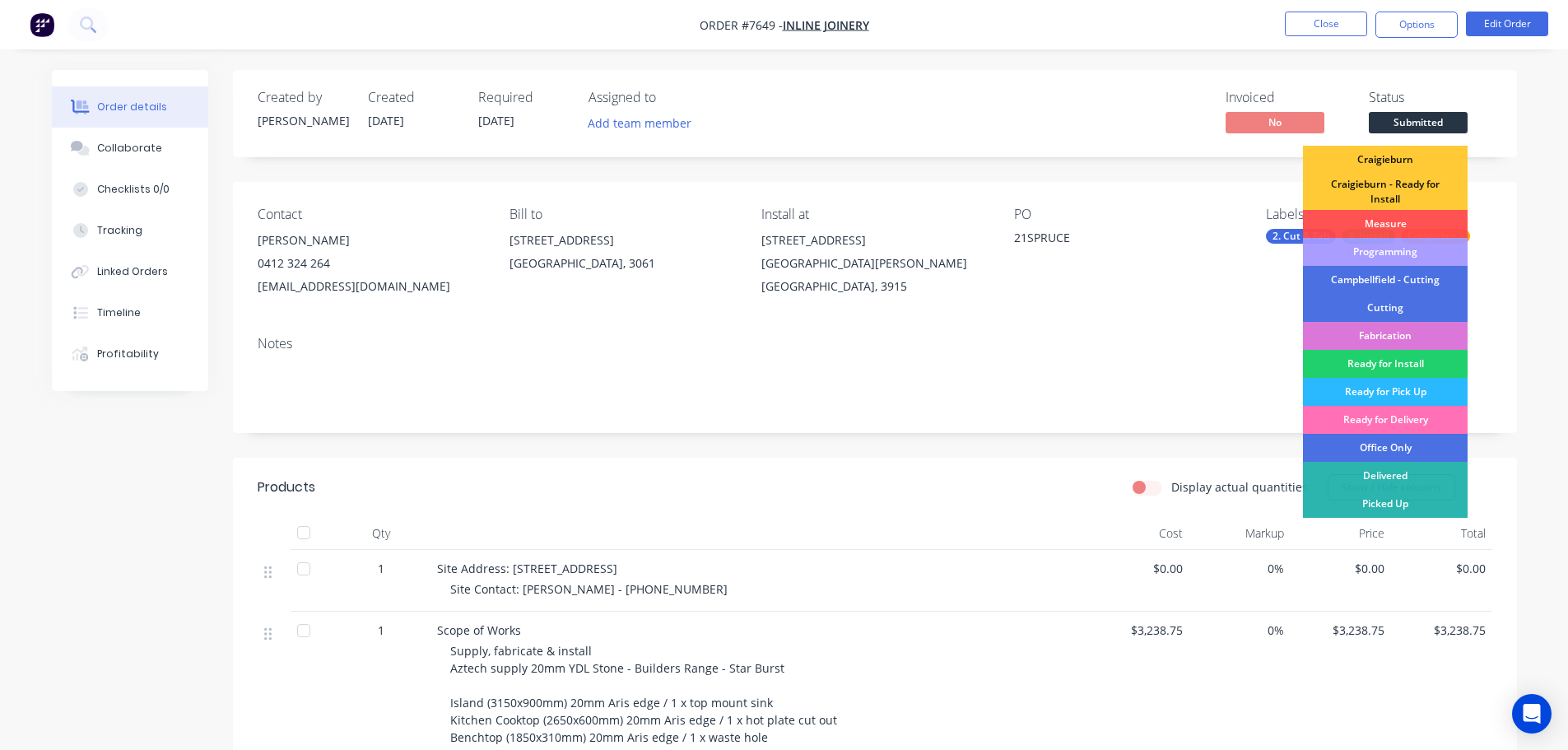
click at [1397, 228] on div "Measure" at bounding box center [1385, 224] width 165 height 28
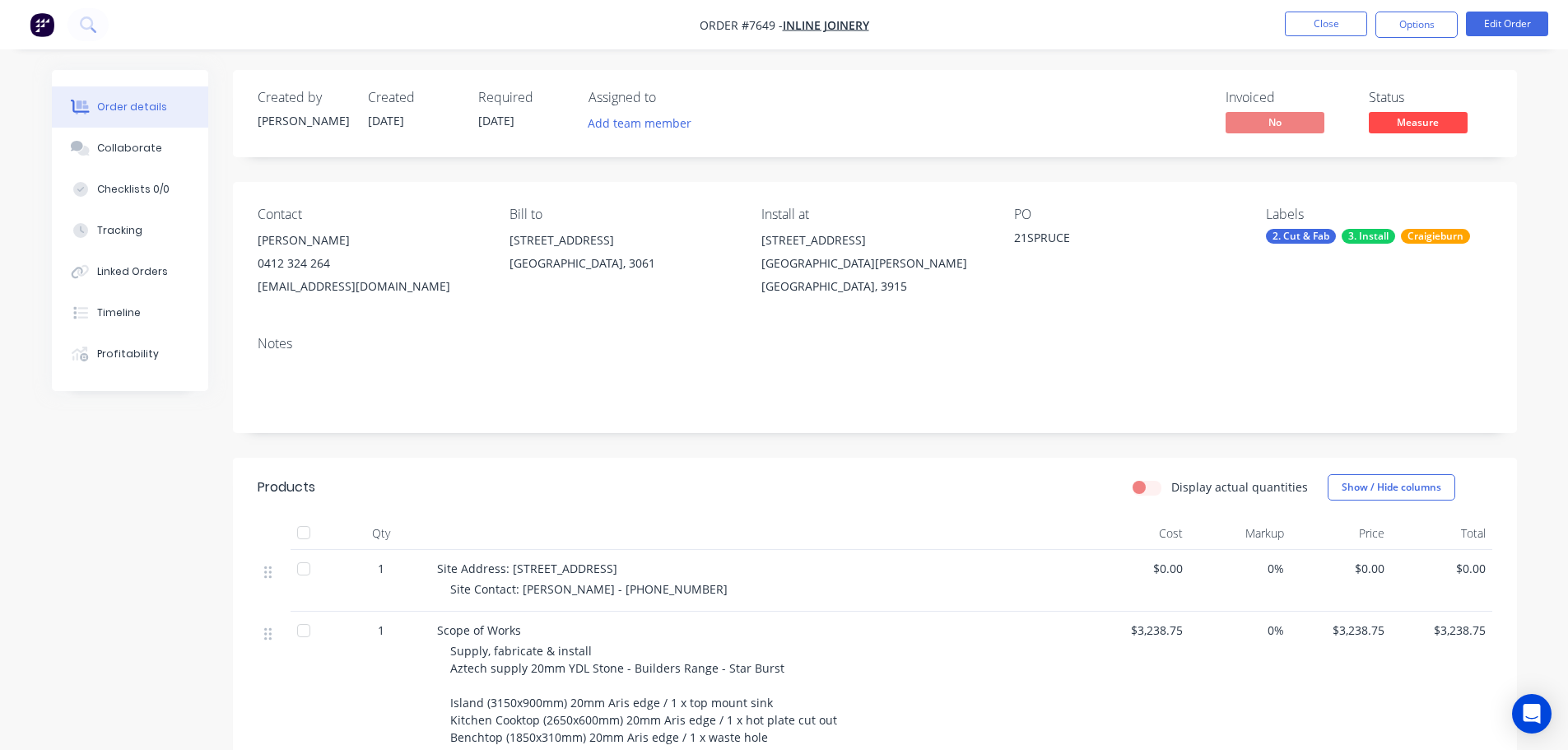
click at [1439, 124] on span "Measure" at bounding box center [1417, 122] width 98 height 21
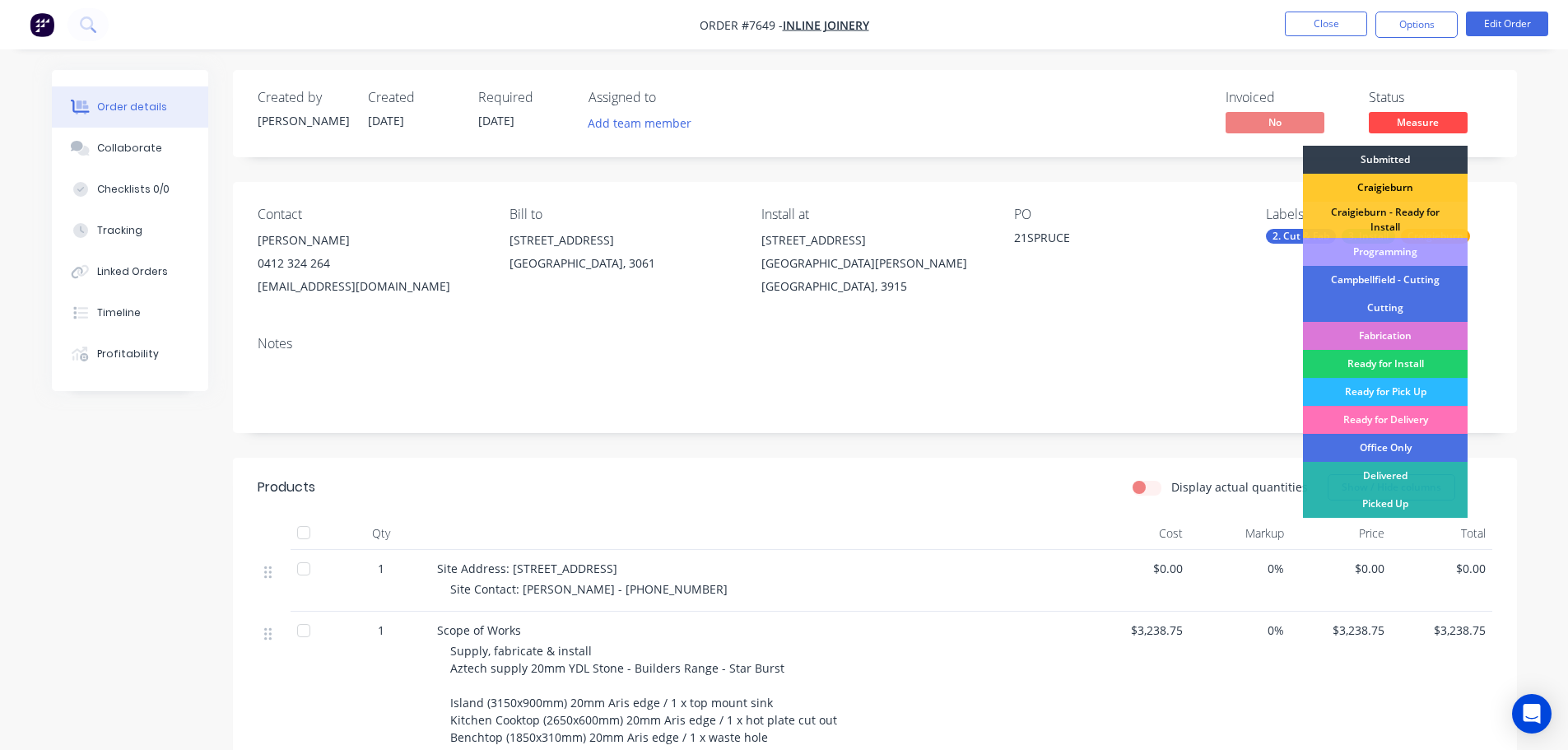
click at [1416, 190] on div "Craigieburn" at bounding box center [1385, 188] width 165 height 28
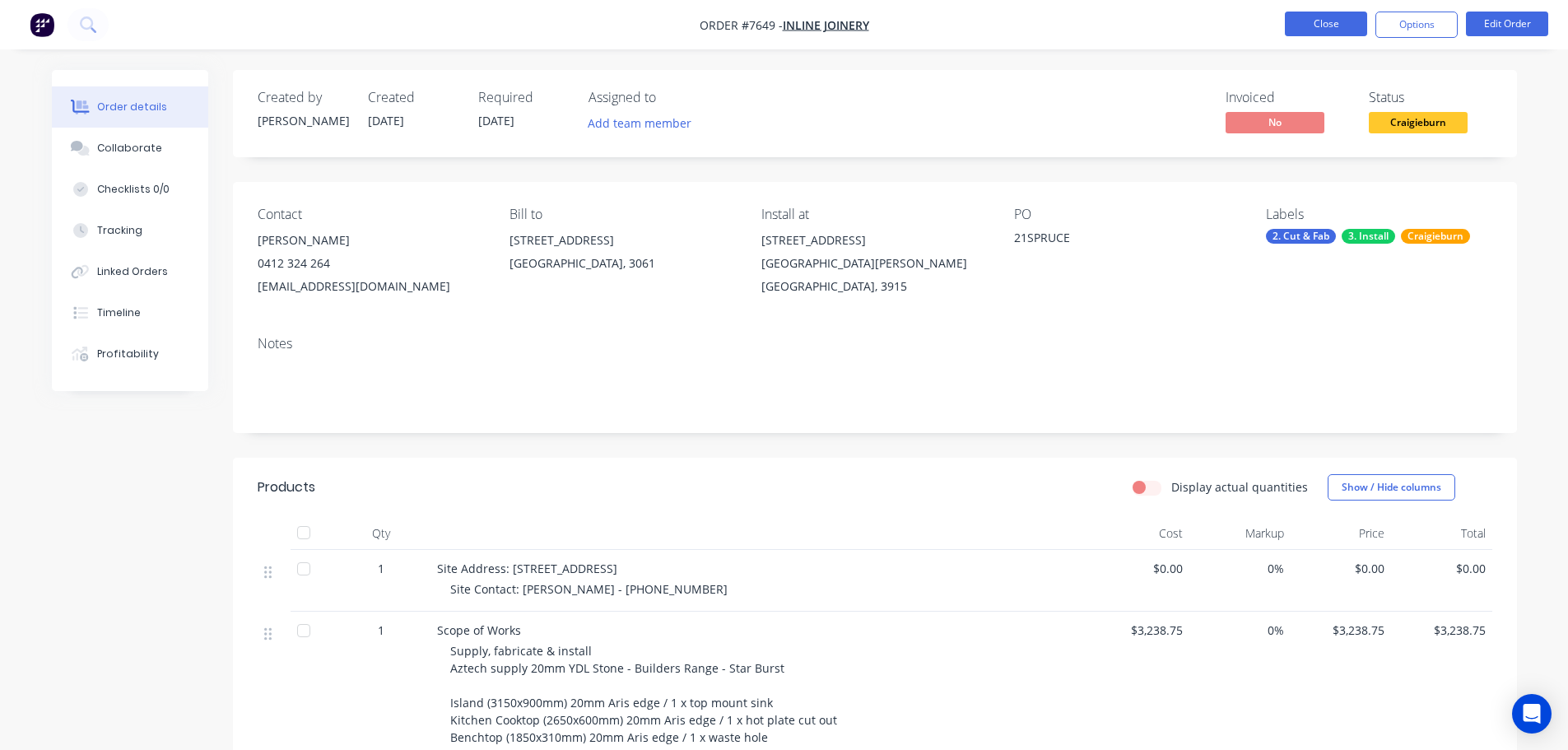
click at [1320, 22] on button "Close" at bounding box center [1326, 24] width 82 height 25
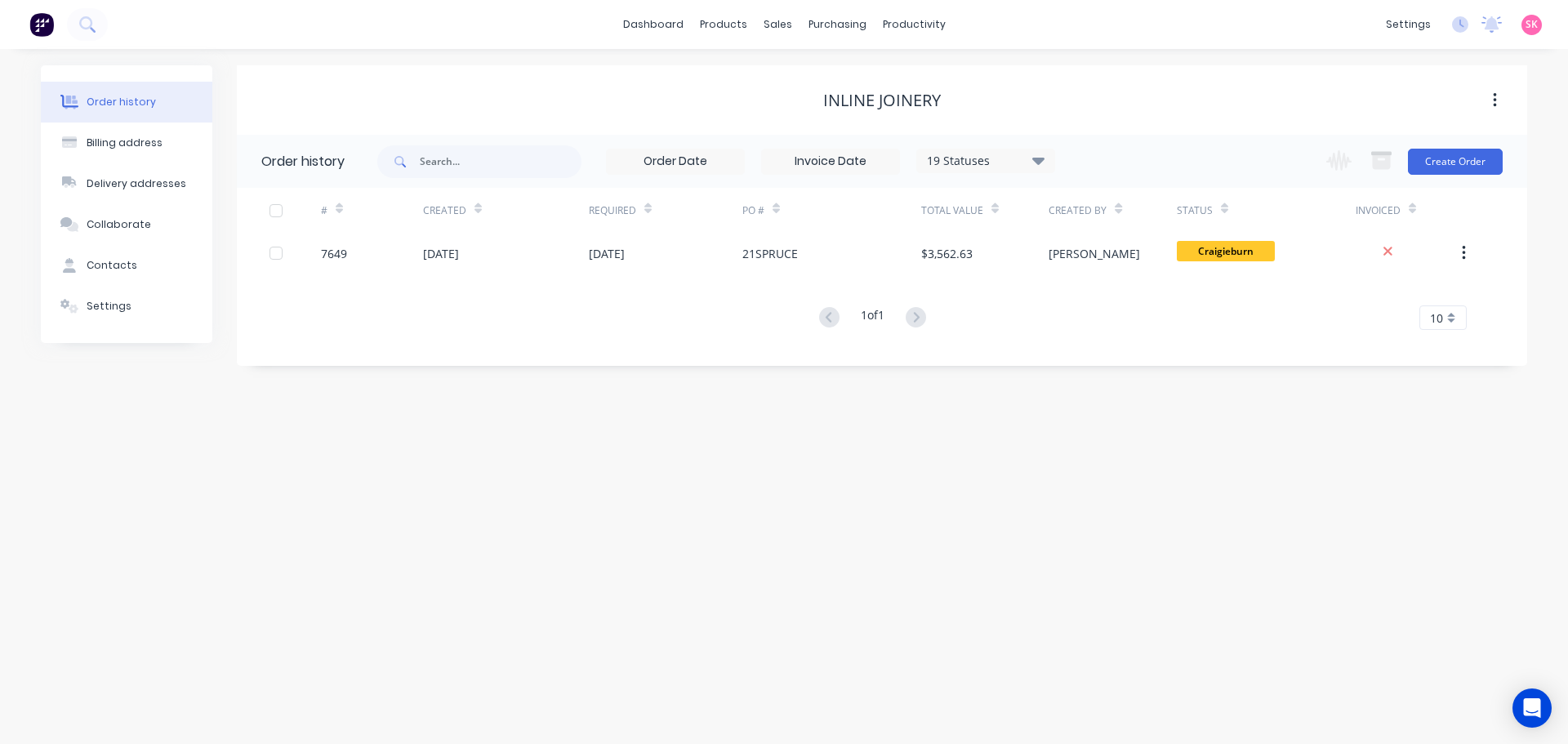
click at [922, 433] on div "Order history Billing address Delivery addresses Collaborate Contacts Settings …" at bounding box center [784, 396] width 1568 height 695
click at [1525, 718] on div "Open Intercom Messenger" at bounding box center [1533, 709] width 43 height 43
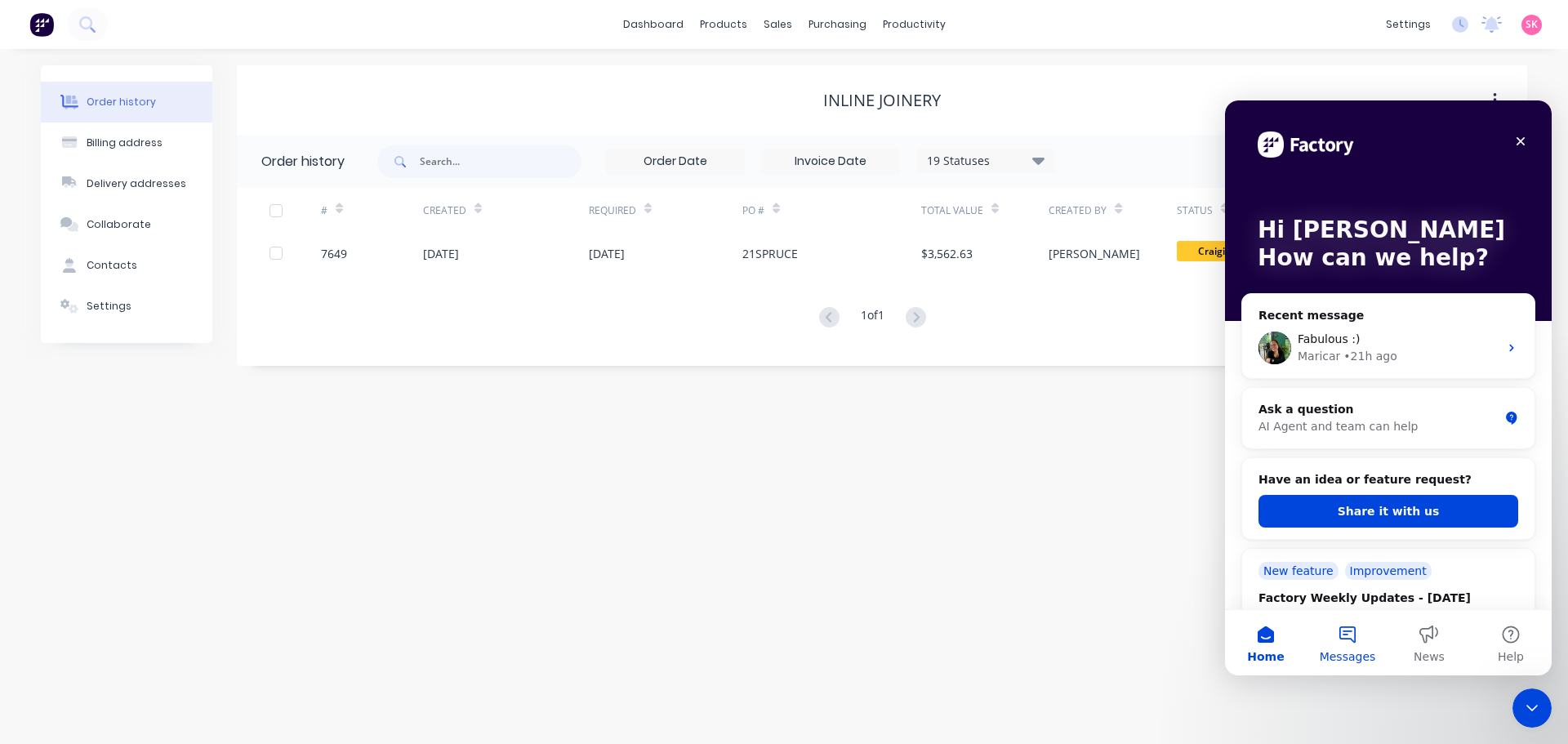
click at [1348, 630] on button "Messages" at bounding box center [1347, 643] width 82 height 65
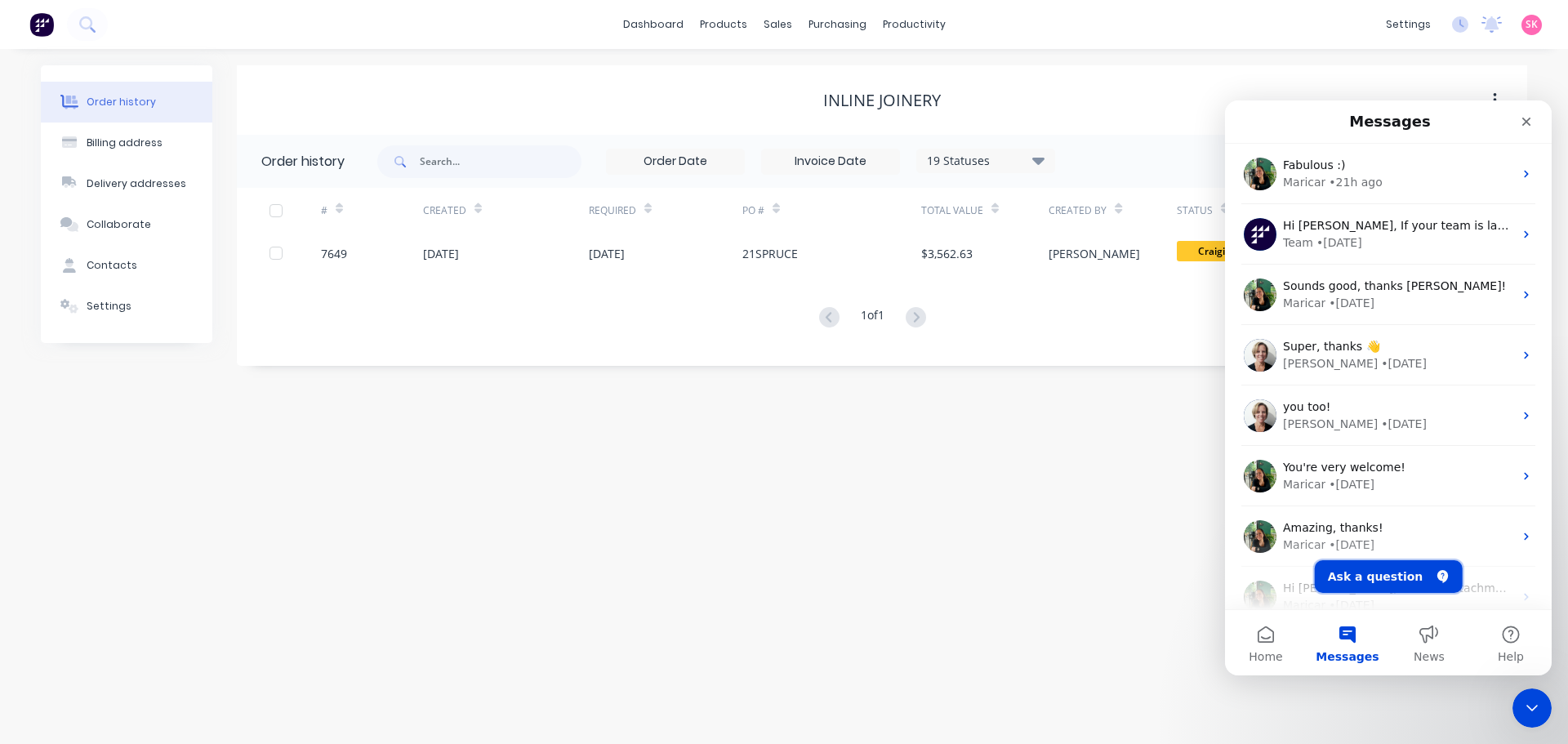
click at [1392, 581] on button "Ask a question" at bounding box center [1389, 576] width 148 height 33
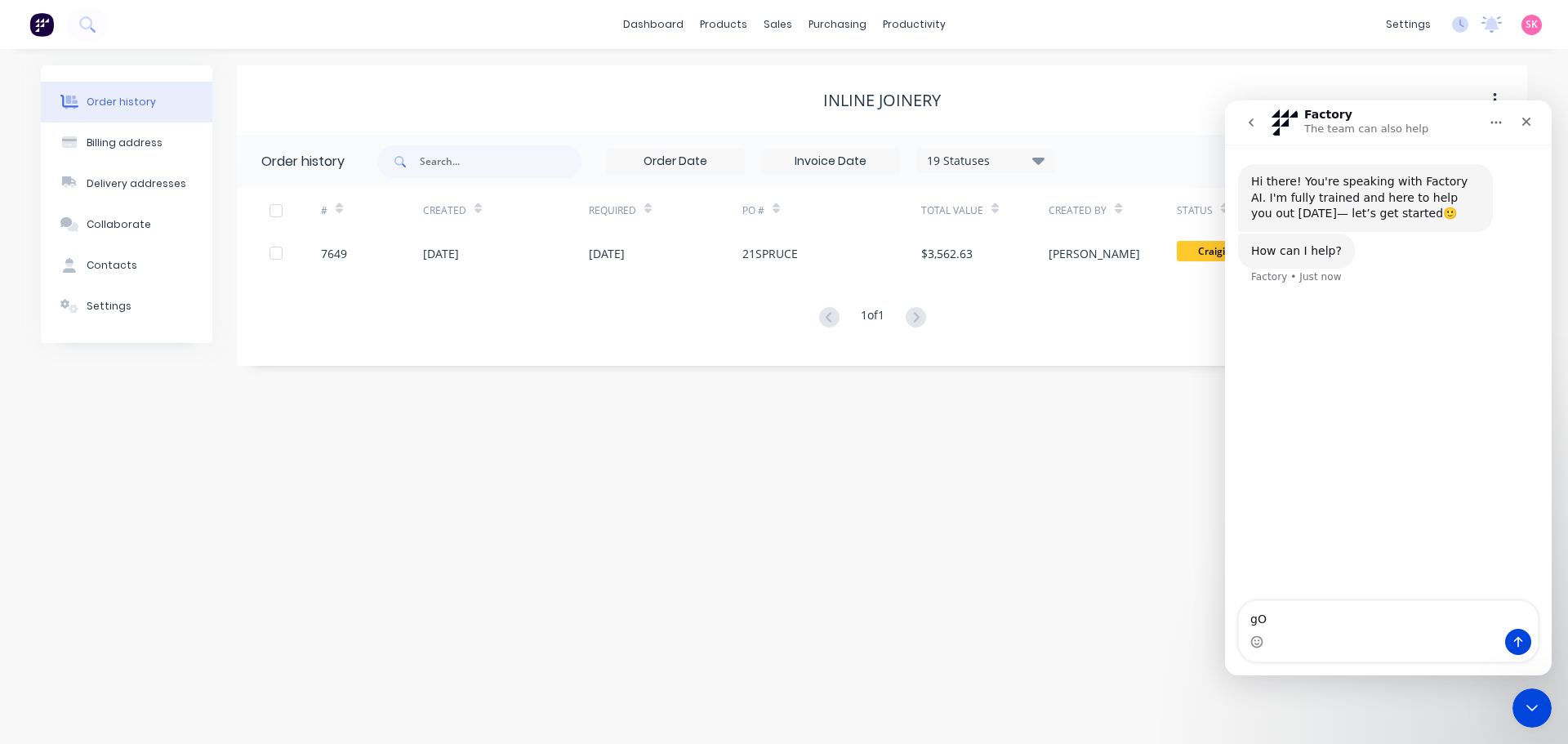
type textarea "g"
type textarea "Good morning"
click at [1262, 123] on button "go back" at bounding box center [1251, 122] width 31 height 31
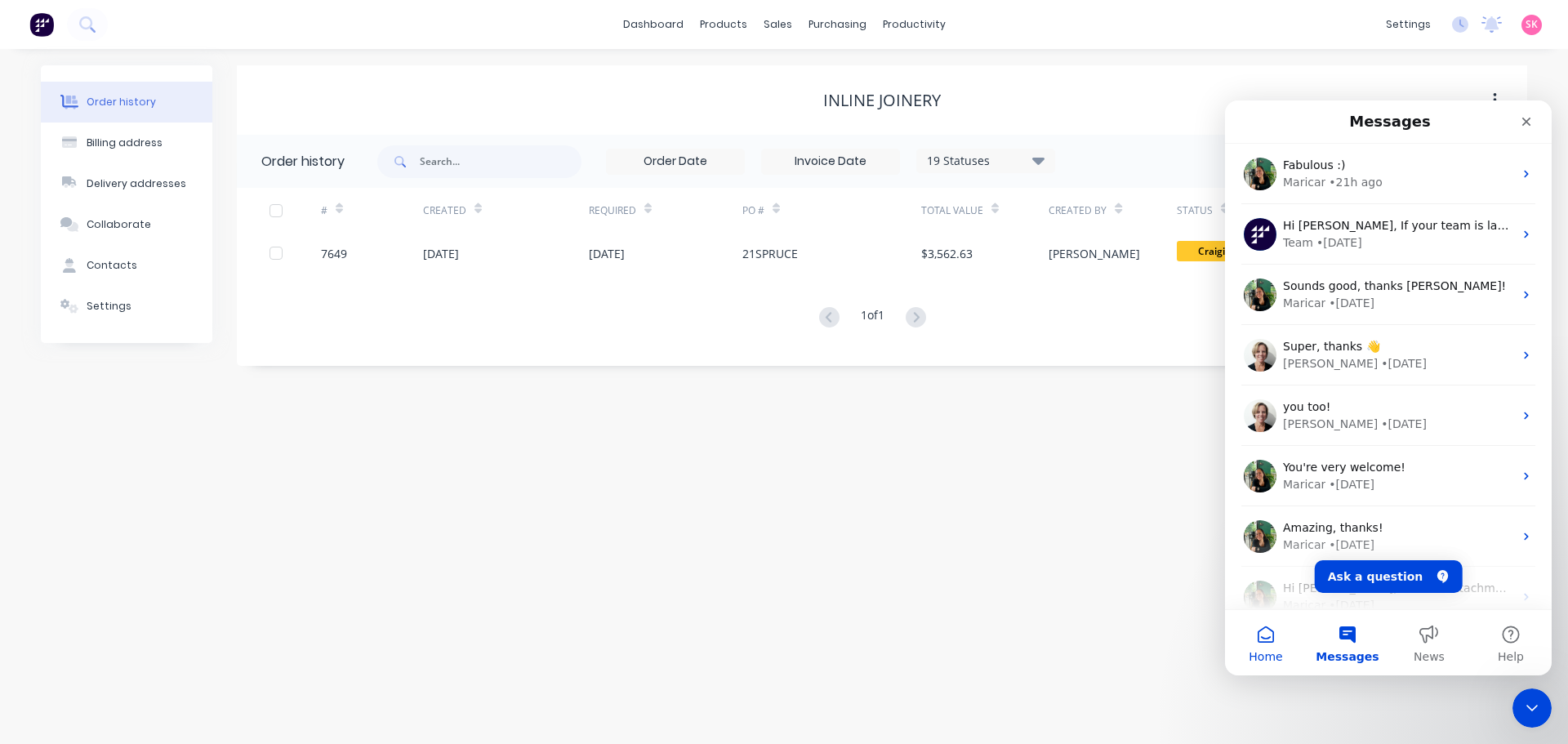
click at [1272, 637] on button "Home" at bounding box center [1265, 643] width 82 height 65
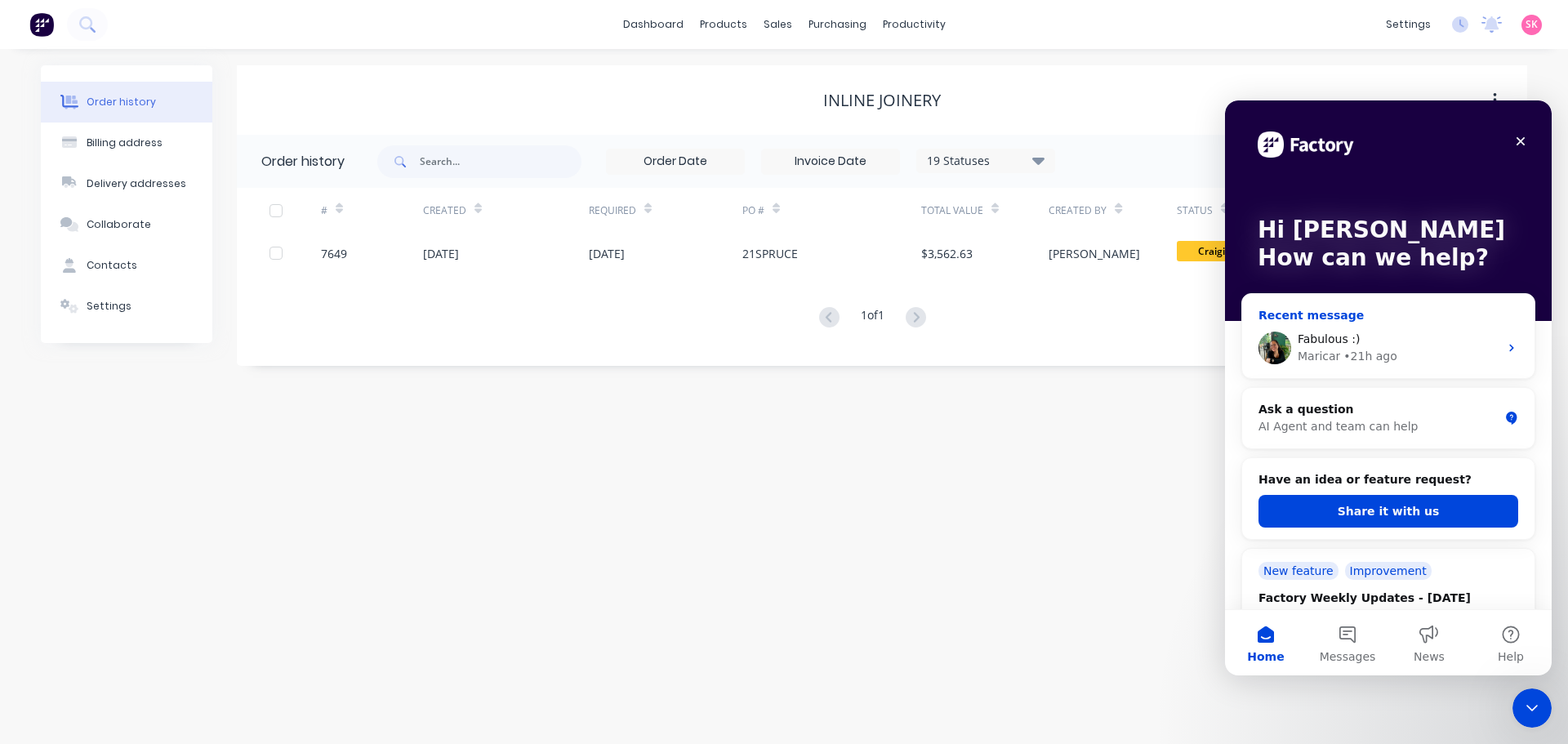
click at [1499, 327] on div "Fabulous :) Maricar • 21h ago" at bounding box center [1389, 347] width 293 height 60
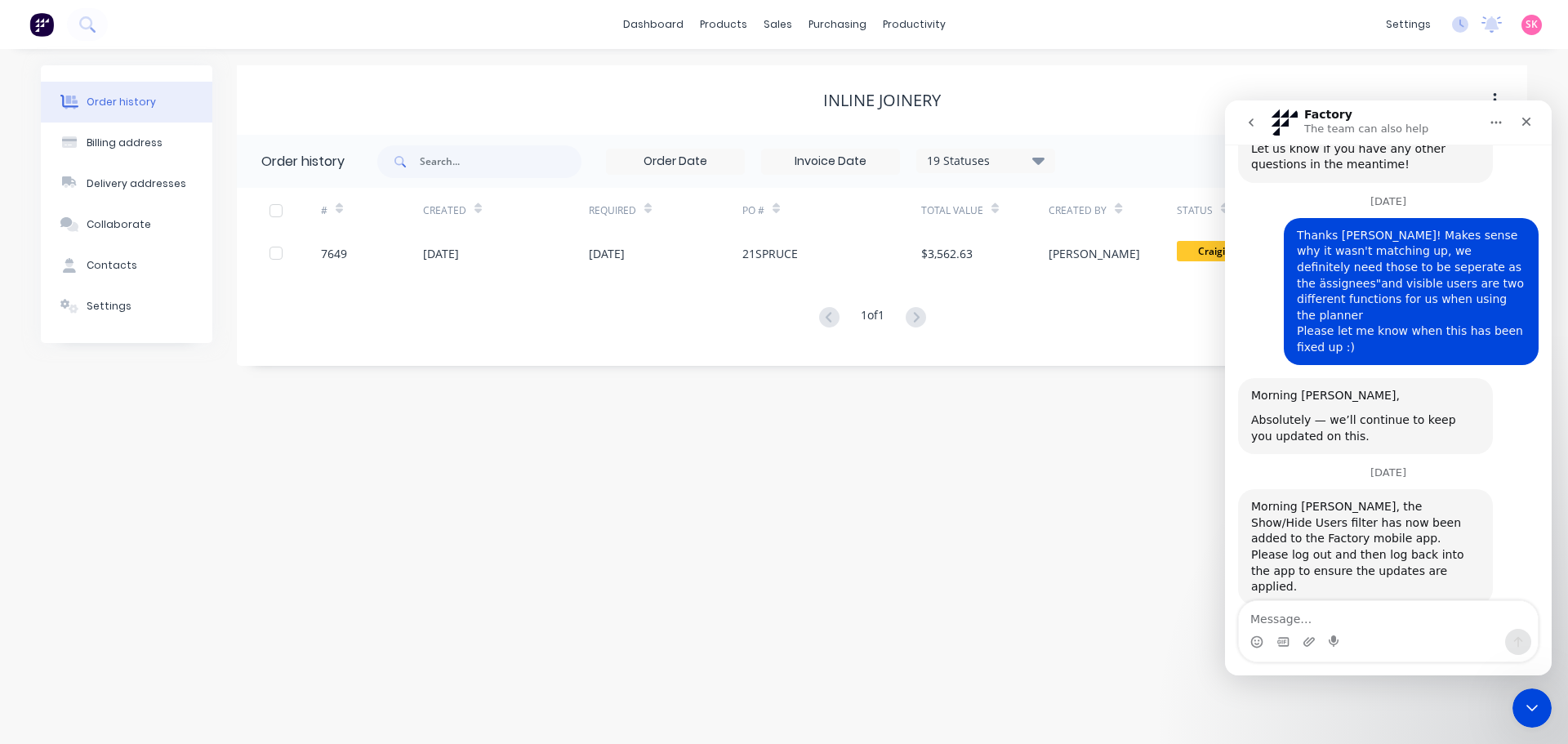
scroll to position [2149, 0]
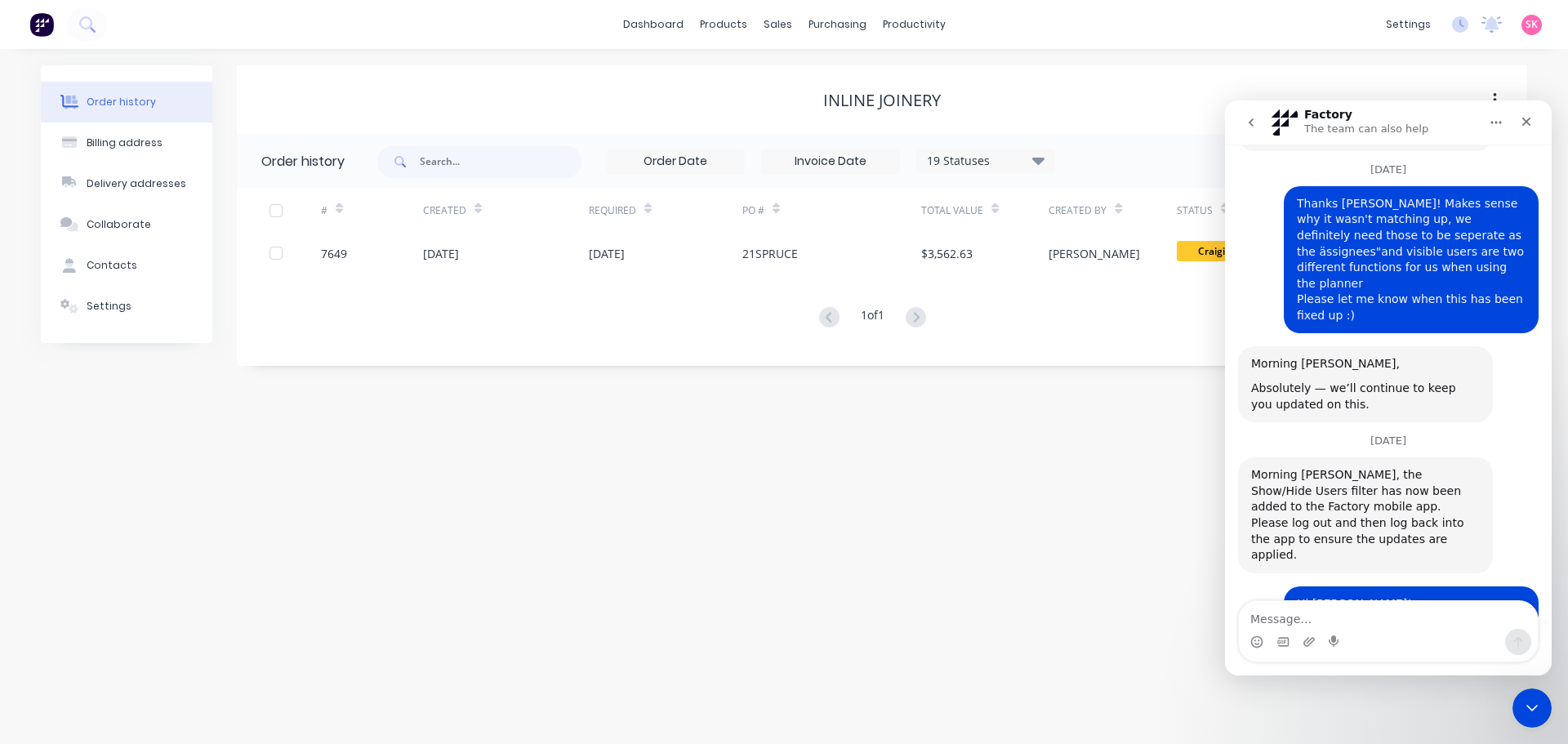
click at [1254, 124] on icon "go back" at bounding box center [1251, 122] width 13 height 13
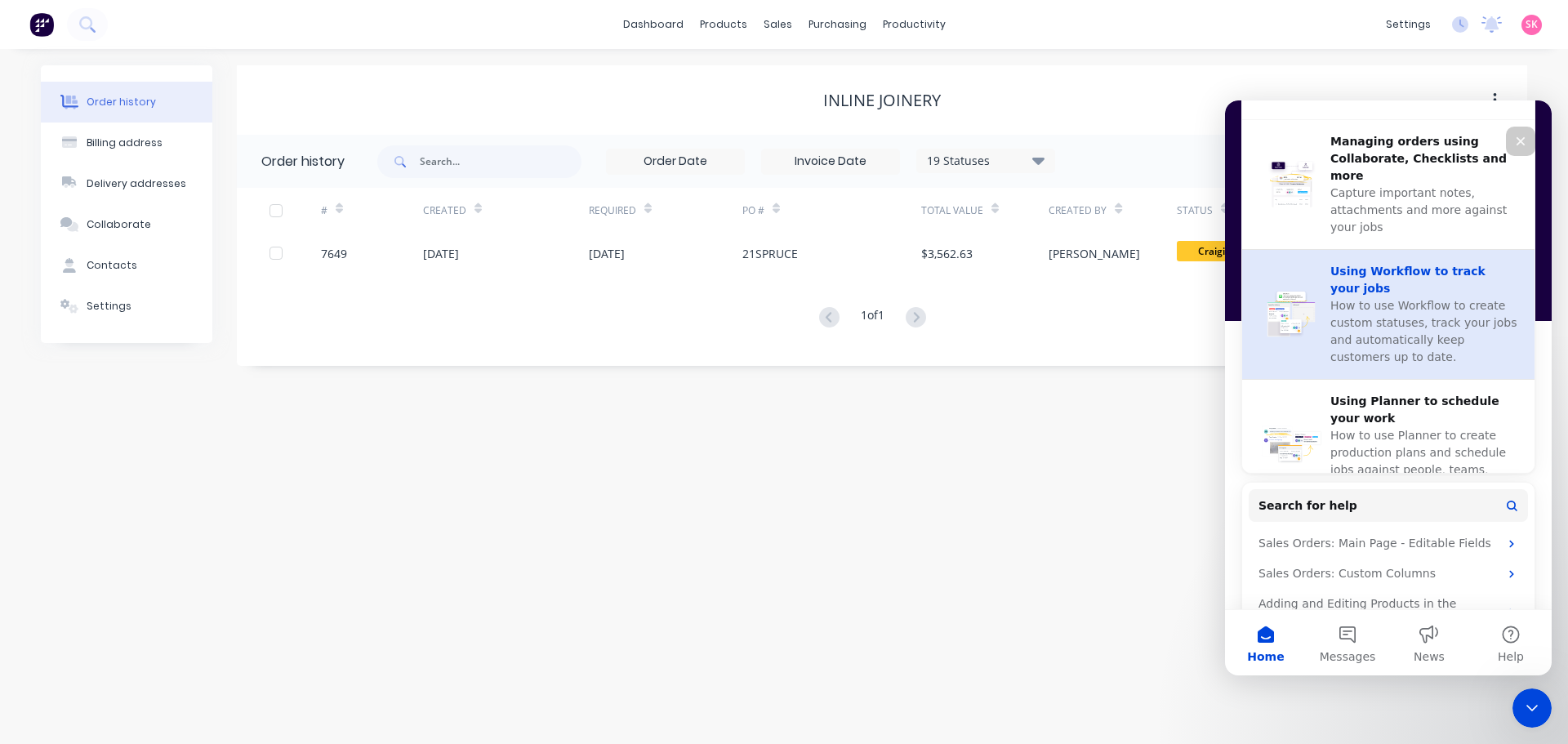
scroll to position [720, 0]
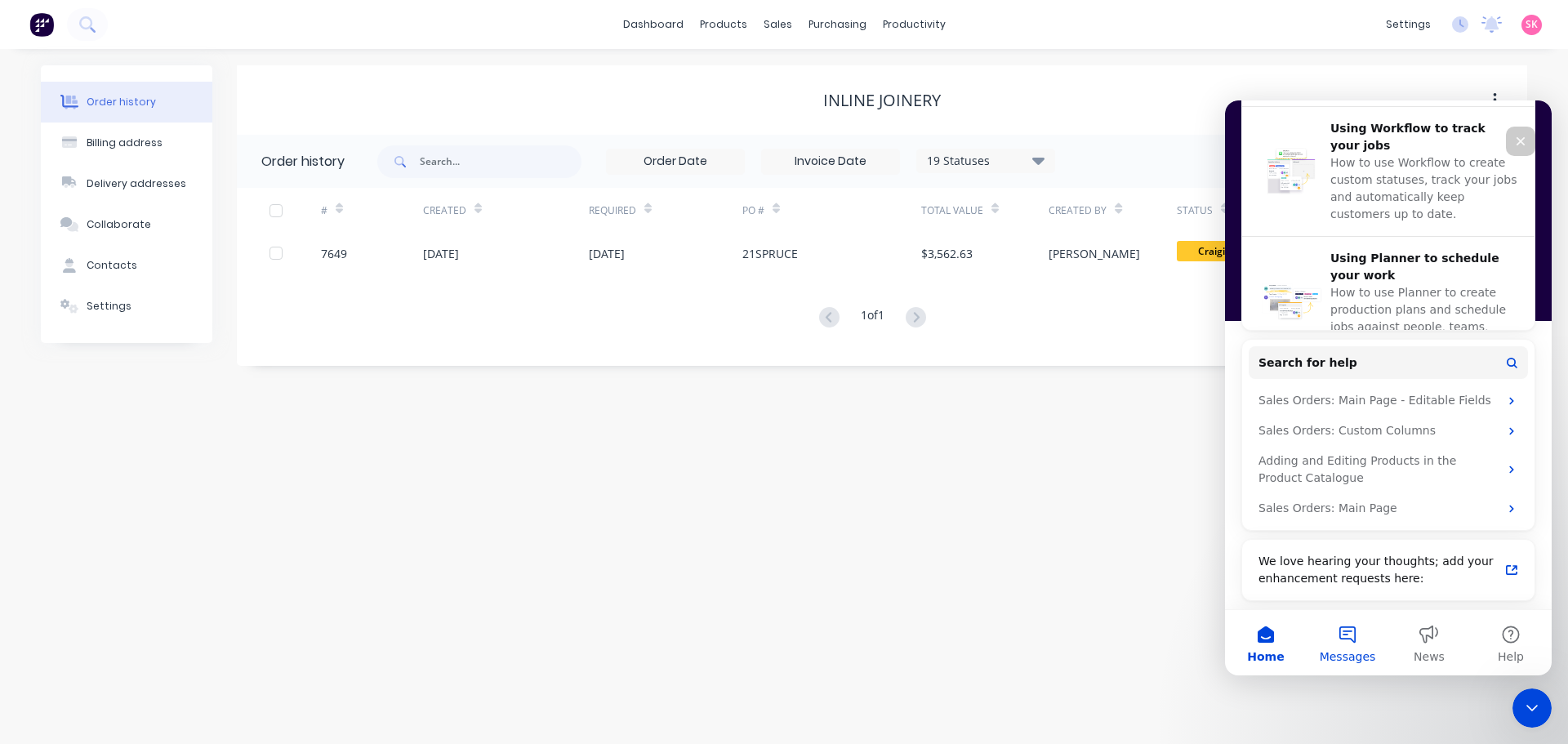
click at [1381, 628] on button "Messages" at bounding box center [1347, 643] width 82 height 65
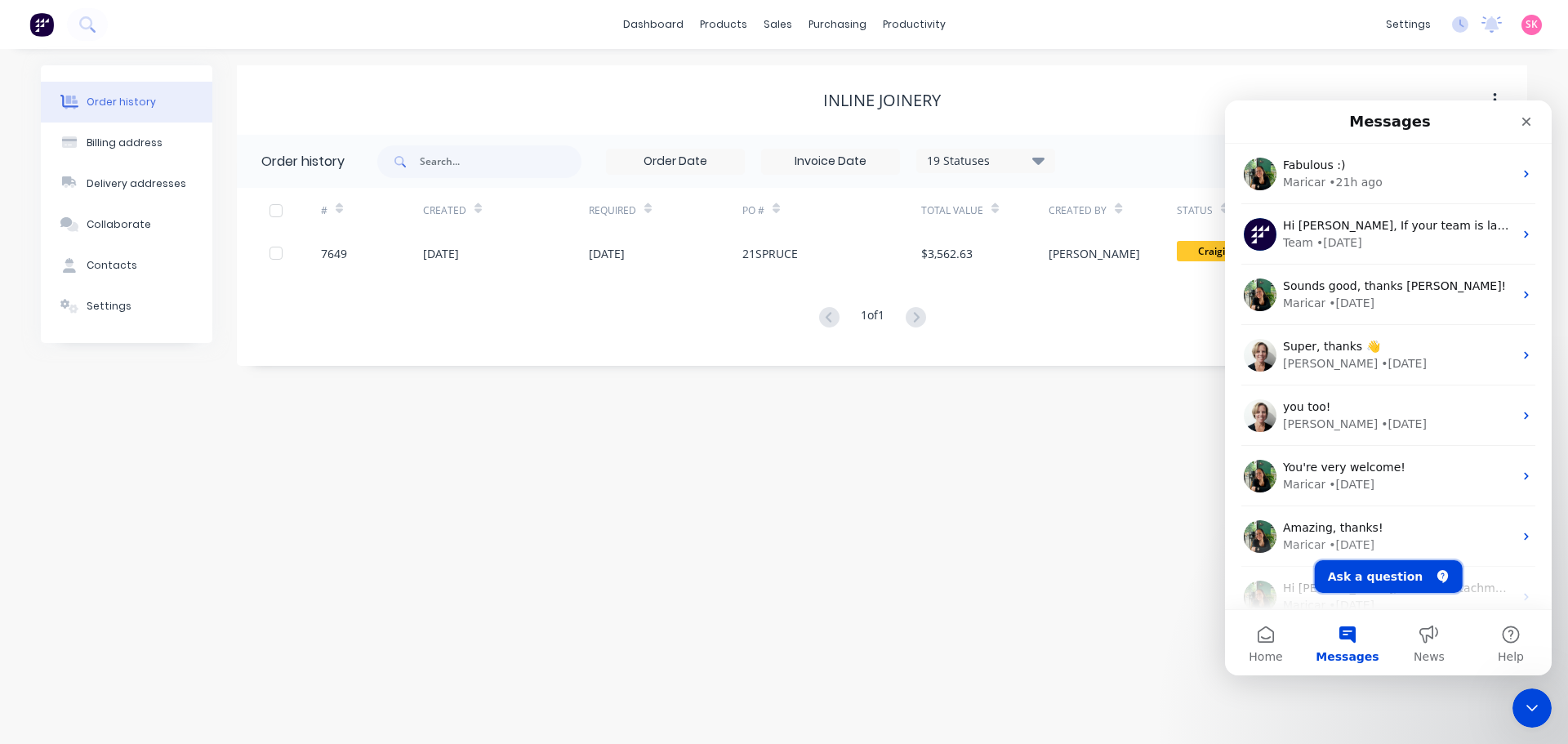
click at [1398, 574] on button "Ask a question" at bounding box center [1389, 576] width 148 height 33
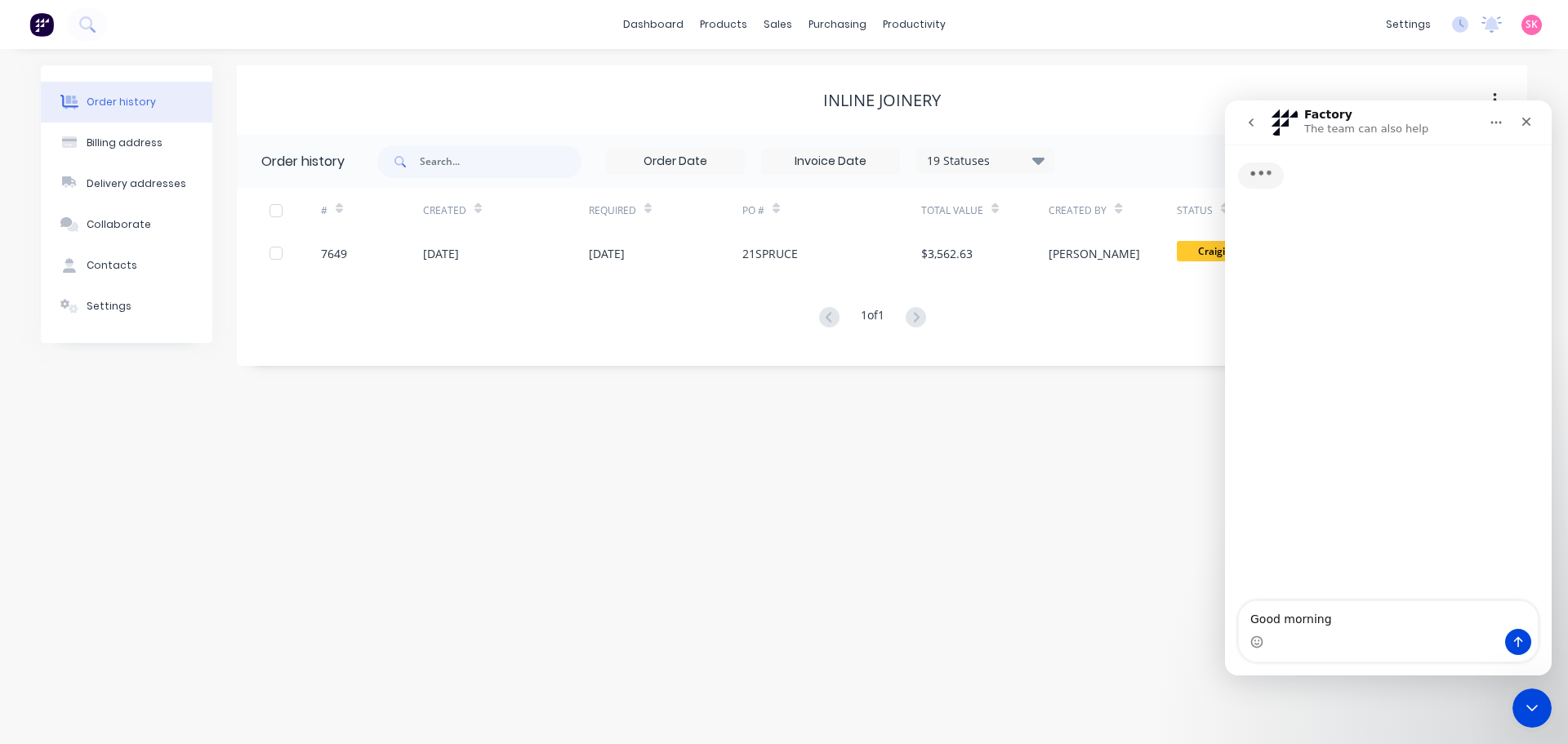
click at [1382, 613] on textarea "Good morning" at bounding box center [1388, 615] width 299 height 28
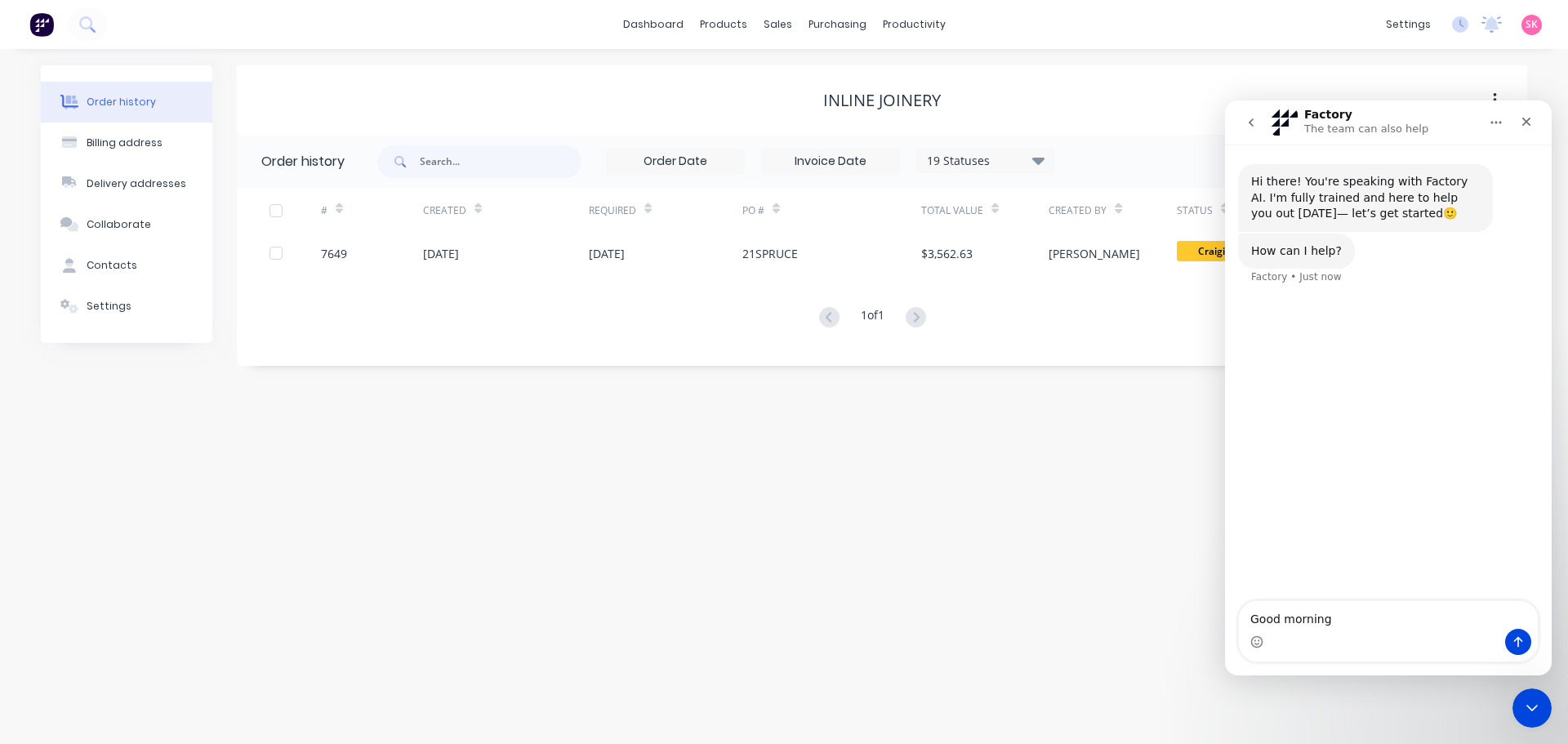
drag, startPoint x: 1391, startPoint y: 616, endPoint x: 1162, endPoint y: 613, distance: 229.0
click at [1225, 613] on html "Factory The team can also help Hi there! You're speaking with Factory AI. I'm f…" at bounding box center [1389, 388] width 327 height 575
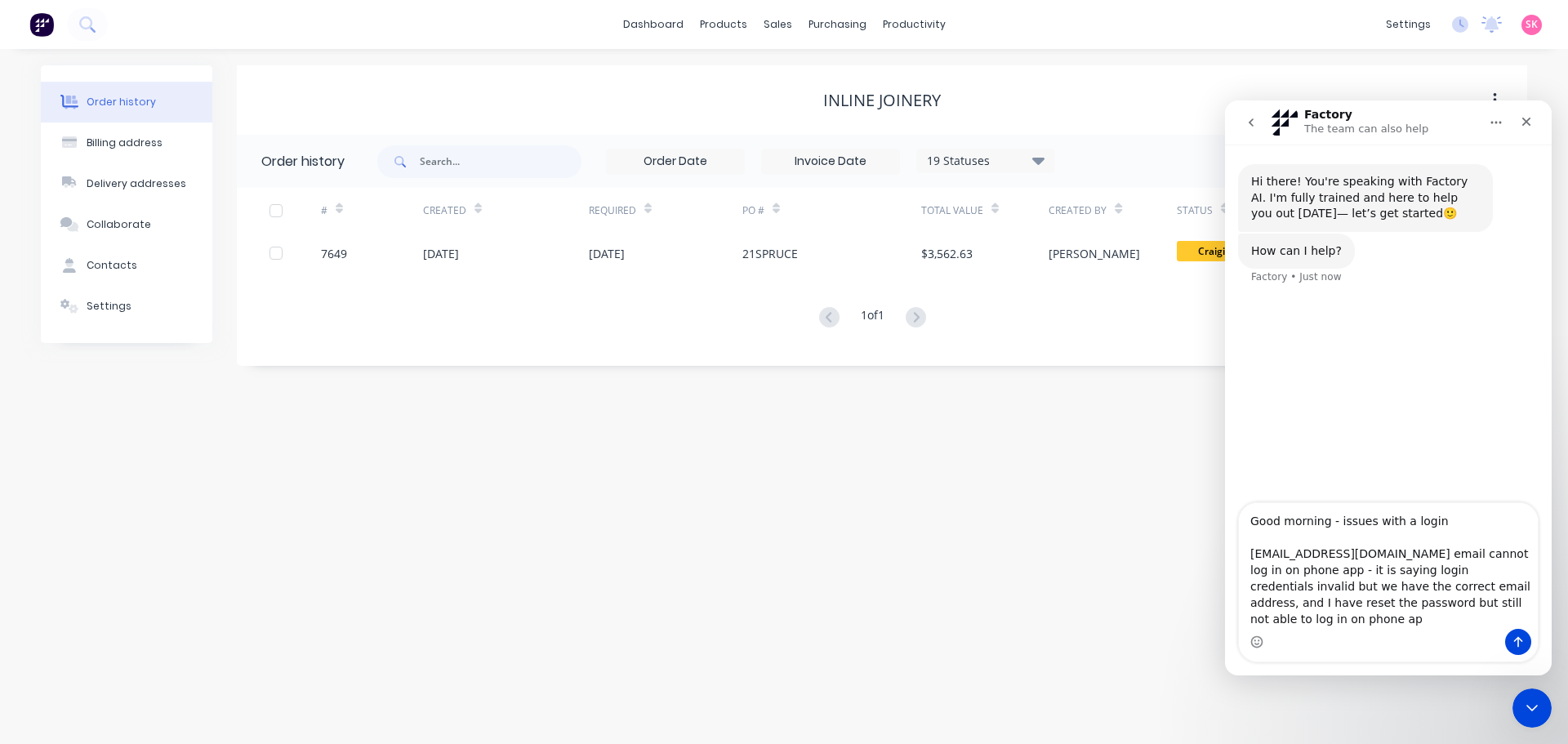
type textarea "Good morning - issues with a login production@aztechstone.com.au email cannot l…"
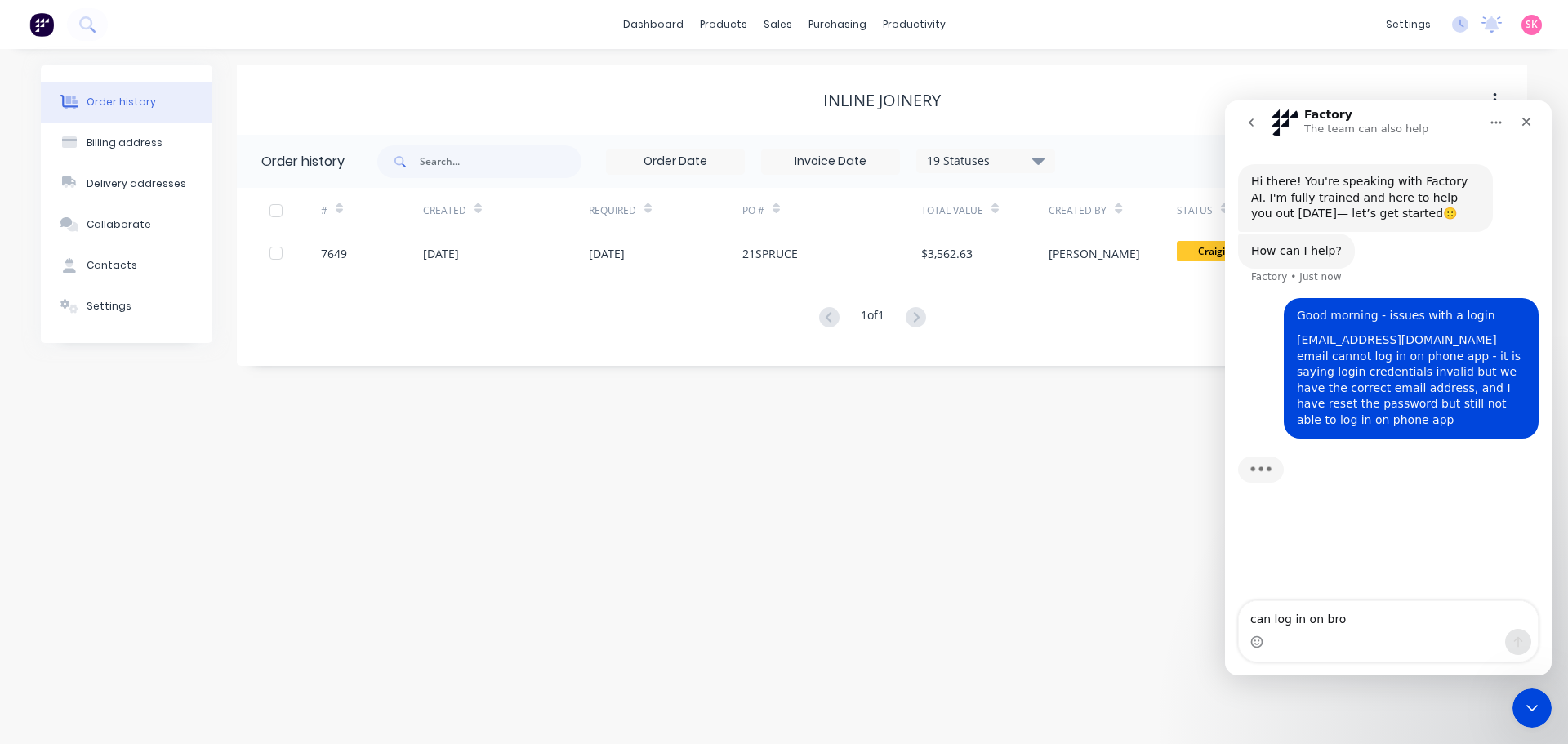
type textarea "can log in on bros"
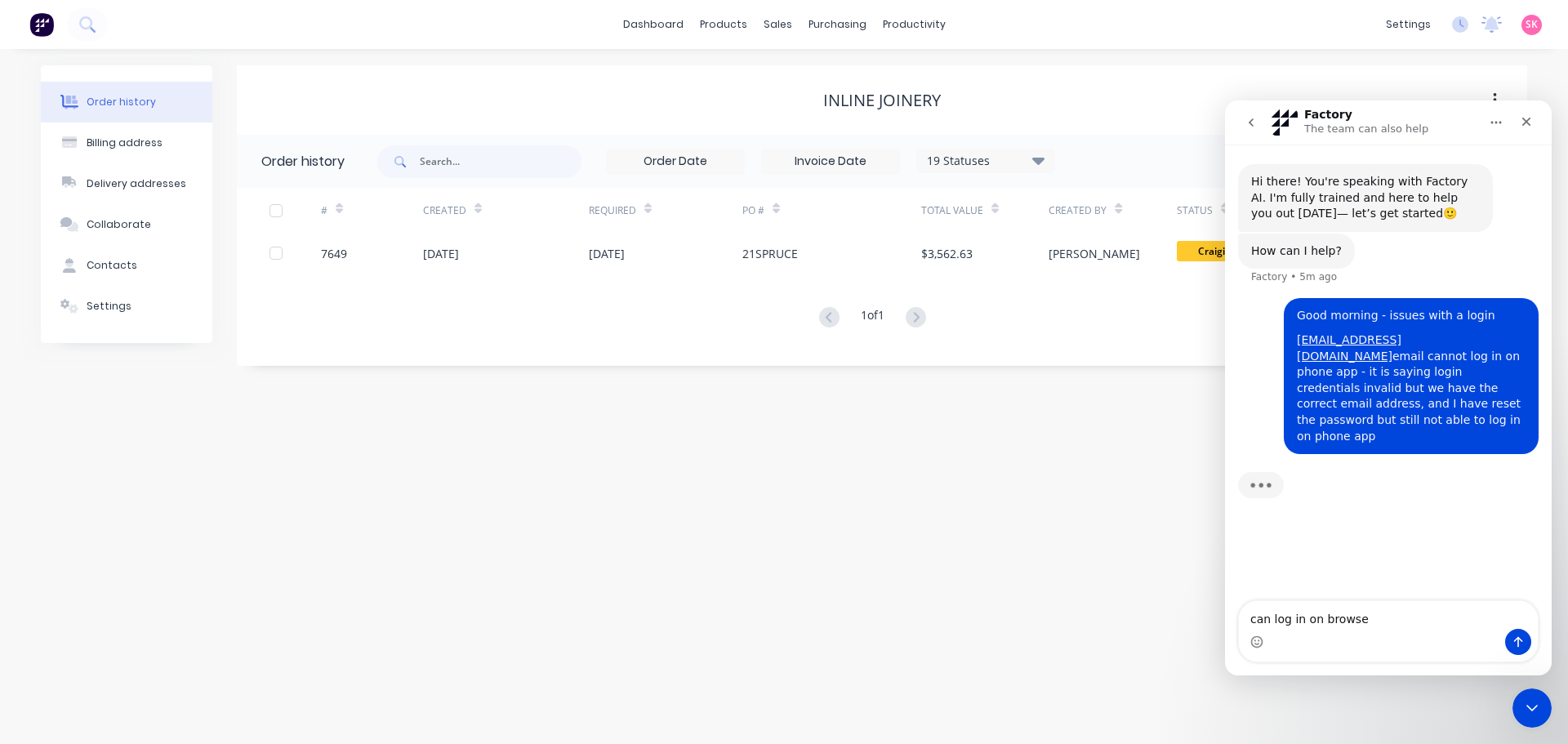
type textarea "can log in on browser"
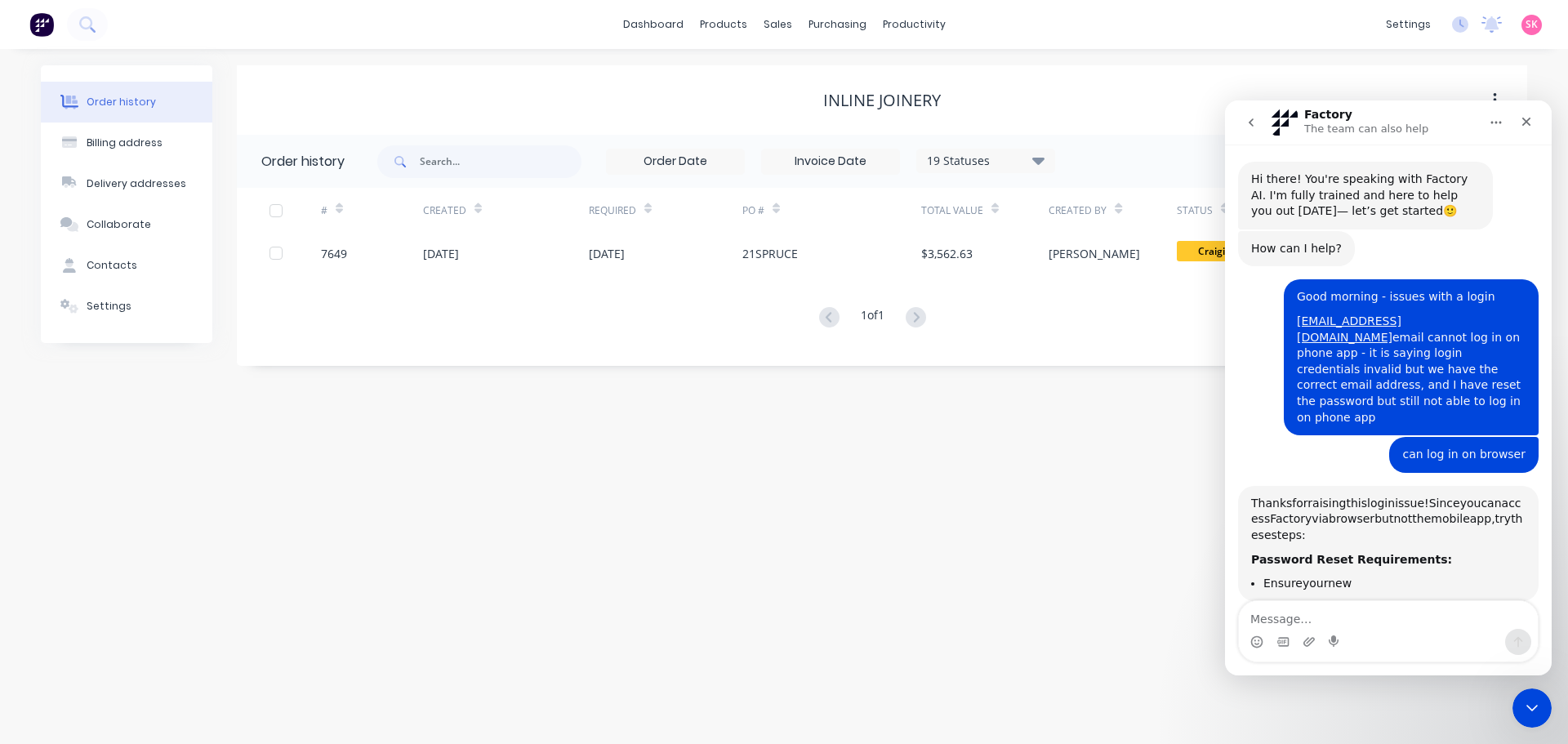
scroll to position [284, 0]
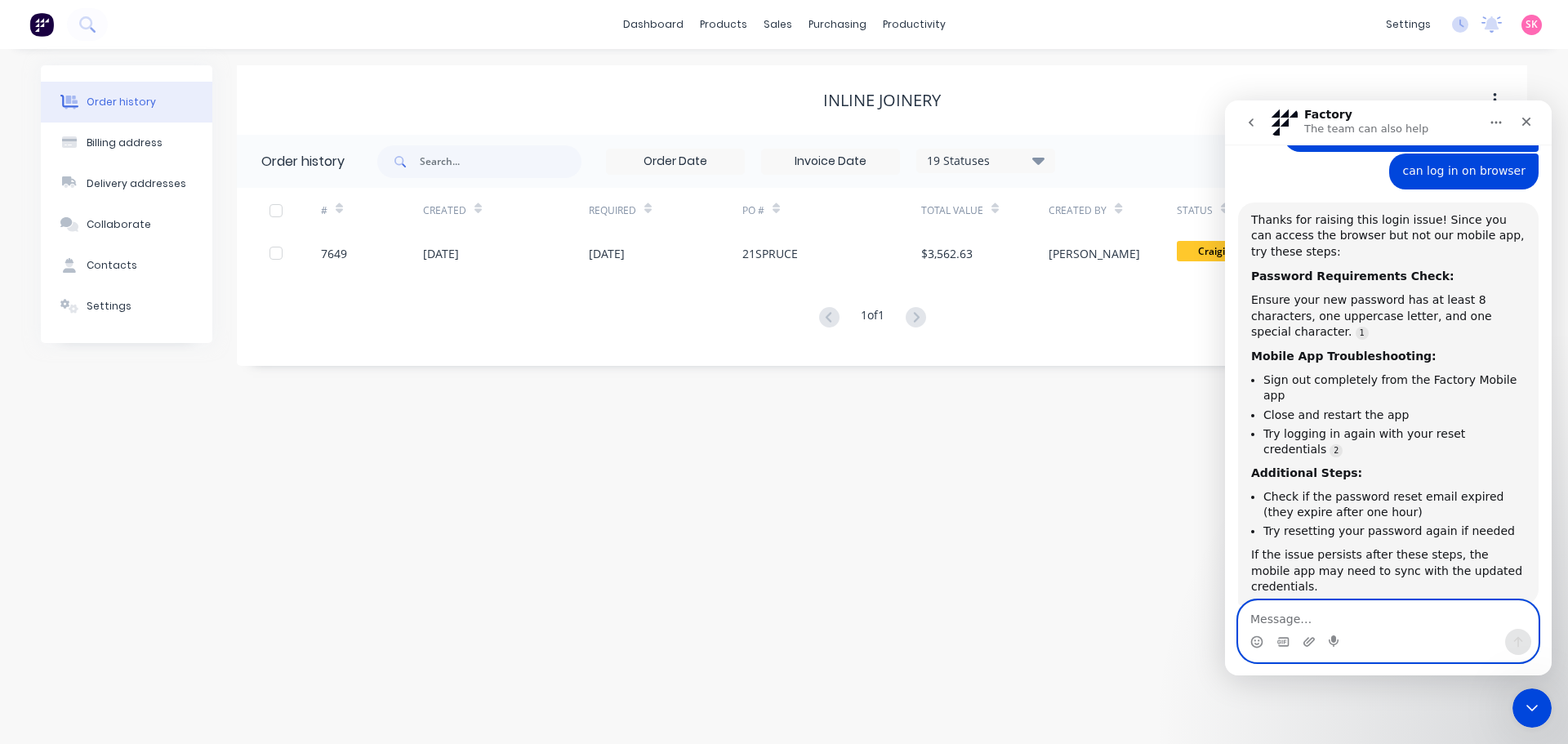
click at [1368, 609] on textarea "Message…" at bounding box center [1388, 615] width 299 height 28
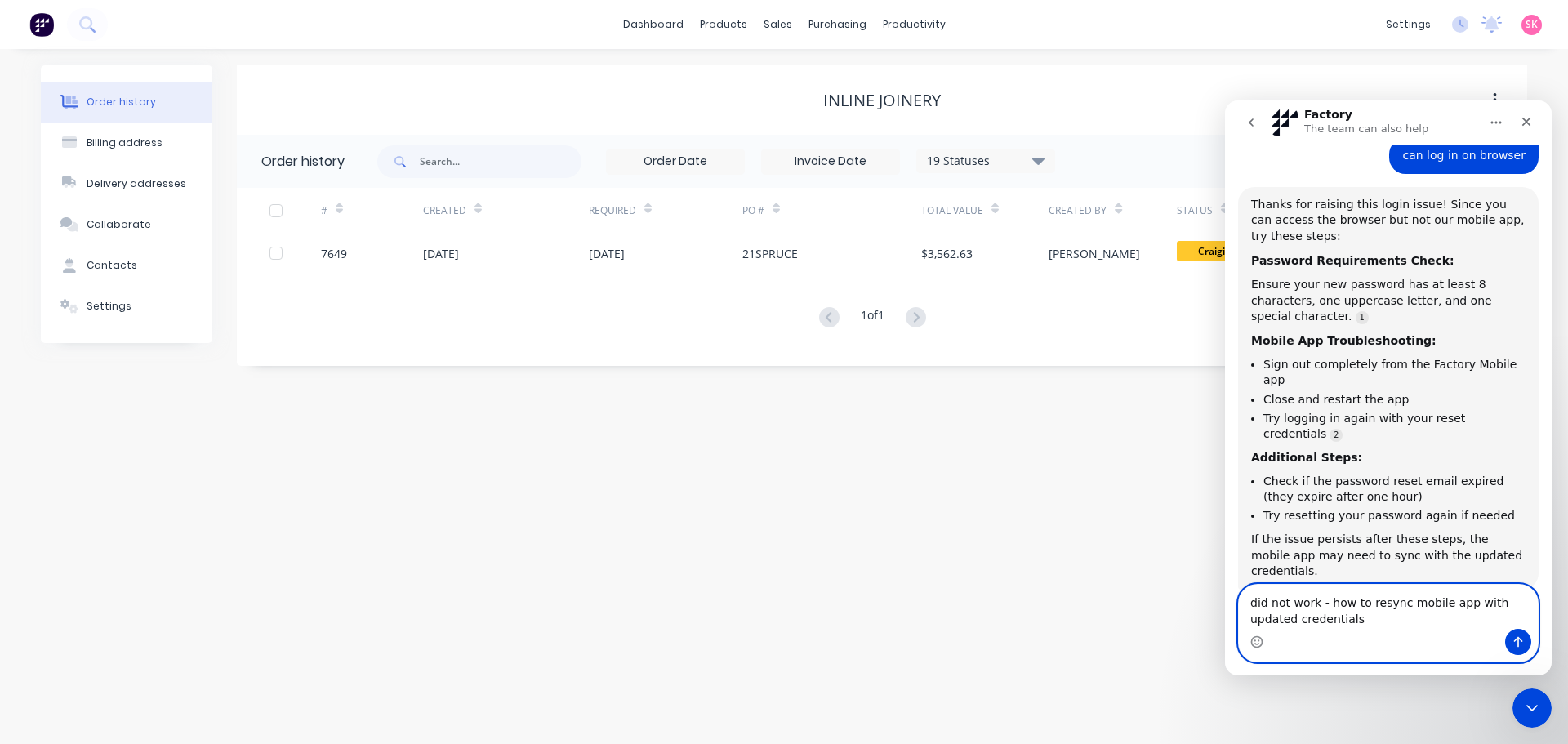
type textarea "did not work - how to resync mobile app with updated credentials?"
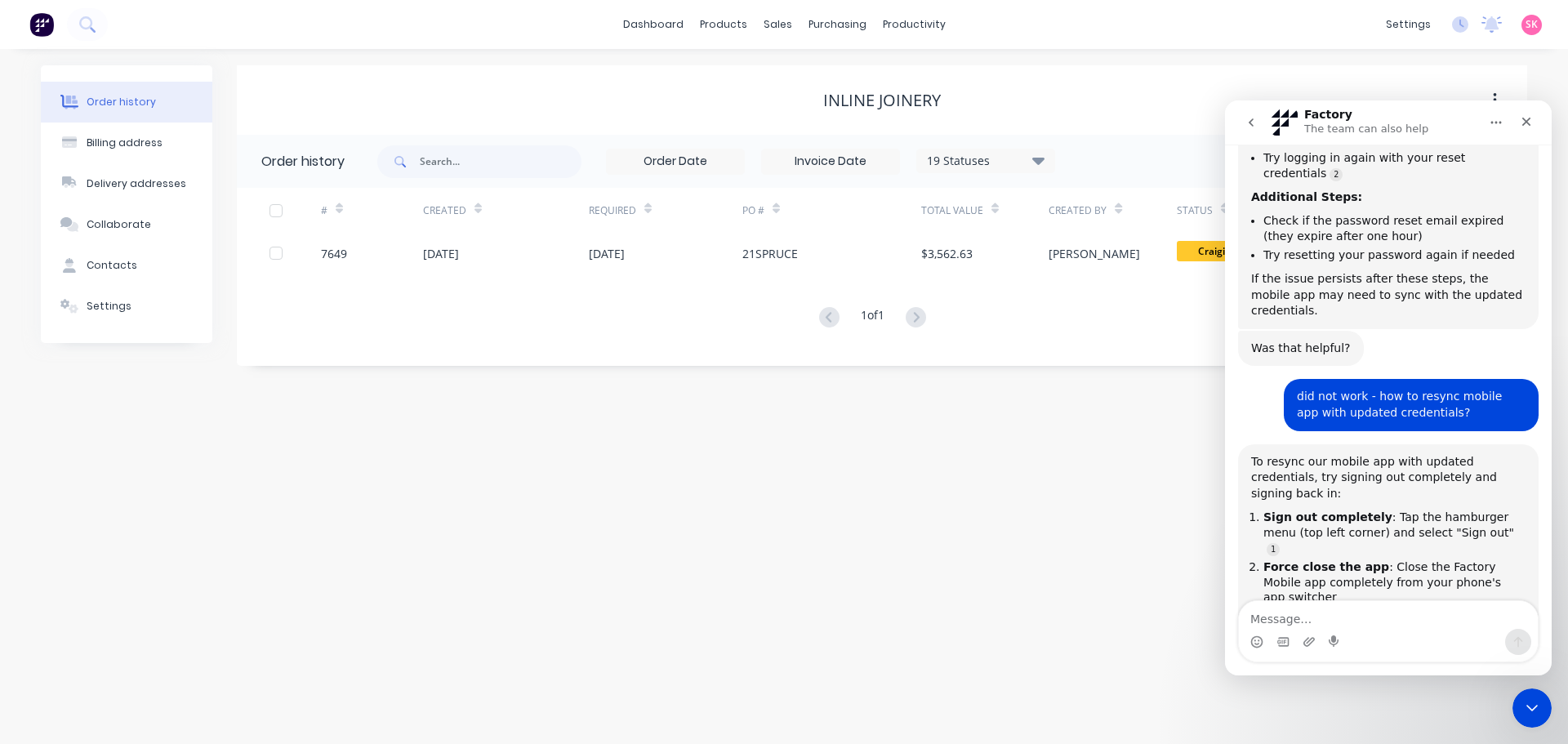
scroll to position [613, 0]
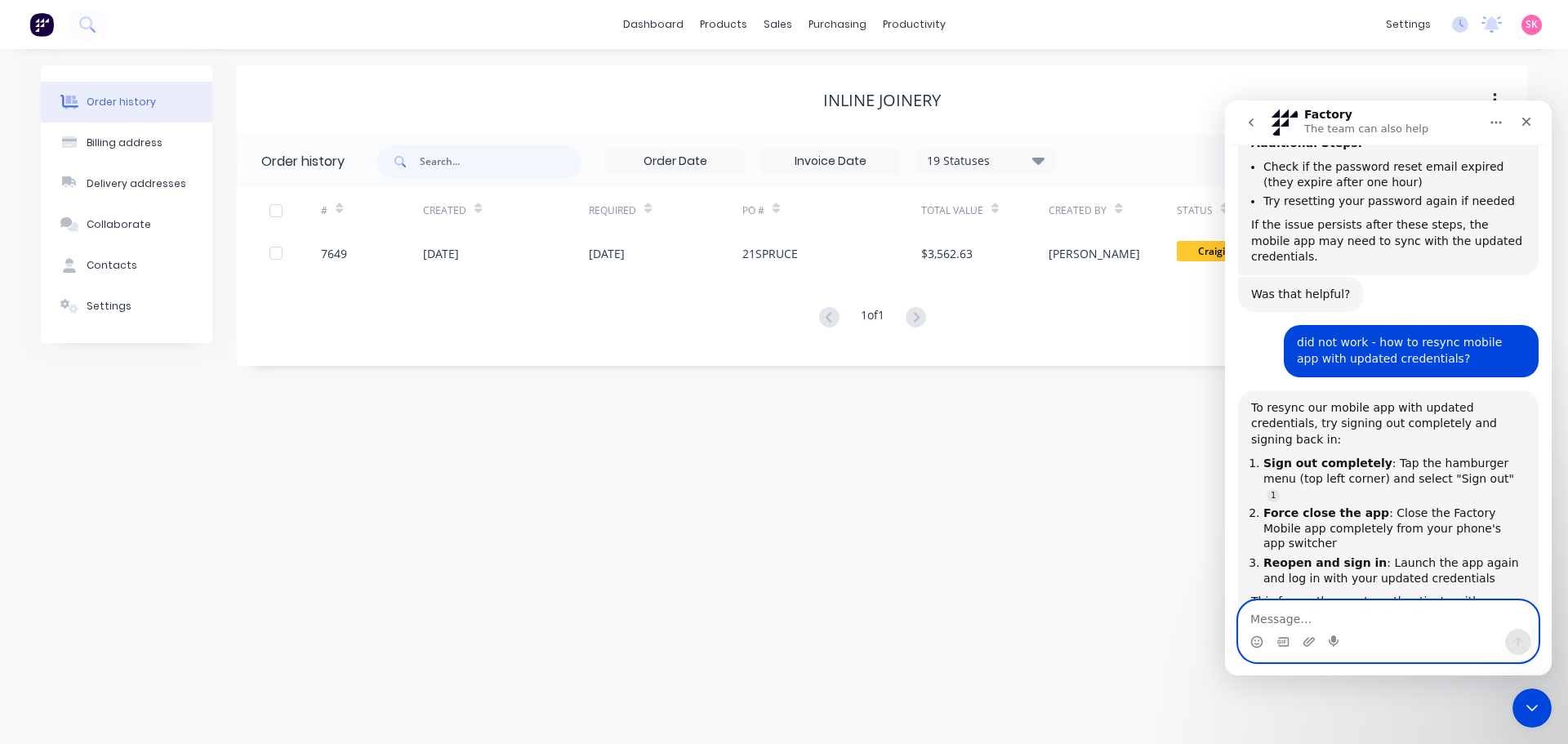
click at [1391, 623] on textarea "Message…" at bounding box center [1388, 615] width 299 height 28
type textarea "now browser cannot be logged in"
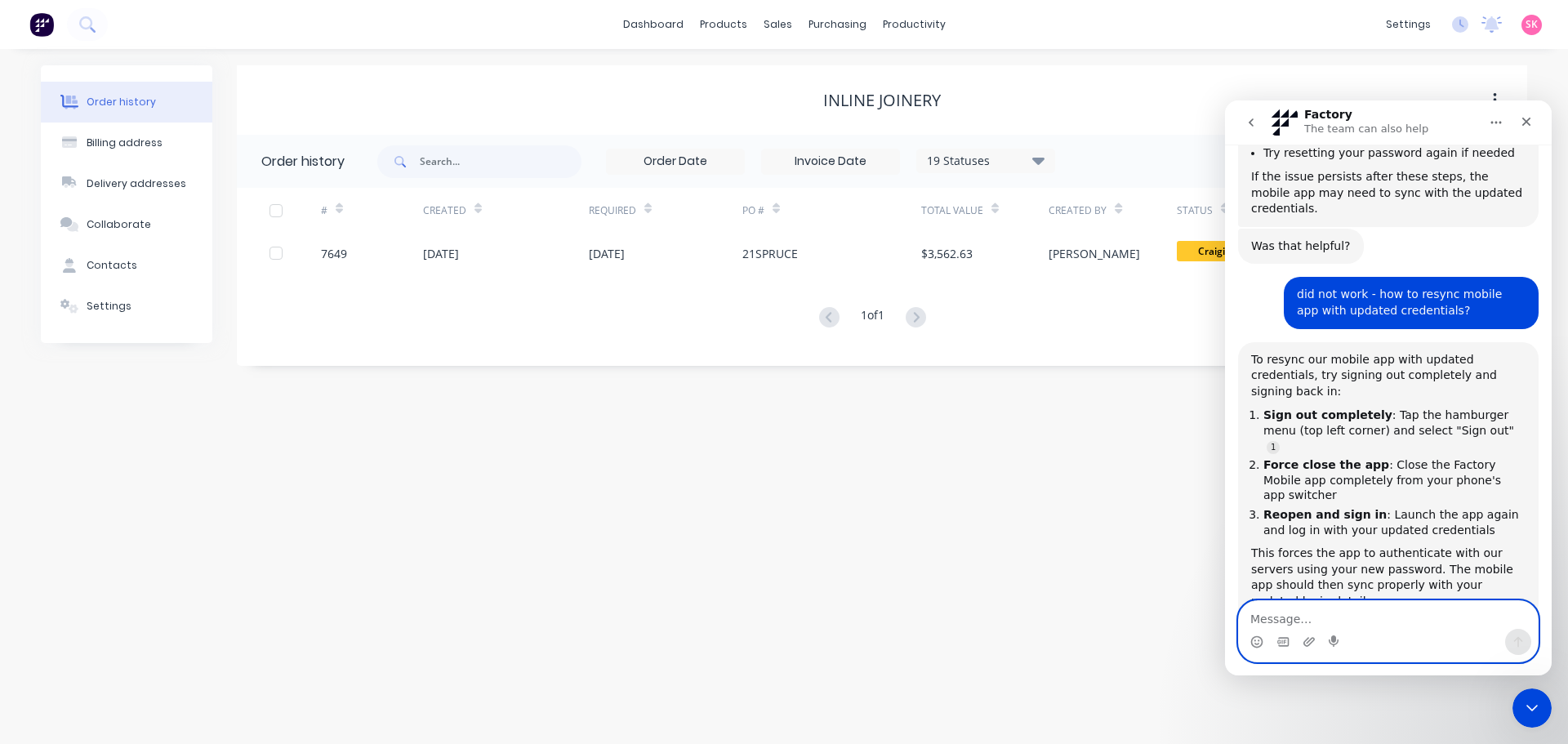
scroll to position [714, 0]
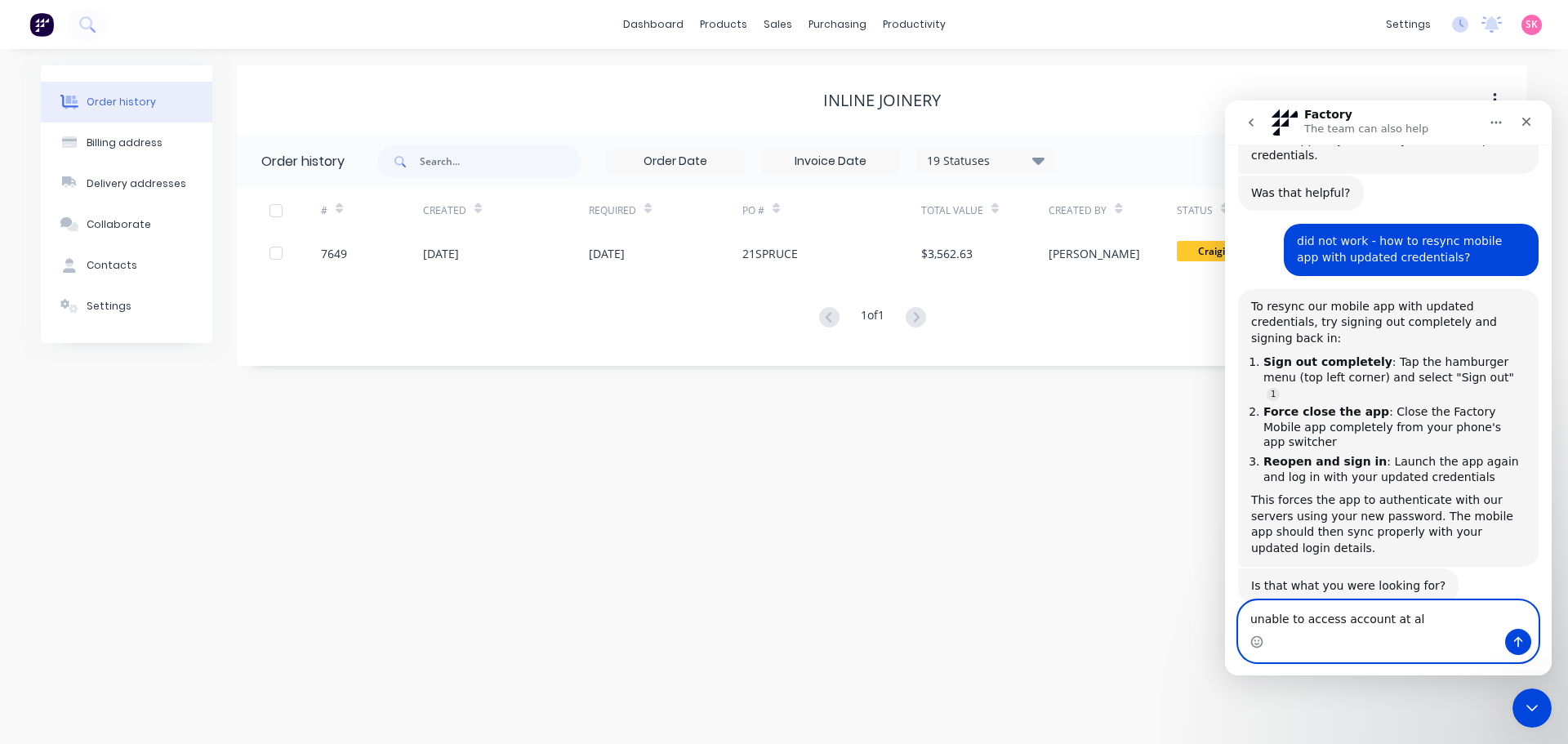
type textarea "unable to access account at all"
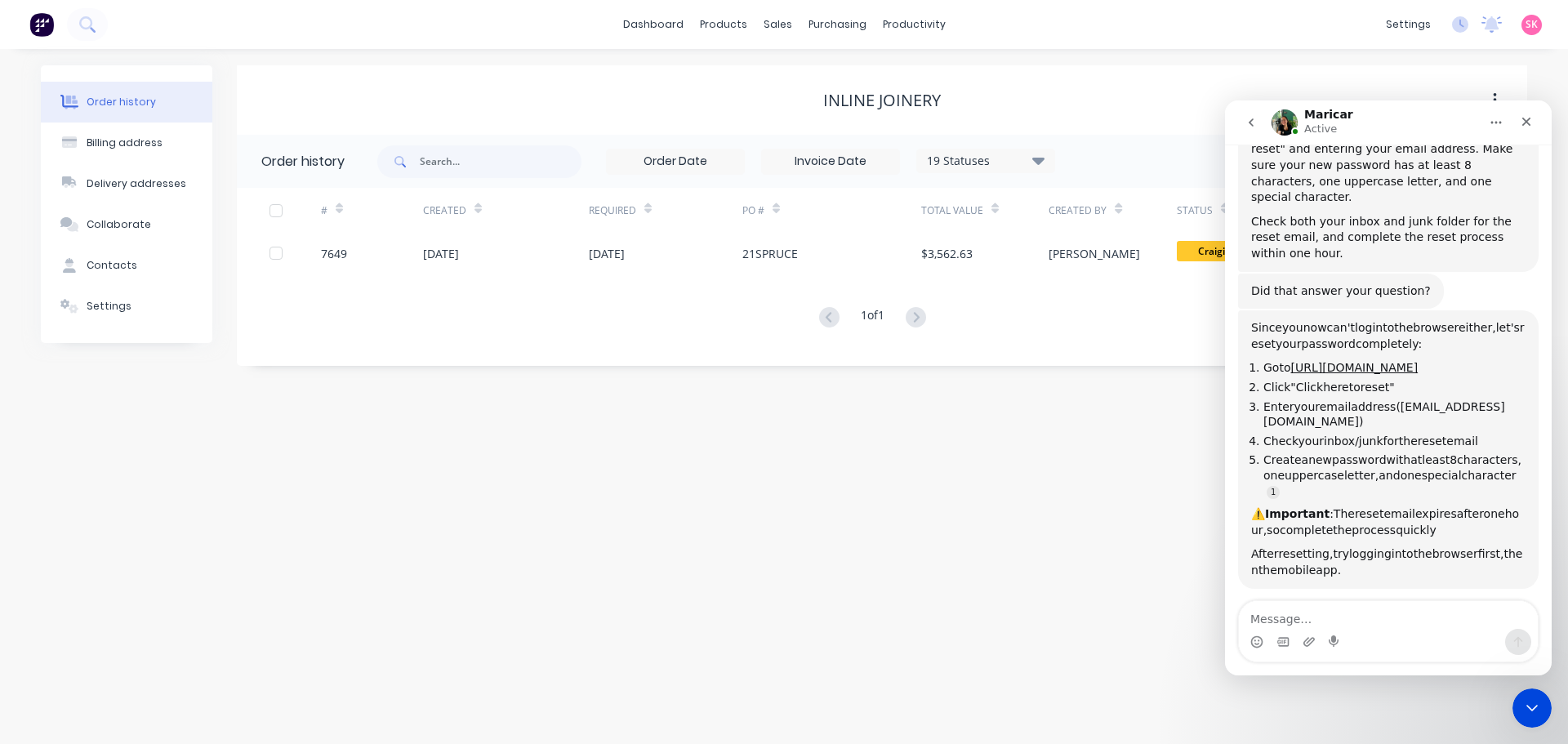
scroll to position [1406, 0]
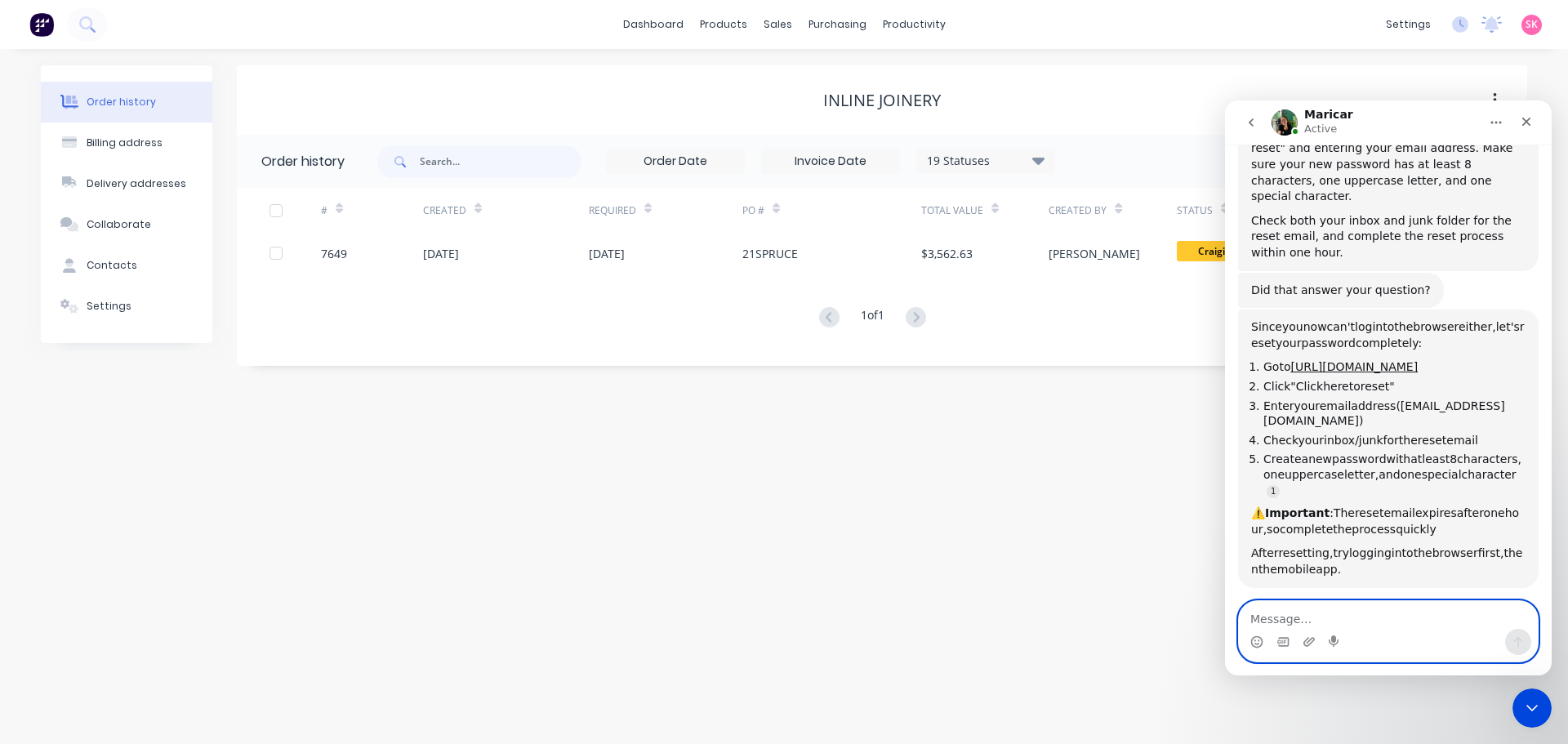
click at [1437, 628] on textarea "Message…" at bounding box center [1388, 615] width 299 height 28
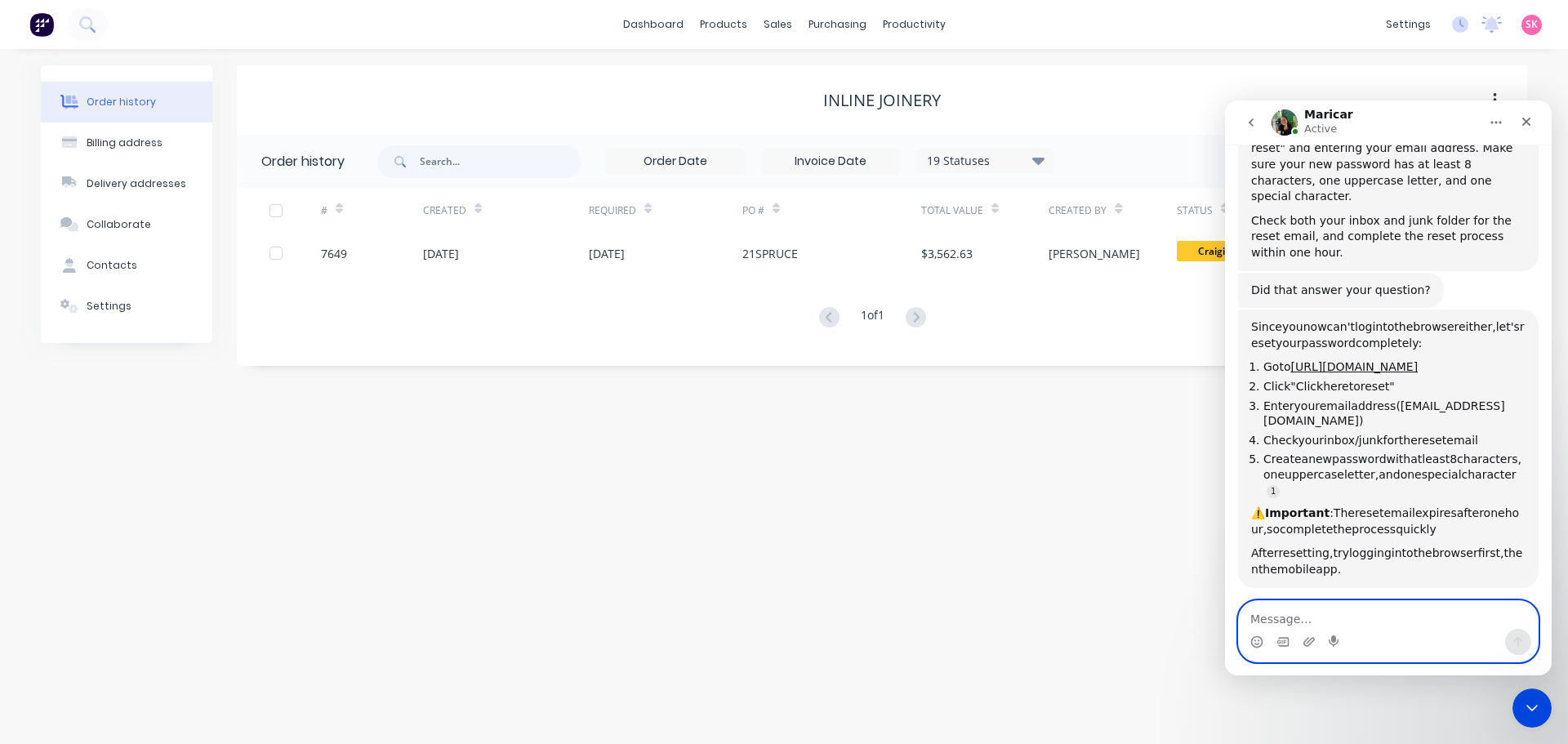
drag, startPoint x: 1430, startPoint y: 607, endPoint x: 1410, endPoint y: 520, distance: 89.3
click at [1429, 607] on textarea "Message…" at bounding box center [1388, 615] width 299 height 28
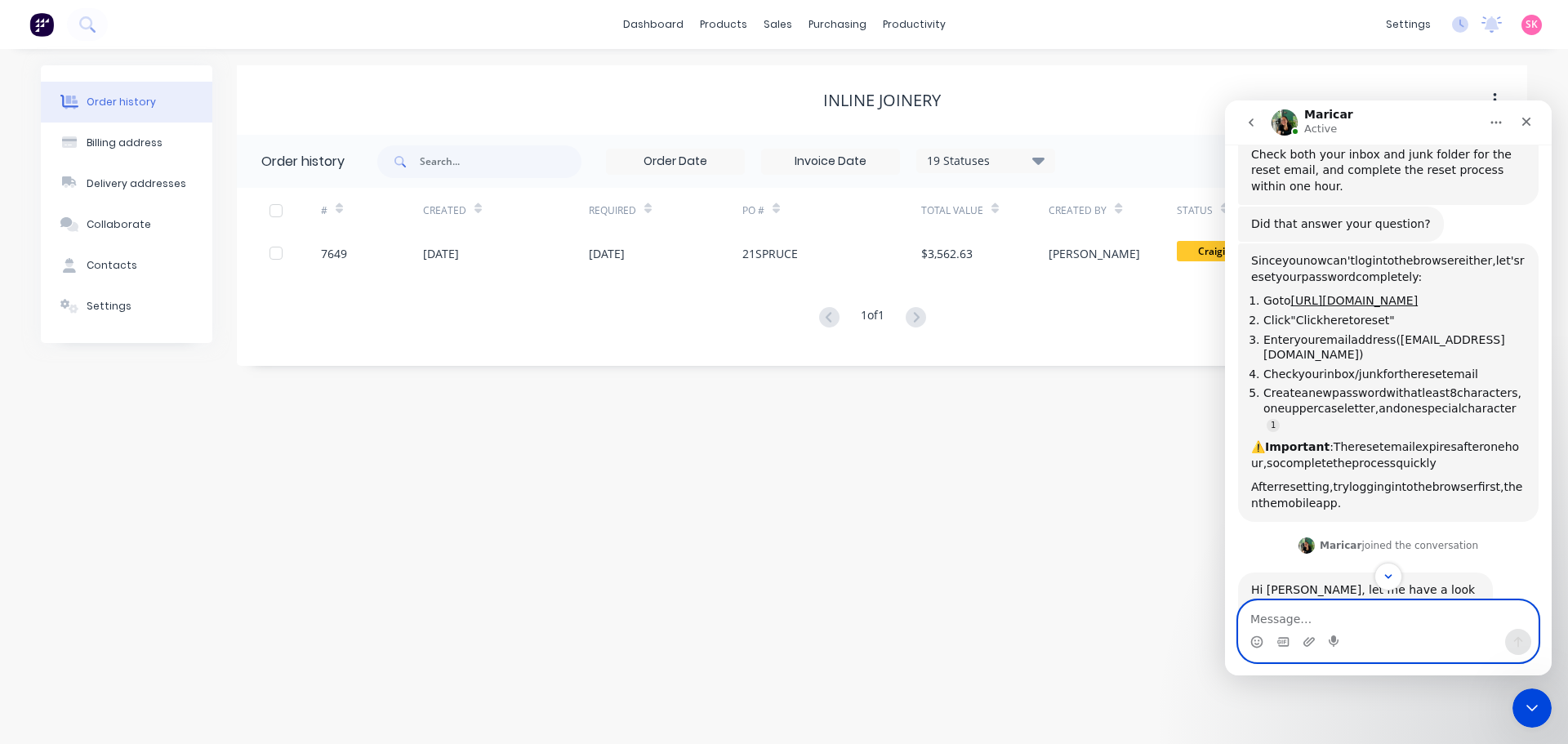
scroll to position [1507, 0]
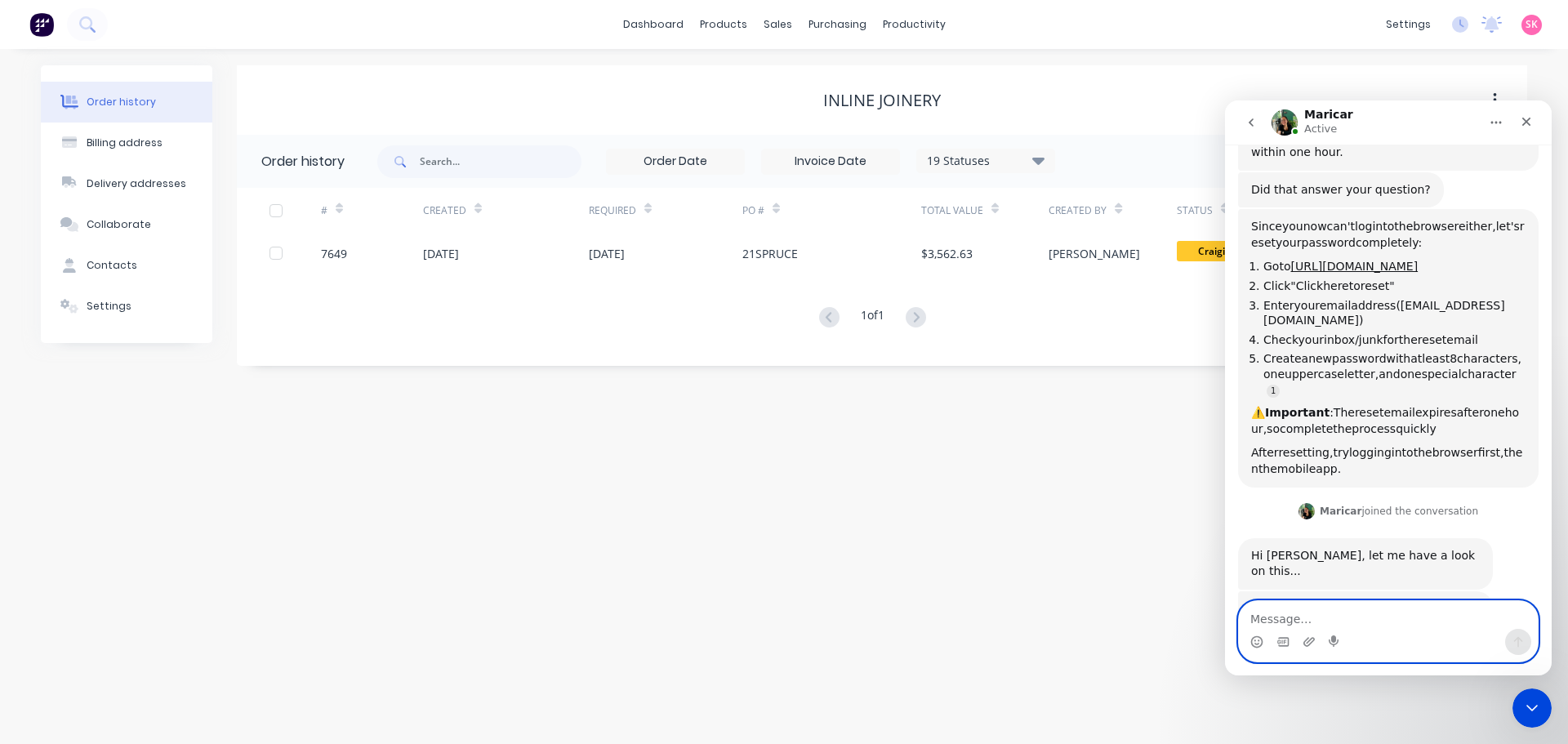
click at [1410, 604] on textarea "Message…" at bounding box center [1388, 615] width 299 height 28
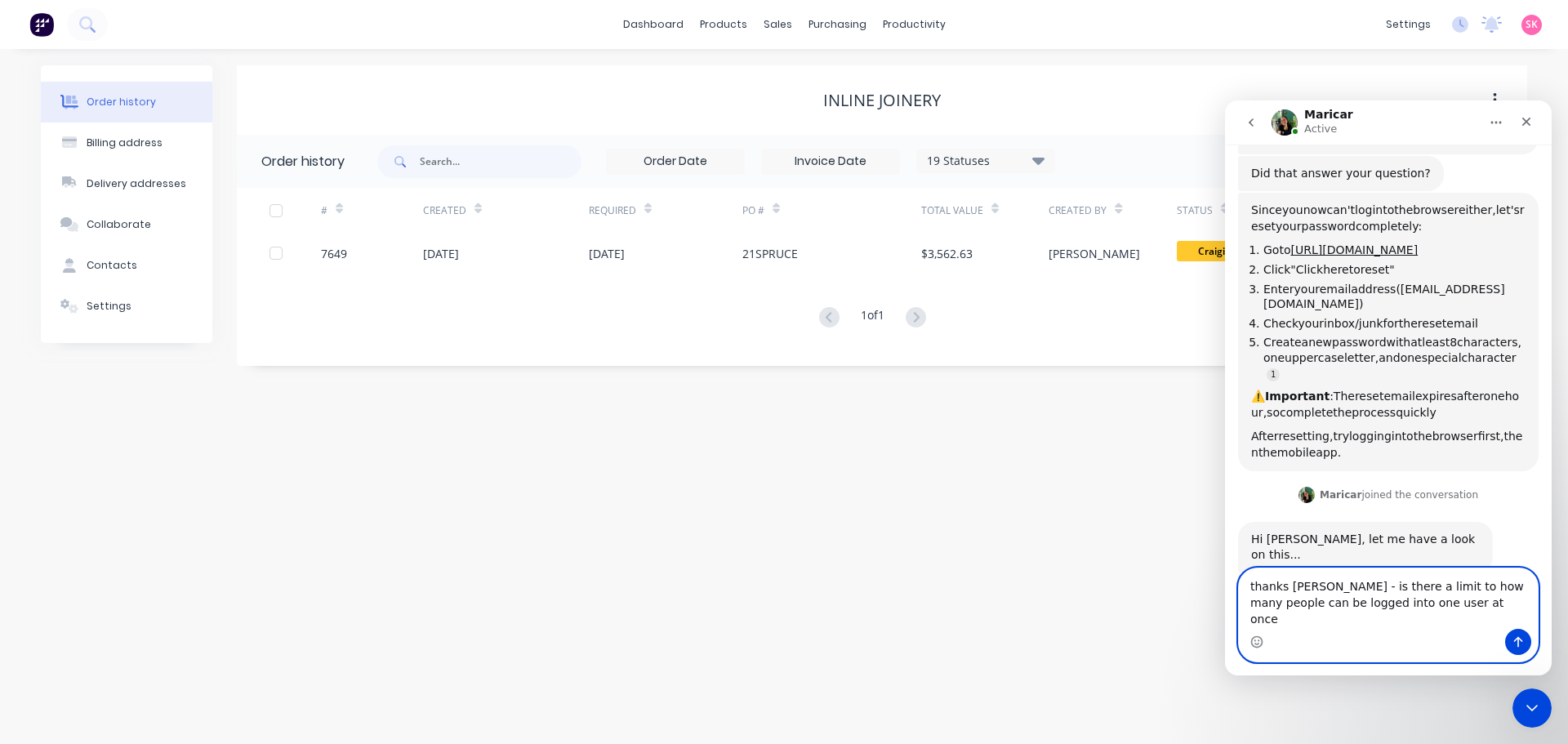
type textarea "thanks Maricar - is there a limit to how many people can be logged into one use…"
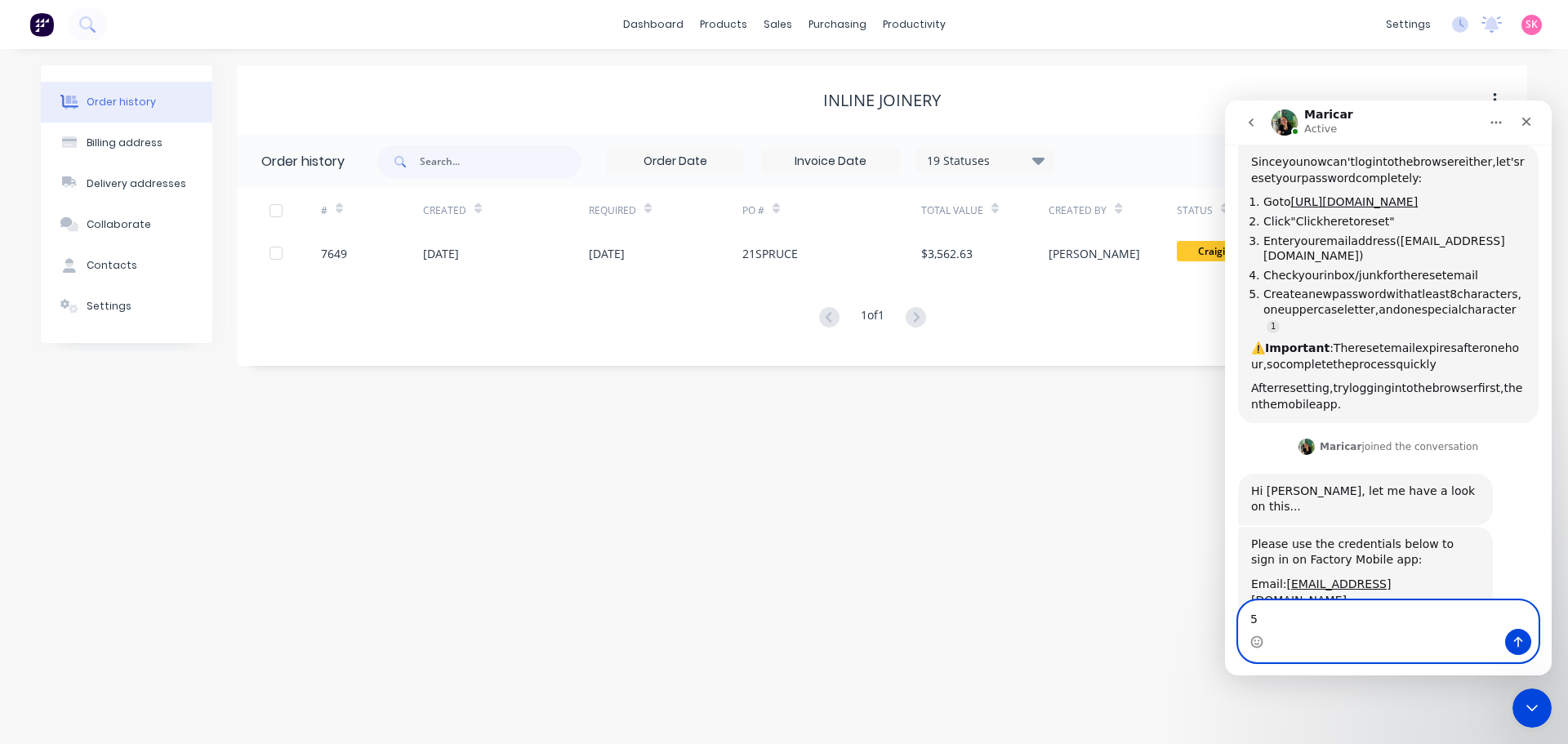
type textarea "5"
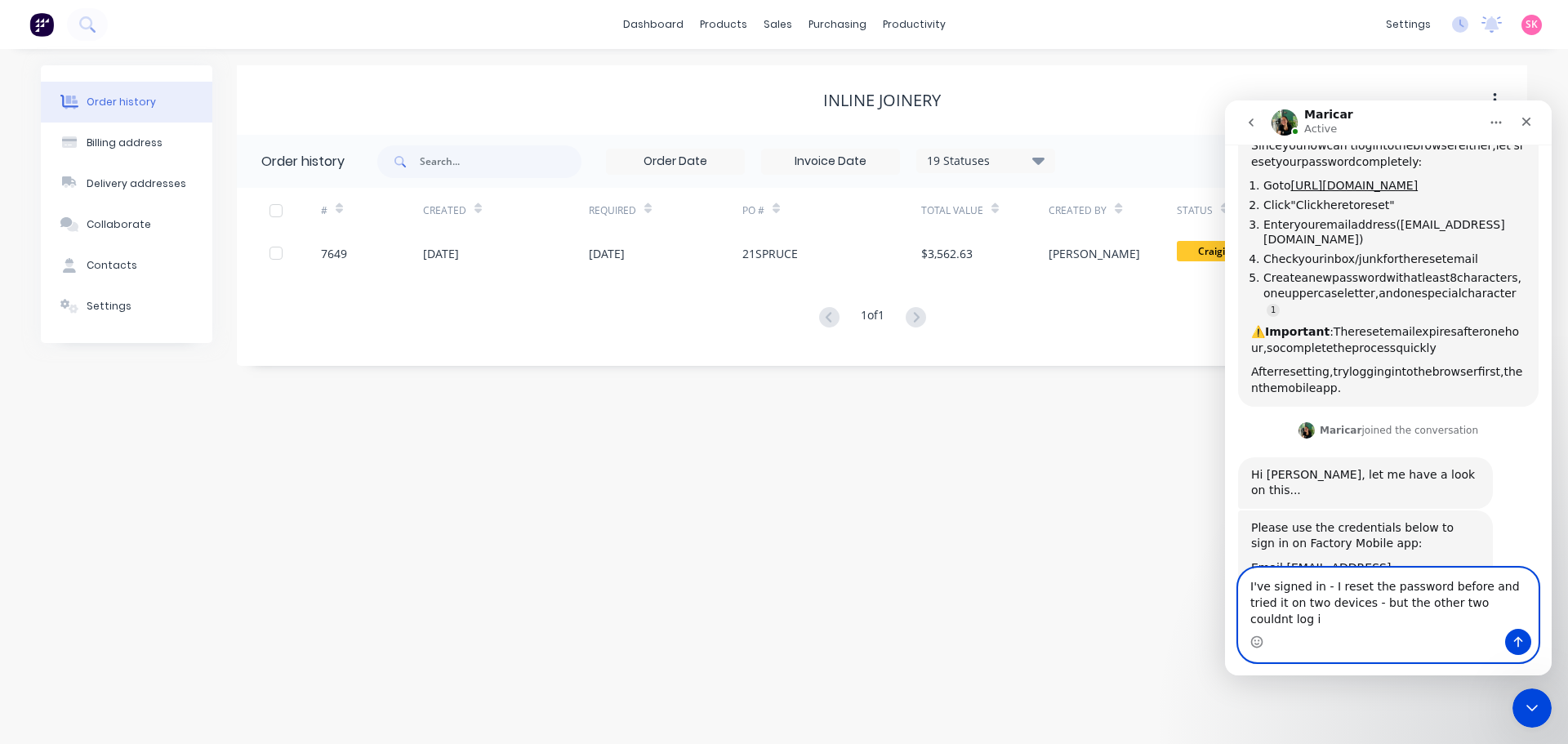
type textarea "I've signed in - I reset the password before and tried it on two devices - but …"
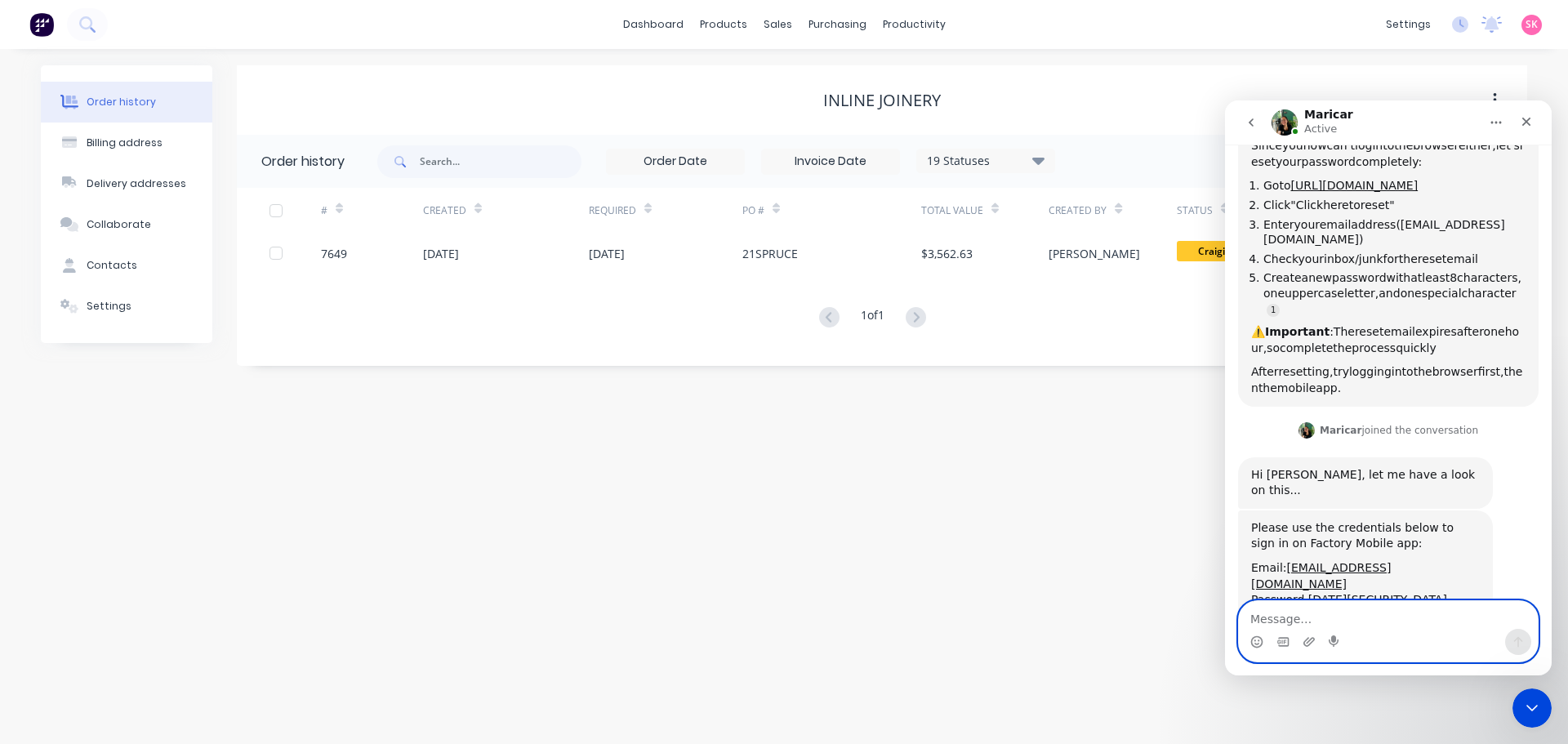
scroll to position [1641, 0]
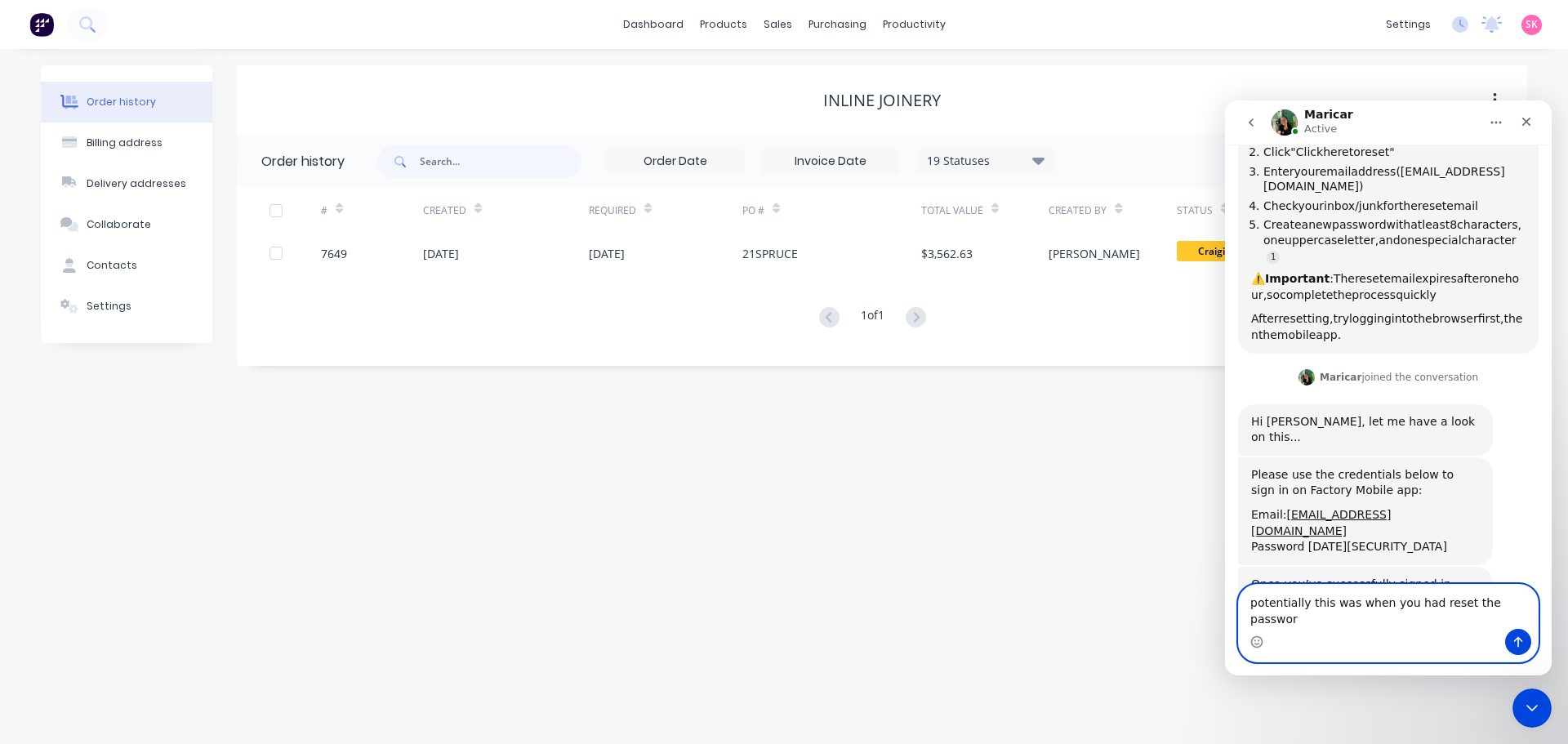
type textarea "potentially this was when you had reset the password"
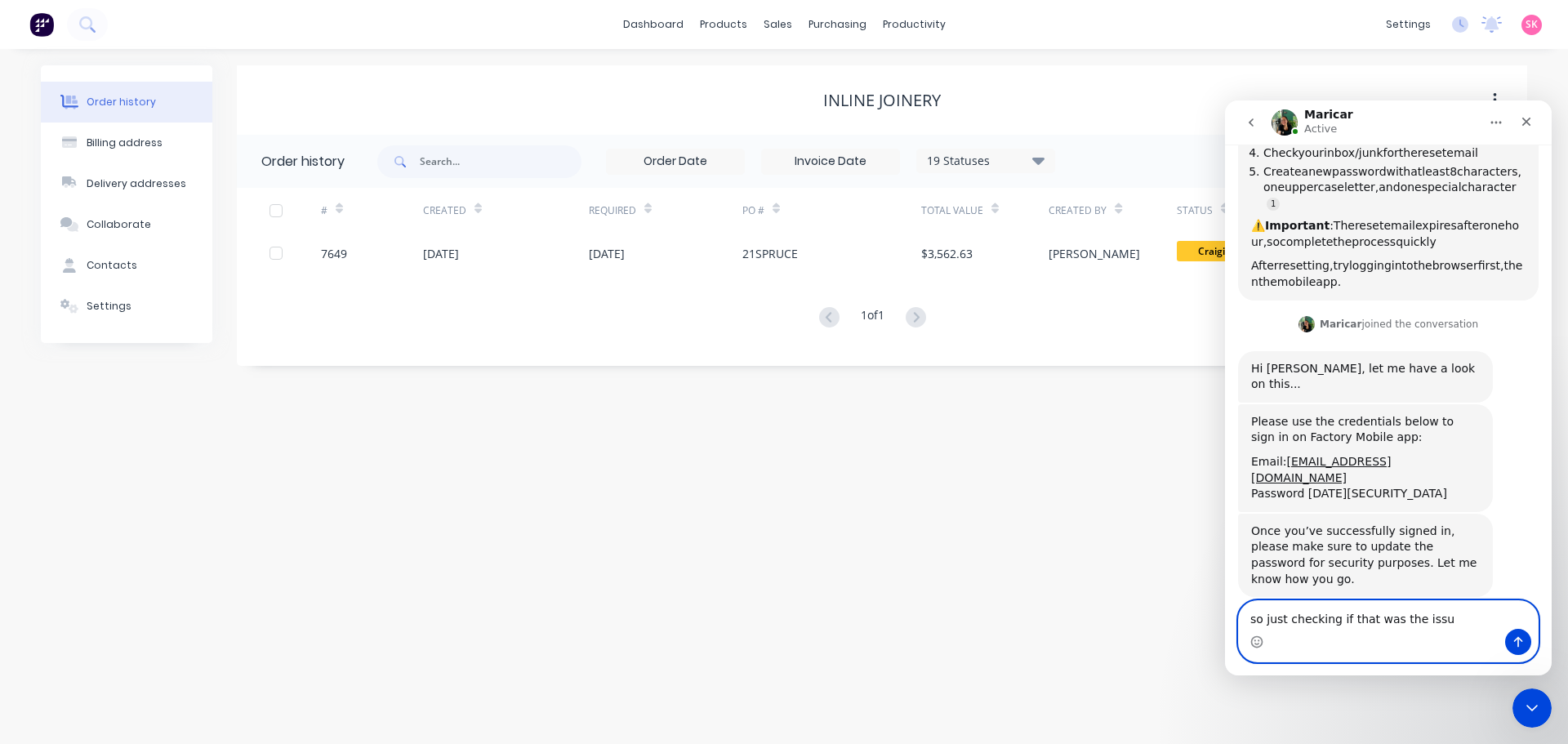
type textarea "so just checking if that was the issue"
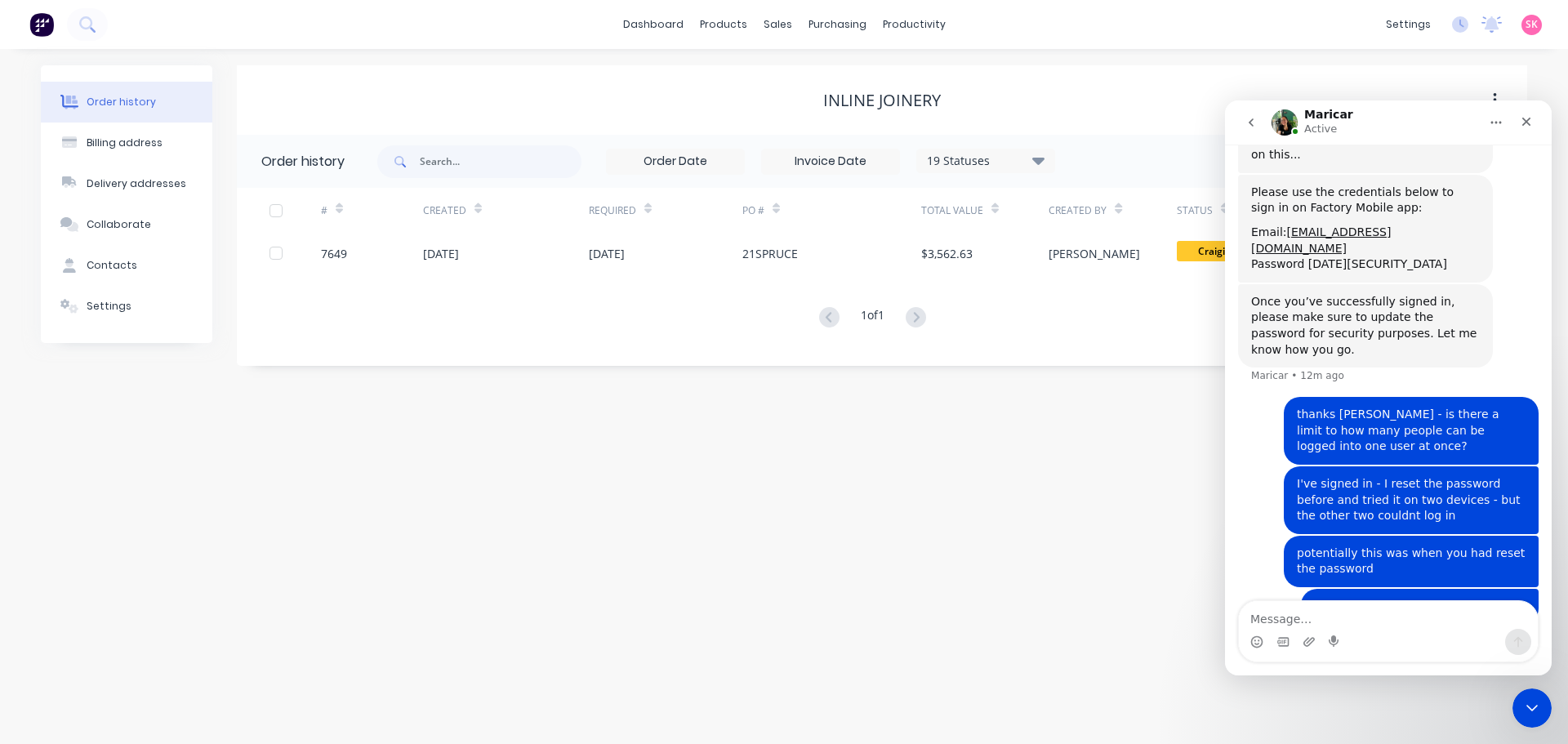
scroll to position [1960, 0]
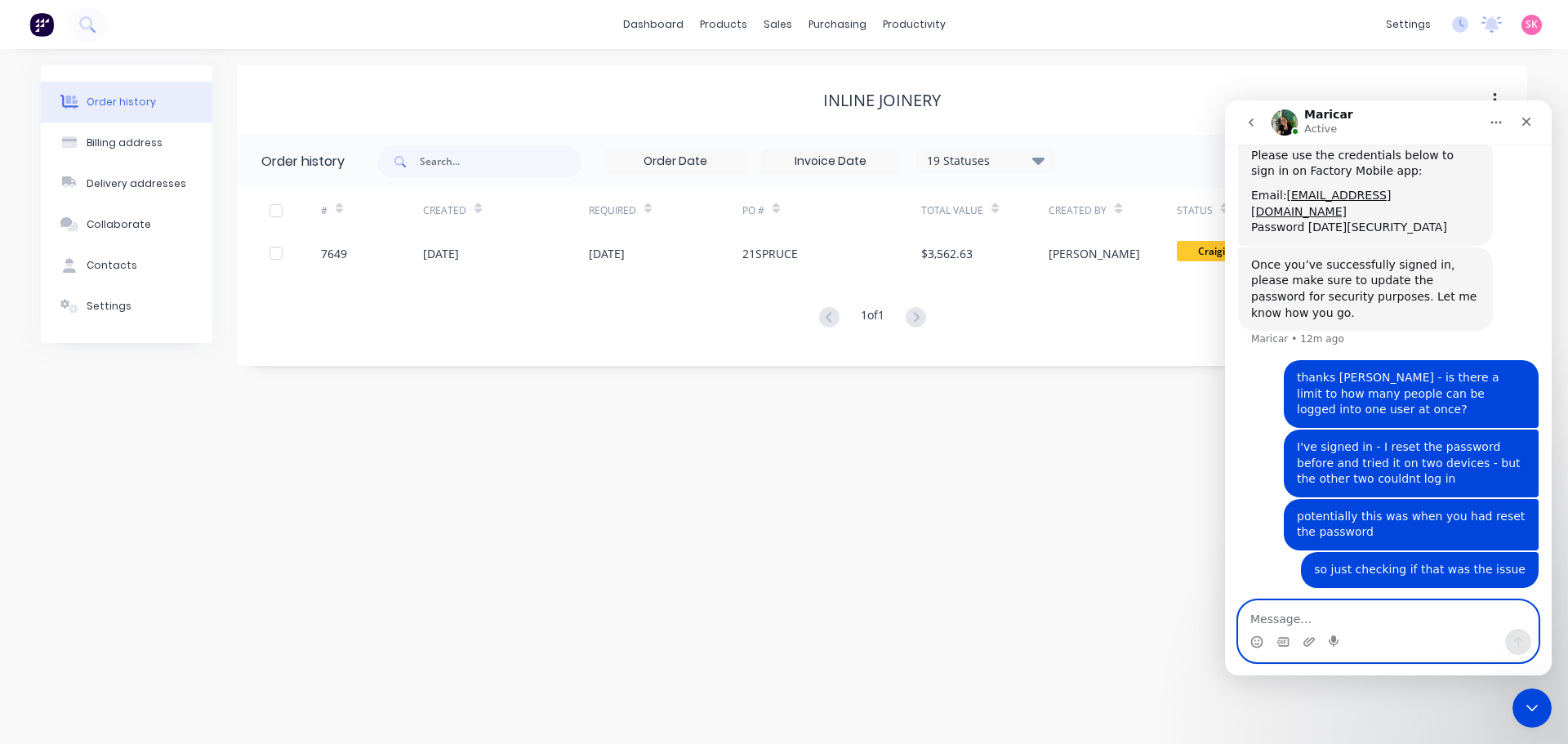
click at [1265, 623] on textarea "Message…" at bounding box center [1388, 615] width 299 height 28
type textarea "e"
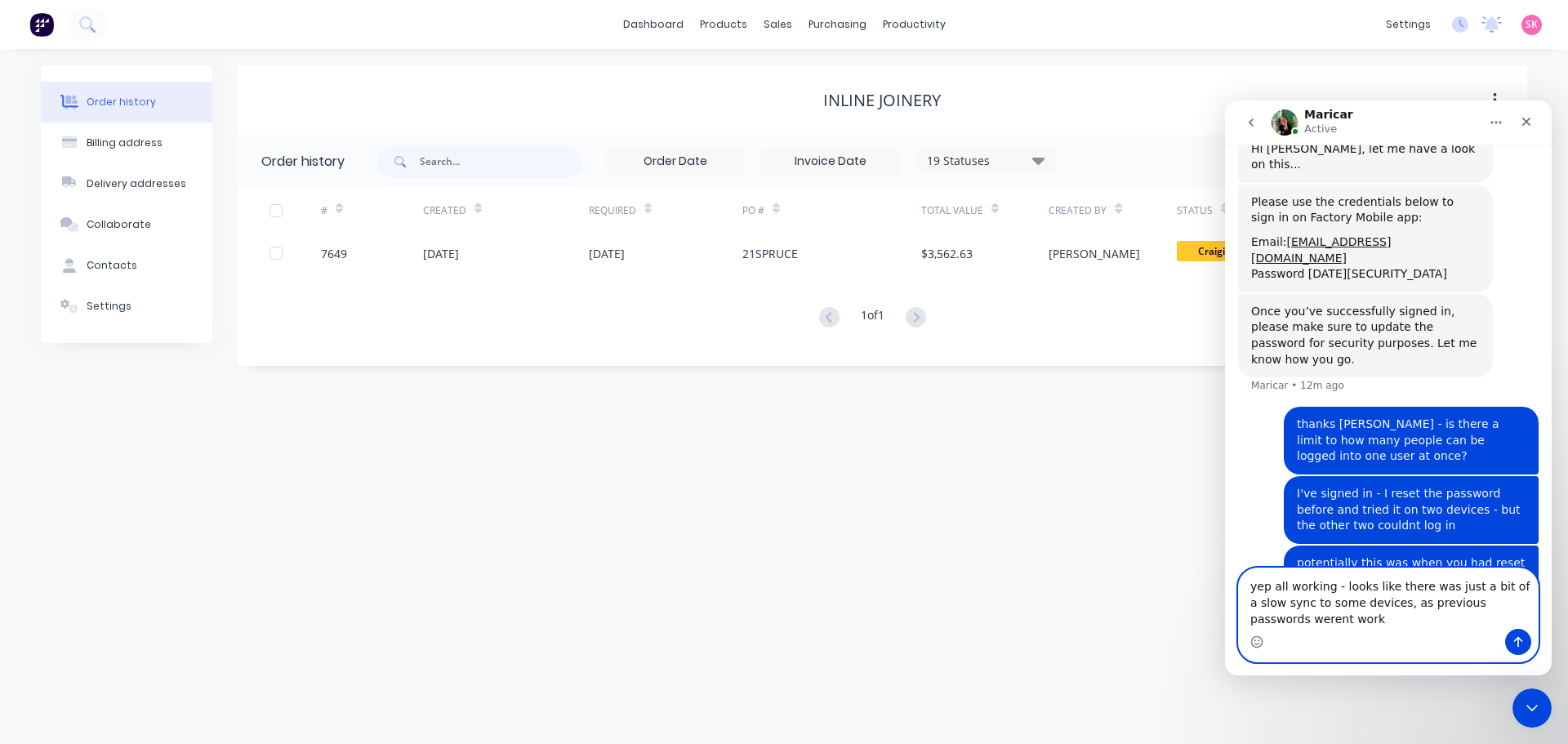
scroll to position [1930, 0]
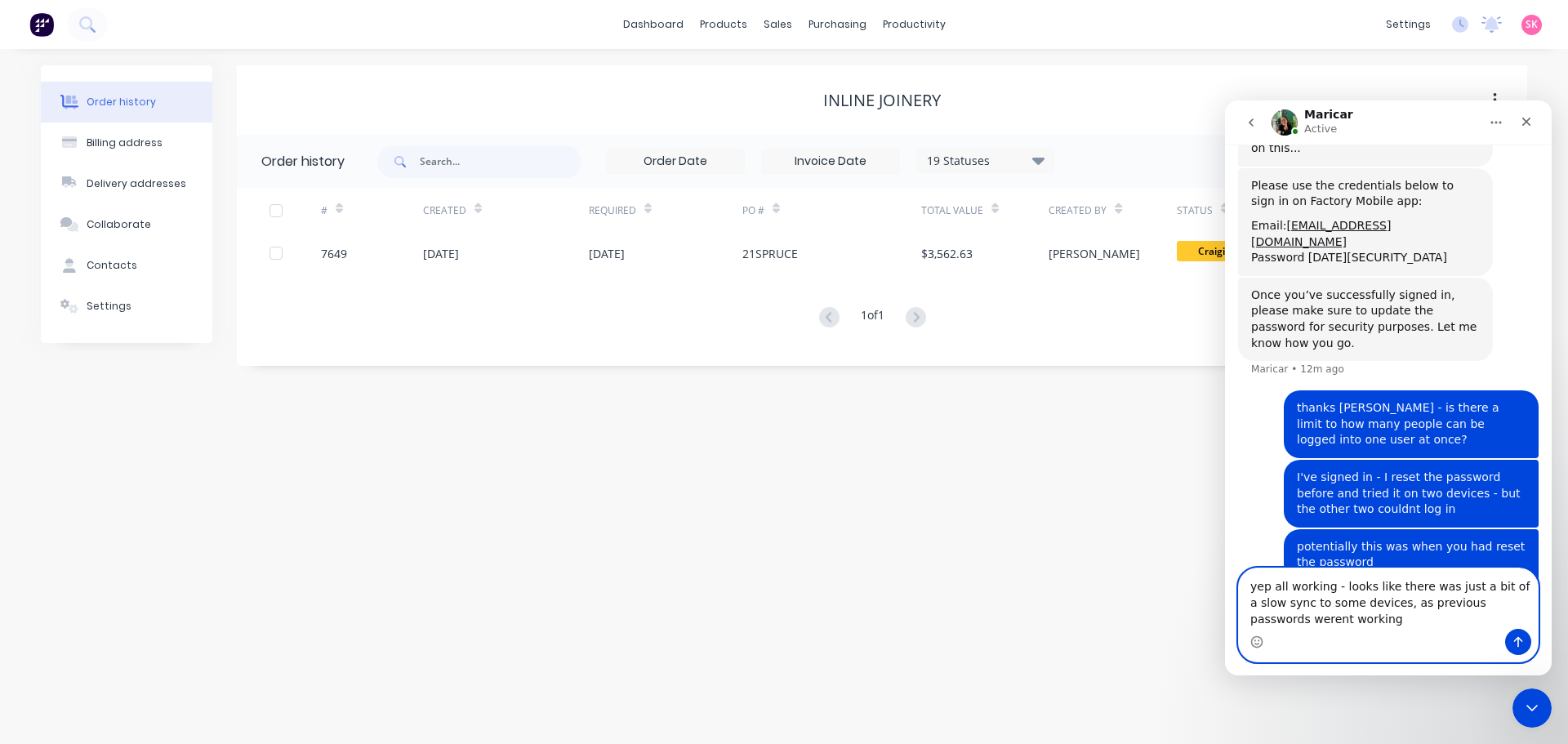
type textarea "yep all working - looks like there was just a bit of a slow sync to some device…"
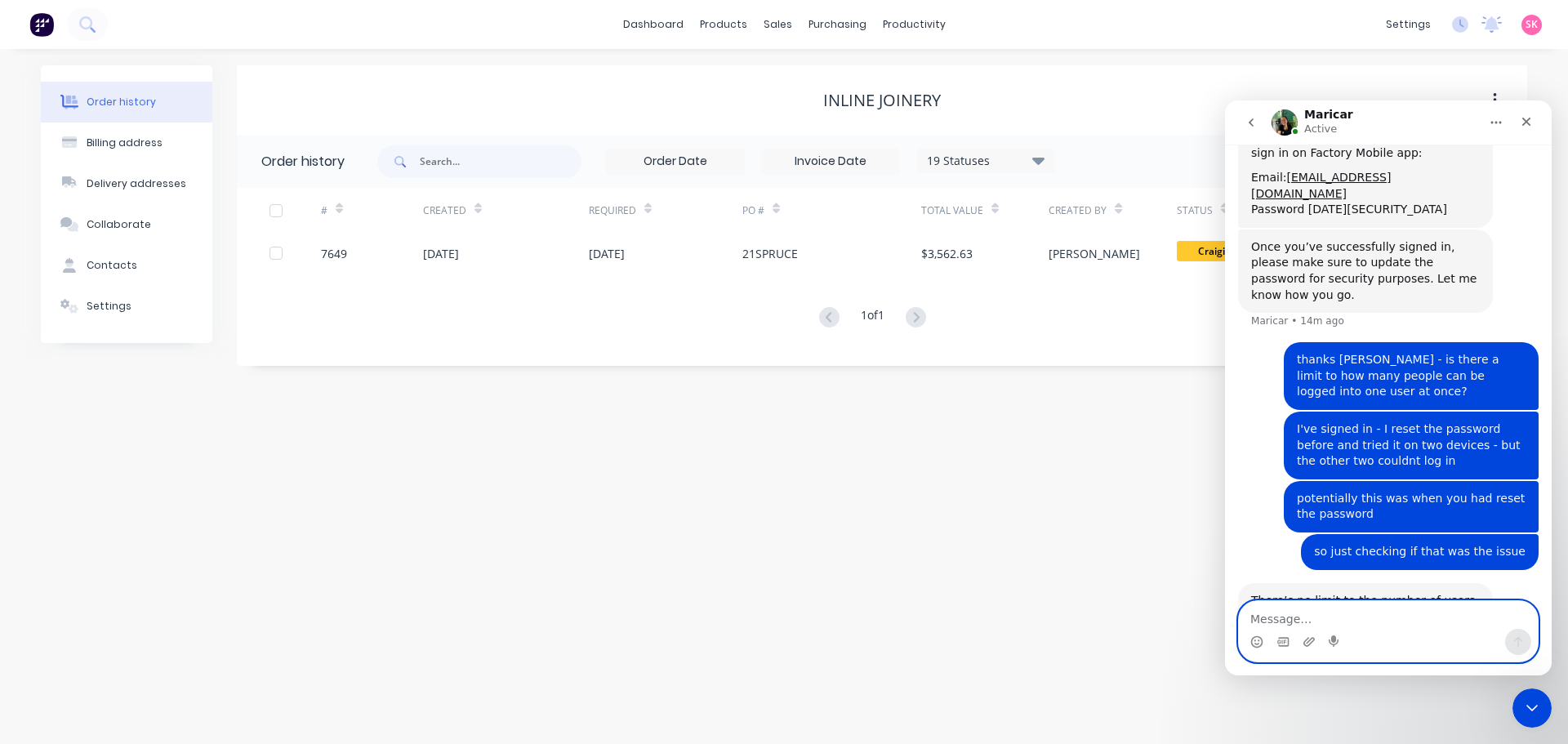
scroll to position [1962, 0]
click at [995, 392] on div "Order history Billing address Delivery addresses Collaborate Contacts Settings …" at bounding box center [784, 396] width 1568 height 695
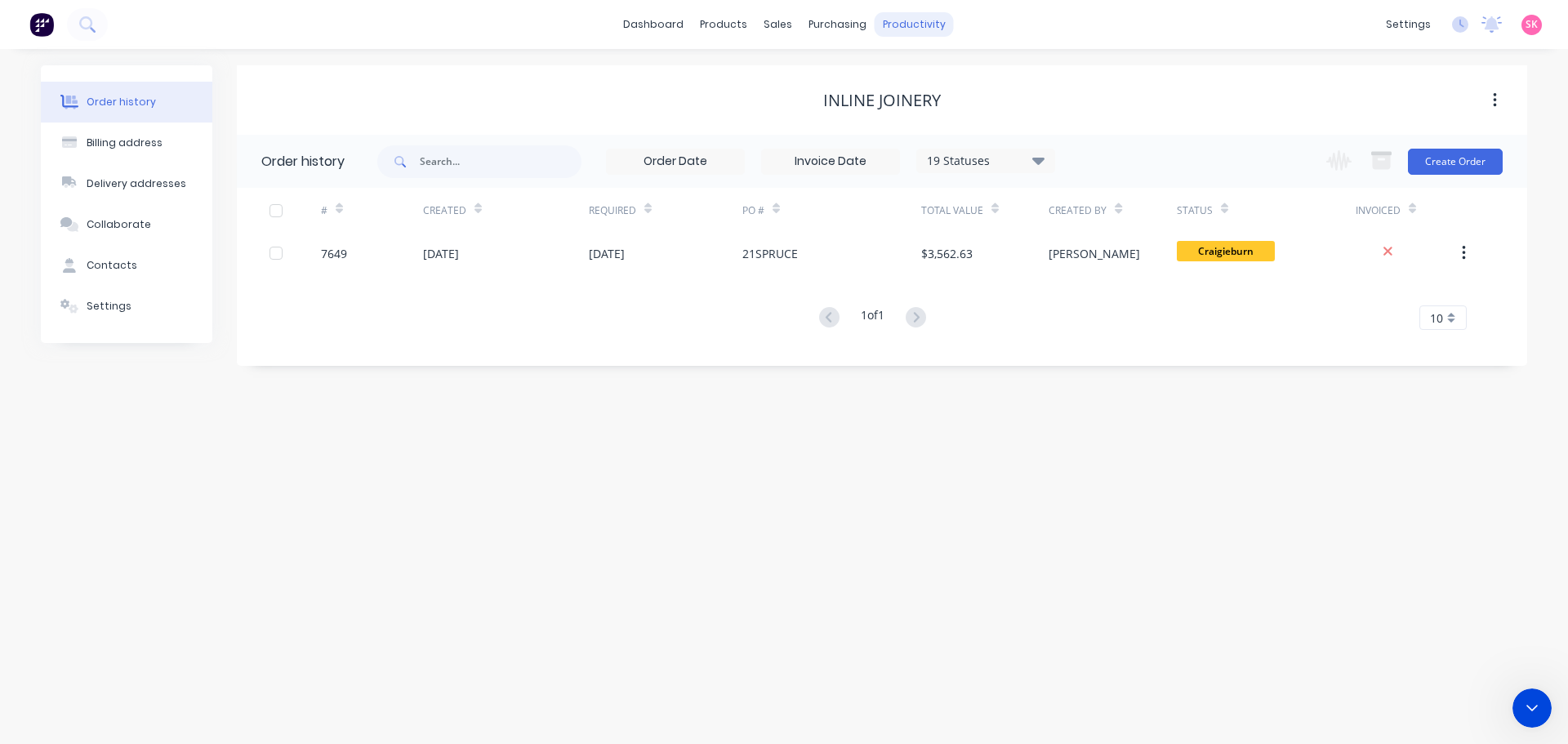
scroll to position [1979, 0]
click div "Close"
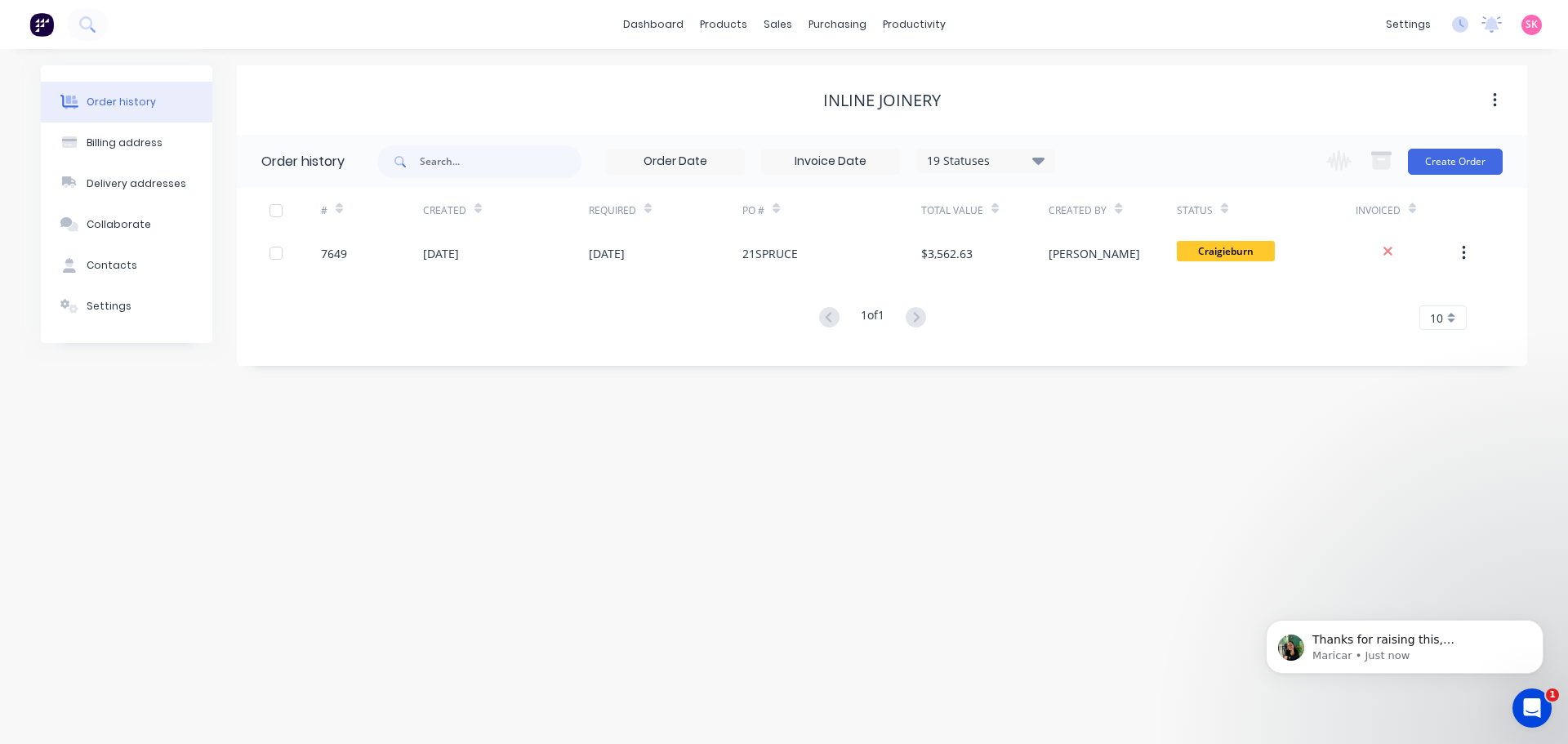
scroll to position [2026, 0]
click at [1541, 692] on div "Open Intercom Messenger" at bounding box center [1530, 706] width 54 height 54
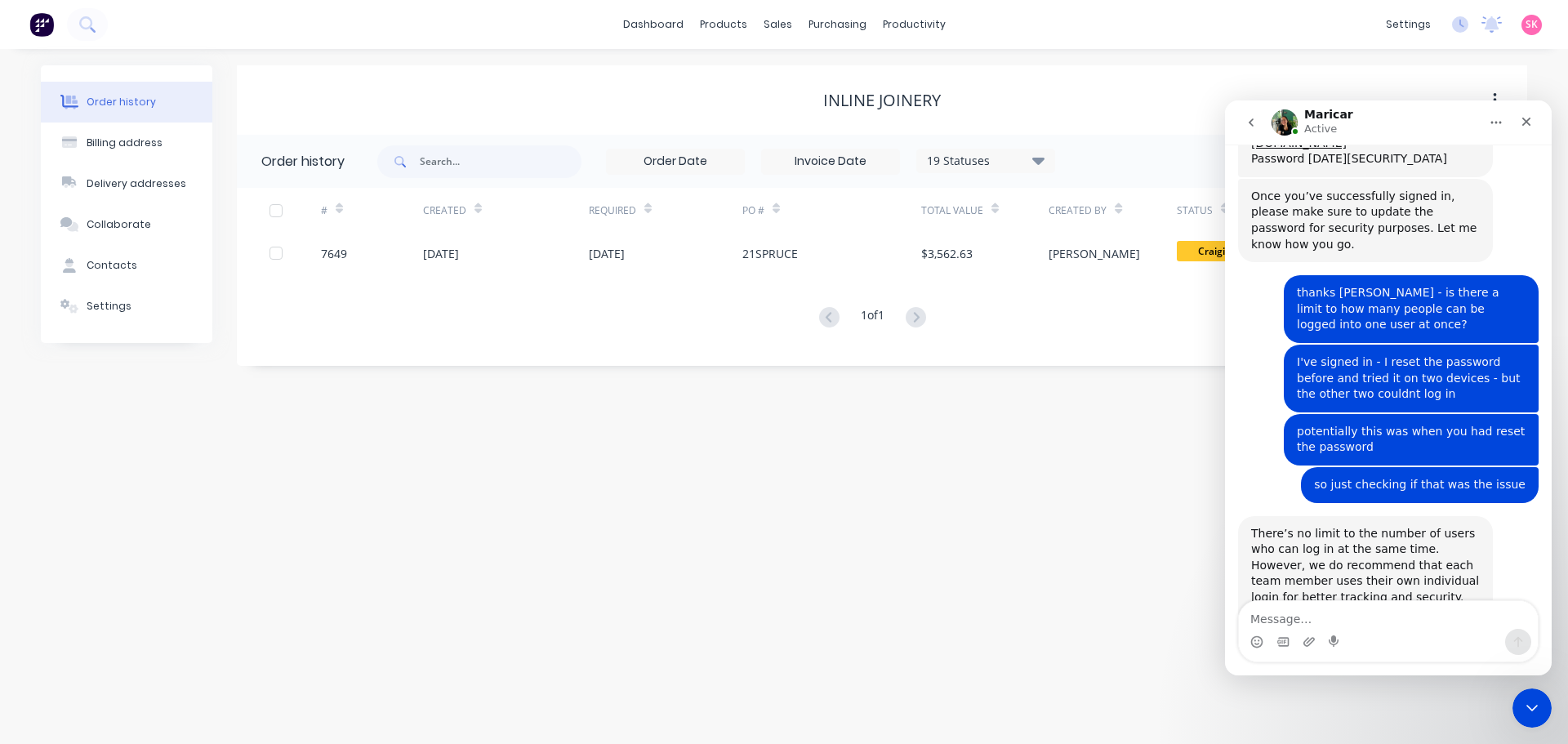
scroll to position [2054, 0]
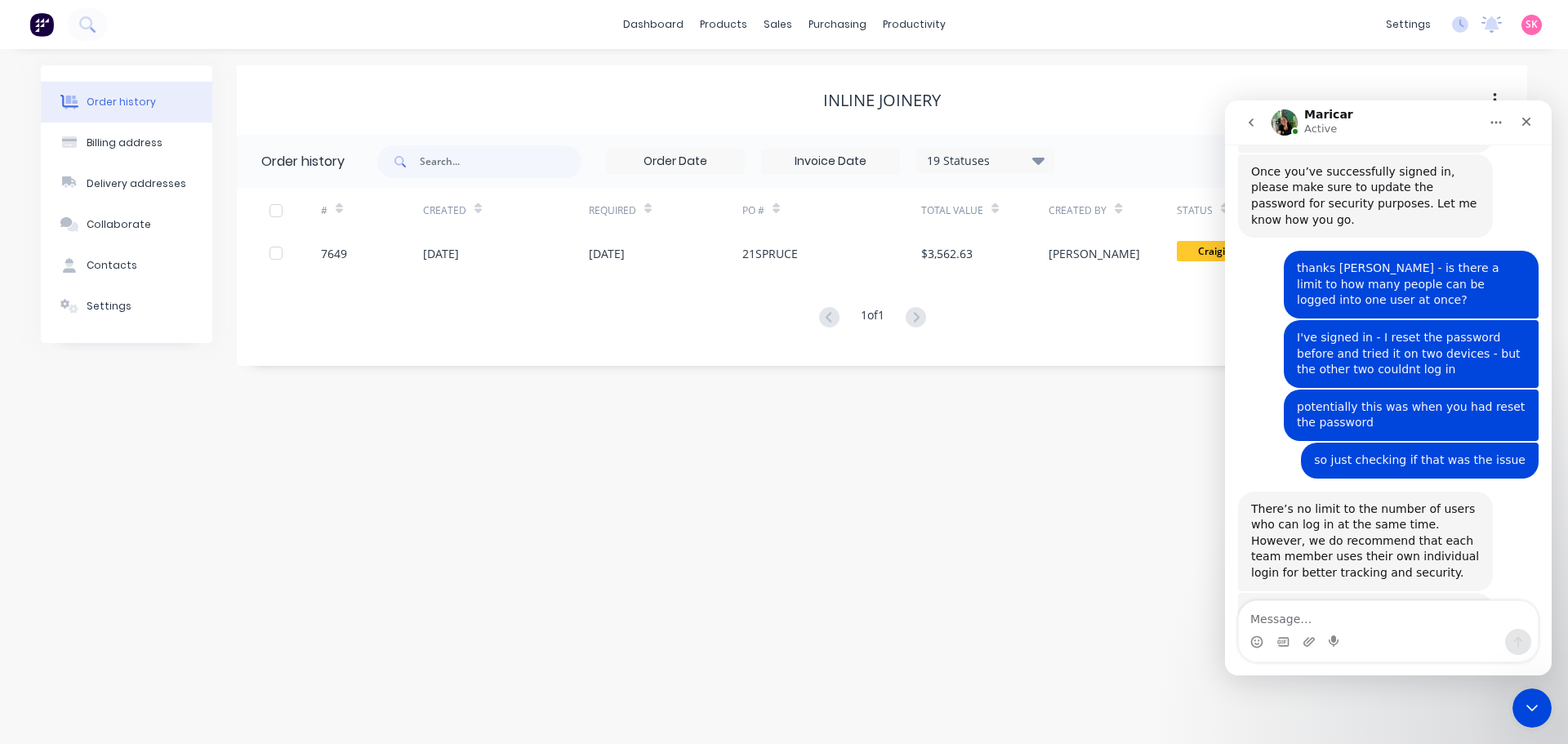
click at [1425, 621] on textarea "Message…" at bounding box center [1388, 615] width 299 height 28
type textarea "a"
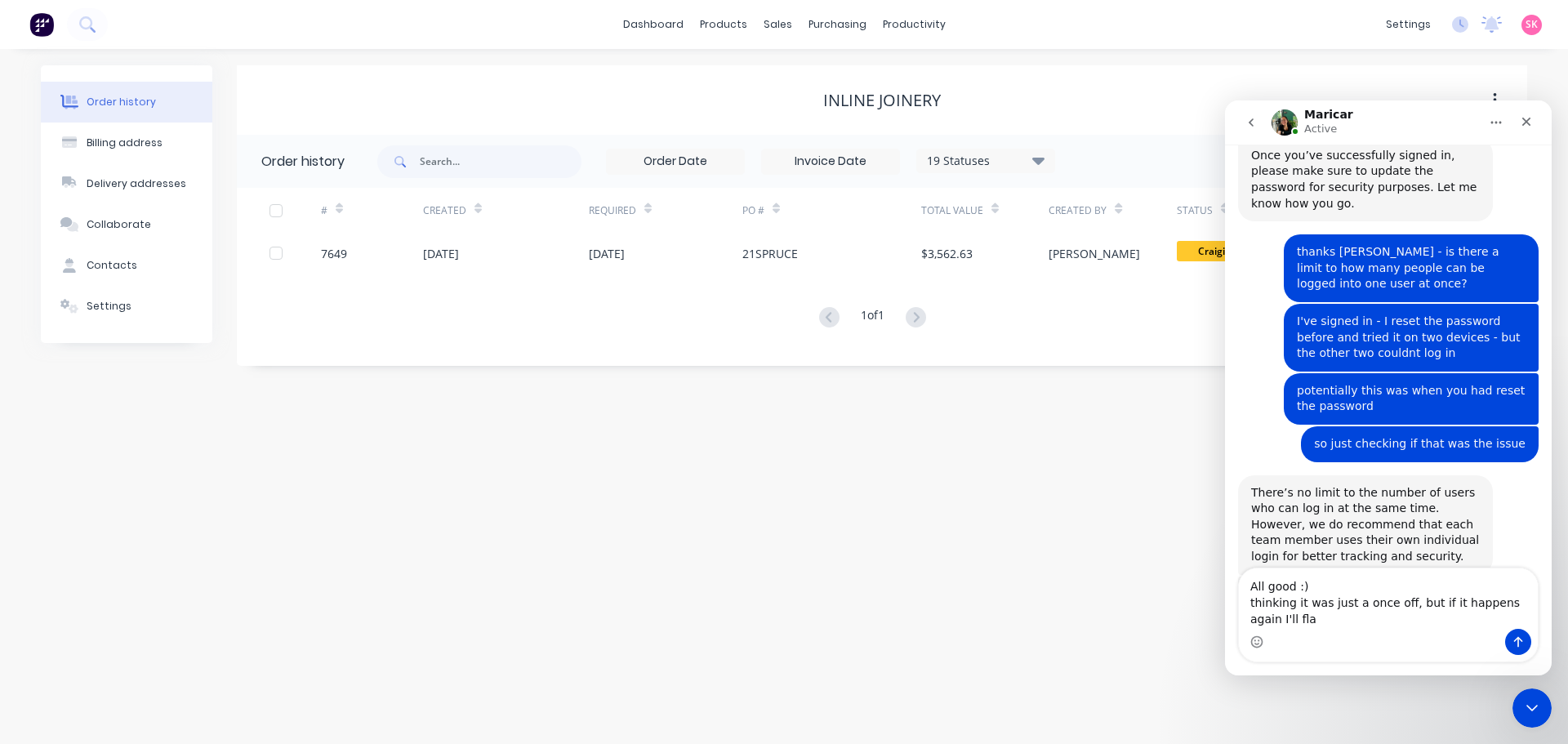
scroll to position [2086, 0]
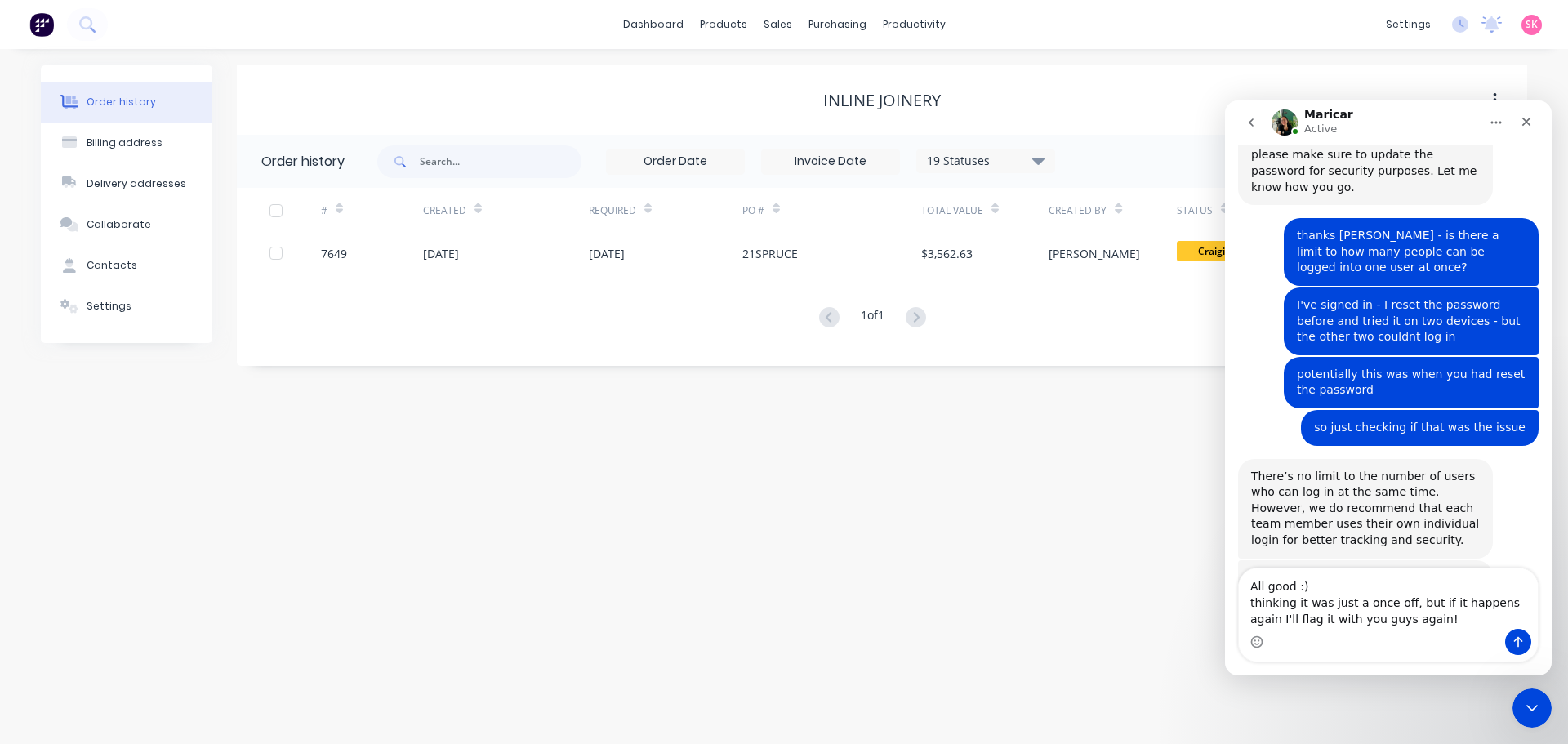
type textarea "All good :) thinking it was just a once off, but if it happens again I'll flag …"
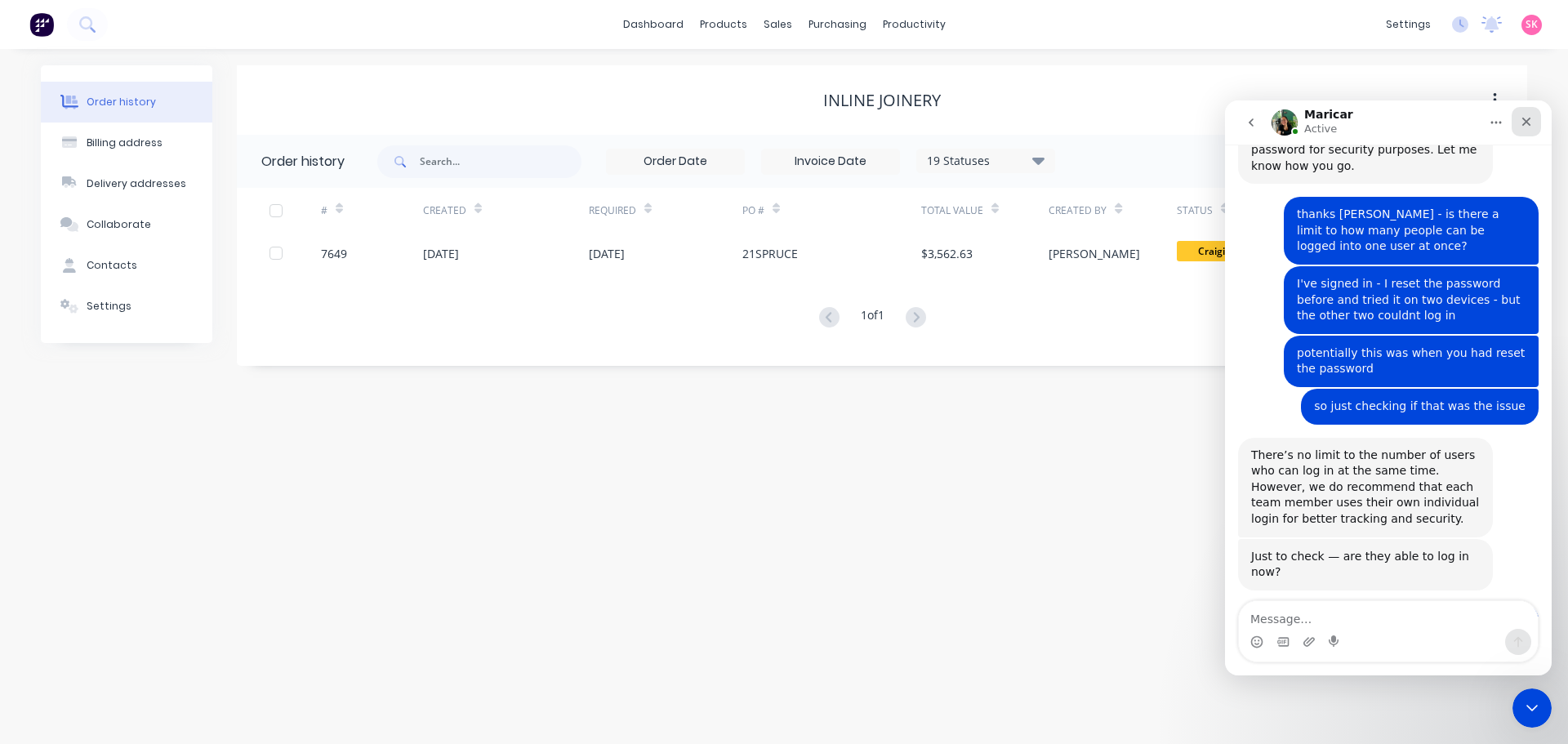
click at [1521, 124] on icon "Close" at bounding box center [1527, 121] width 13 height 13
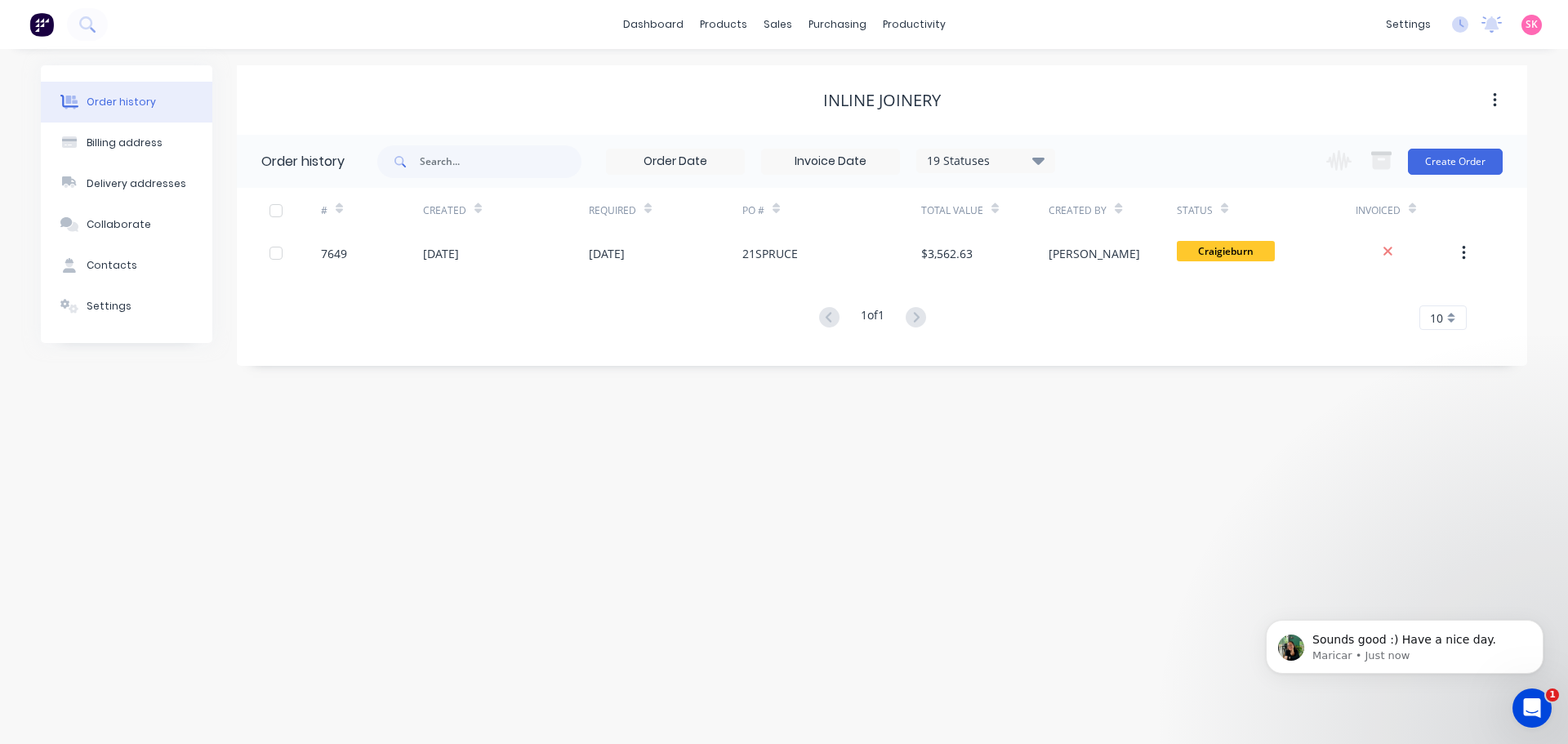
scroll to position [0, 0]
click at [1521, 718] on div "Open Intercom Messenger" at bounding box center [1530, 706] width 54 height 54
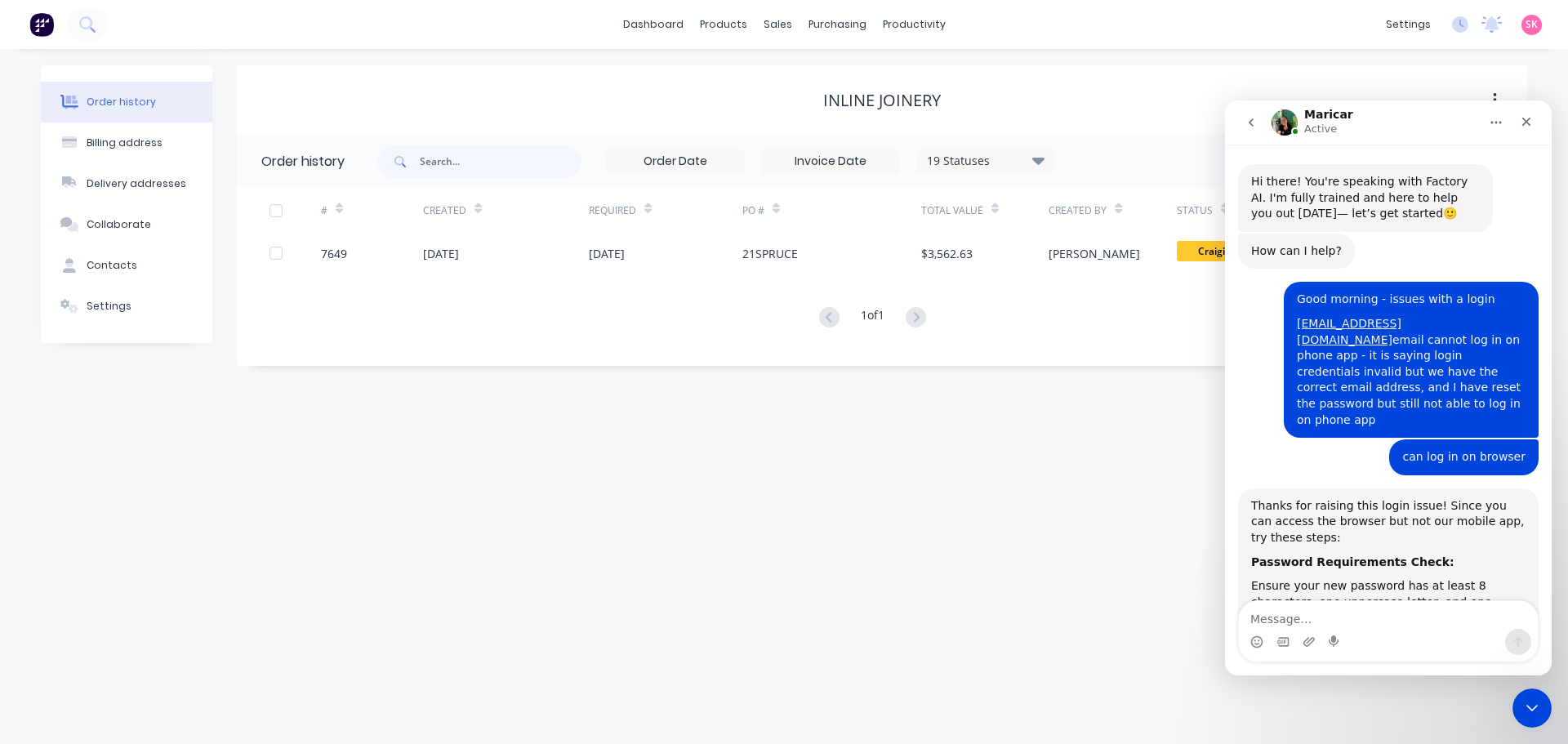
scroll to position [2, 0]
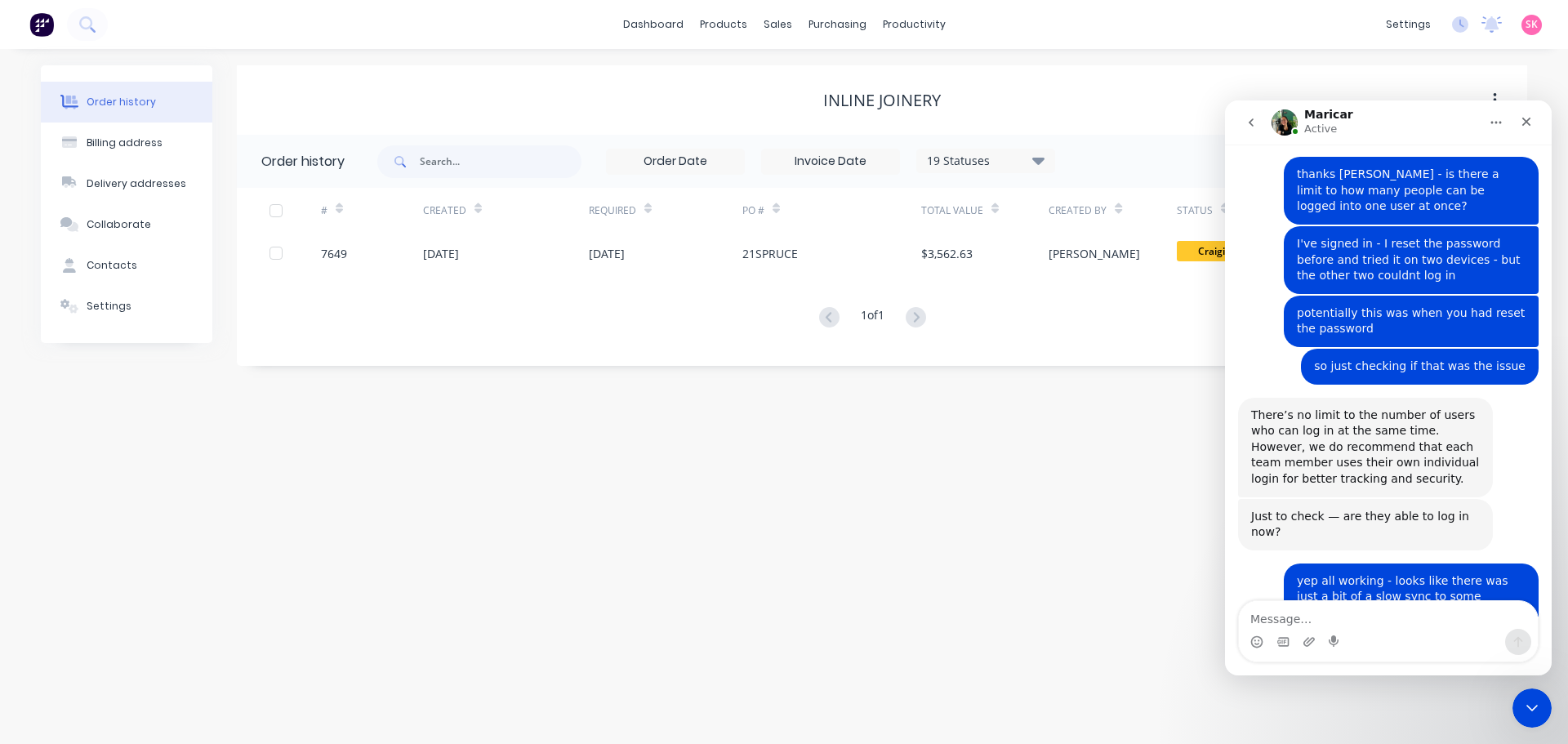
click at [1387, 625] on textarea "Message…" at bounding box center [1388, 615] width 299 height 28
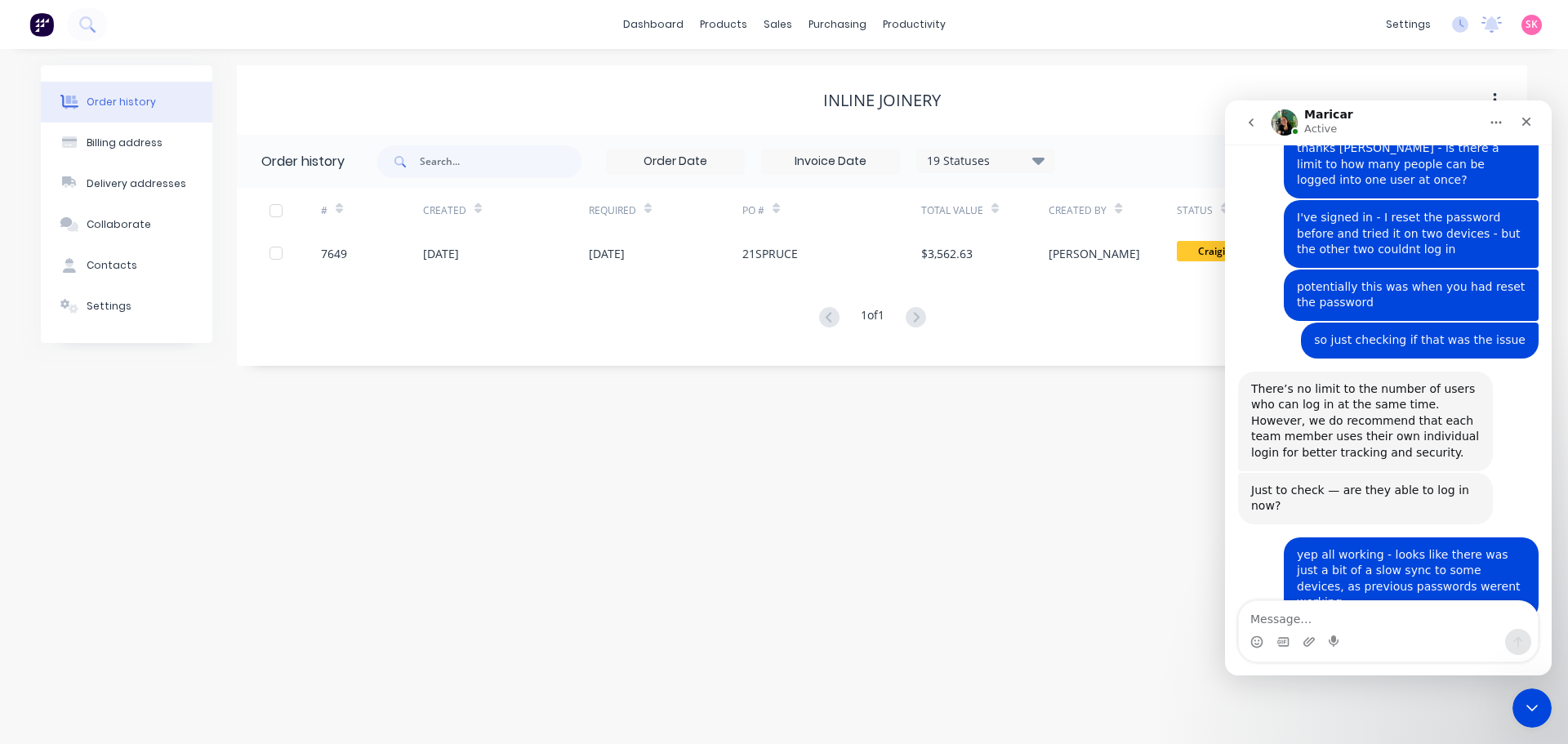
scroll to position [2183, 0]
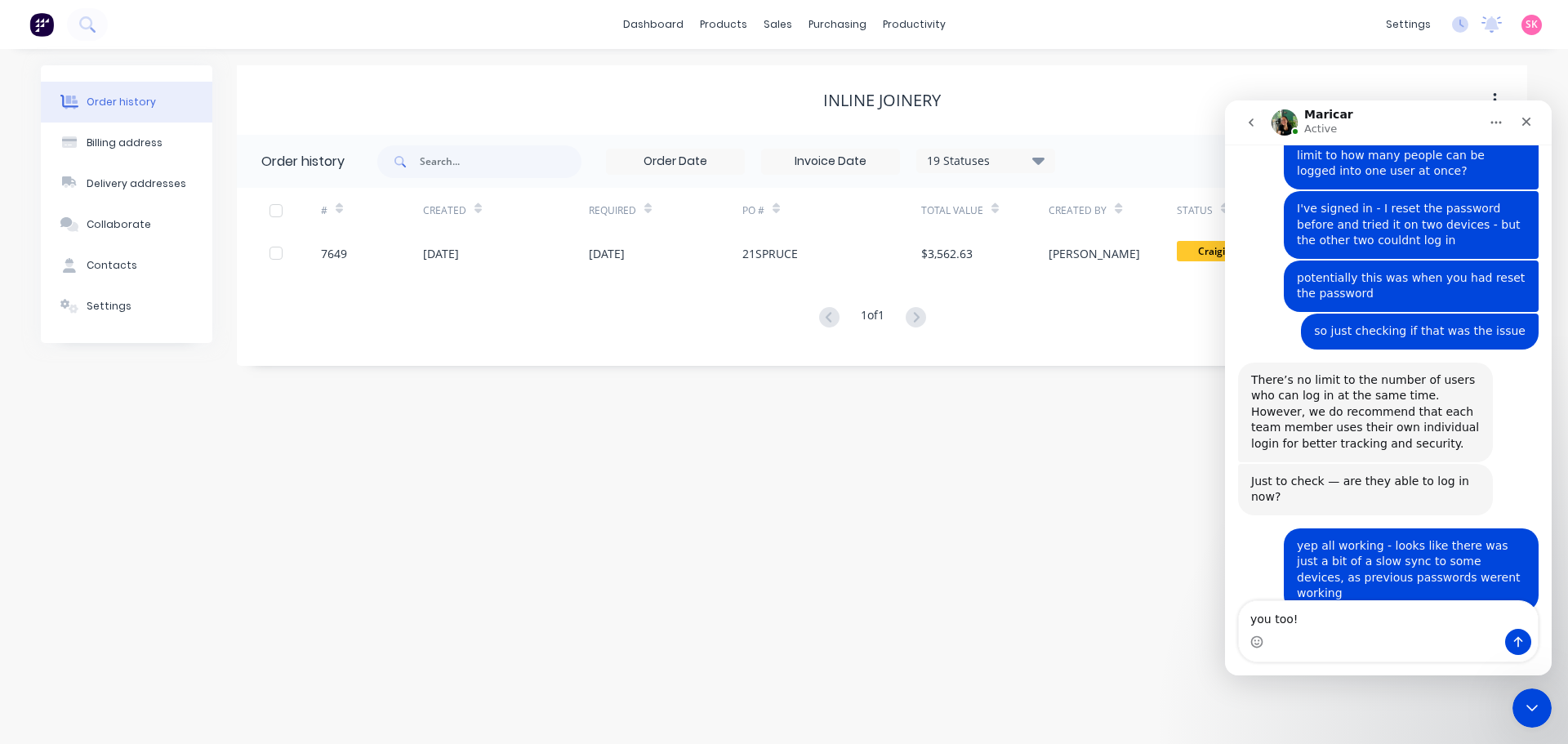
type textarea "you too!"
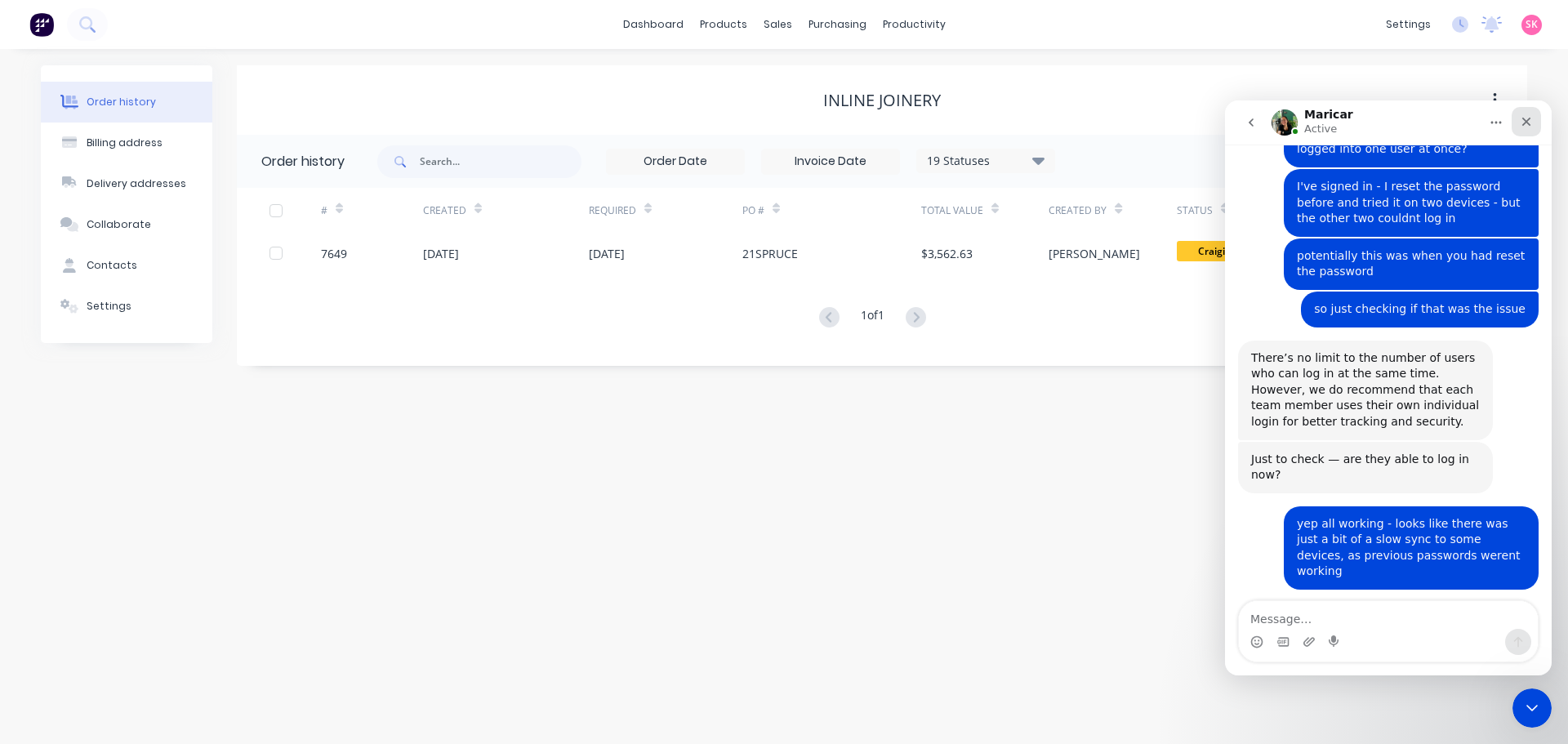
click at [1525, 113] on div "Close" at bounding box center [1527, 122] width 30 height 30
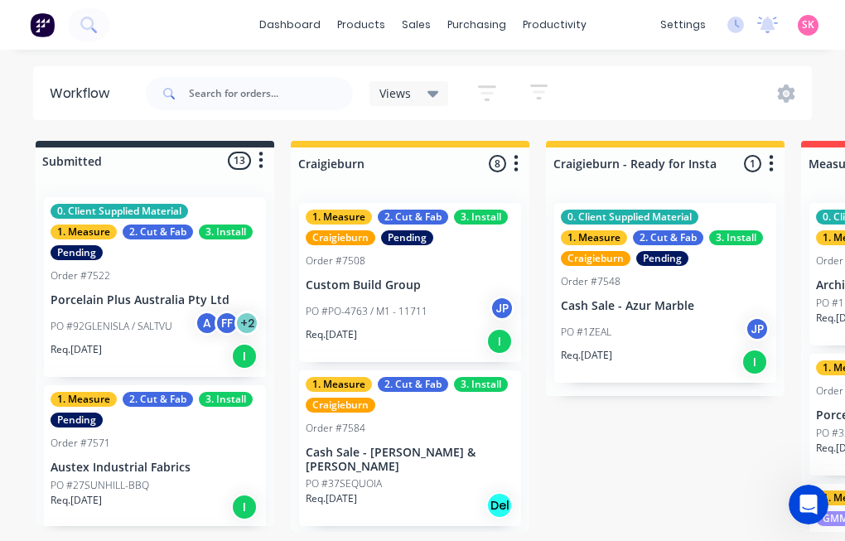
scroll to position [153, 0]
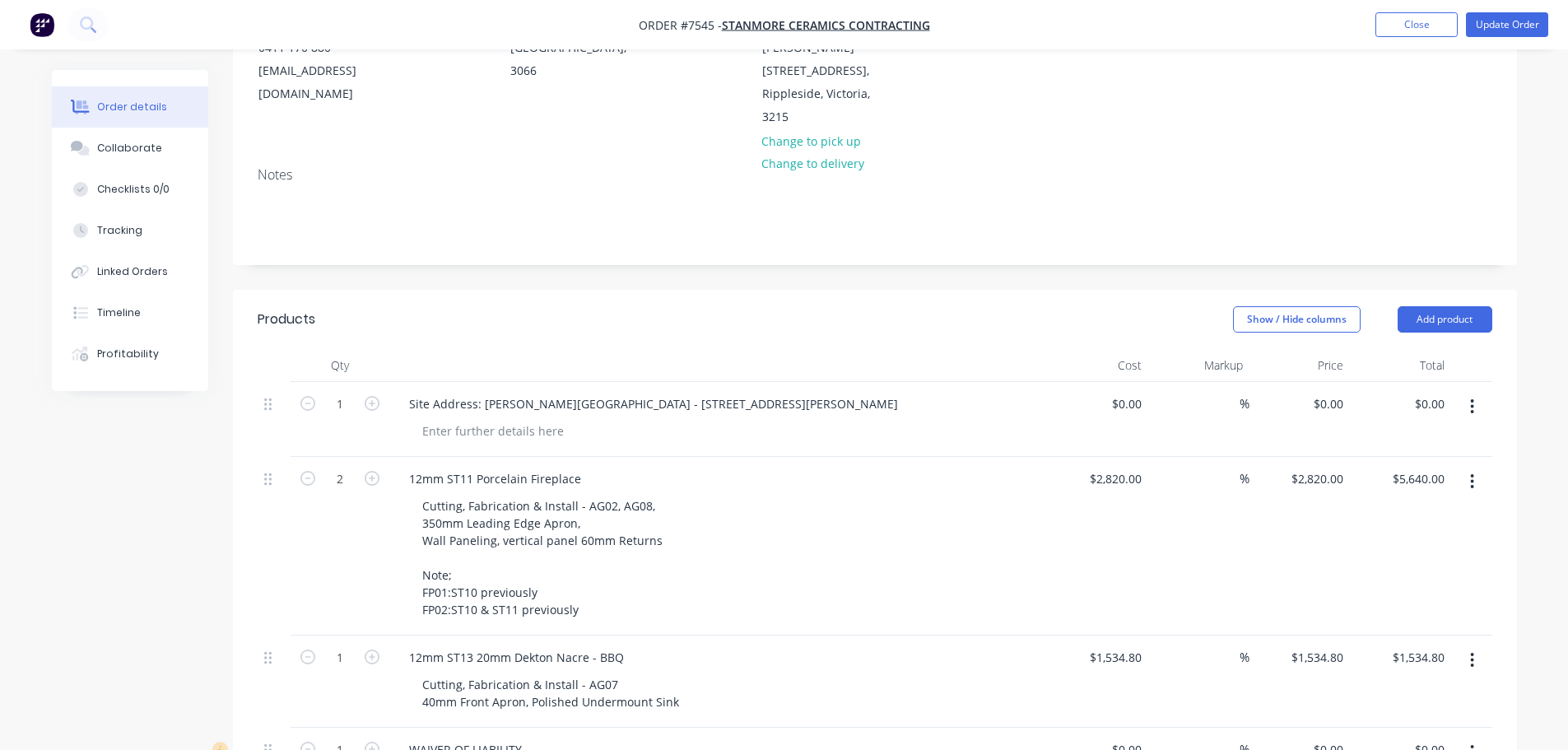
scroll to position [411, 0]
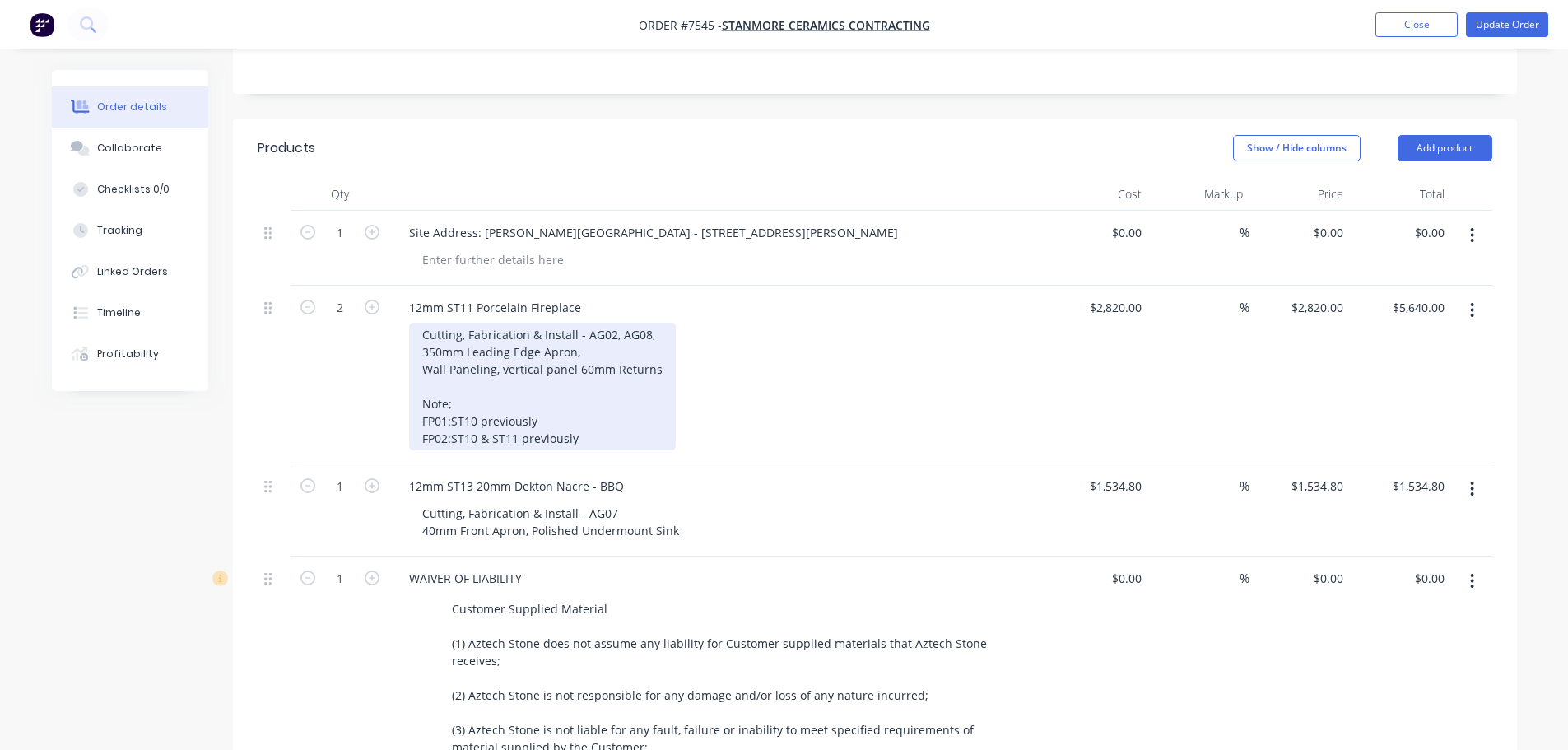
click at [628, 323] on div "Cutting, Fabrication & Install - AG02, AG08, 350mm Leading Edge Apron, Wall Pan…" at bounding box center [542, 386] width 267 height 127
click at [607, 323] on div "Cutting, Fabrication & Install - AG02, AG08, 350mm Leading Edge Apron, Wall Pan…" at bounding box center [542, 386] width 267 height 127
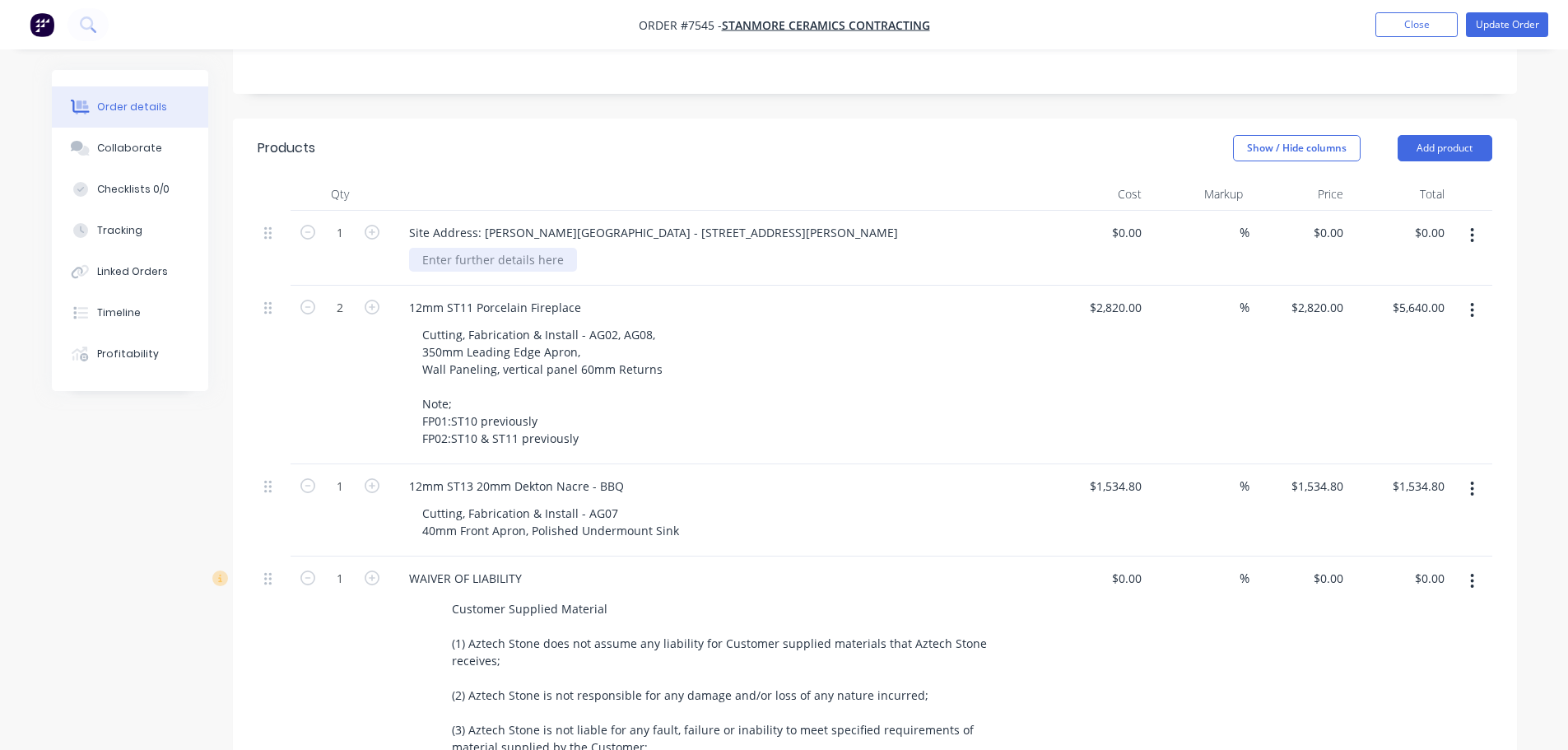
click at [456, 247] on div at bounding box center [493, 259] width 168 height 24
click at [839, 247] on div "Site Contact: [PERSON_NAME] ([PERSON_NAME]) - 0418 904 703" at bounding box center [725, 259] width 633 height 24
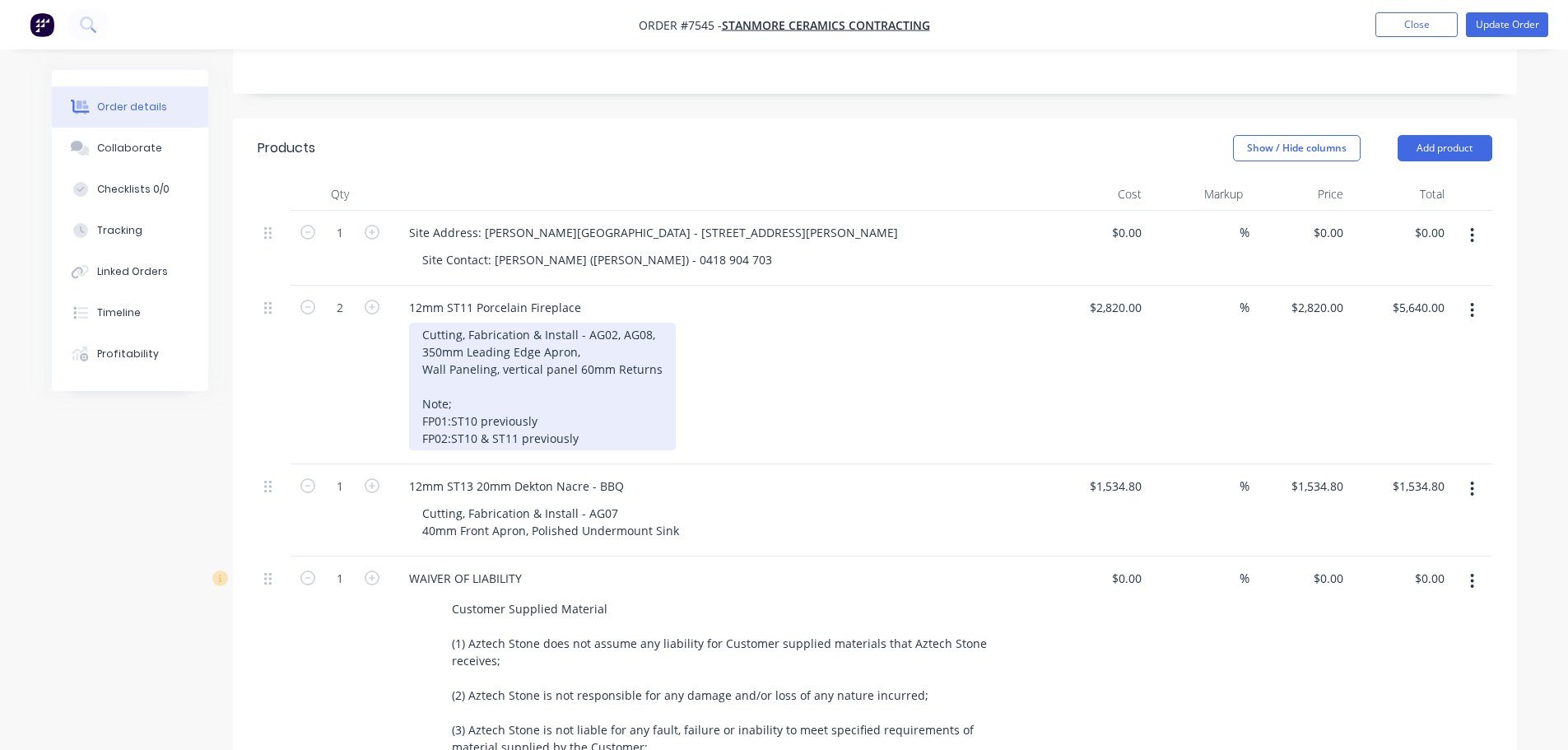
click at [604, 323] on div "Cutting, Fabrication & Install - AG02, AG08, 350mm Leading Edge Apron, Wall Pan…" at bounding box center [542, 386] width 267 height 127
click at [621, 323] on div "Cutting, Fabrication & Install - AG02, AG08, 350mm Leading Edge Apron, Wall Pan…" at bounding box center [542, 386] width 267 height 127
click at [589, 323] on div "Cutting, Fabrication & Install - AG02, AG08, 350mm Leading Edge Apron, Wall Pan…" at bounding box center [542, 386] width 267 height 127
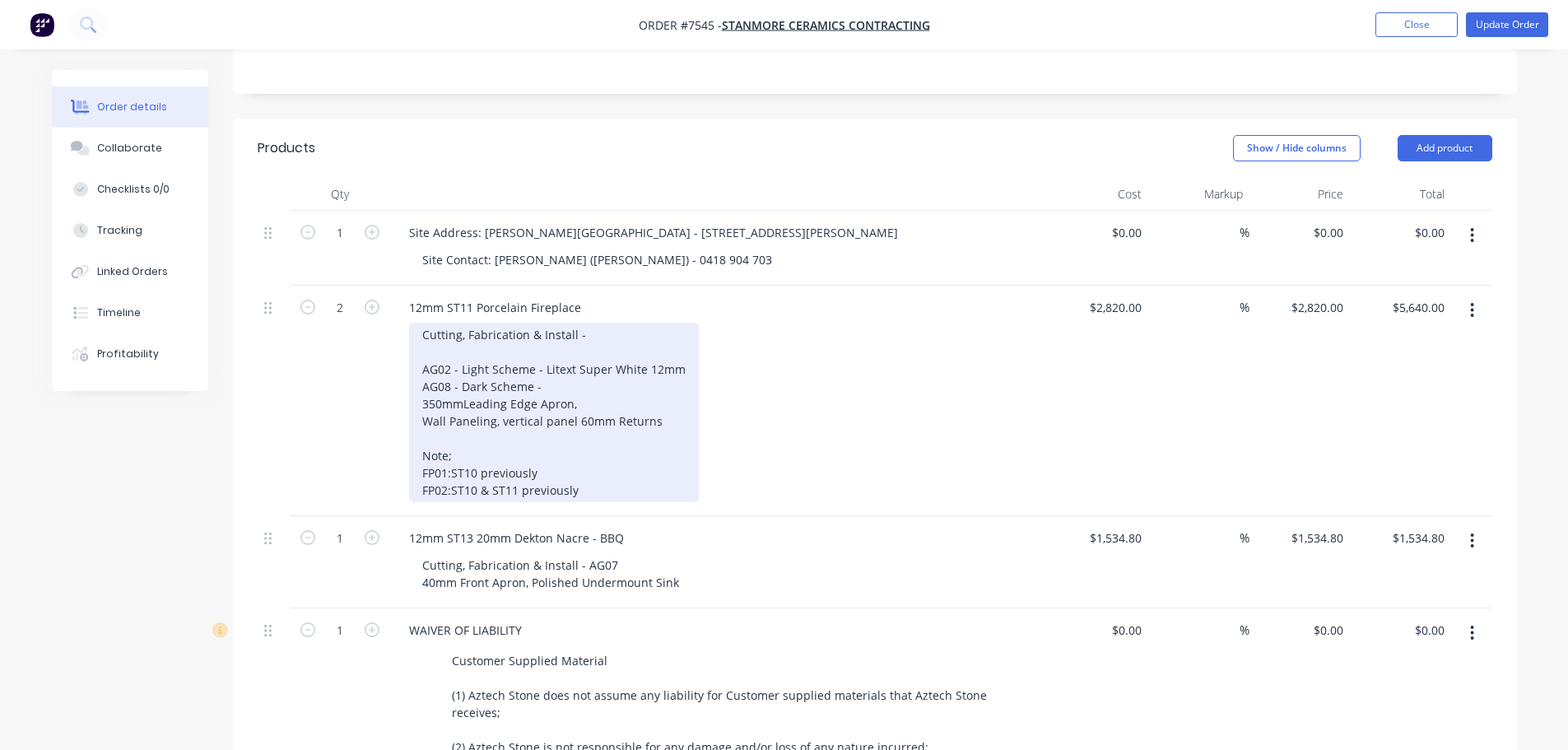
click at [572, 323] on div "Cutting, Fabrication & Install - AG02 - Light Scheme - Litext Super White 12mm …" at bounding box center [554, 412] width 290 height 180
click at [557, 441] on div "Cutting, Fabrication & Install - AG02 - Light Scheme - Litex Super White 12mm A…" at bounding box center [552, 412] width 286 height 180
click at [584, 361] on div "Cutting, Fabrication & Install - AG02 - Light Scheme - Litex Super White 12mm A…" at bounding box center [552, 412] width 286 height 180
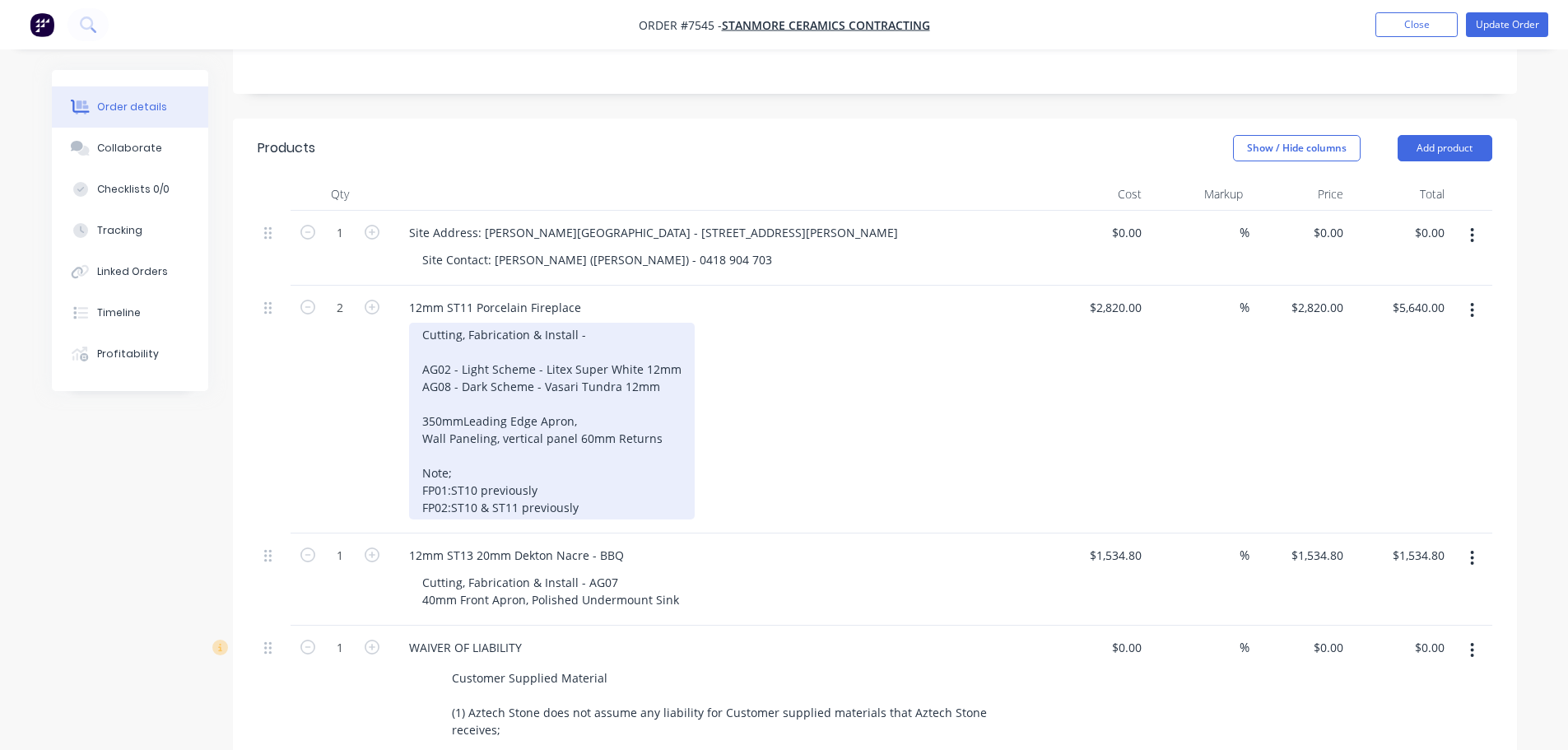
click at [593, 323] on div "Cutting, Fabrication & Install - AG02 - Light Scheme - Litex Super White 12mm A…" at bounding box center [552, 421] width 286 height 197
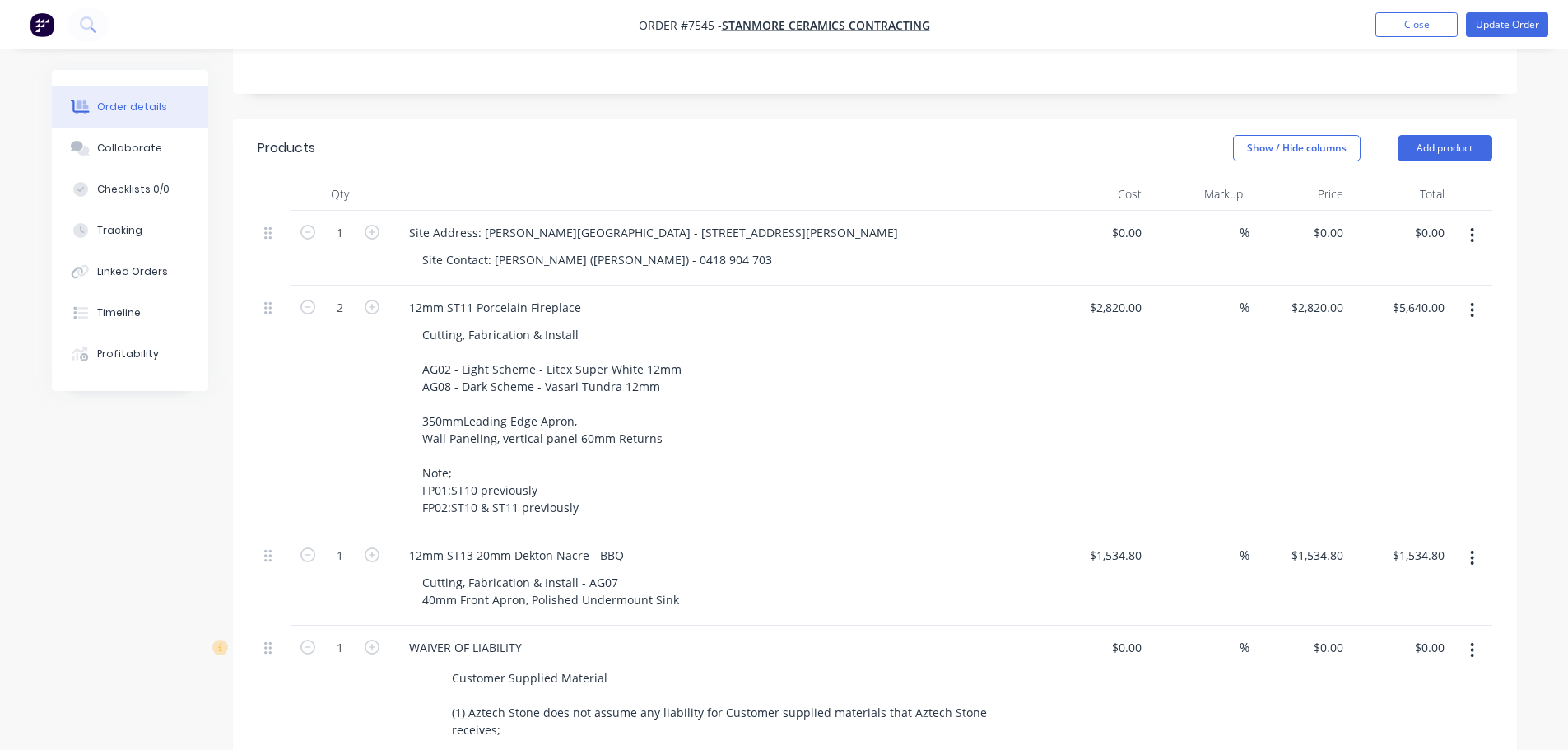
click at [839, 353] on div "Cutting, Fabrication & Install AG02 - Light Scheme - Litex Super White 12mm AG0…" at bounding box center [725, 421] width 633 height 197
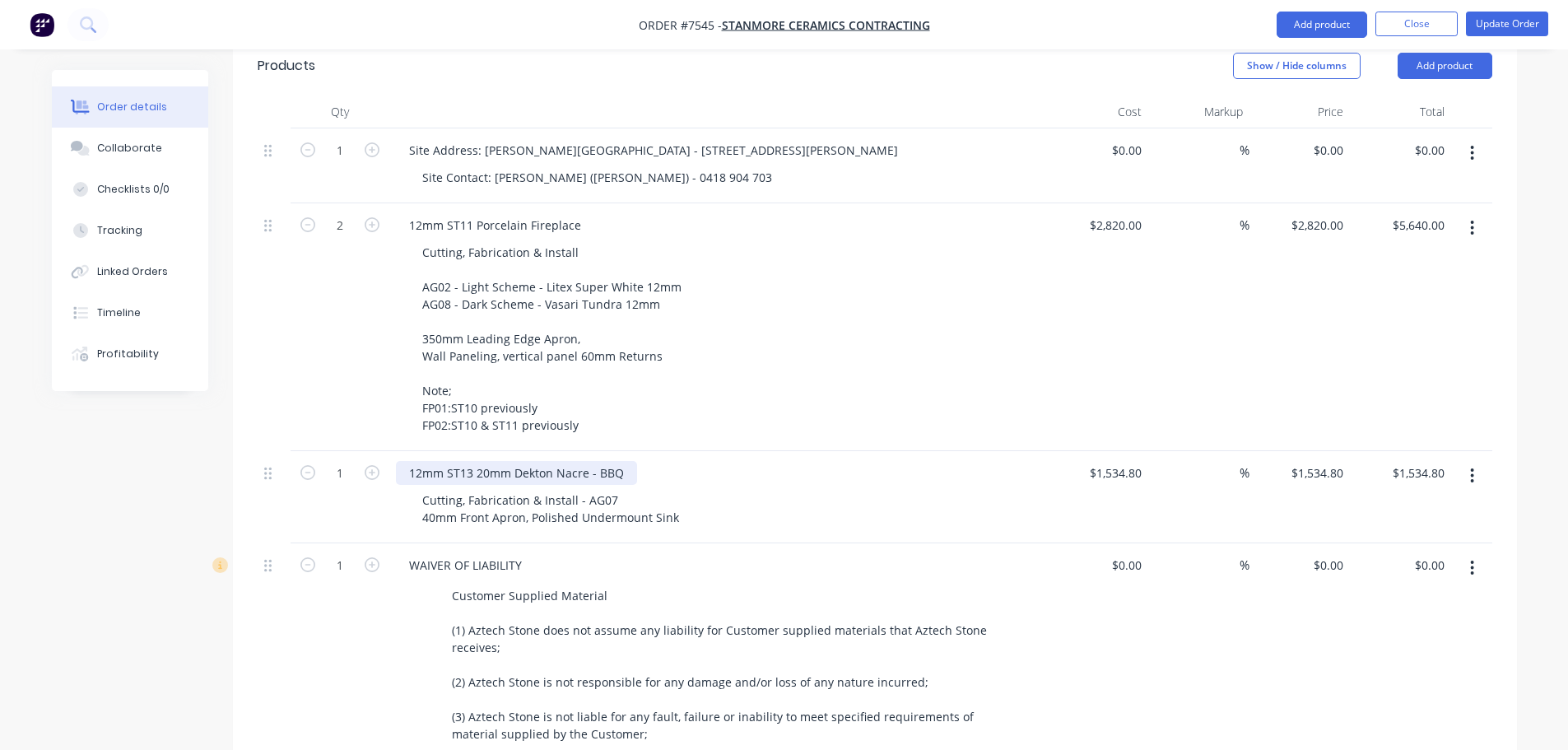
click at [622, 461] on div "12mm ST13 20mm Dekton Nacre - BBQ" at bounding box center [516, 473] width 241 height 24
click at [777, 489] on div "Cutting, Fabrication & Install - AG07 40mm Front Apron, Polished Undermount Sink" at bounding box center [725, 509] width 633 height 41
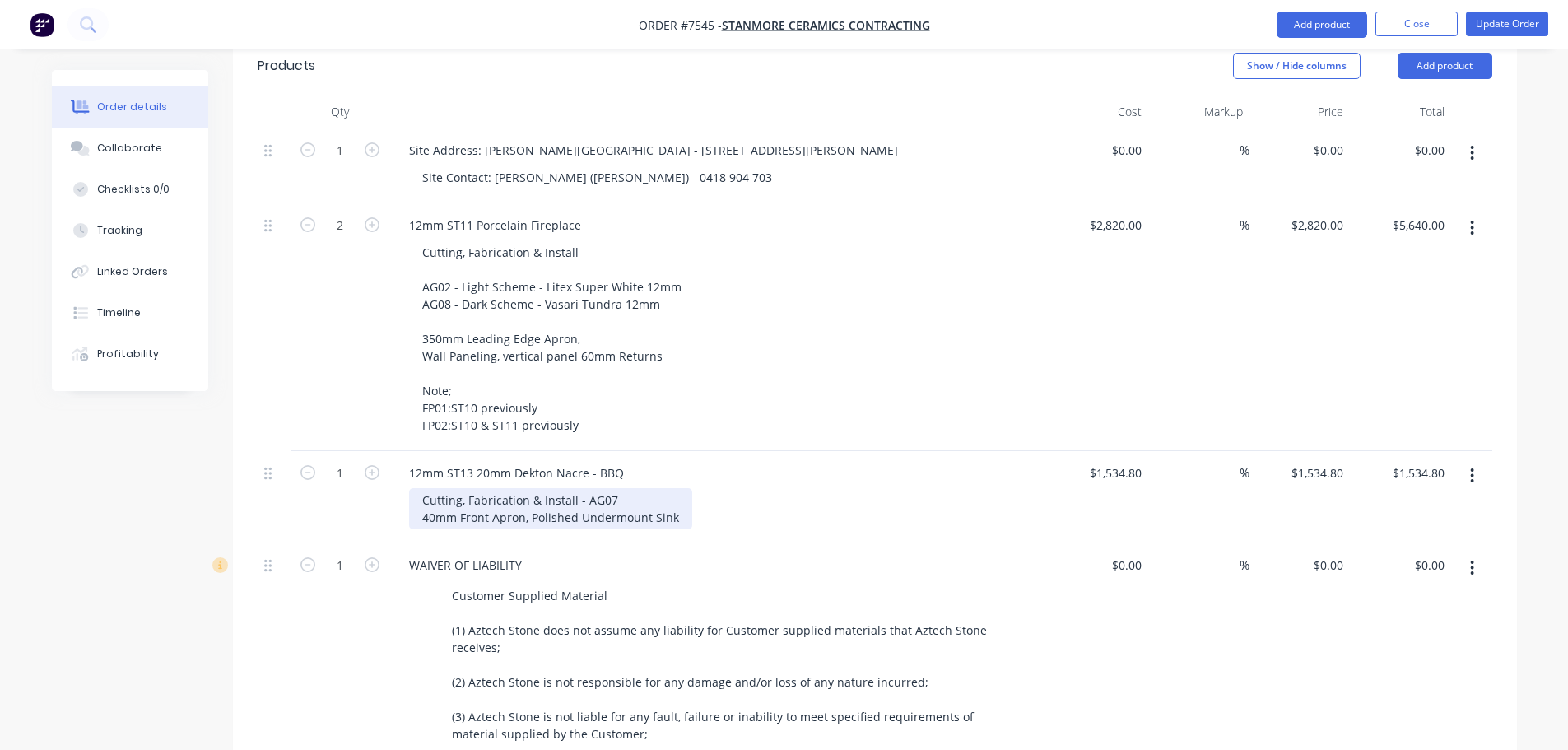
click at [583, 489] on div "Cutting, Fabrication & Install - AG07 40mm Front Apron, Polished Undermount Sink" at bounding box center [550, 509] width 283 height 41
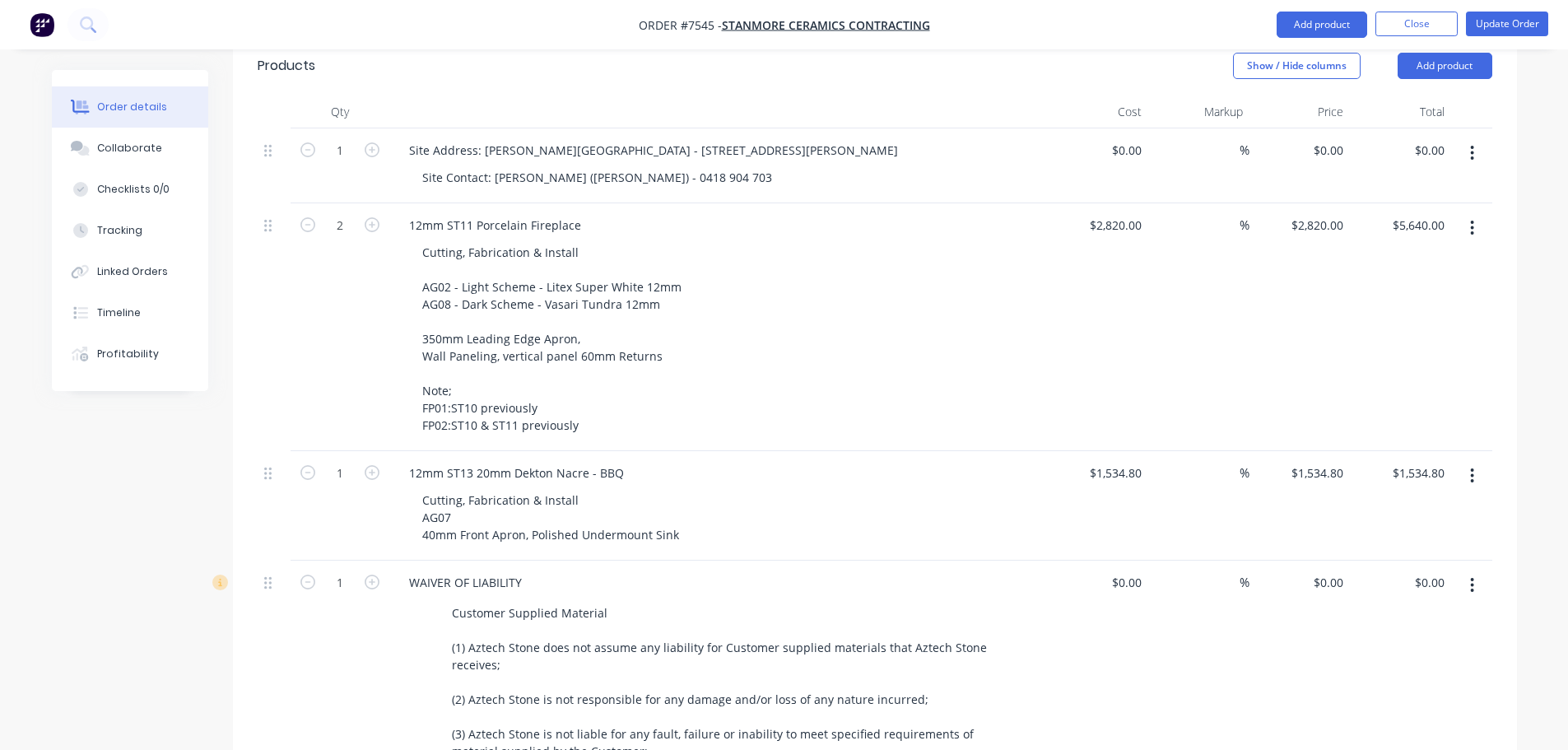
click at [825, 461] on div "12mm ST13 20mm Dekton Nacre - BBQ" at bounding box center [719, 473] width 645 height 24
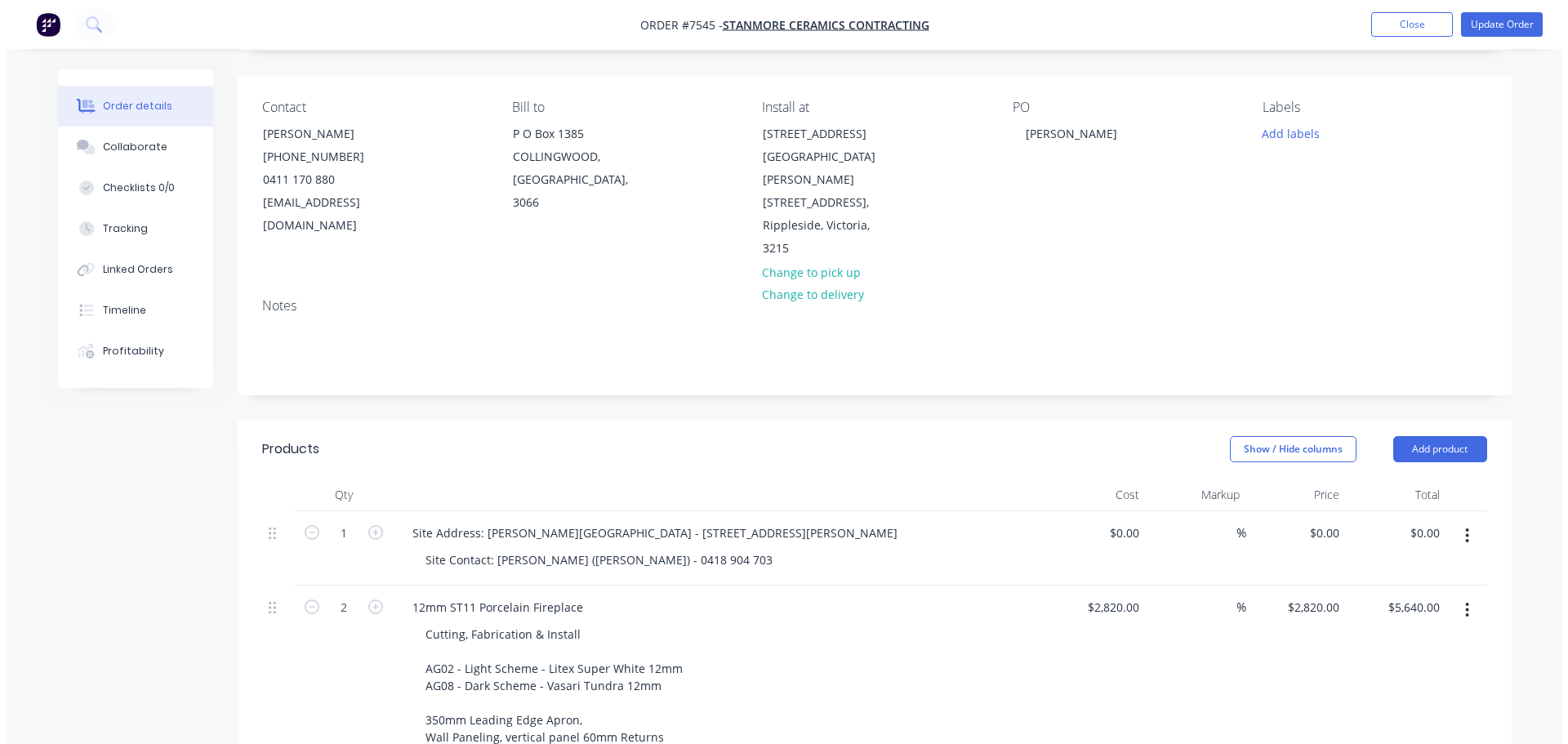
scroll to position [0, 0]
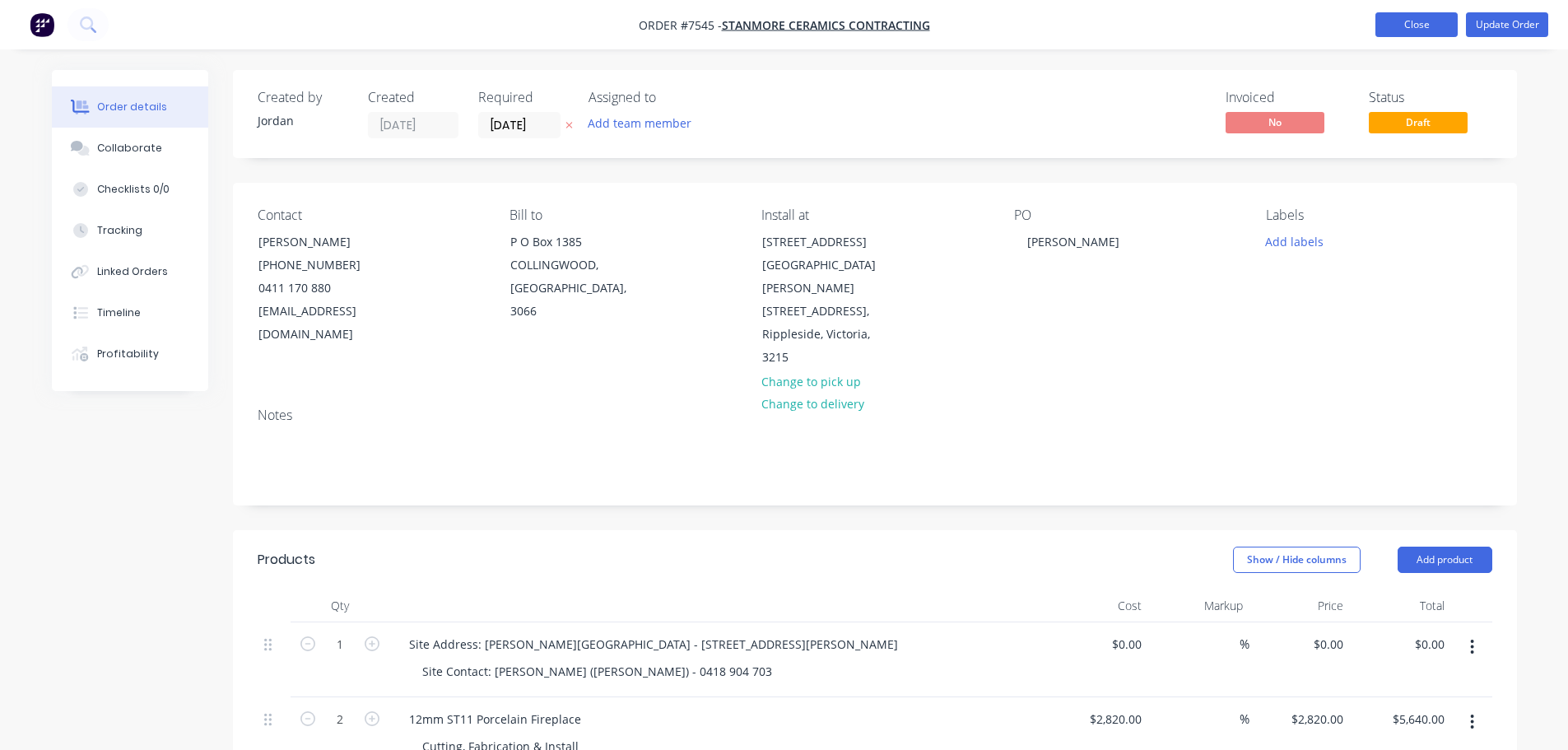
click at [839, 24] on button "Close" at bounding box center [1416, 24] width 82 height 25
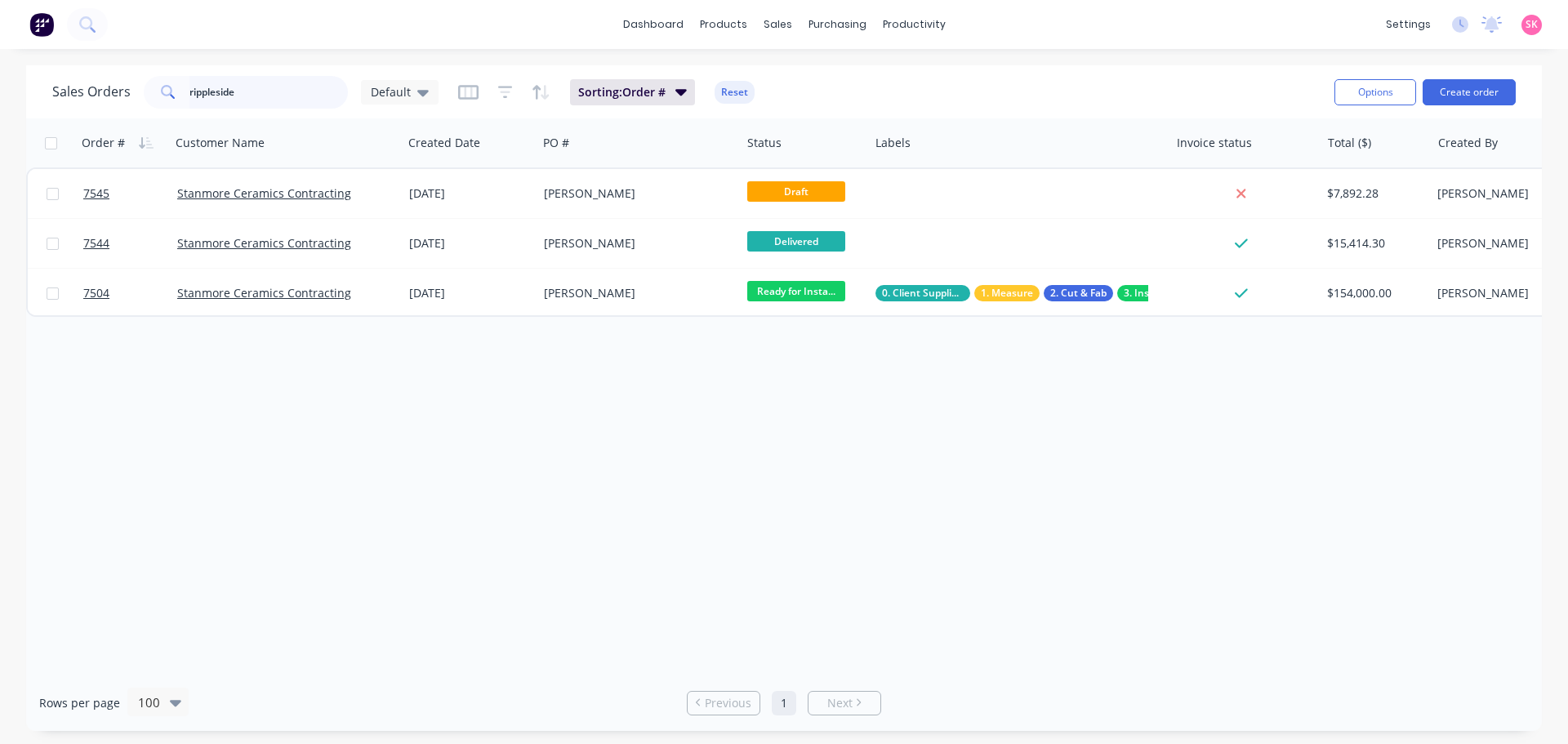
drag, startPoint x: 0, startPoint y: 0, endPoint x: 88, endPoint y: 84, distance: 121.7
click at [99, 82] on div "Sales Orders rippleside Default" at bounding box center [245, 92] width 386 height 33
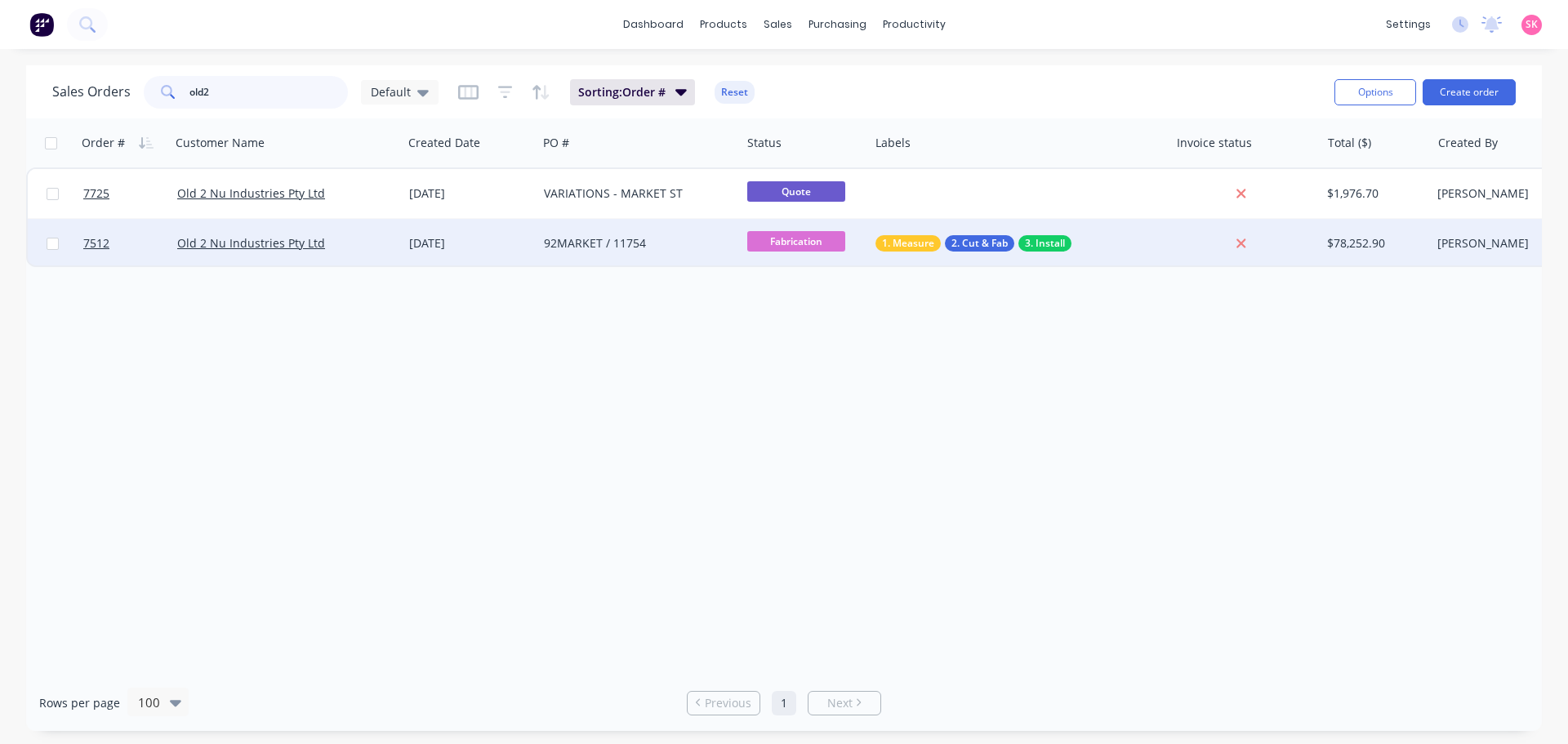
type input "old2"
click at [415, 229] on div "[DATE]" at bounding box center [470, 243] width 135 height 49
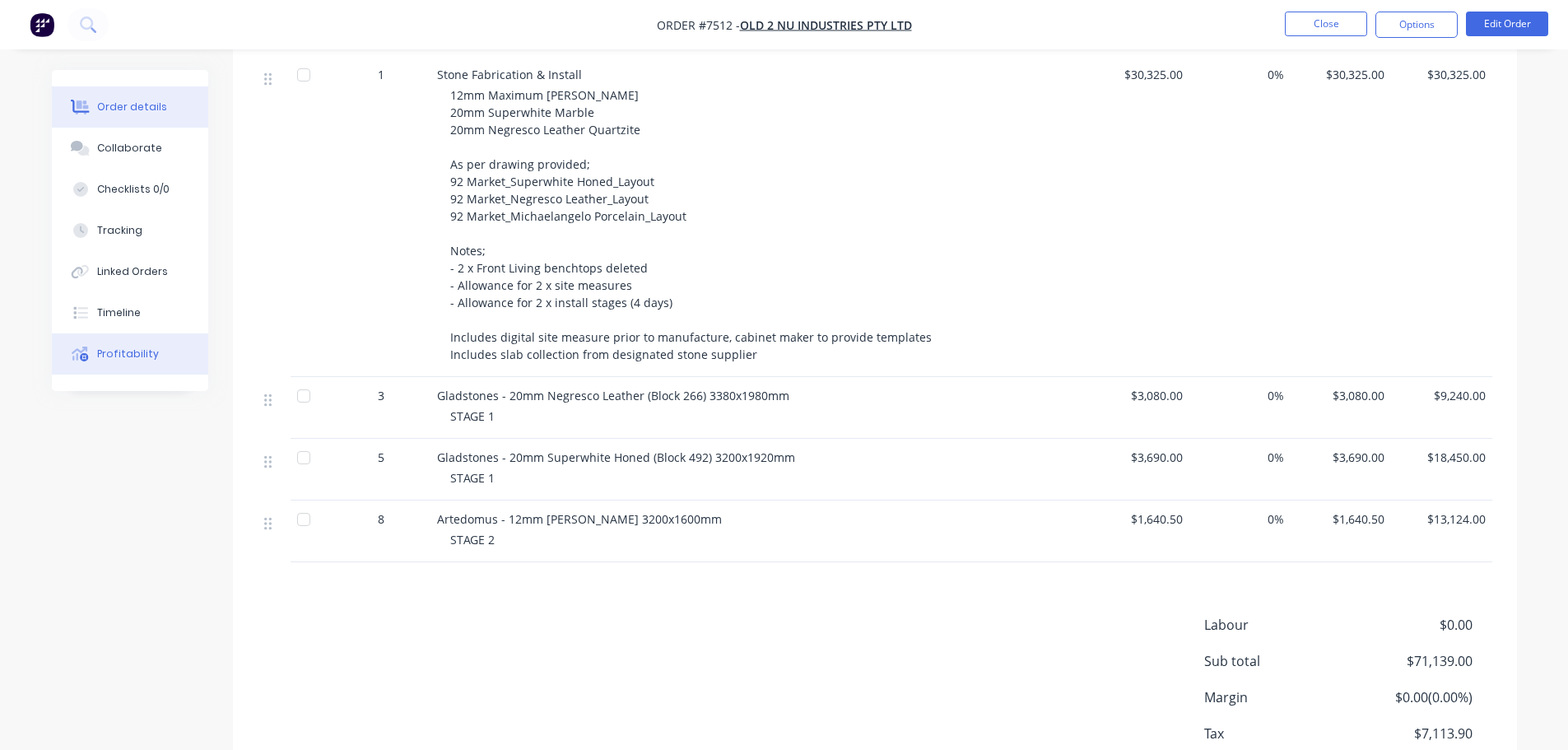
scroll to position [395, 0]
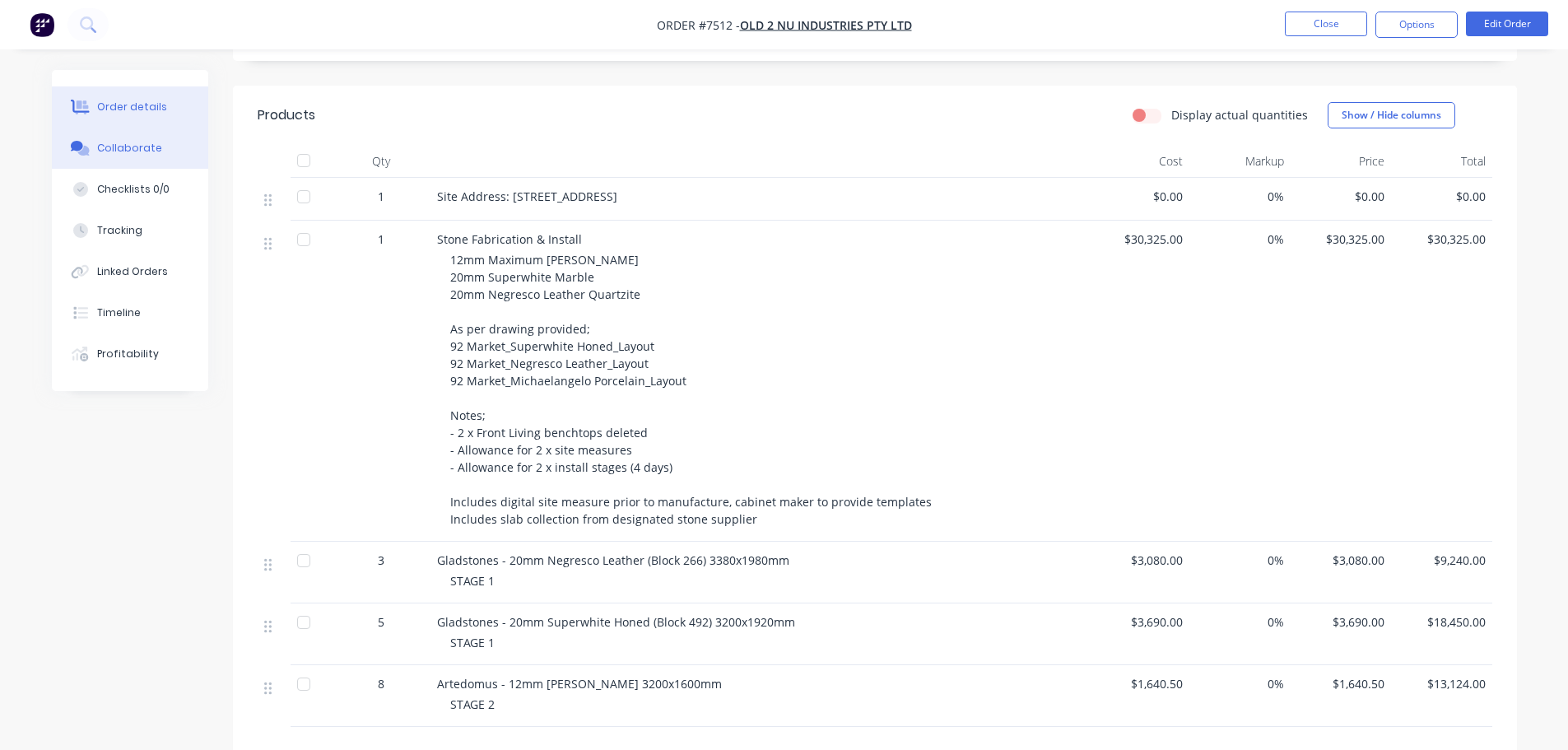
click at [124, 161] on button "Collaborate" at bounding box center [129, 147] width 156 height 41
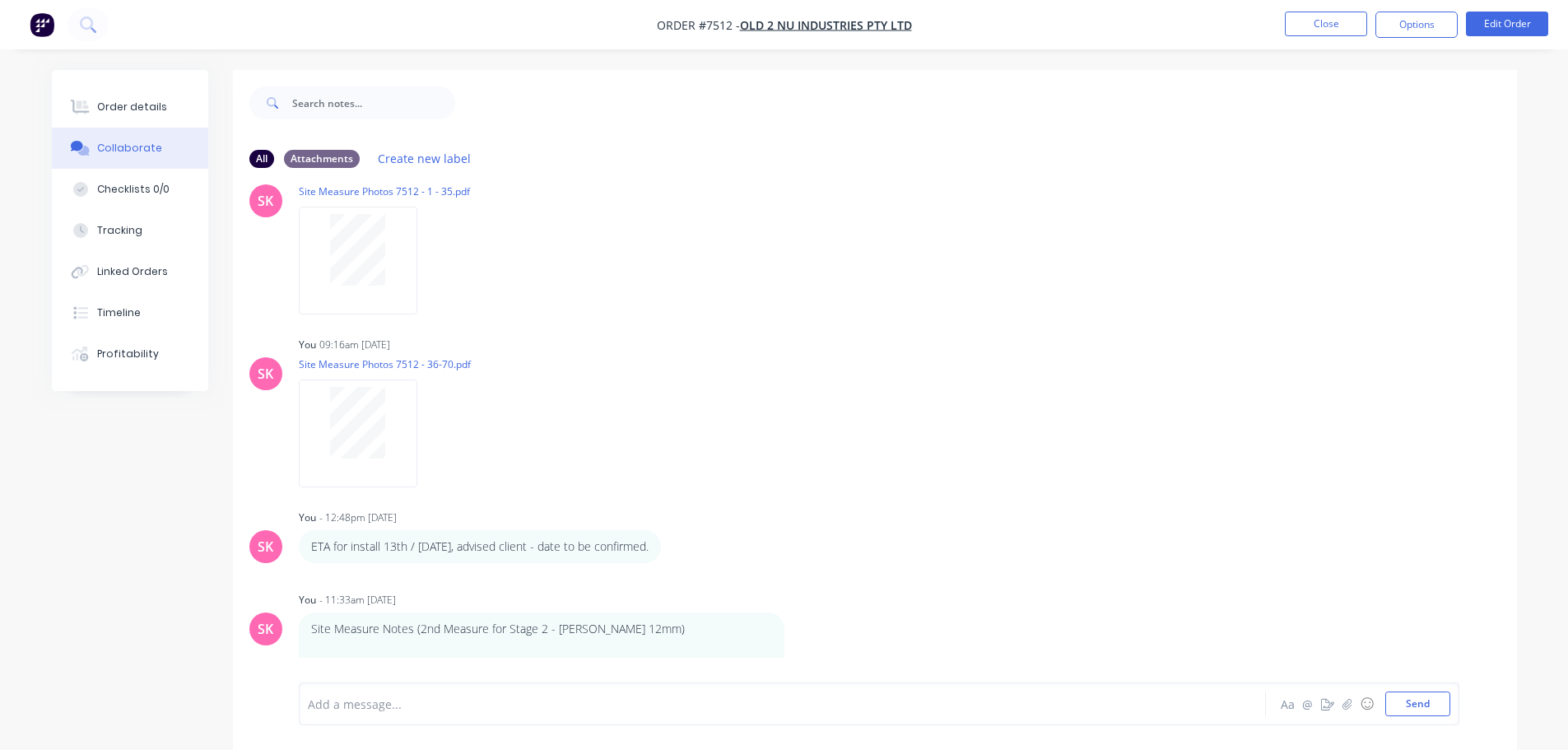
scroll to position [961, 0]
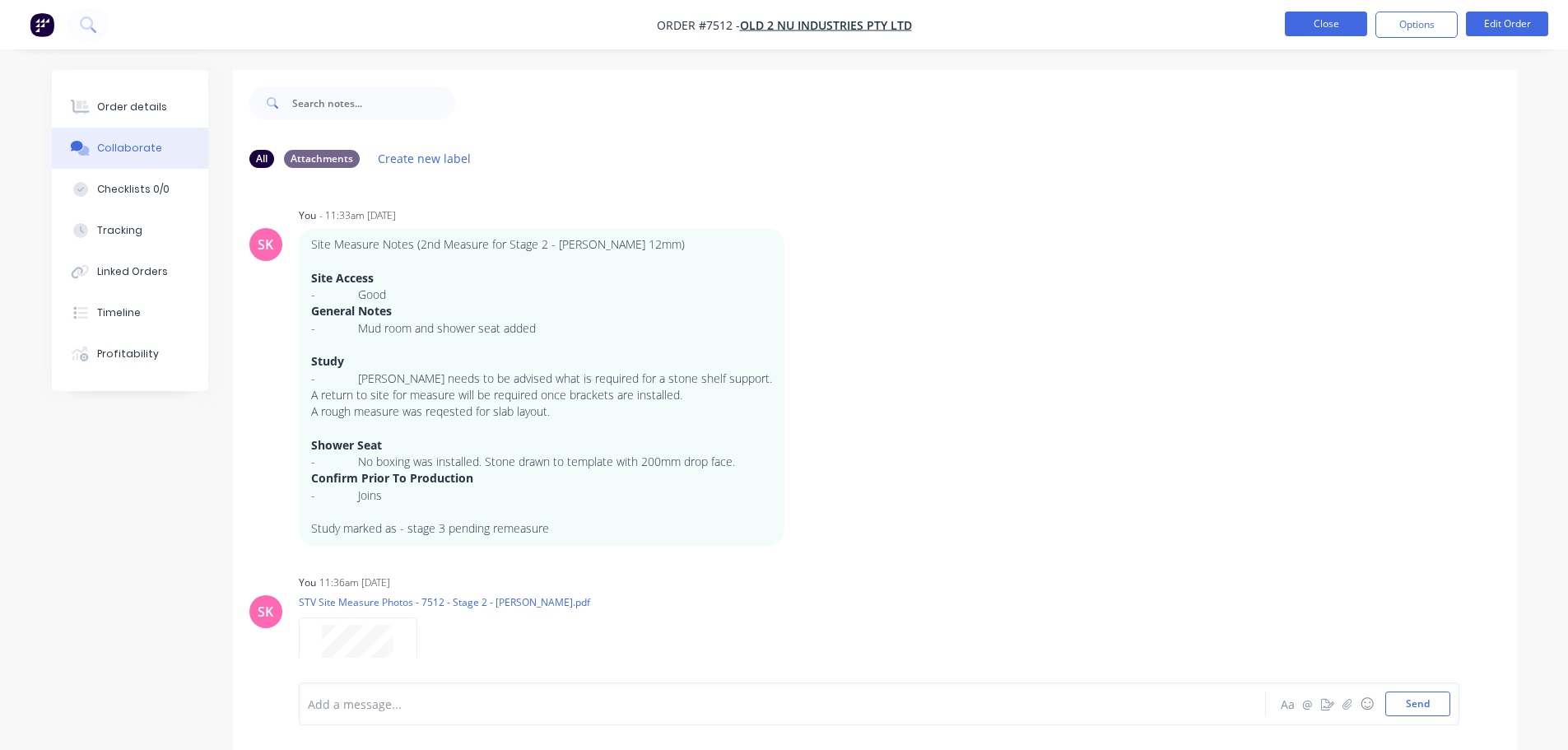
click at [1342, 22] on button "Close" at bounding box center [1326, 24] width 82 height 25
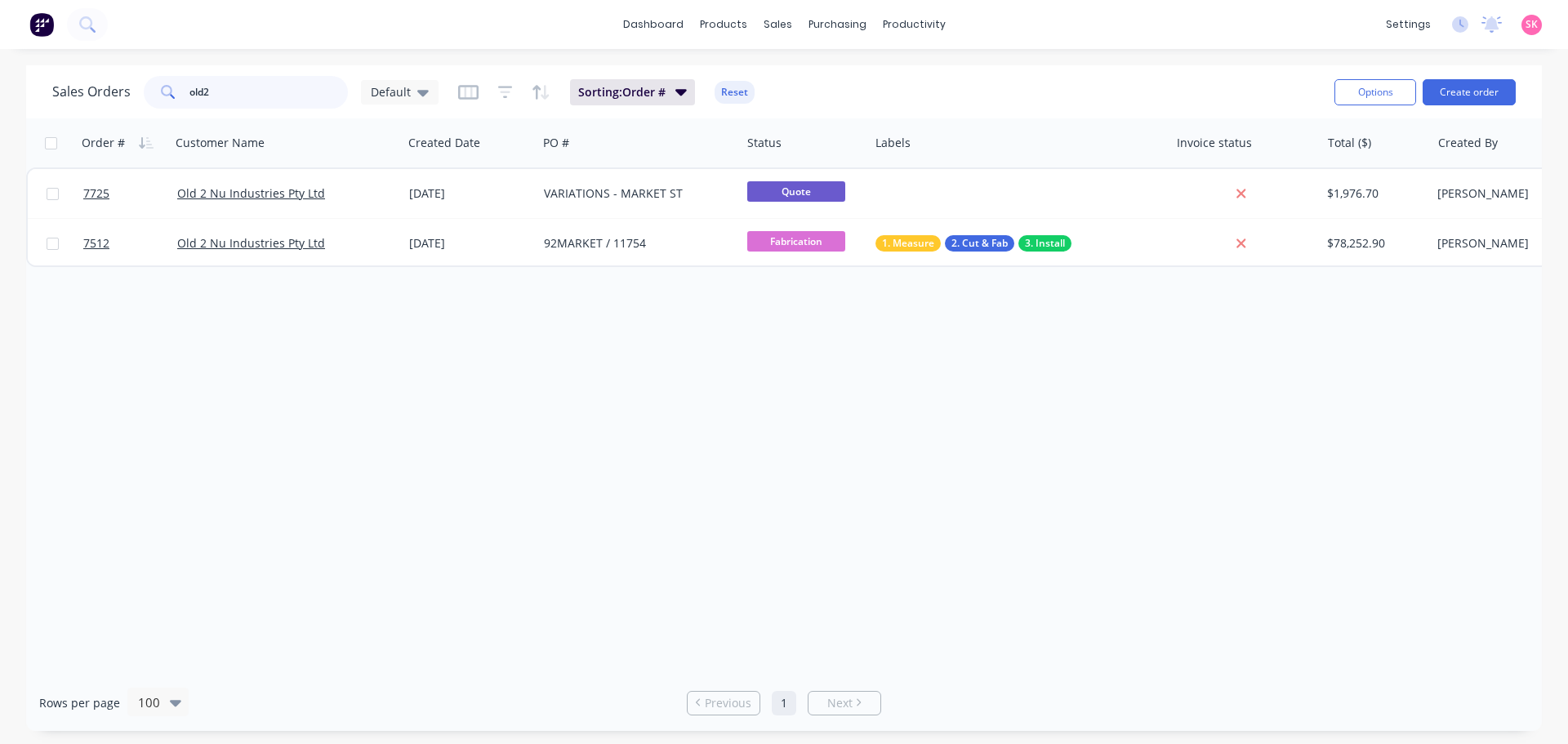
drag, startPoint x: 107, startPoint y: 97, endPoint x: -69, endPoint y: 98, distance: 176.0
click at [0, 98] on html "dashboard products sales purchasing productivity dashboard products Product Cat…" at bounding box center [784, 372] width 1568 height 744
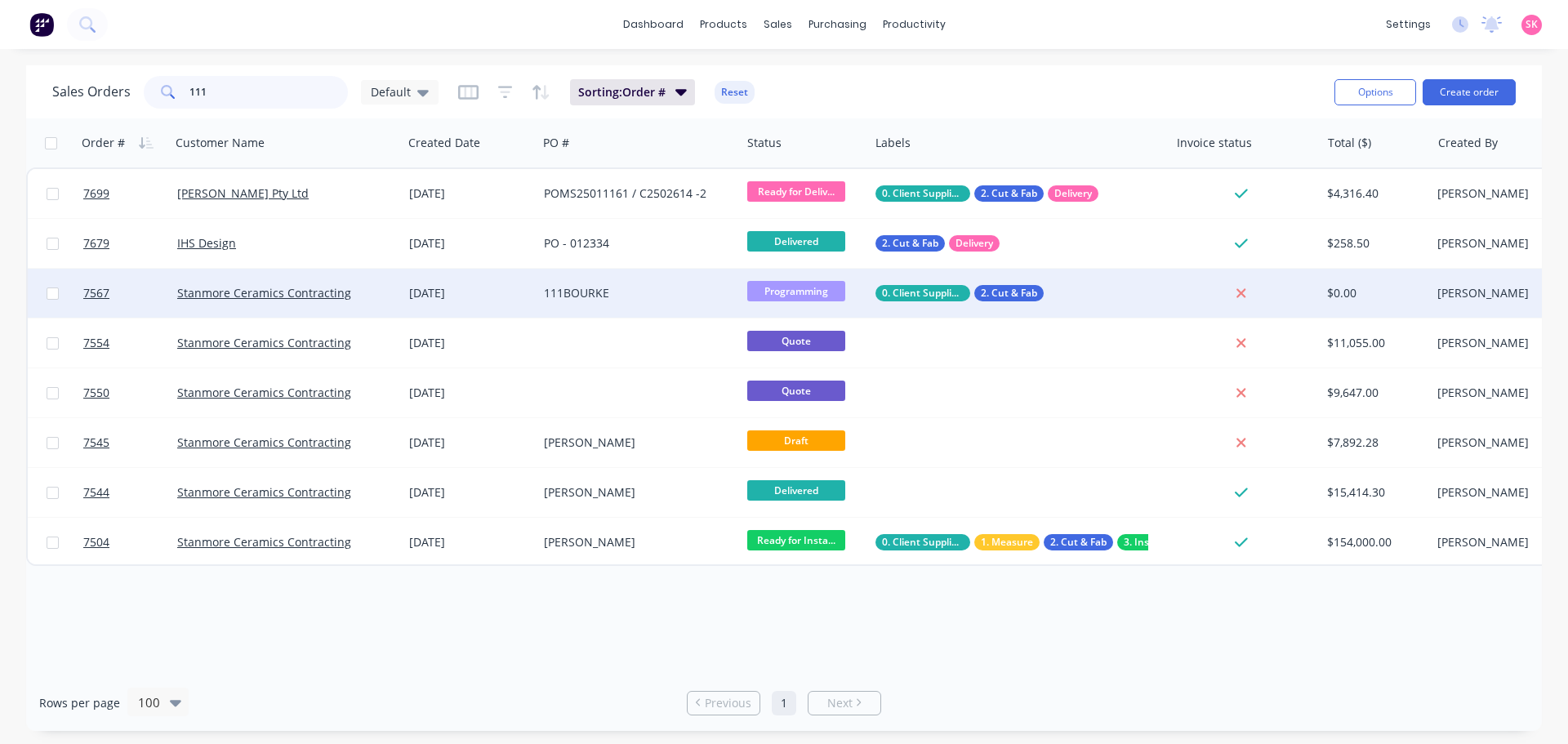
type input "111"
click at [475, 286] on div "[DATE]" at bounding box center [470, 293] width 122 height 17
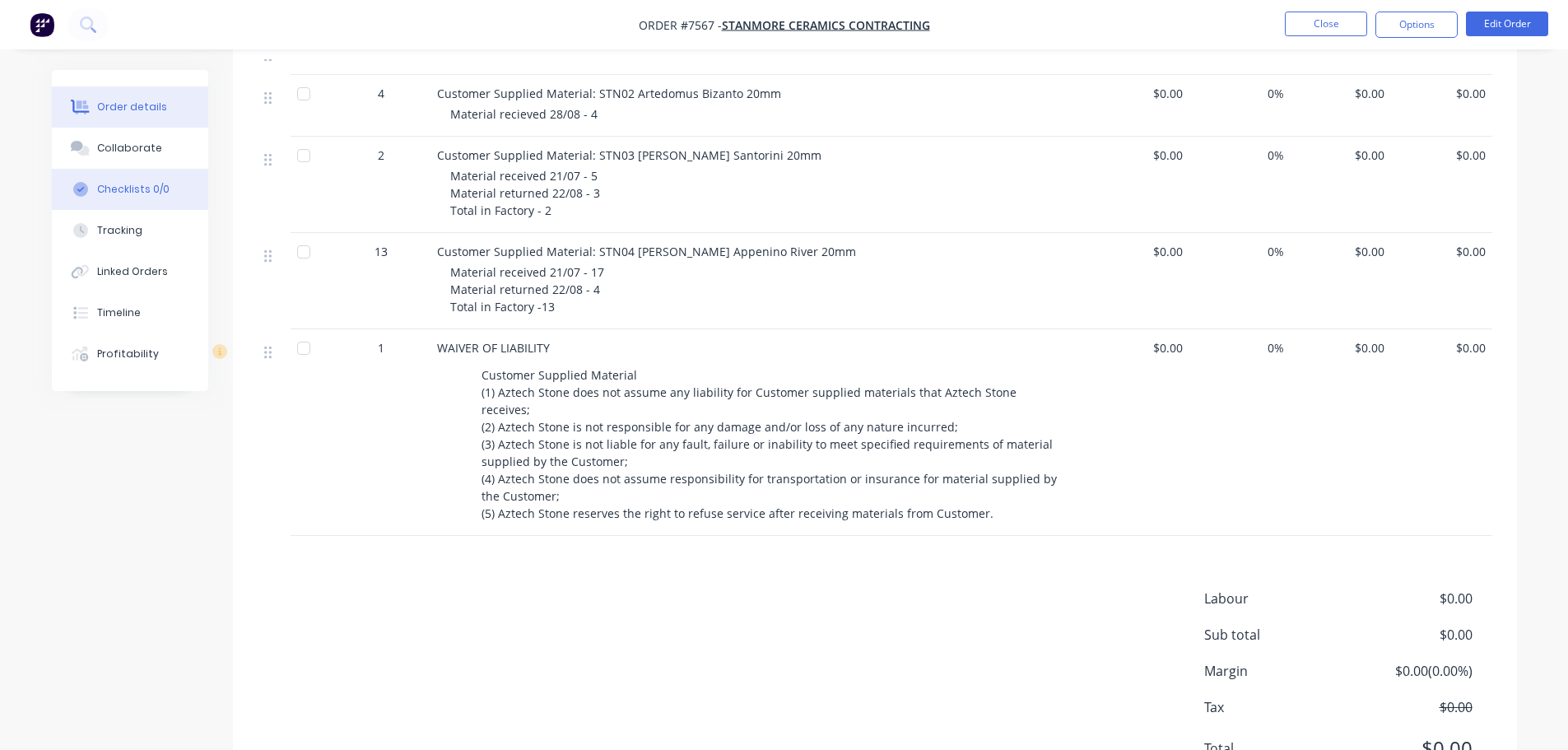
scroll to position [777, 0]
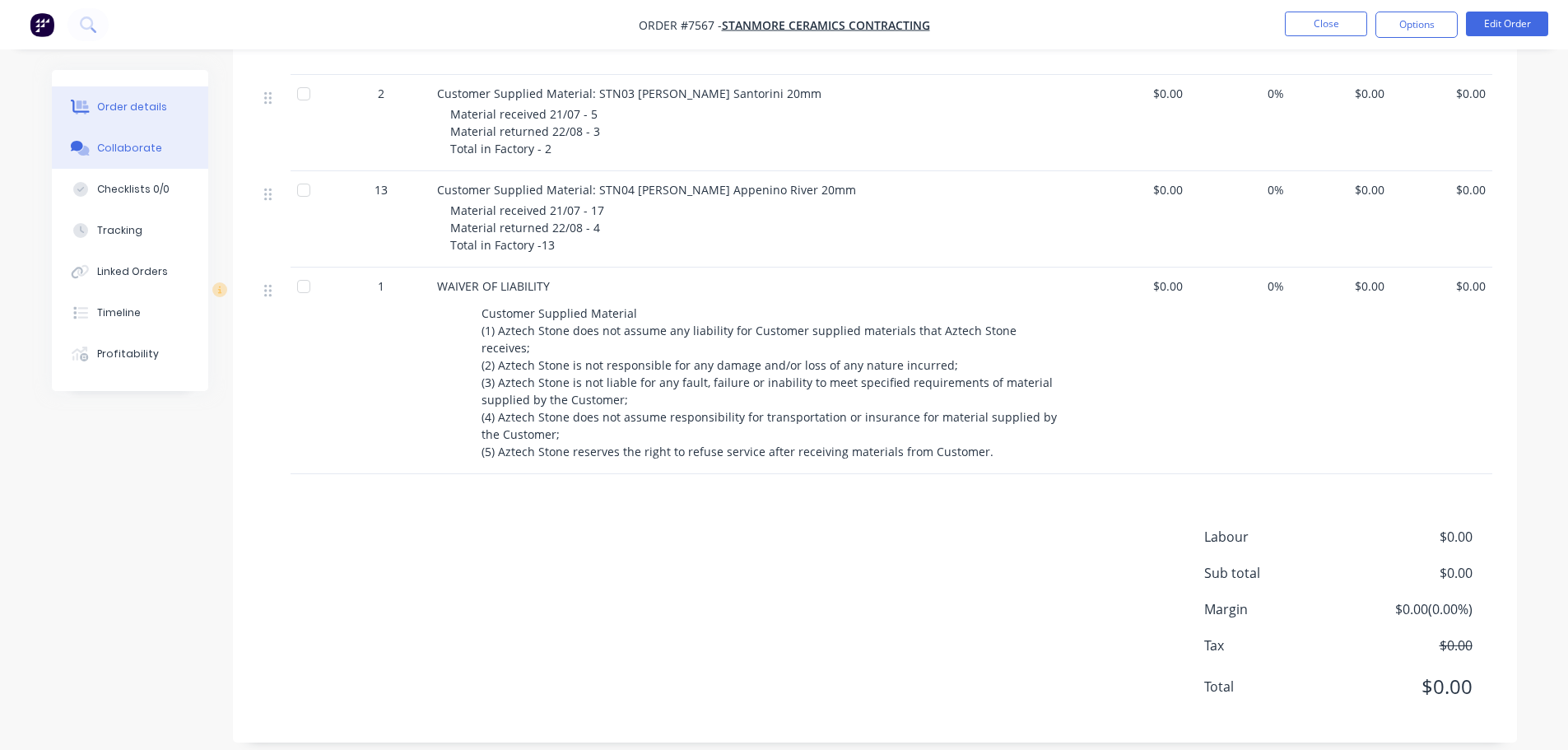
click at [122, 144] on div "Collaborate" at bounding box center [129, 148] width 65 height 15
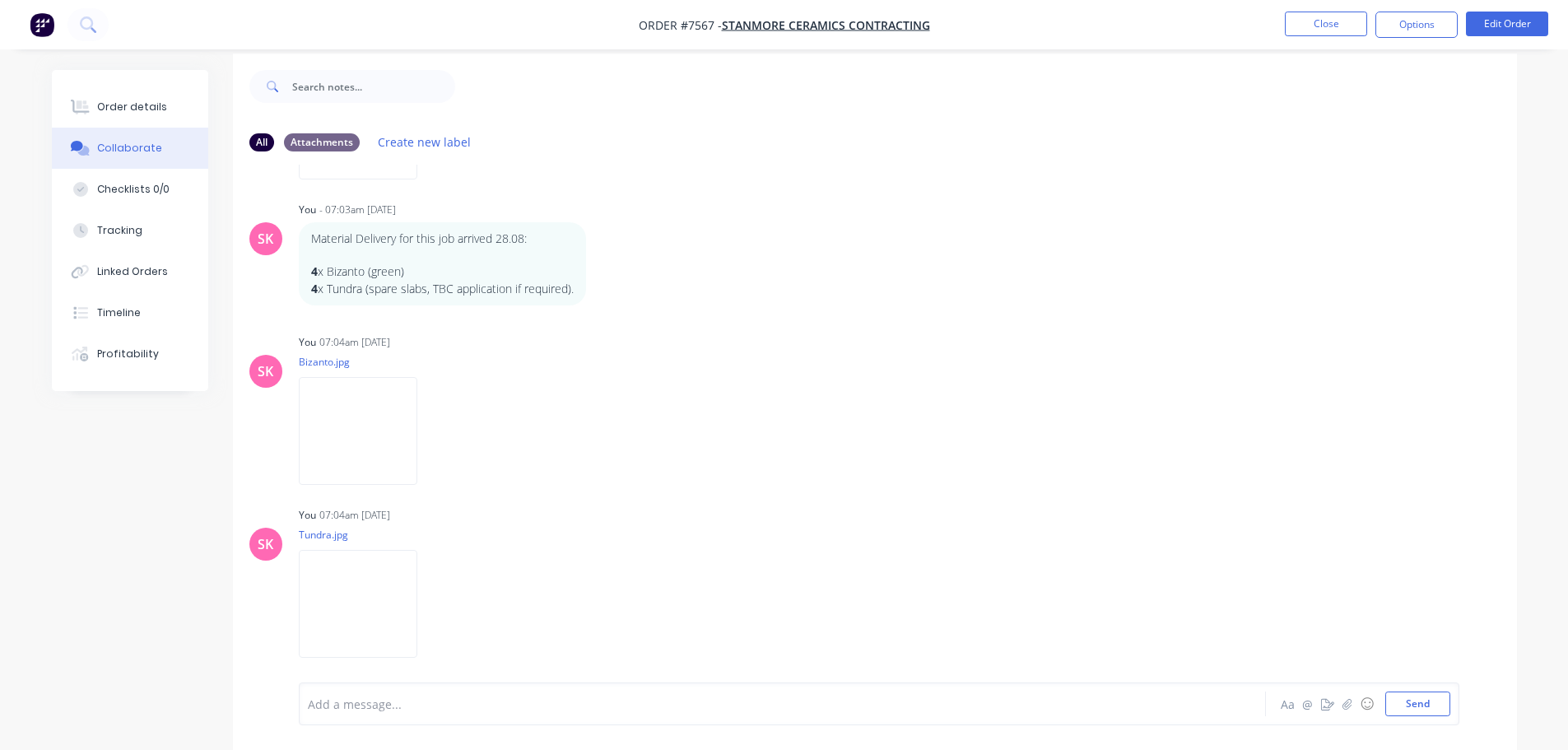
scroll to position [25, 0]
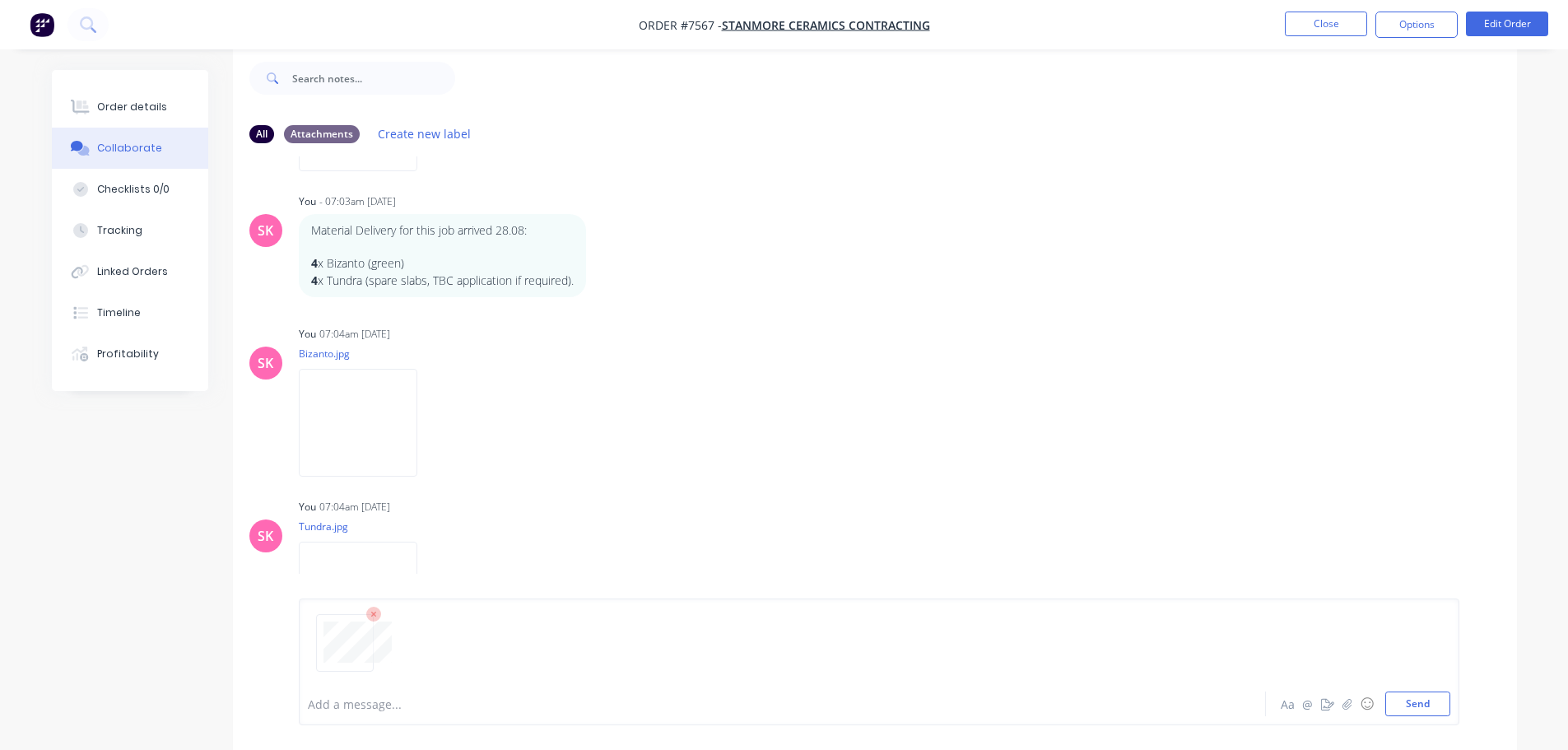
click at [378, 612] on icon at bounding box center [373, 614] width 15 height 15
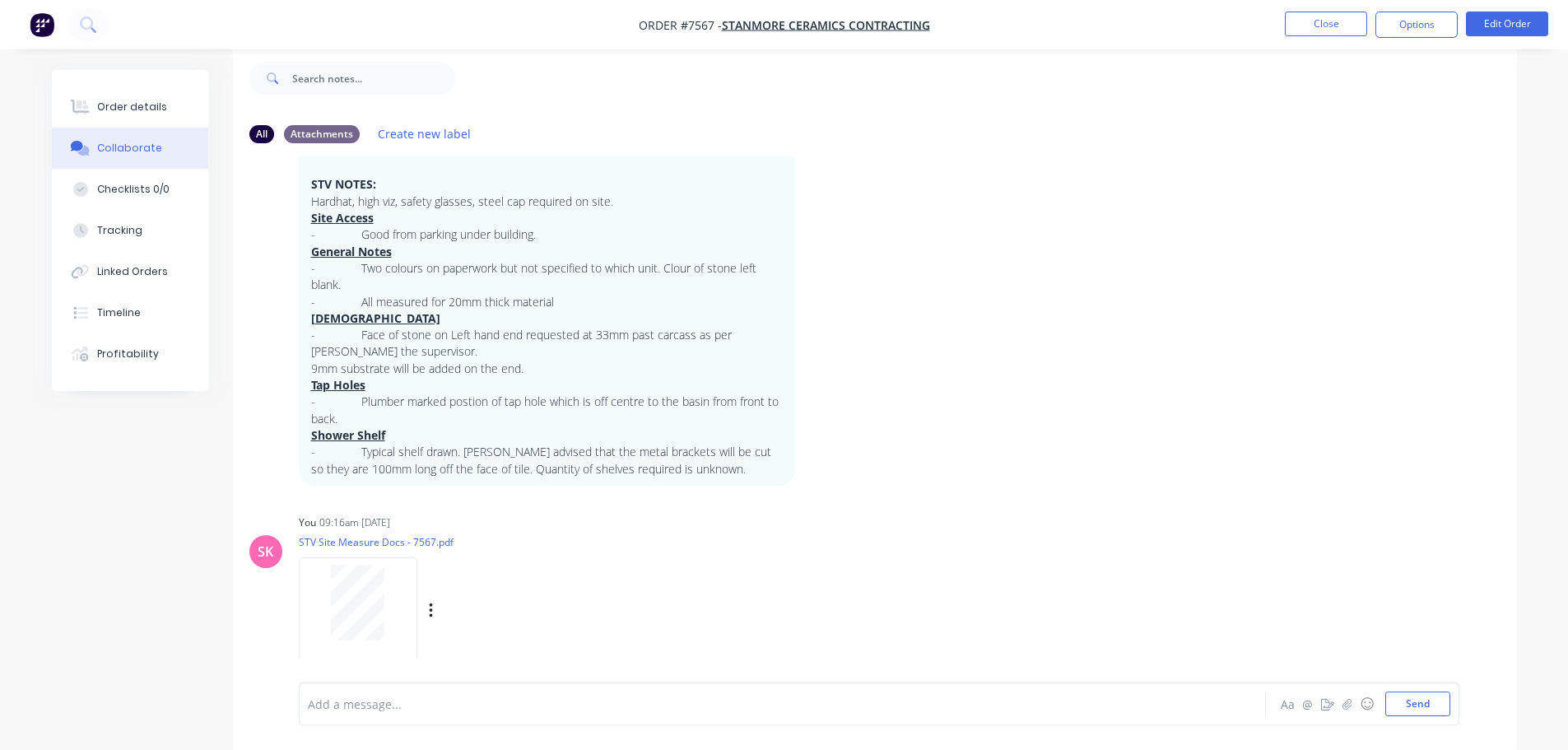
scroll to position [649, 0]
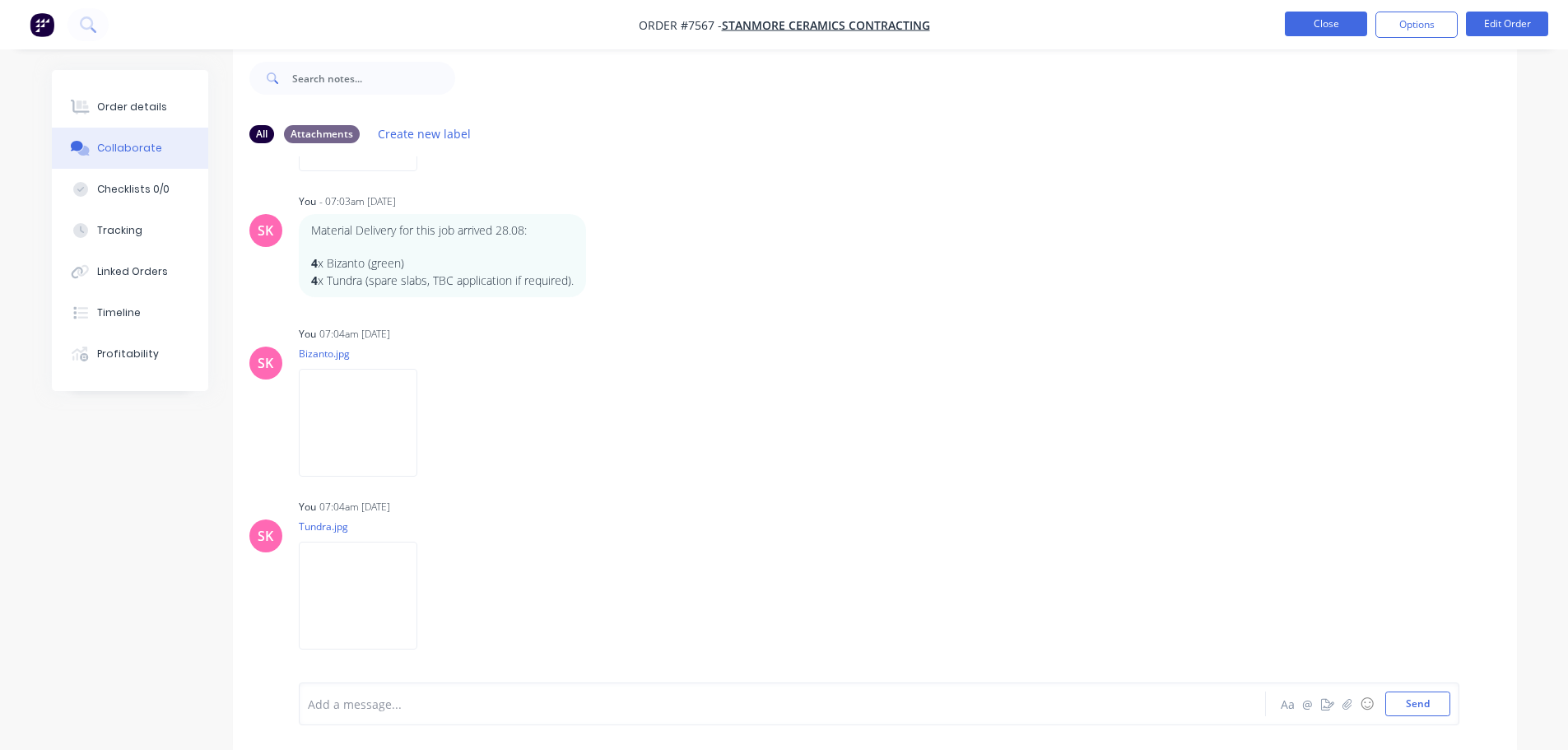
click at [1317, 21] on button "Close" at bounding box center [1326, 24] width 82 height 25
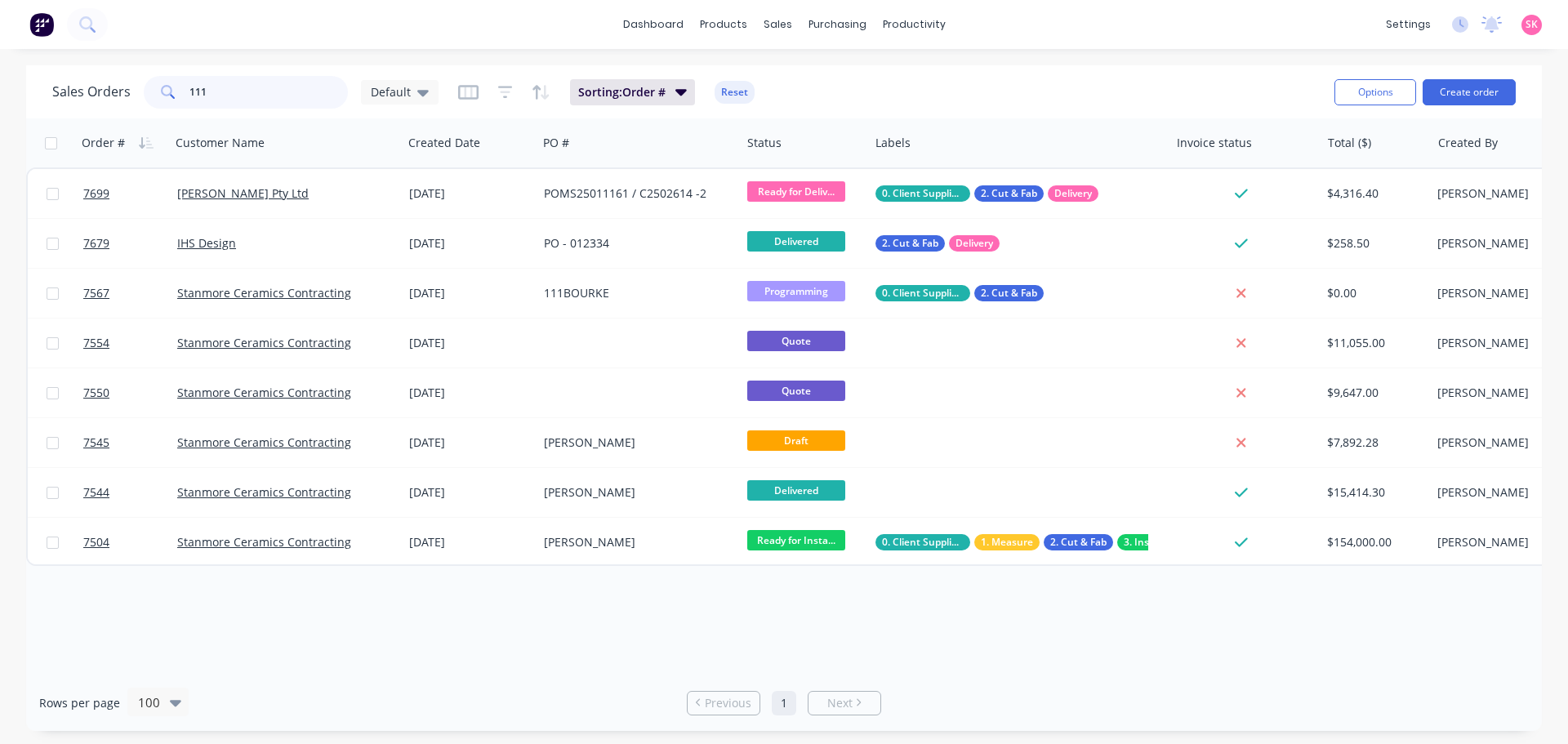
drag, startPoint x: 265, startPoint y: 95, endPoint x: 21, endPoint y: 48, distance: 248.5
click at [23, 49] on div "dashboard products sales purchasing productivity dashboard products Product Cat…" at bounding box center [784, 372] width 1568 height 744
type input "7389"
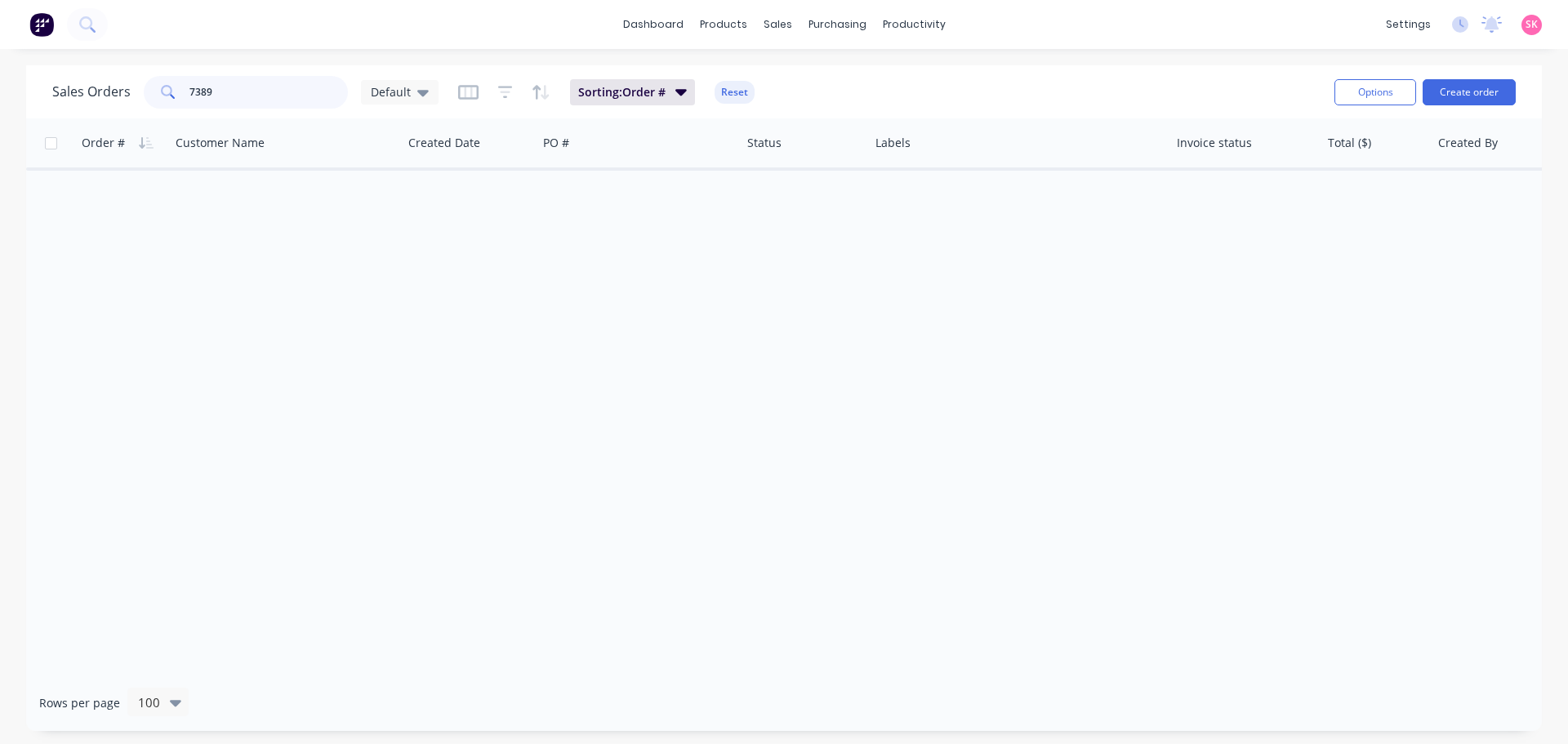
drag, startPoint x: 229, startPoint y: 89, endPoint x: 24, endPoint y: 107, distance: 205.8
click at [24, 106] on div "Sales Orders 7389 Default Sorting: Order # Reset Options Create order Order # C…" at bounding box center [784, 398] width 1568 height 666
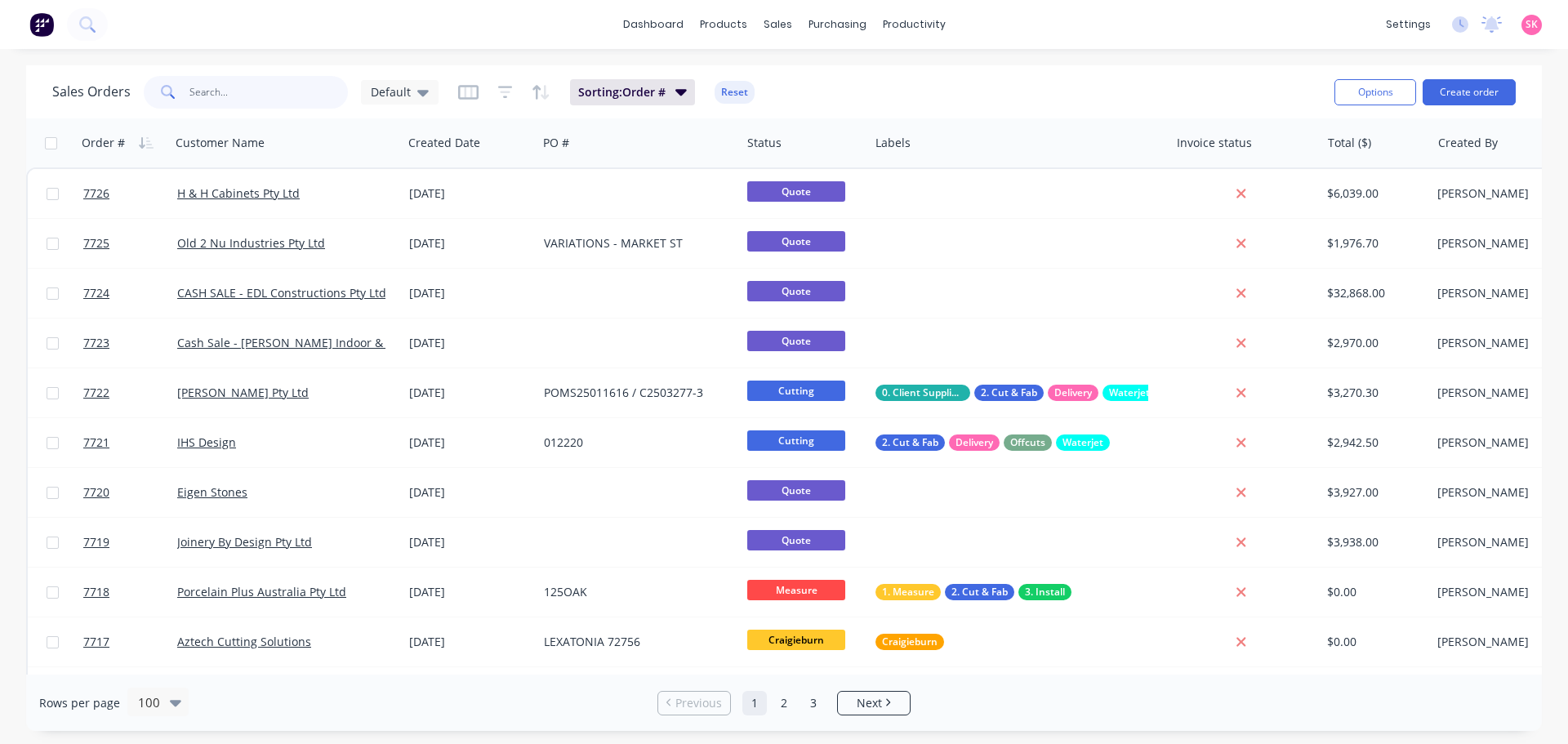
drag, startPoint x: 284, startPoint y: 83, endPoint x: 275, endPoint y: 88, distance: 10.3
click at [279, 88] on input "text" at bounding box center [269, 92] width 160 height 33
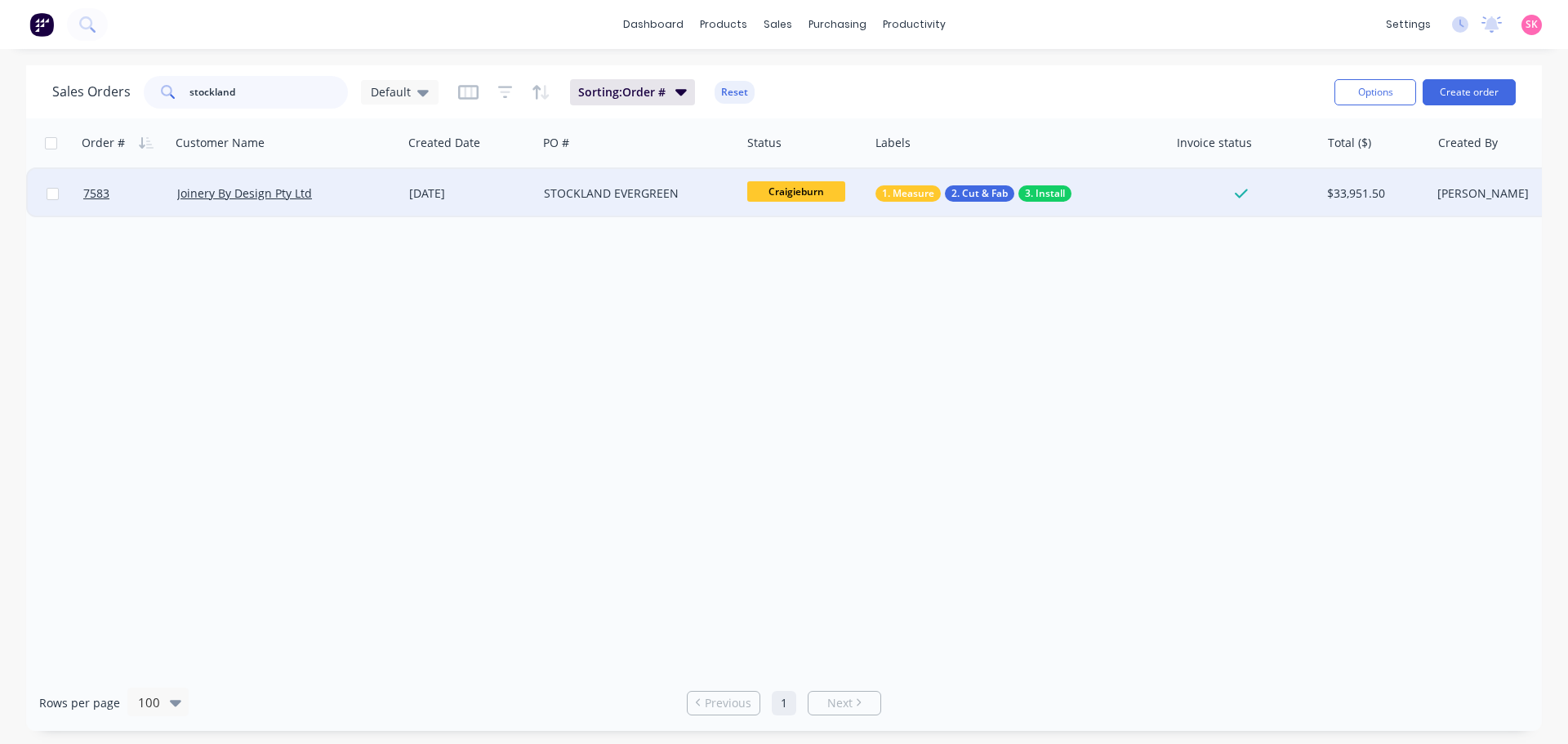
type input "stockland"
click at [434, 204] on div "01 Aug 2025" at bounding box center [470, 194] width 135 height 49
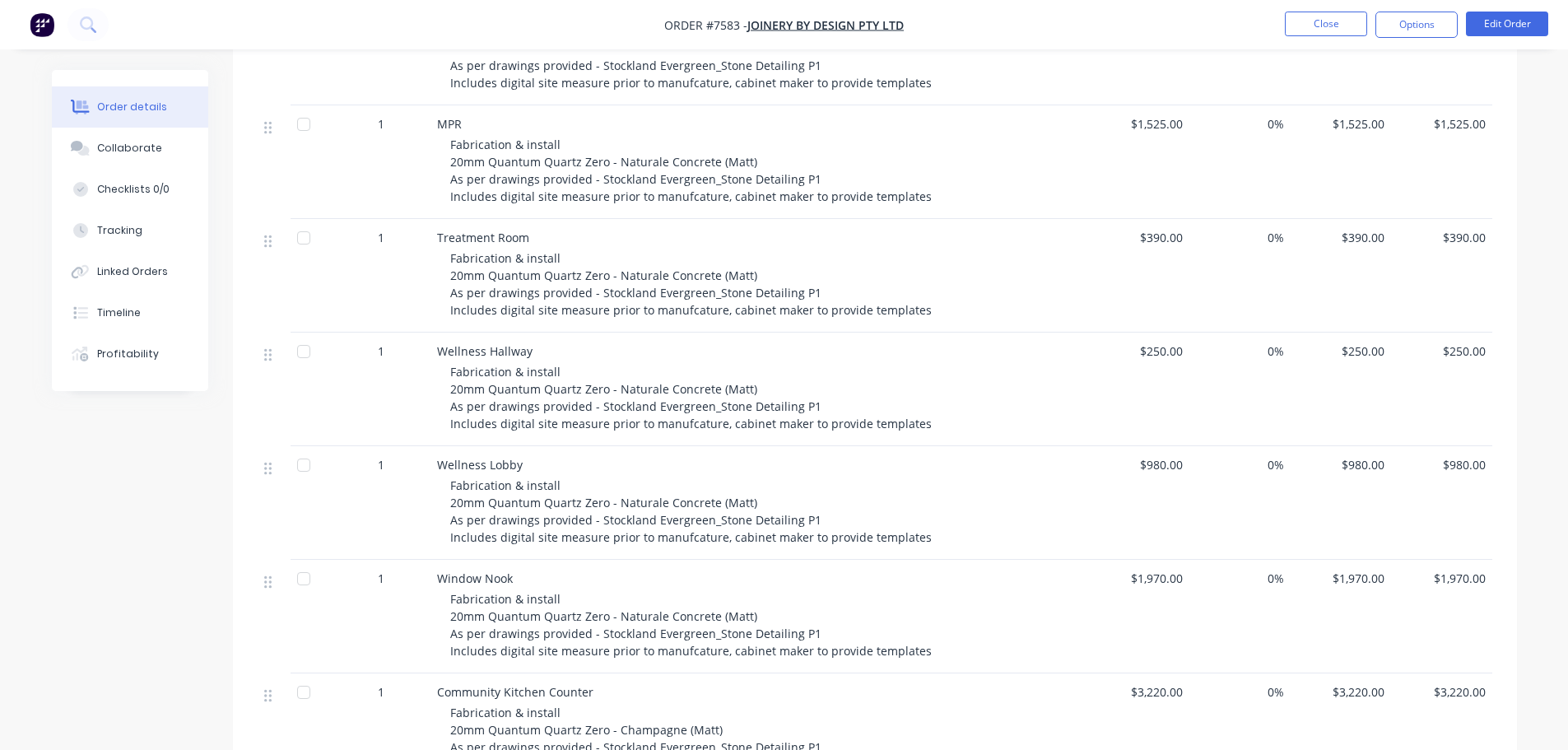
scroll to position [1235, 0]
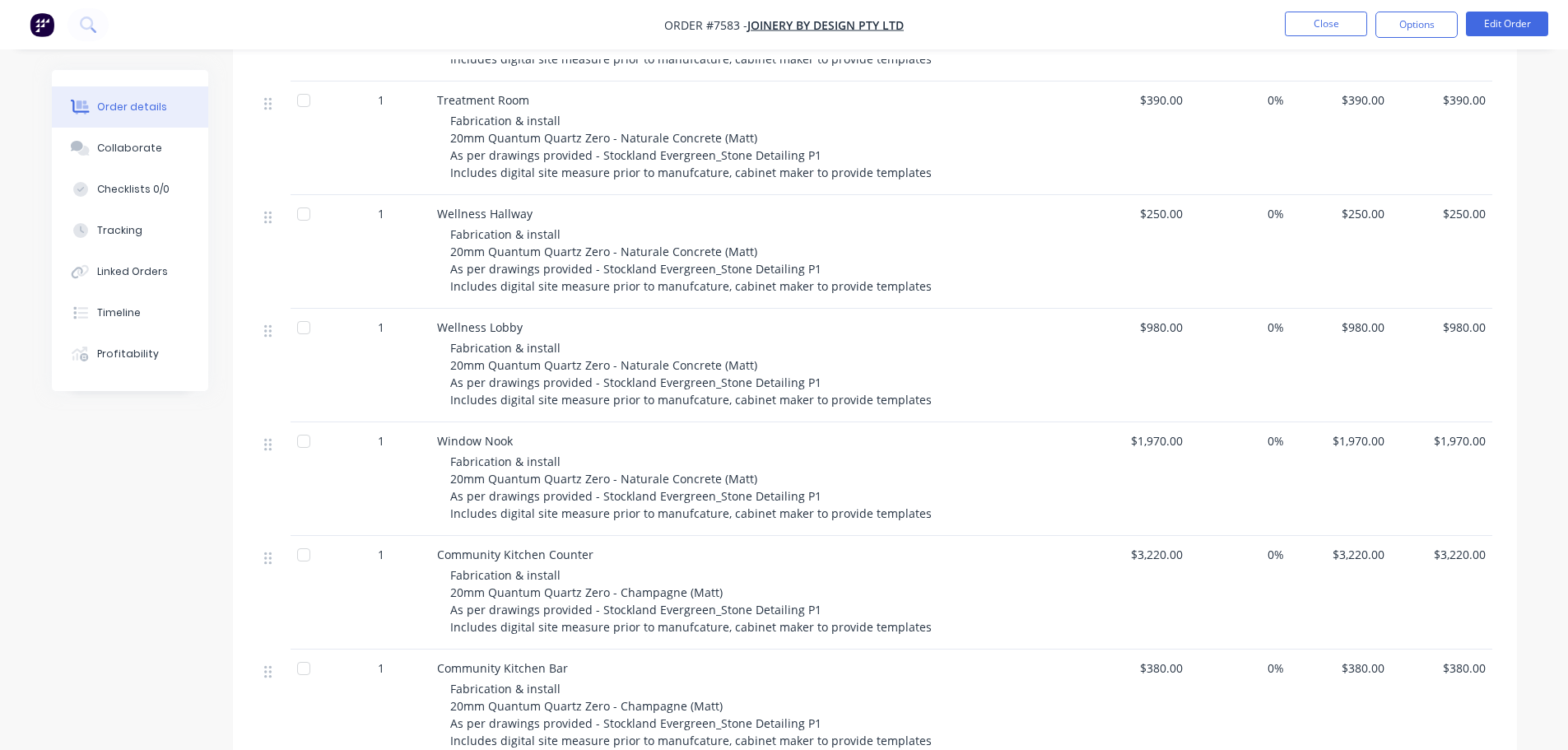
click at [149, 123] on button "Order details" at bounding box center [129, 106] width 156 height 41
click at [143, 142] on div "Collaborate" at bounding box center [129, 148] width 65 height 15
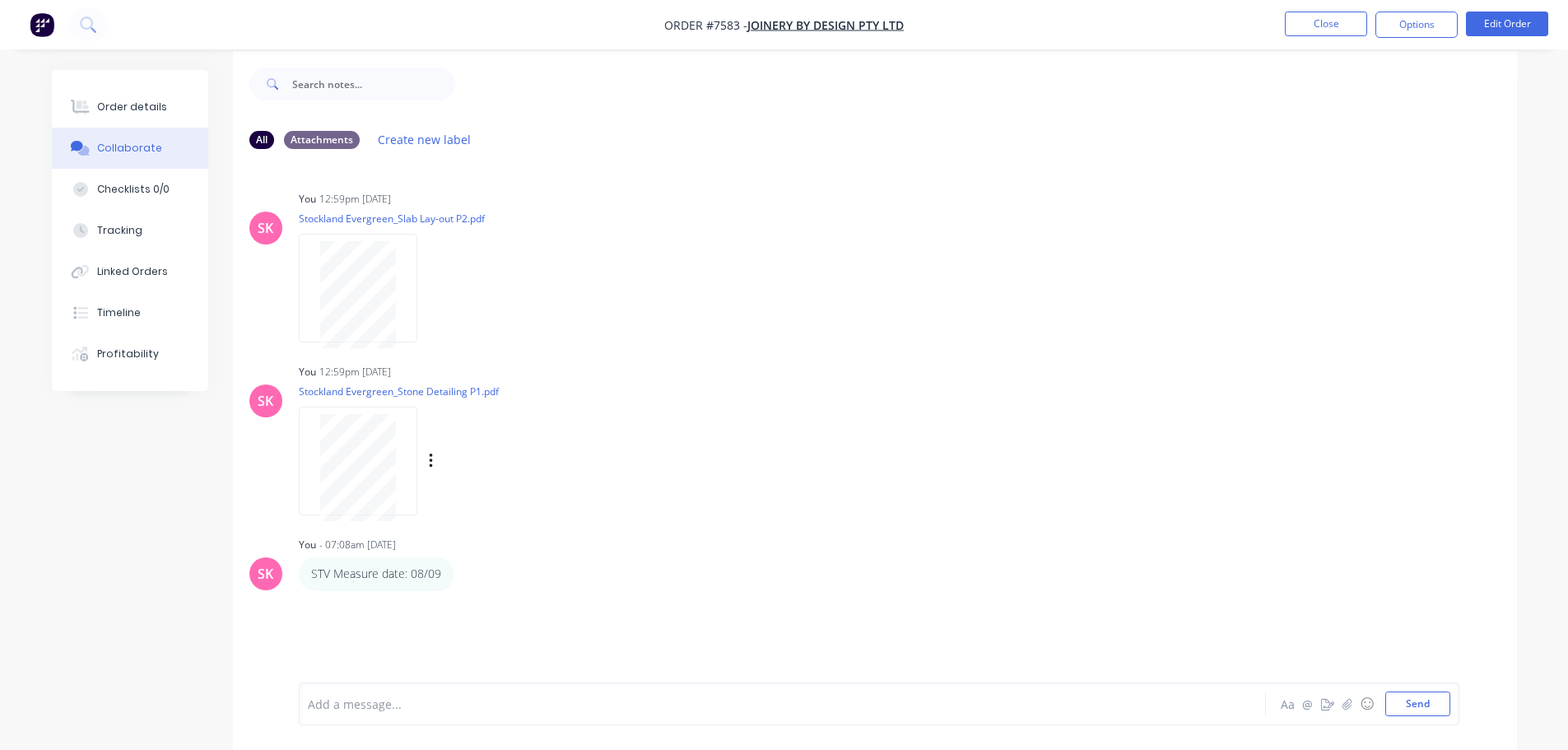
scroll to position [25, 0]
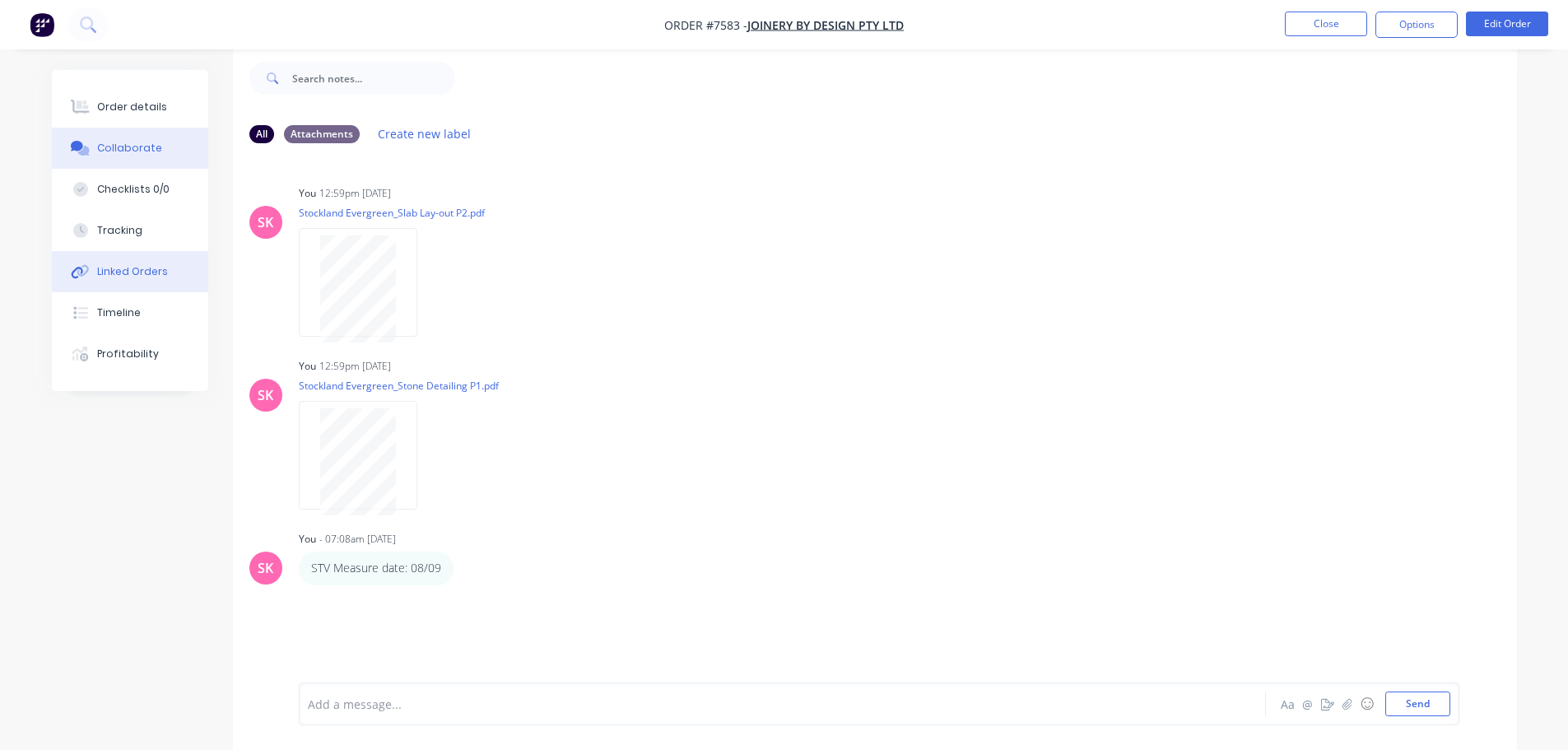
click at [141, 287] on button "Linked Orders" at bounding box center [129, 271] width 156 height 41
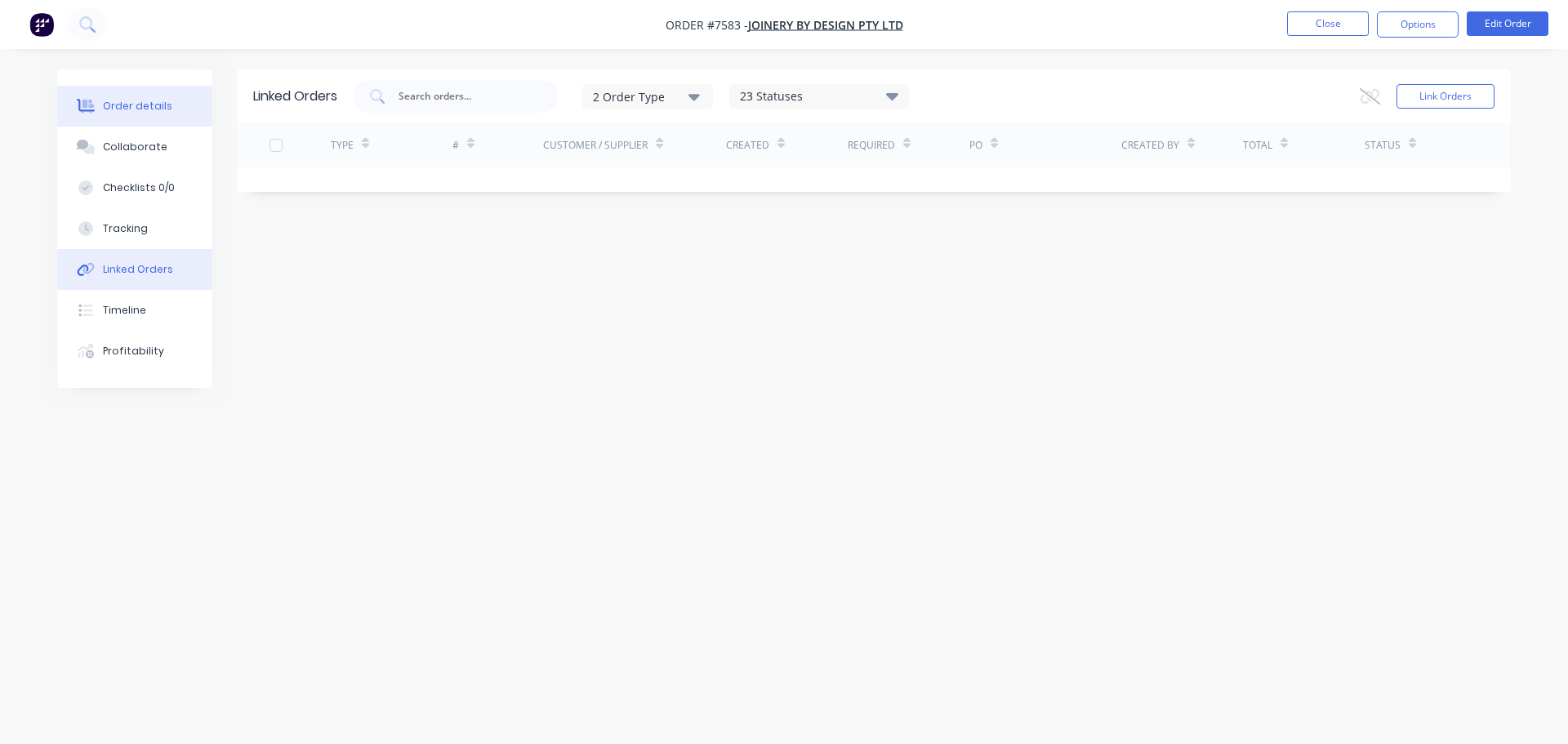
click at [167, 114] on button "Order details" at bounding box center [134, 105] width 155 height 40
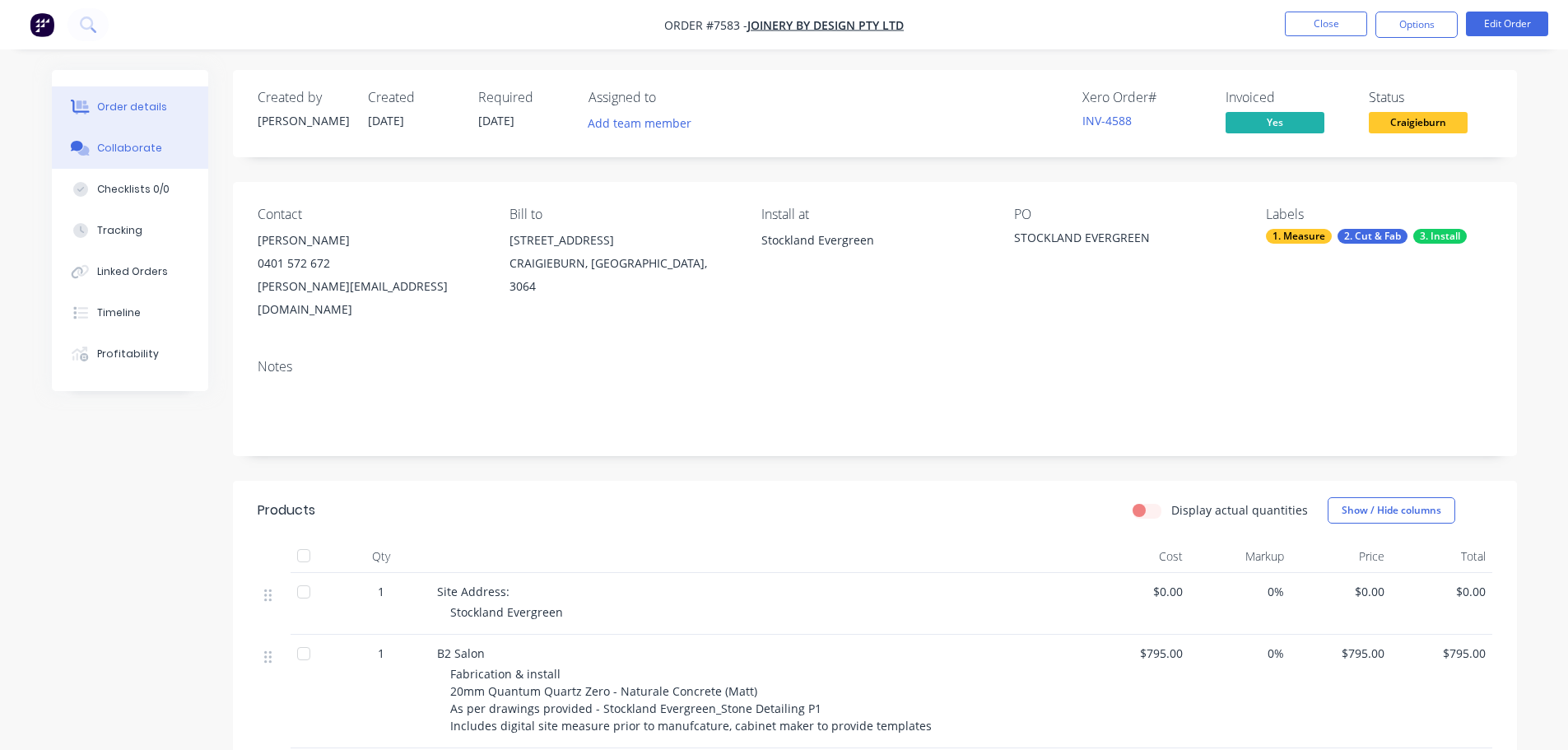
click at [153, 145] on div "Collaborate" at bounding box center [129, 148] width 65 height 15
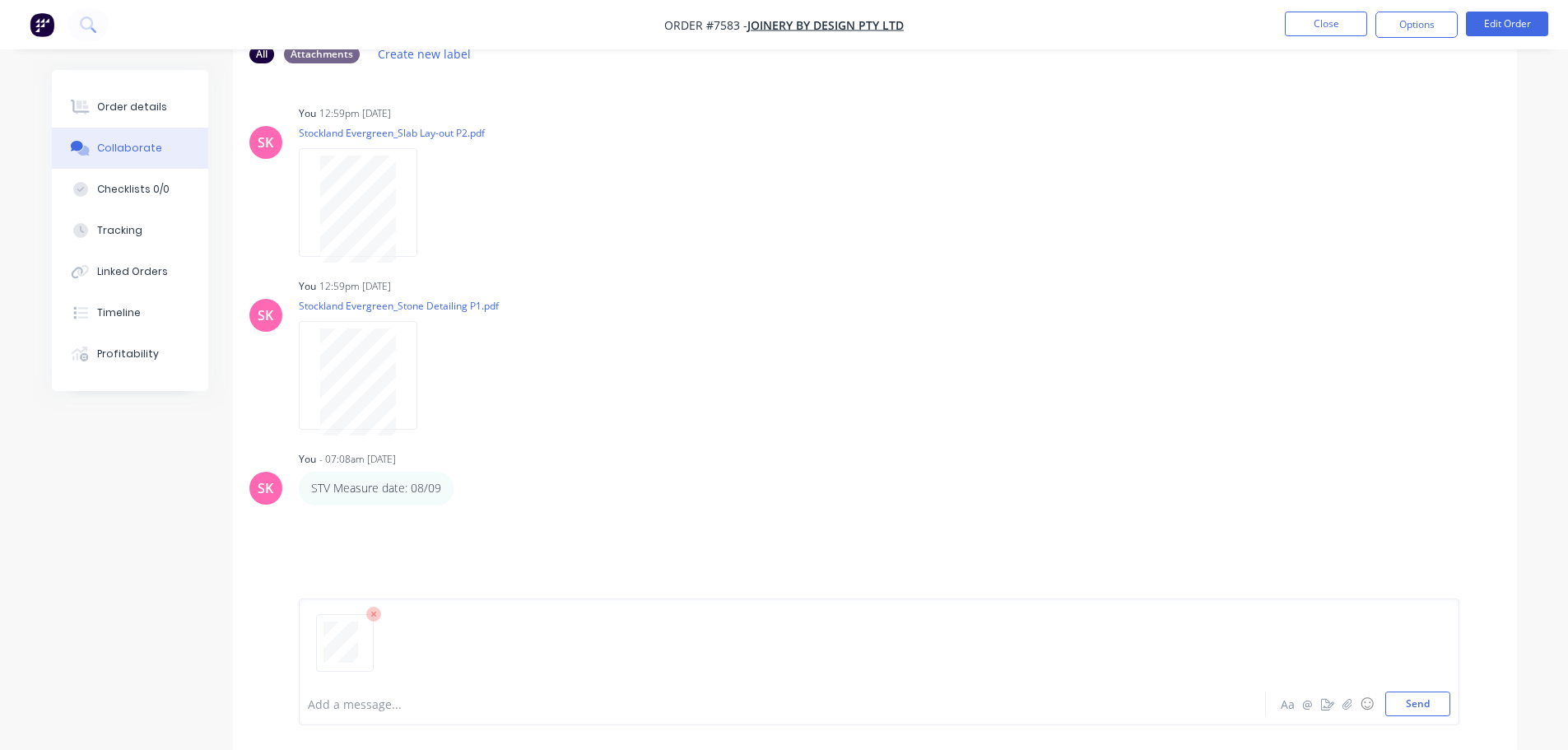
scroll to position [108, 0]
click at [1411, 707] on button "Send" at bounding box center [1417, 703] width 65 height 25
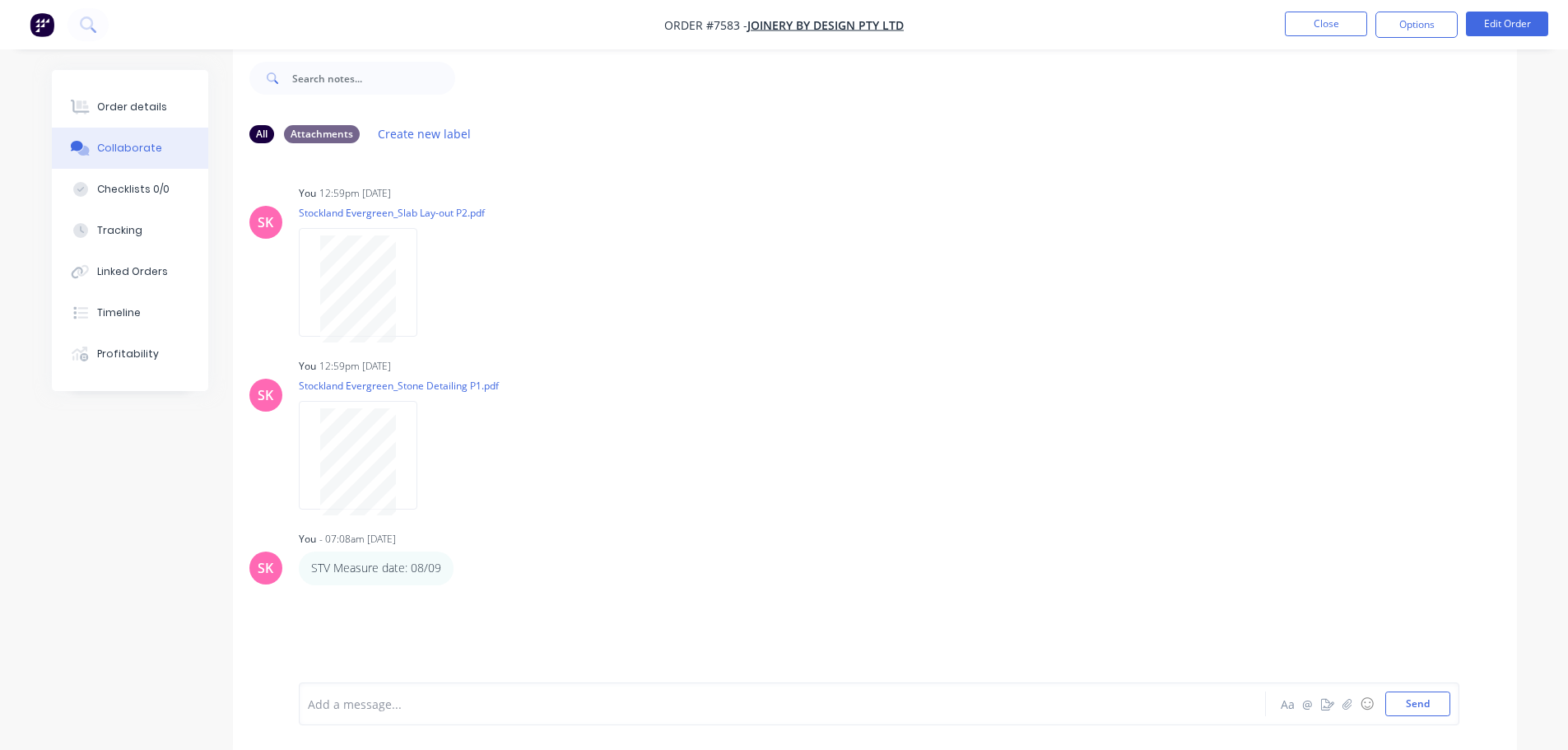
scroll to position [25, 0]
click at [344, 694] on div "Add a message..." at bounding box center [736, 703] width 857 height 25
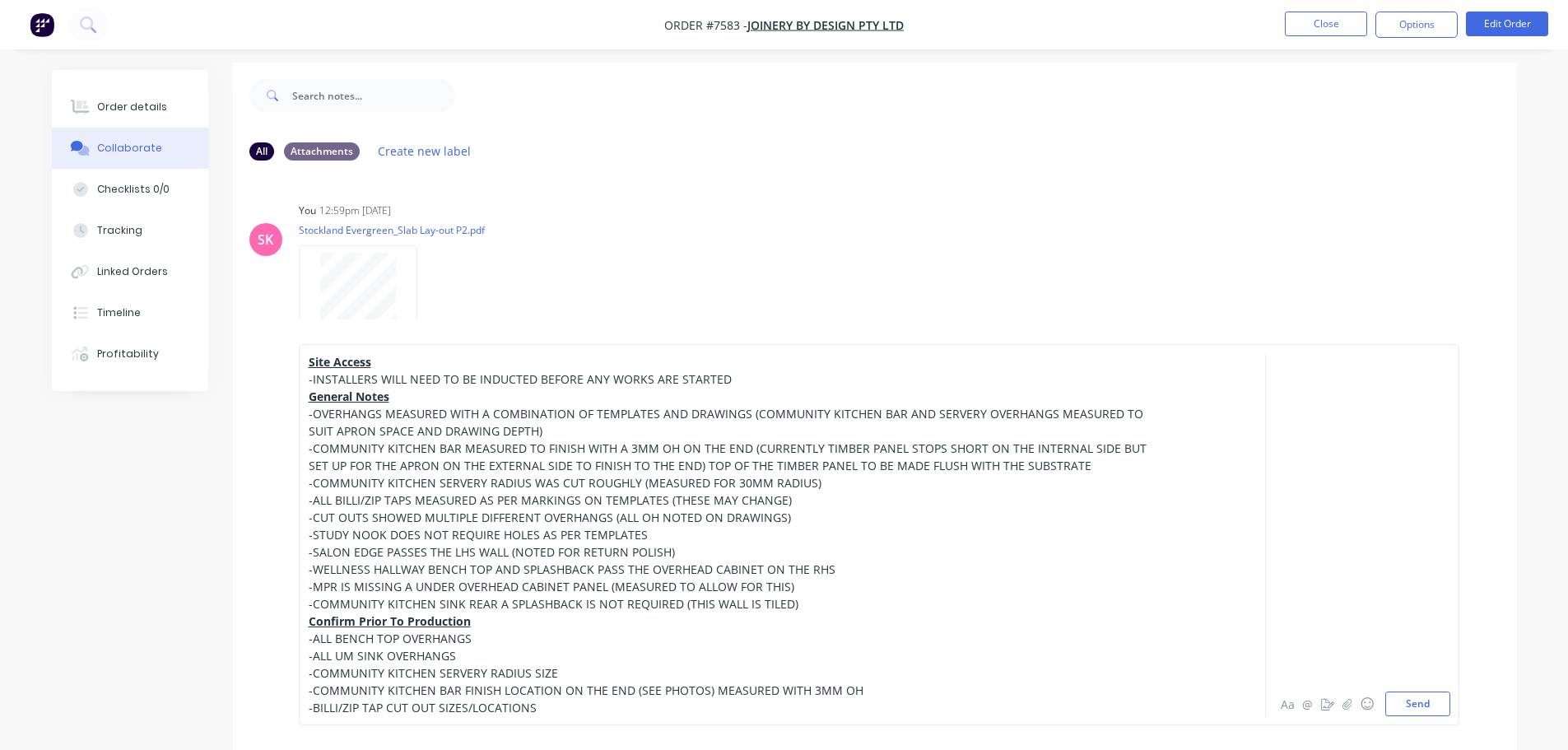
scroll to position [0, 0]
drag, startPoint x: 392, startPoint y: 366, endPoint x: 246, endPoint y: 363, distance: 146.0
click at [246, 363] on div "Site Access -INSTALLERS WILL NEED TO BE INDUCTED BEFORE ANY WORKS ARE STARTED G…" at bounding box center [875, 534] width 1284 height 430
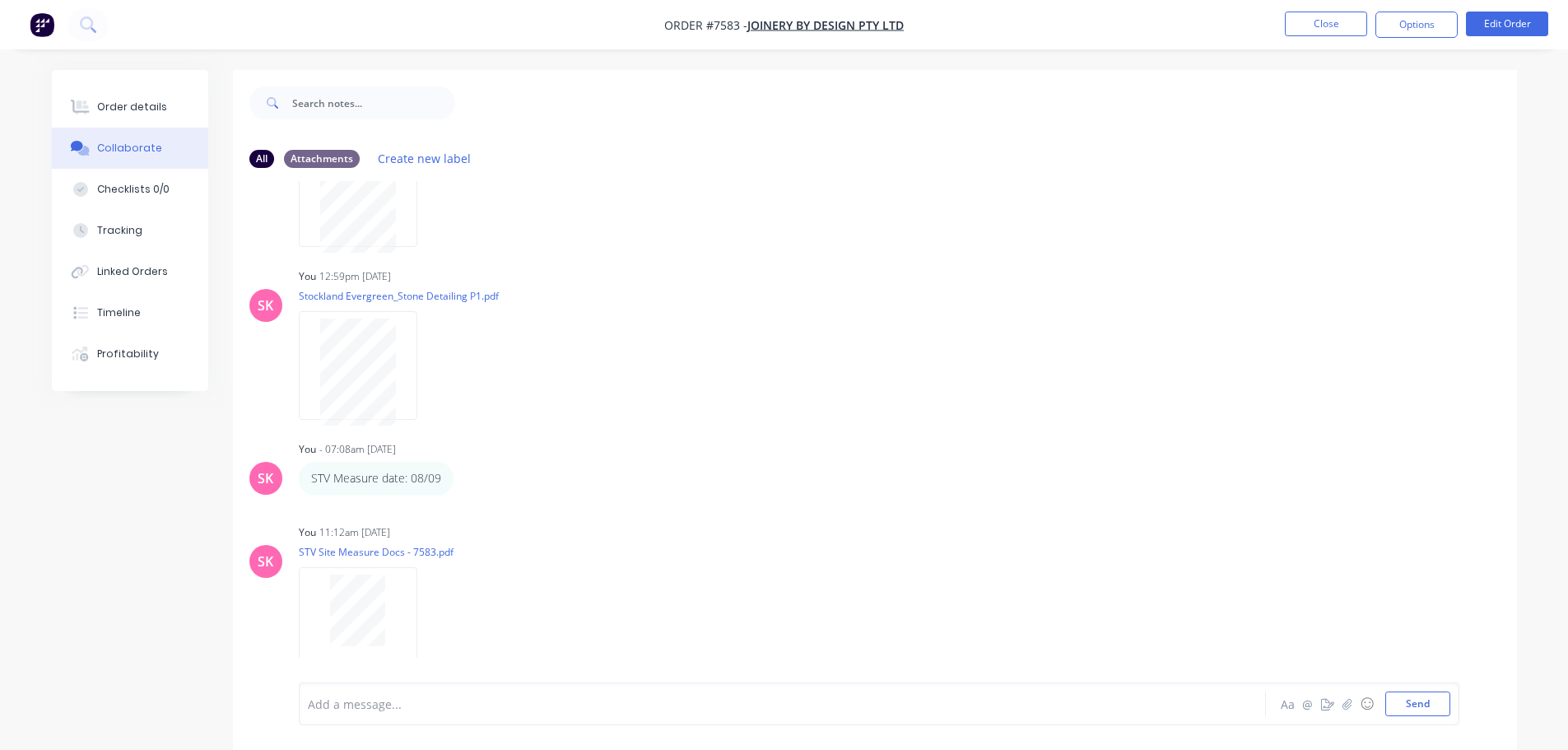
scroll to position [617, 0]
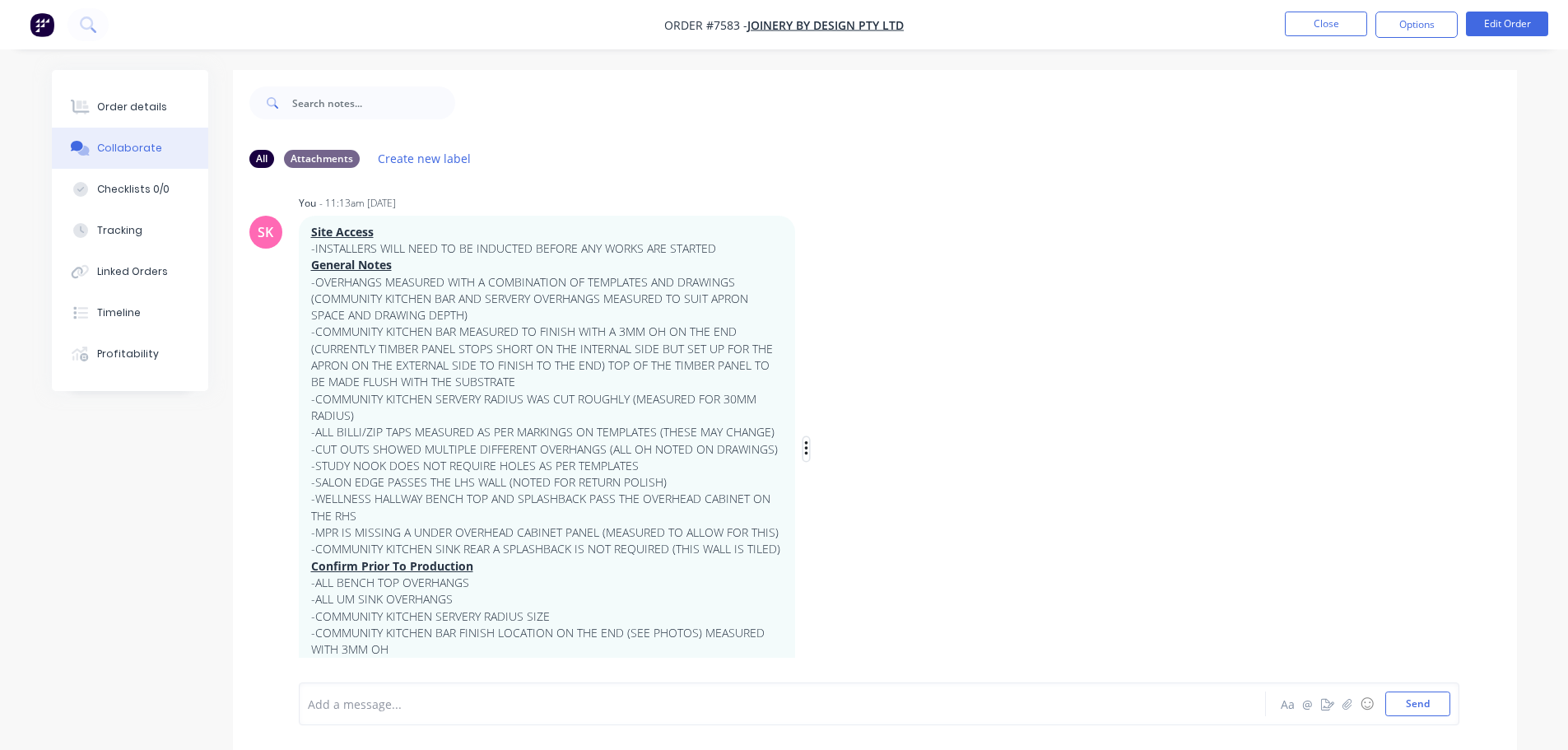
click at [808, 457] on icon "button" at bounding box center [806, 449] width 5 height 19
click at [859, 479] on button "Edit" at bounding box center [866, 478] width 103 height 27
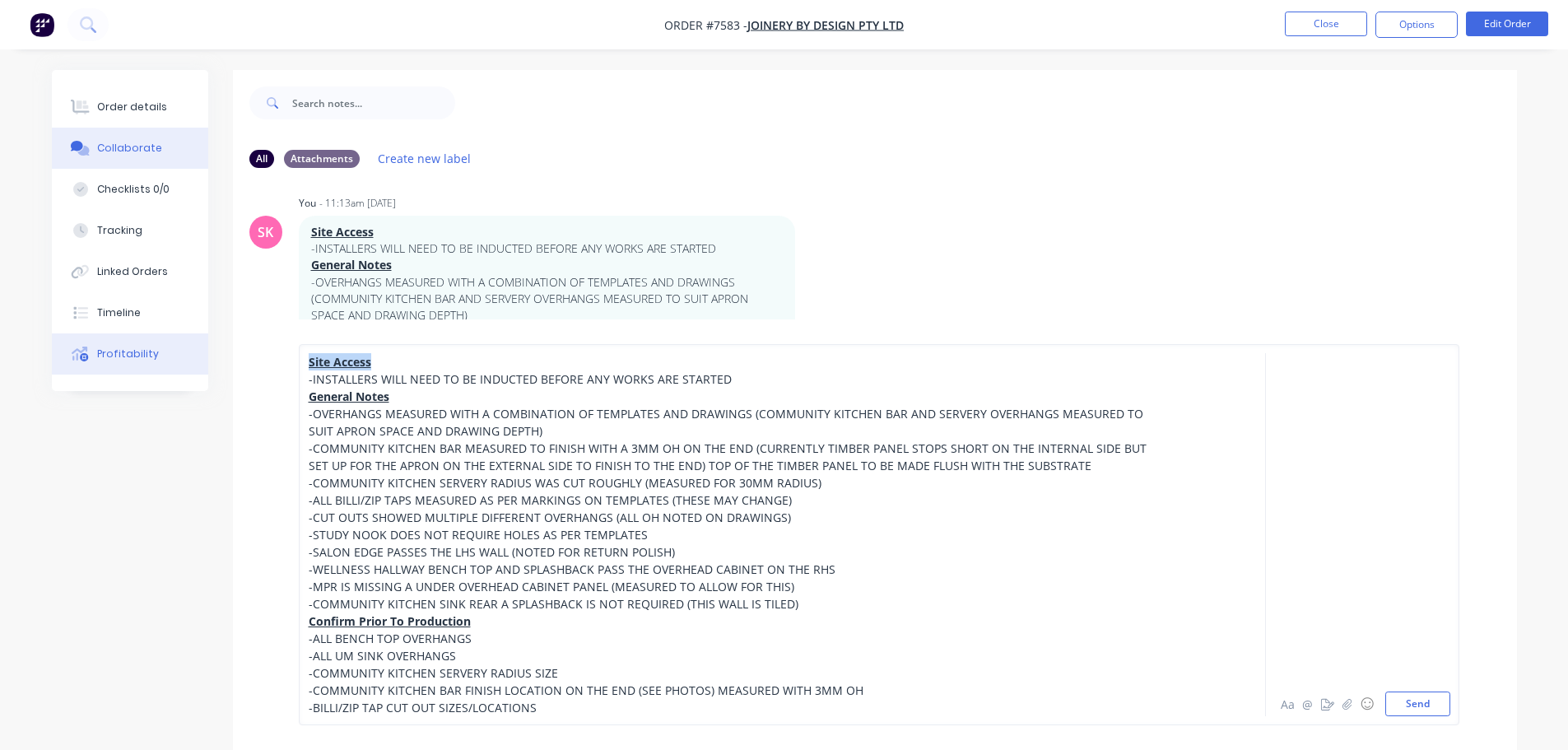
drag, startPoint x: 406, startPoint y: 364, endPoint x: 184, endPoint y: 352, distance: 222.3
click at [191, 352] on div "Order details Collaborate Checklists 0/0 Tracking Linked Orders Timeline Profit…" at bounding box center [784, 591] width 1498 height 1043
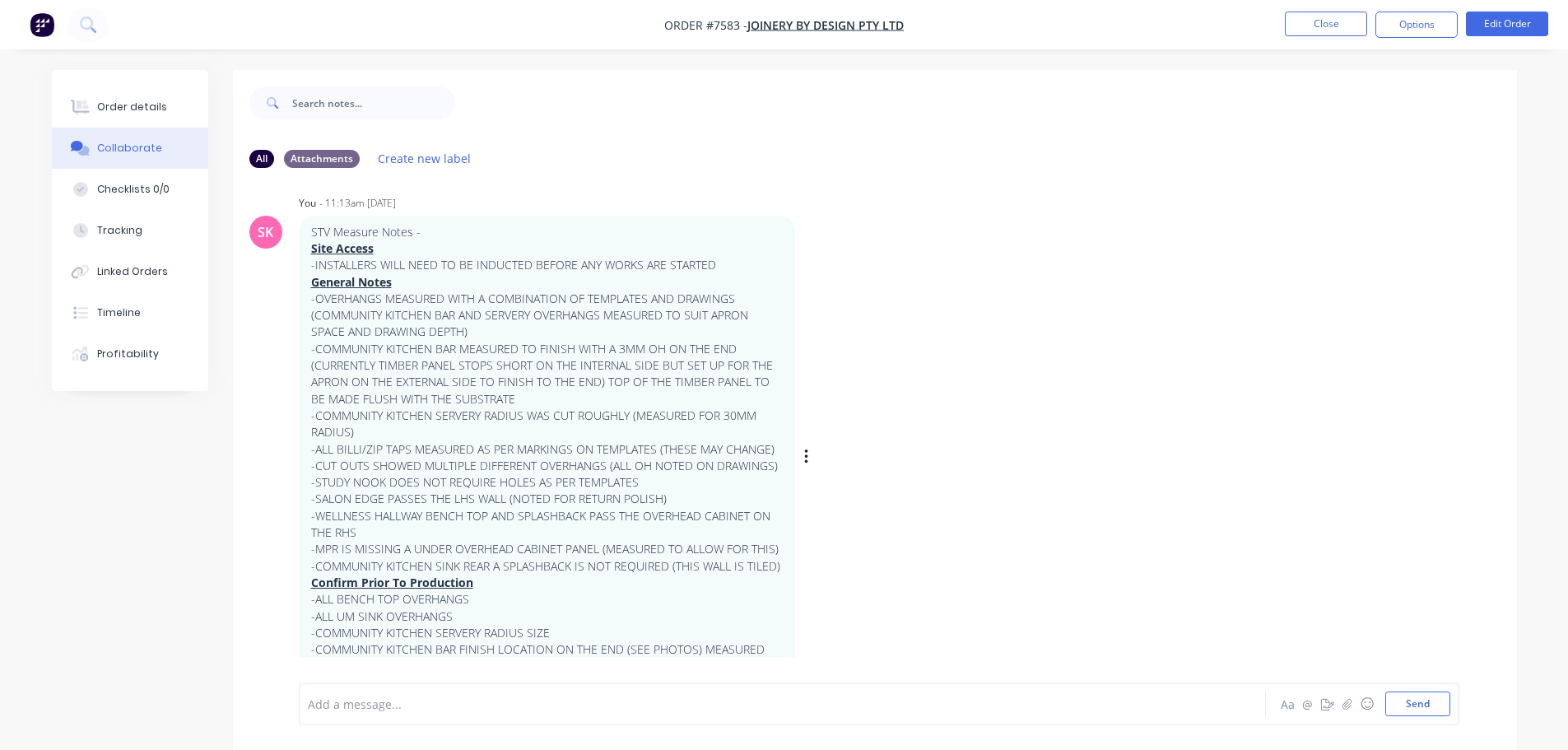
click at [928, 432] on div "SK You - 11:13am 09/09/25 STV Measure Notes - Site Access -INSTALLERS WILL NEED…" at bounding box center [875, 445] width 1284 height 509
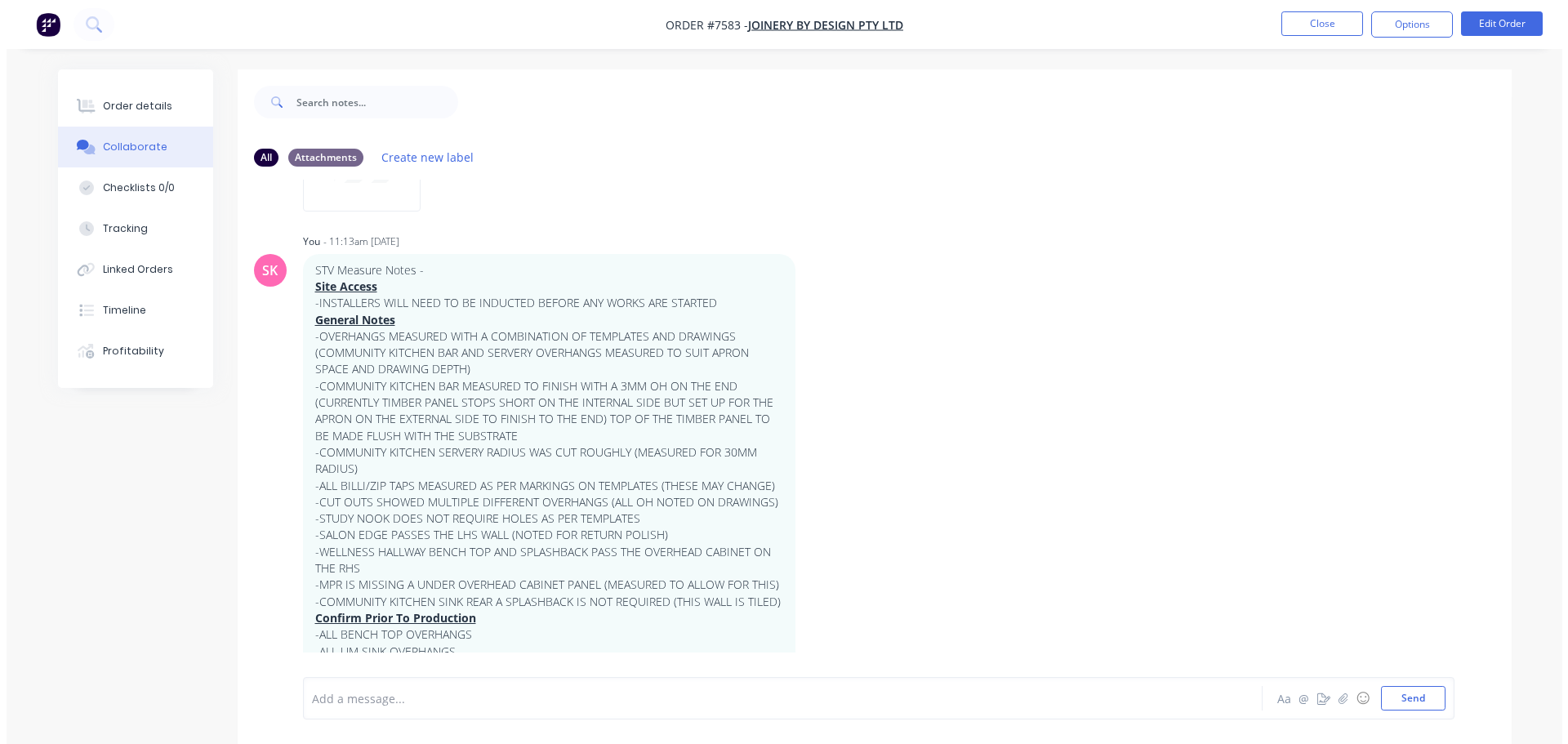
scroll to position [629, 0]
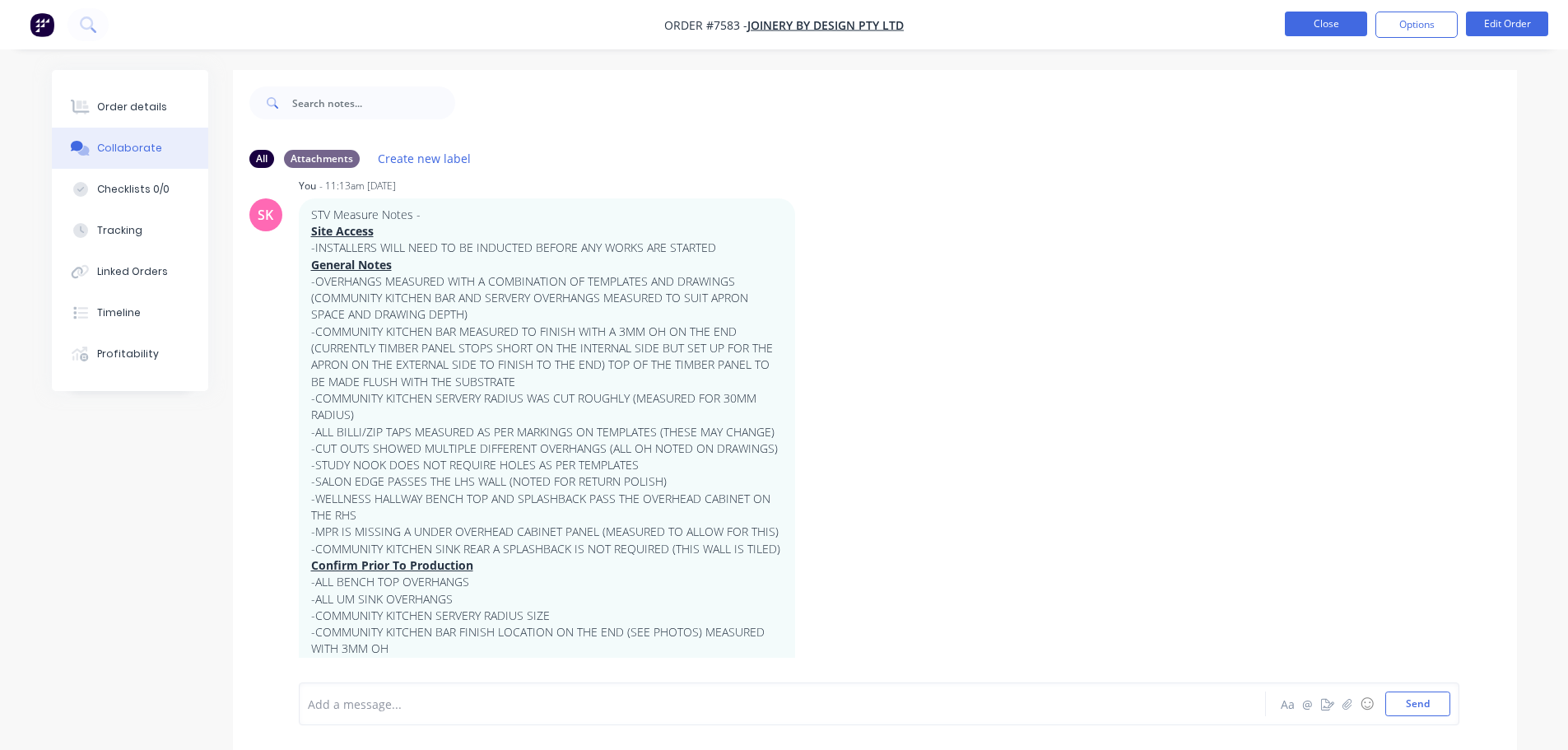
click at [1329, 16] on button "Close" at bounding box center [1326, 24] width 82 height 25
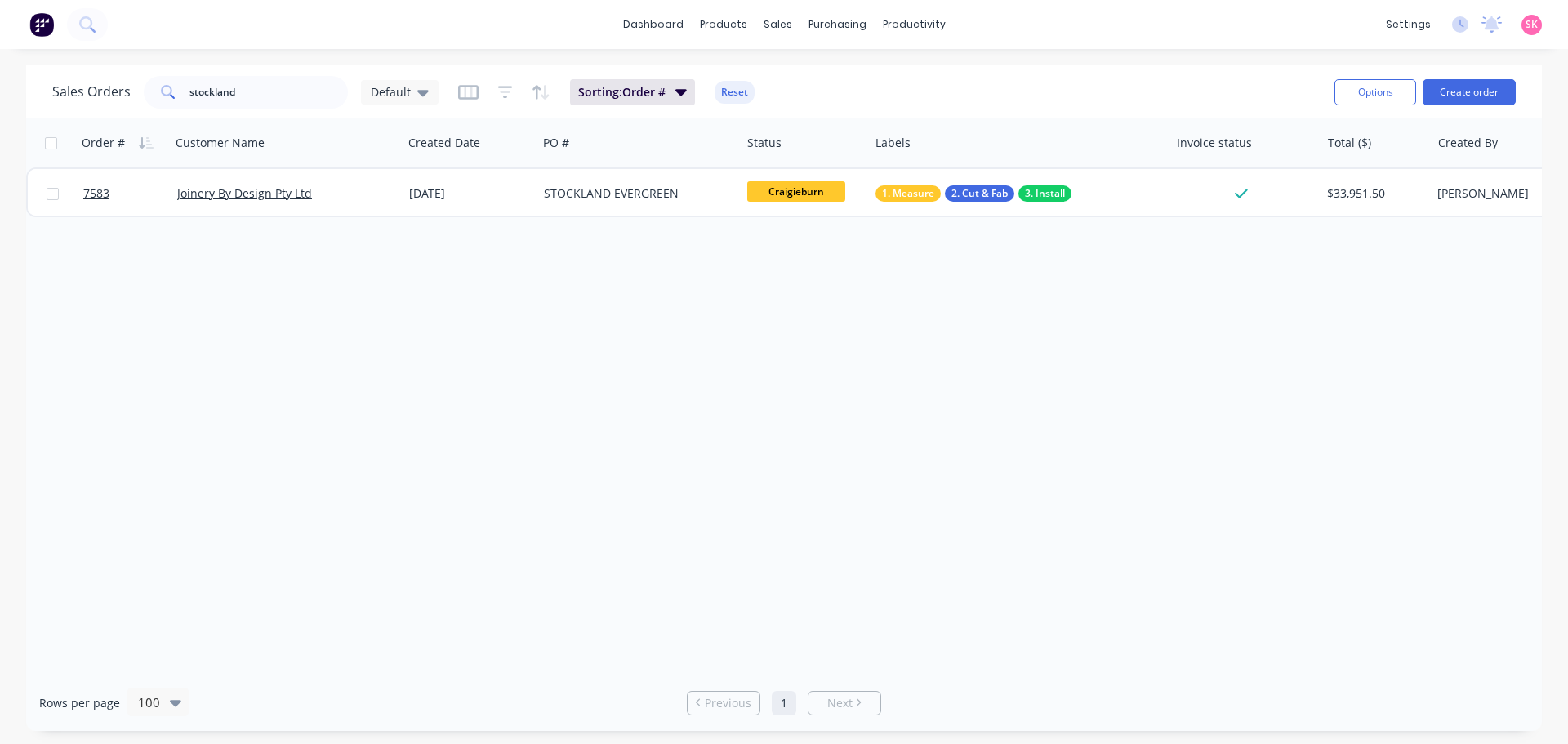
click at [389, 358] on div "Order # Customer Name Created Date PO # Status Labels Invoice status Total ($) …" at bounding box center [784, 396] width 1516 height 556
click at [632, 335] on div "Order # Customer Name Created Date PO # Status Labels Invoice status Total ($) …" at bounding box center [784, 396] width 1516 height 556
drag, startPoint x: 277, startPoint y: 89, endPoint x: -32, endPoint y: 101, distance: 309.2
click at [0, 101] on html "dashboard products sales purchasing productivity dashboard products Product Cat…" at bounding box center [784, 372] width 1568 height 744
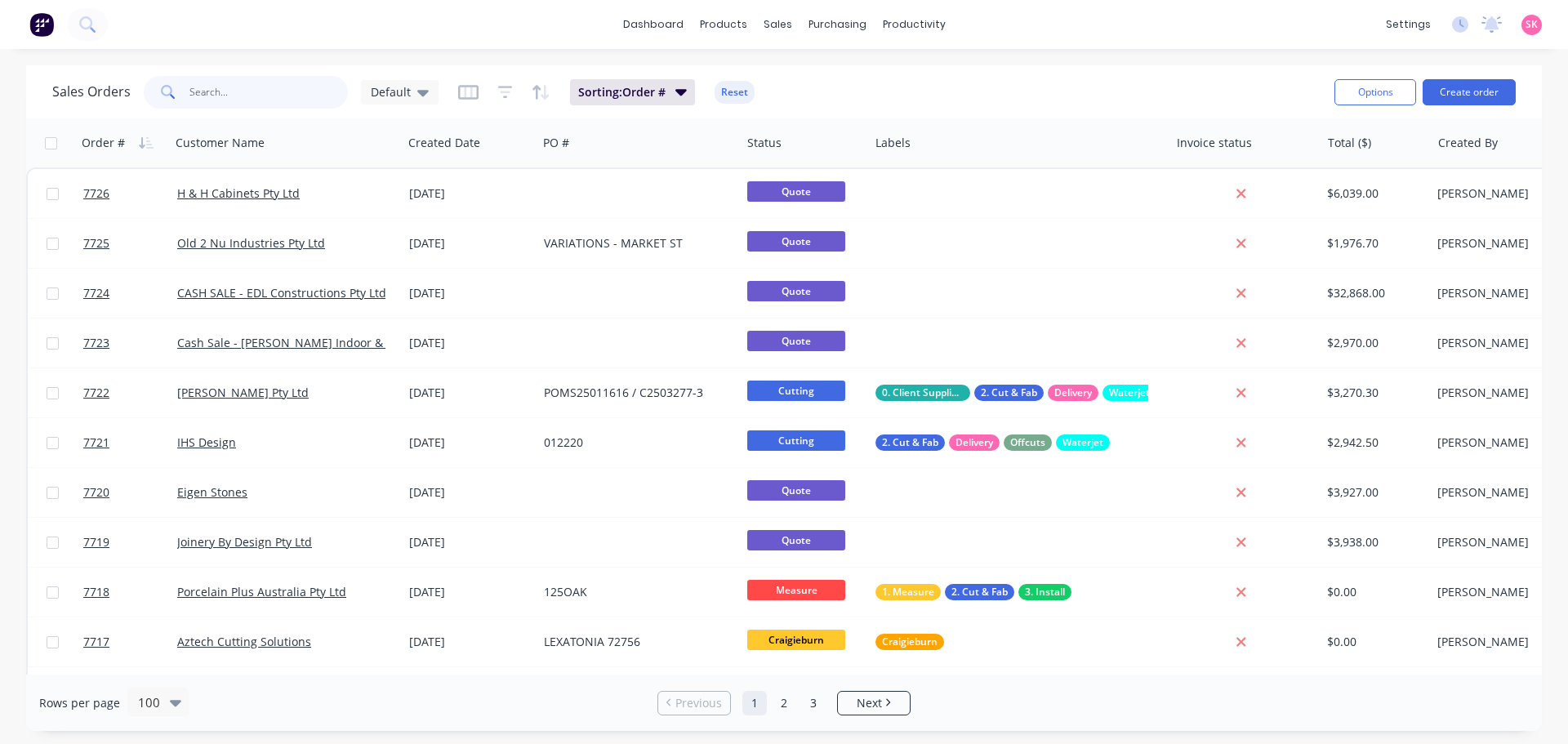
click at [314, 90] on input "text" at bounding box center [269, 92] width 160 height 33
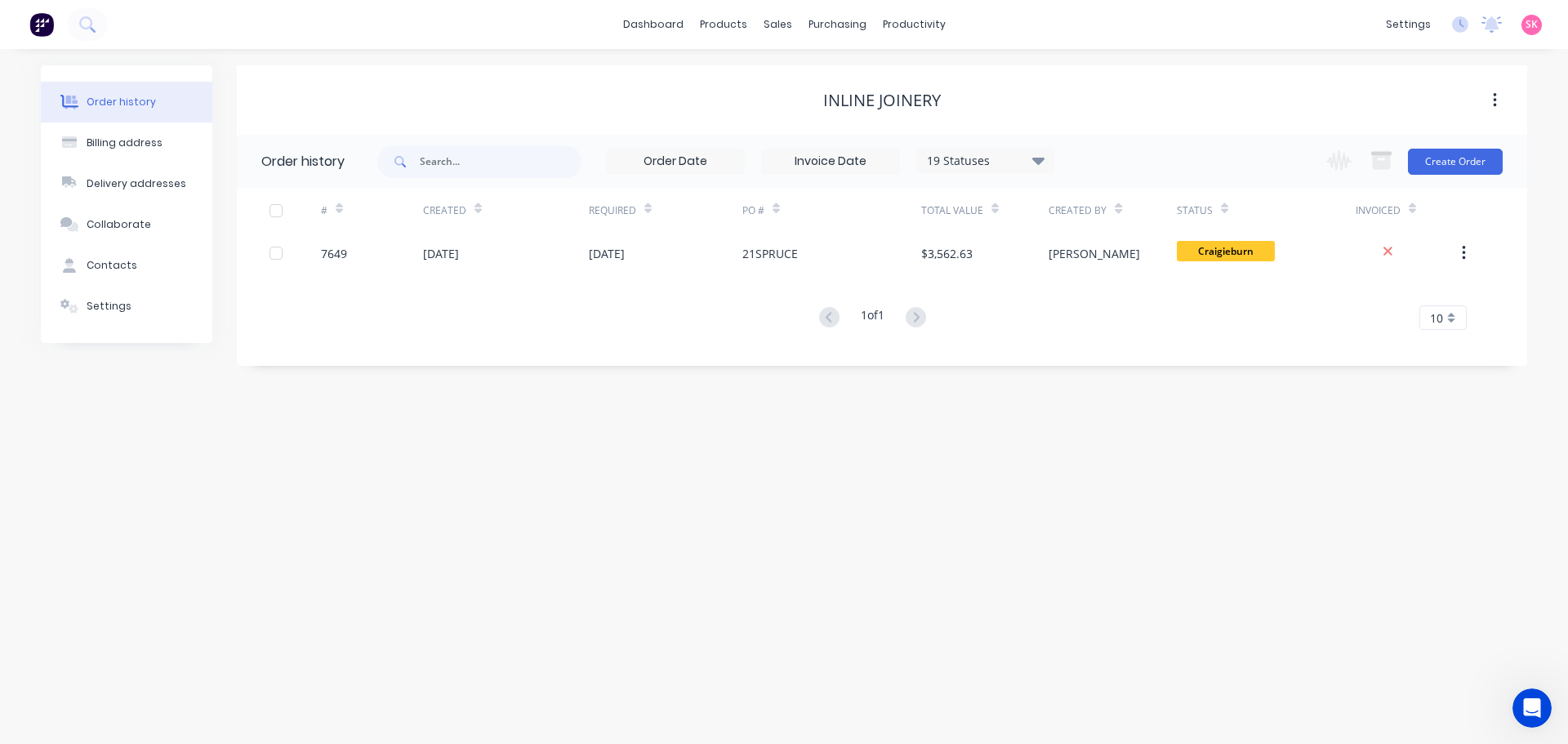
scroll to position [2, 0]
click at [811, 432] on div "Order history Billing address Delivery addresses Collaborate Contacts Settings …" at bounding box center [784, 396] width 1568 height 695
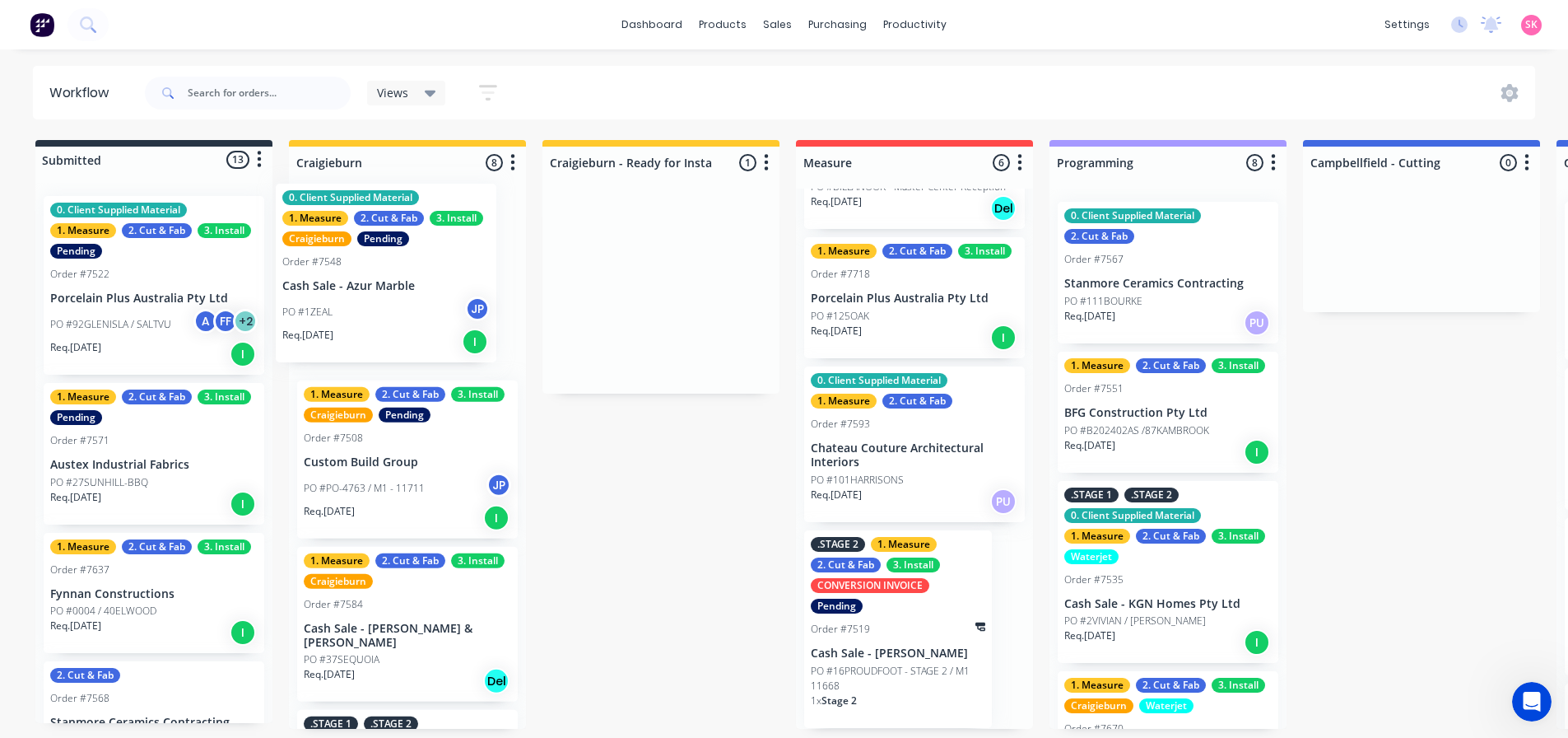
drag, startPoint x: 718, startPoint y: 309, endPoint x: 439, endPoint y: 292, distance: 279.5
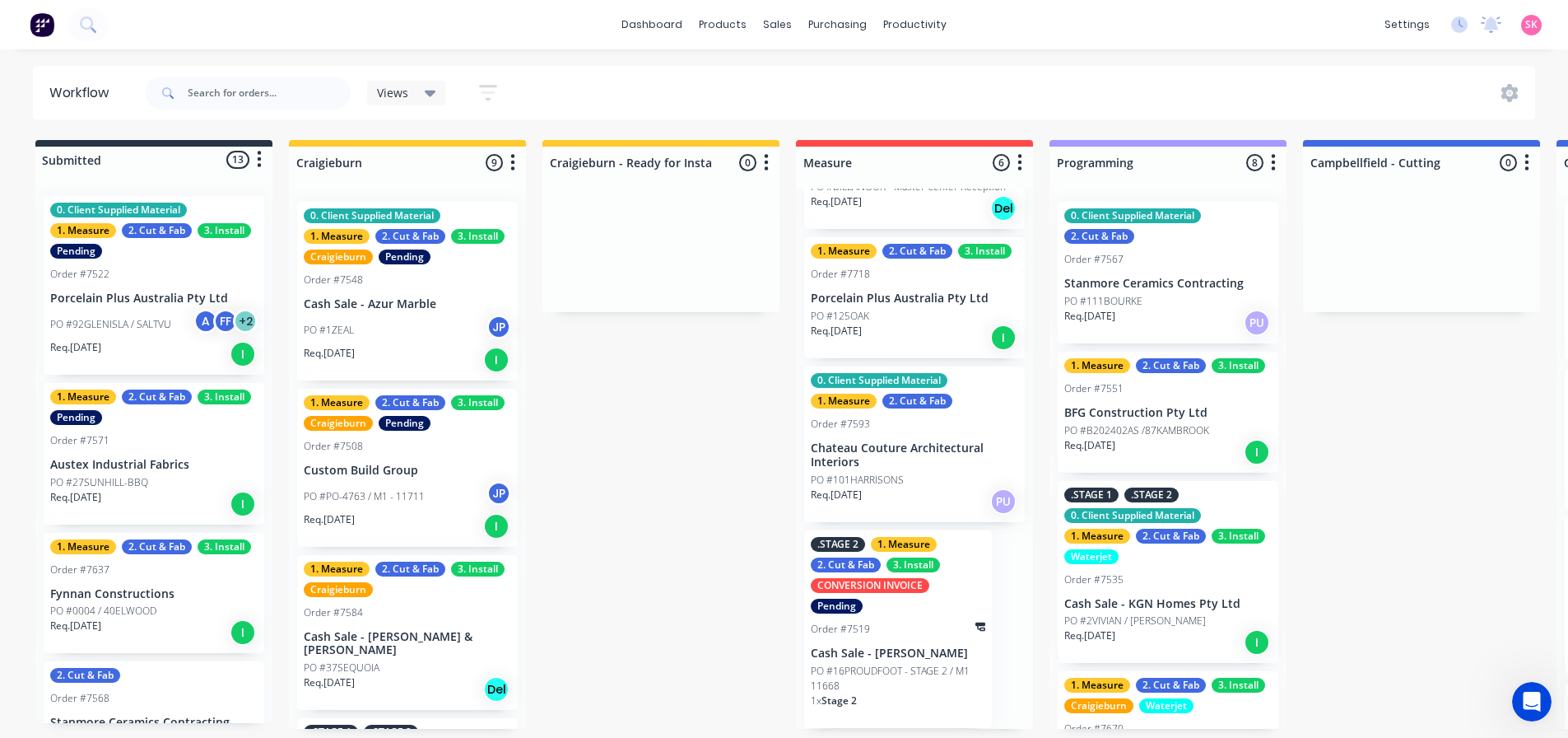
click at [763, 153] on button "button" at bounding box center [767, 163] width 20 height 20
click at [704, 305] on button "Delete" at bounding box center [694, 306] width 165 height 27
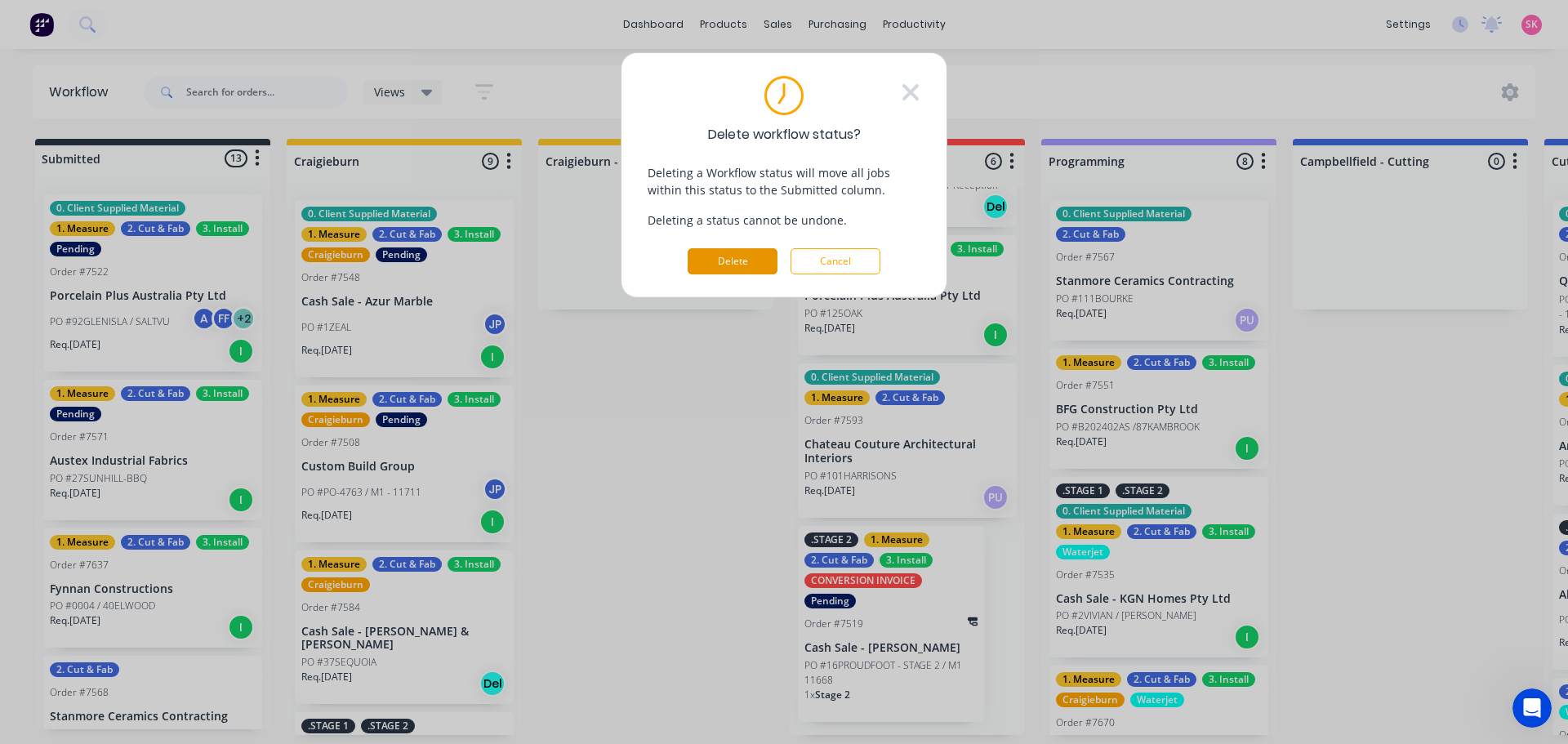
click at [751, 265] on button "Delete" at bounding box center [732, 261] width 90 height 27
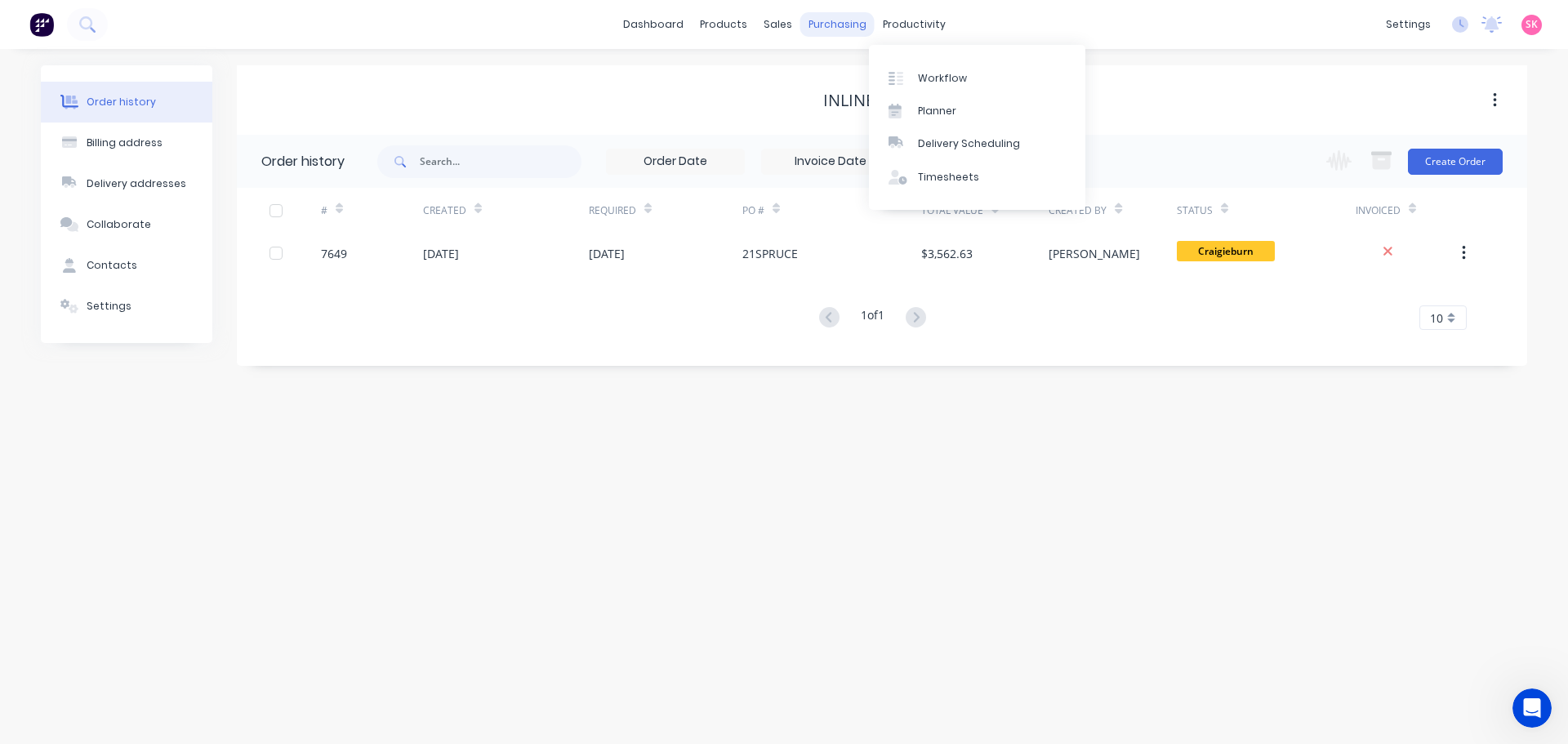
scroll to position [2, 0]
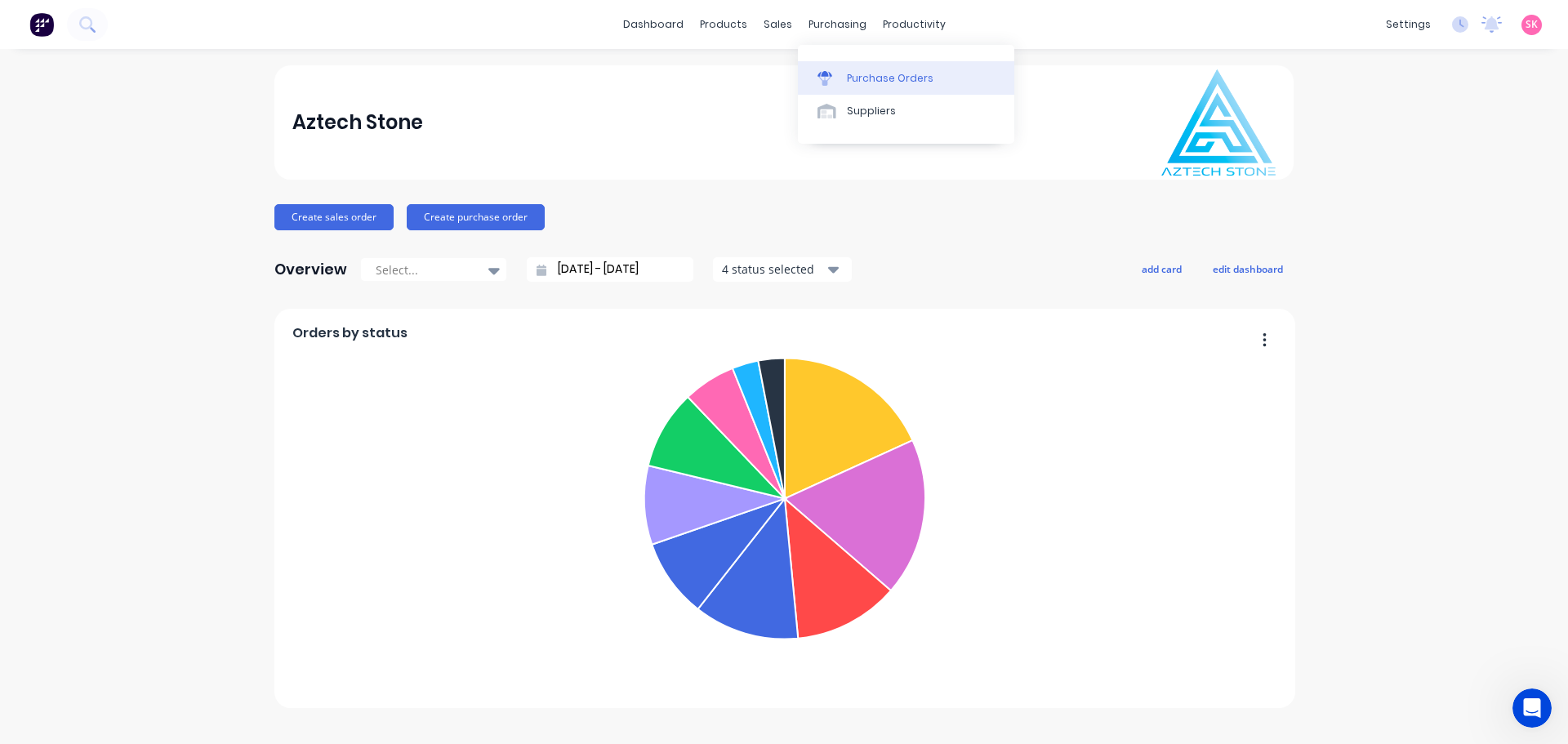
click at [881, 72] on div "Purchase Orders" at bounding box center [891, 78] width 87 height 15
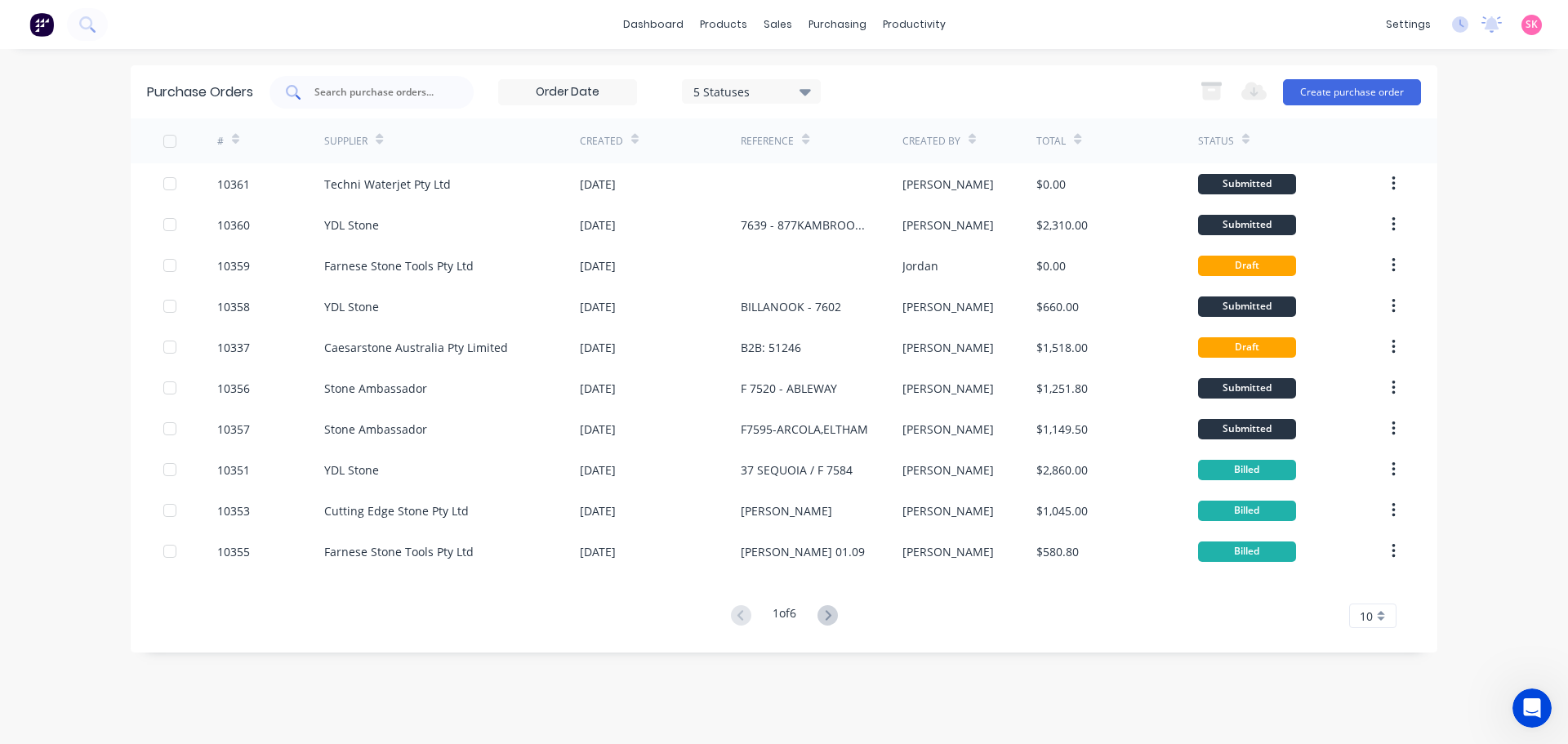
click at [442, 89] on input "text" at bounding box center [380, 92] width 136 height 17
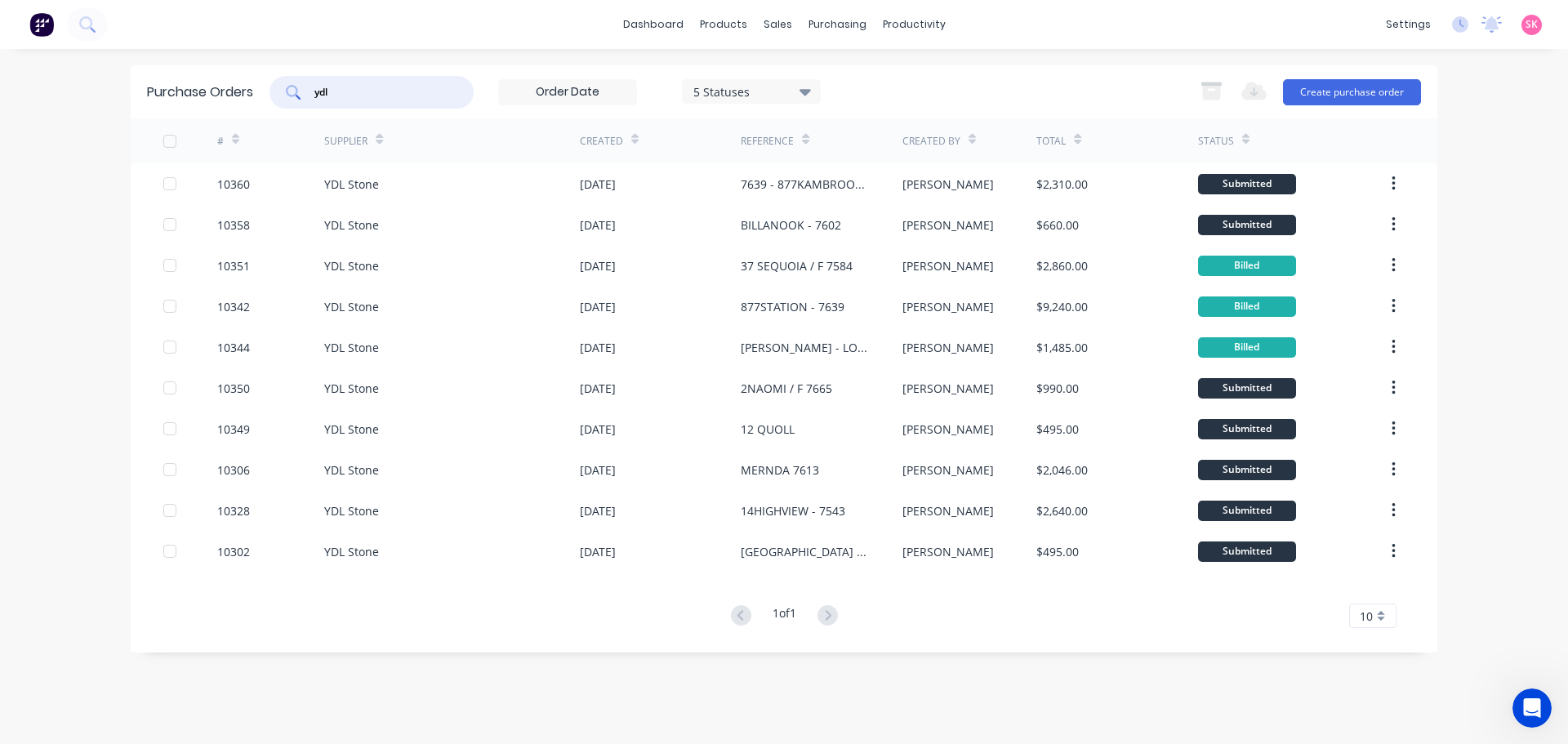
type input "ydl"
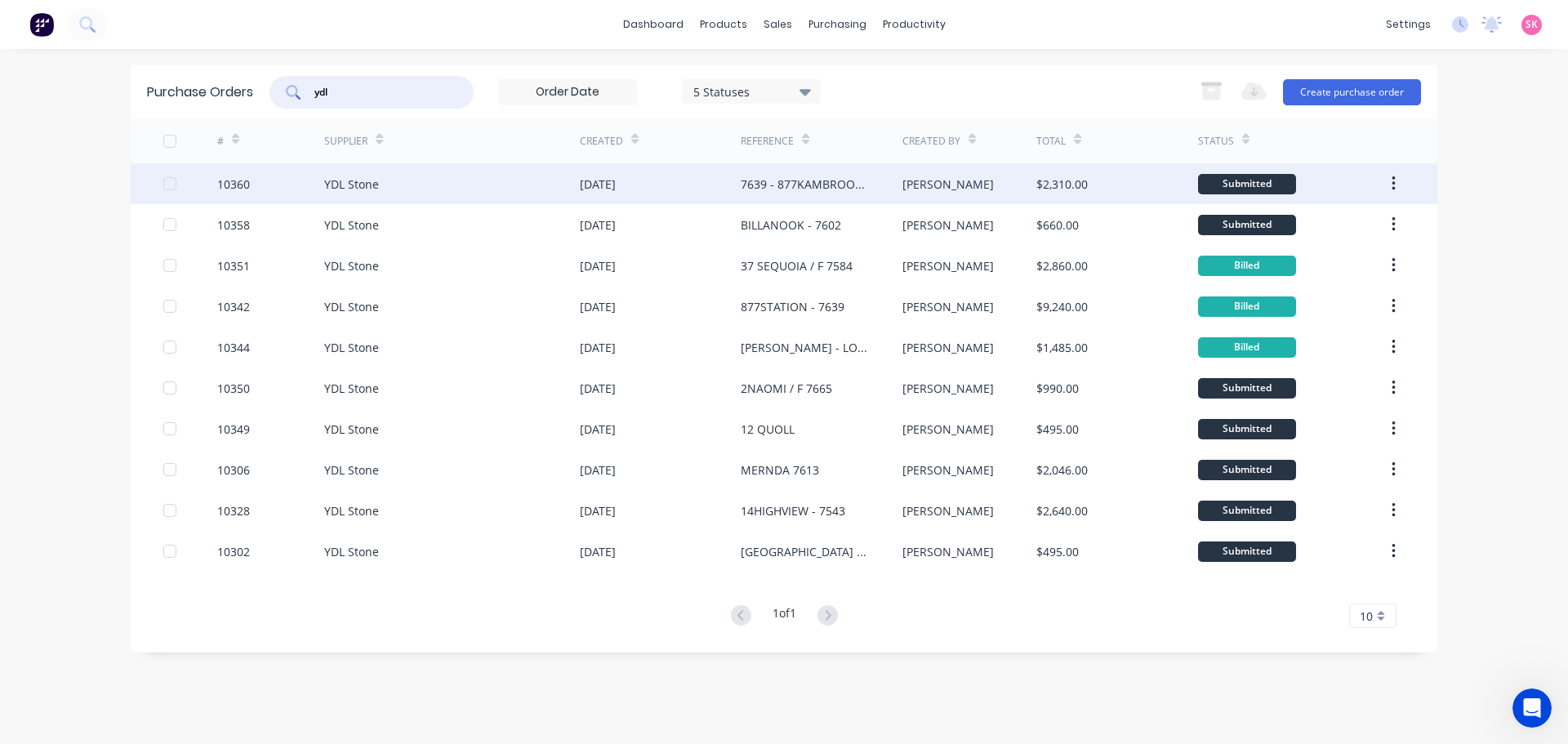
click at [493, 188] on div "YDL Stone" at bounding box center [451, 183] width 255 height 40
